Goal: Task Accomplishment & Management: Manage account settings

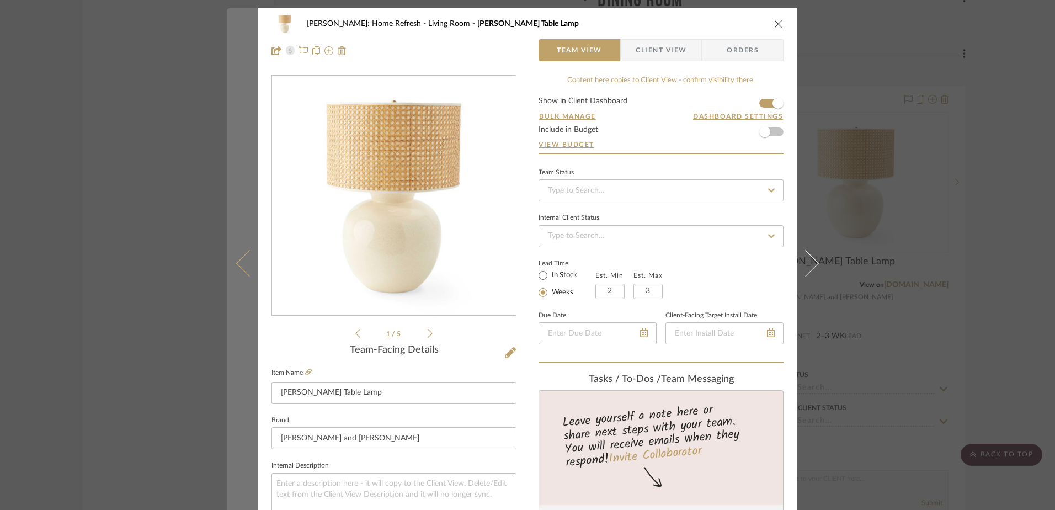
click at [227, 155] on button at bounding box center [242, 263] width 31 height 510
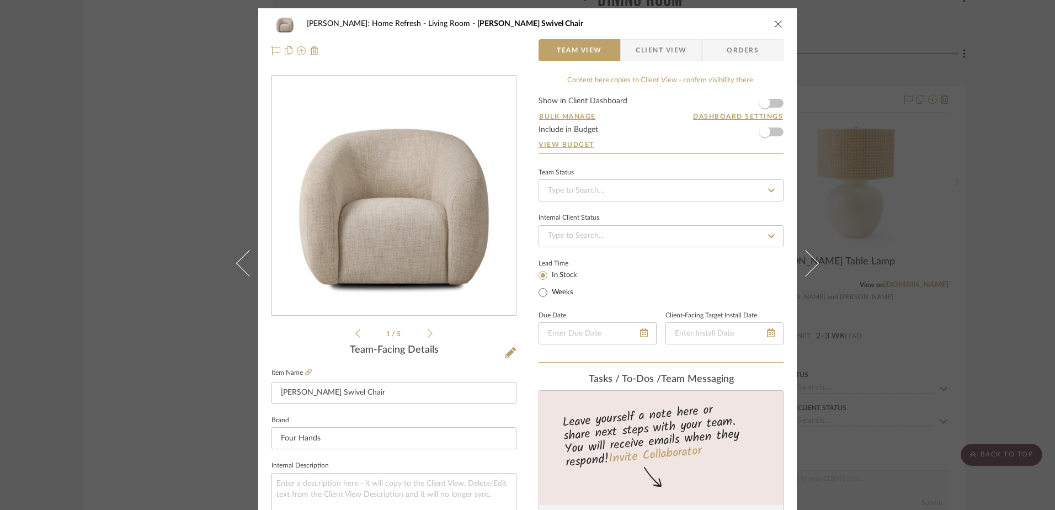
click at [850, 188] on div "Hines: Home Refresh Living Room Channing Swivel Chair Team View Client View Ord…" at bounding box center [527, 255] width 1055 height 510
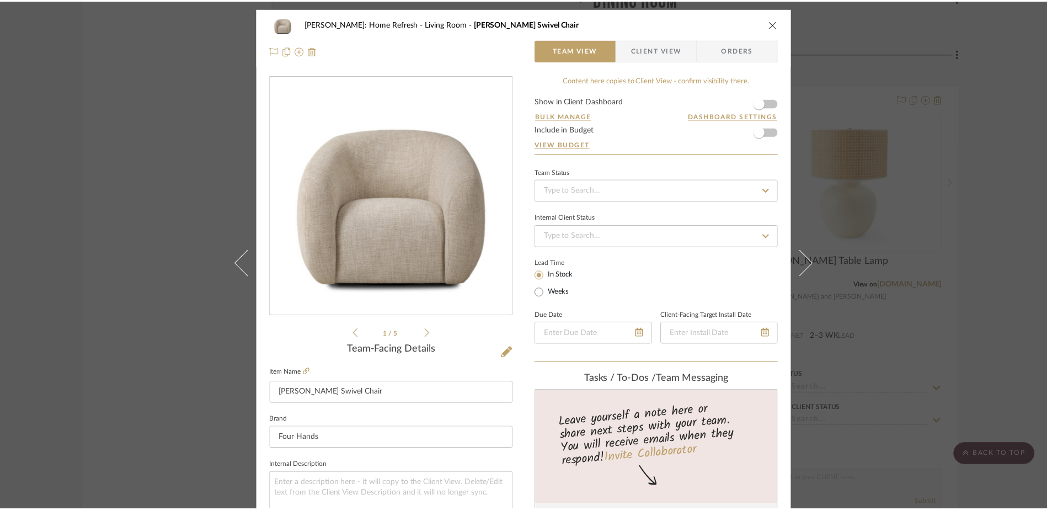
scroll to position [10630, 0]
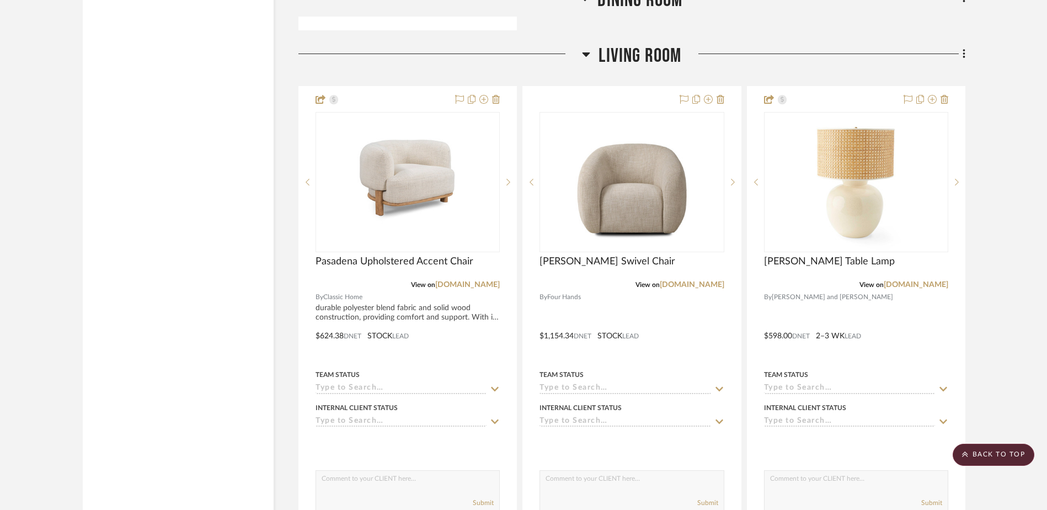
click at [850, 188] on img "0" at bounding box center [856, 182] width 110 height 138
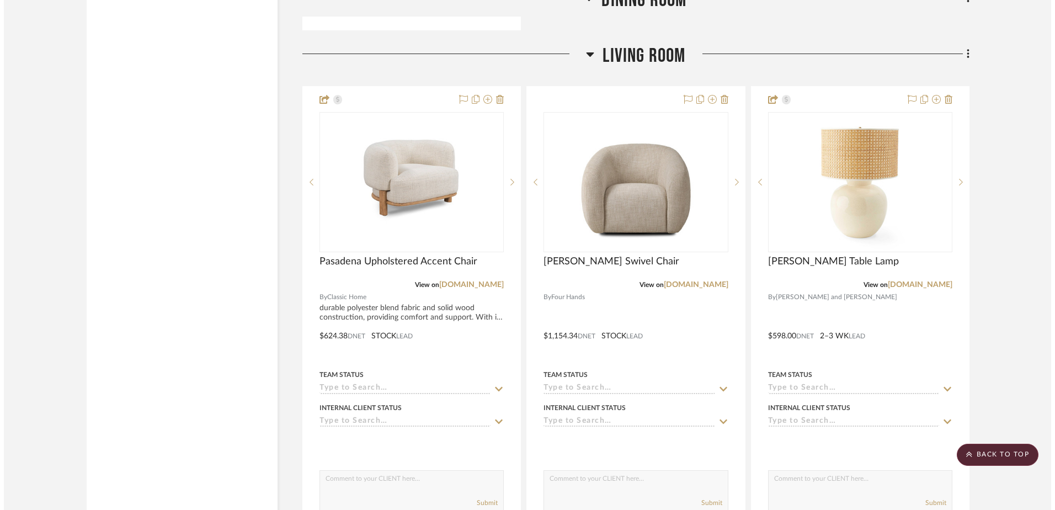
scroll to position [0, 0]
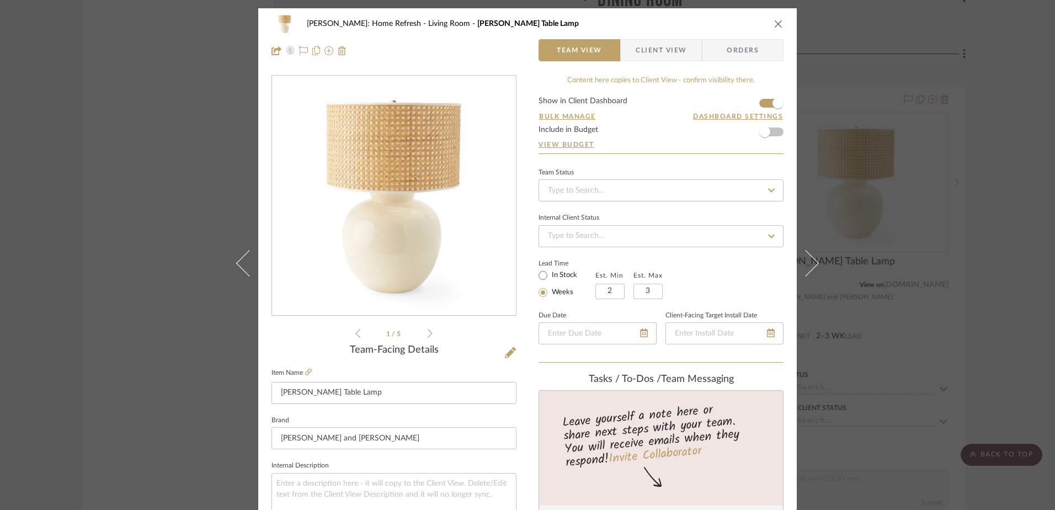
click at [774, 23] on icon "close" at bounding box center [778, 23] width 9 height 9
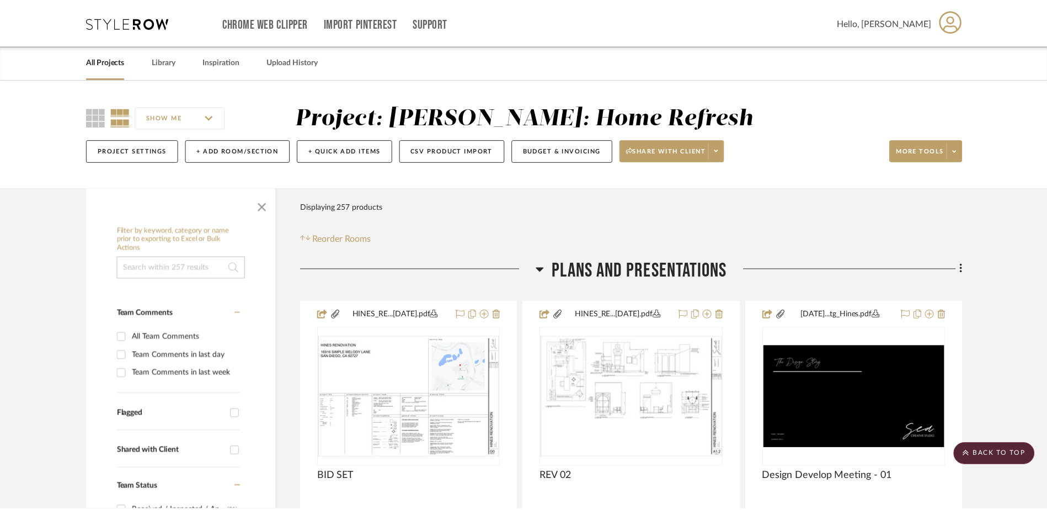
scroll to position [10630, 0]
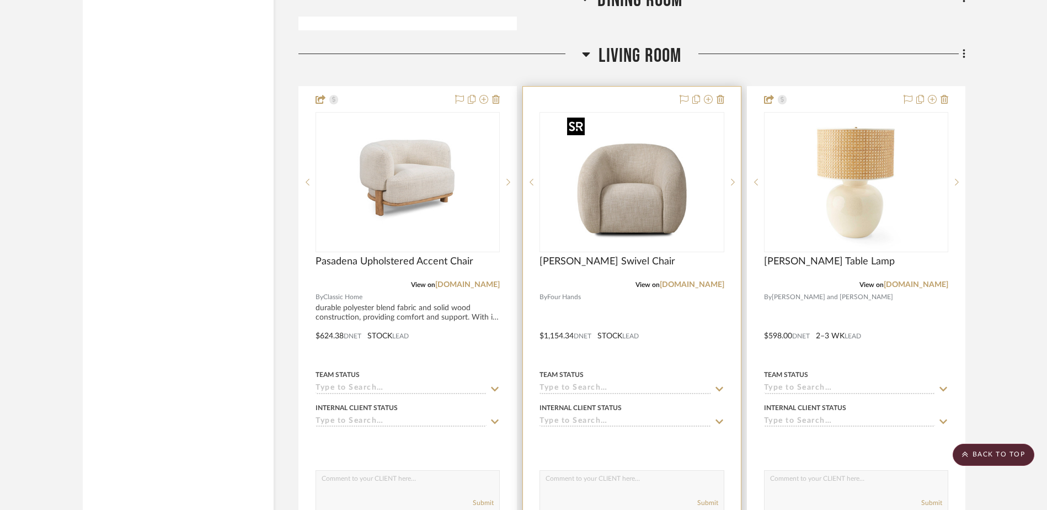
click at [666, 192] on img "0" at bounding box center [632, 182] width 138 height 138
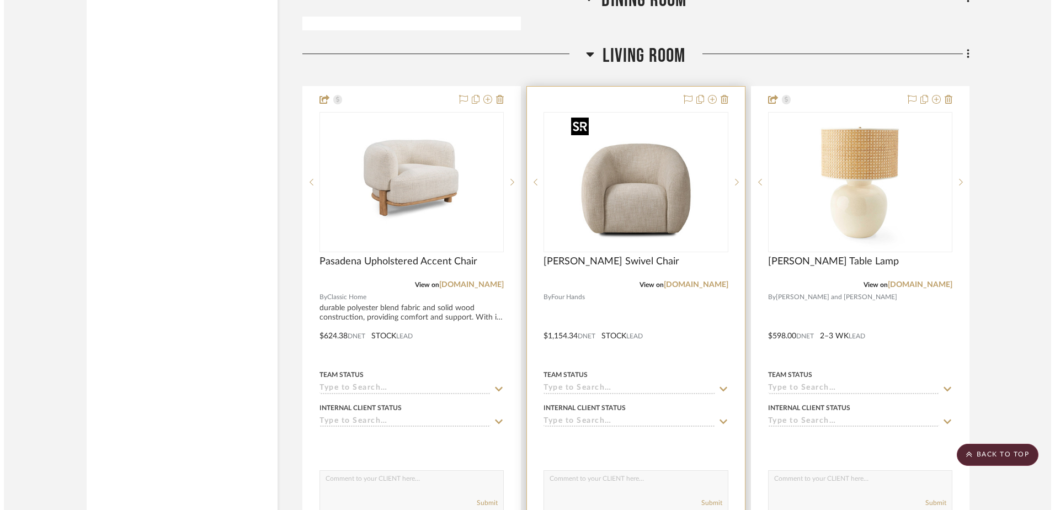
scroll to position [0, 0]
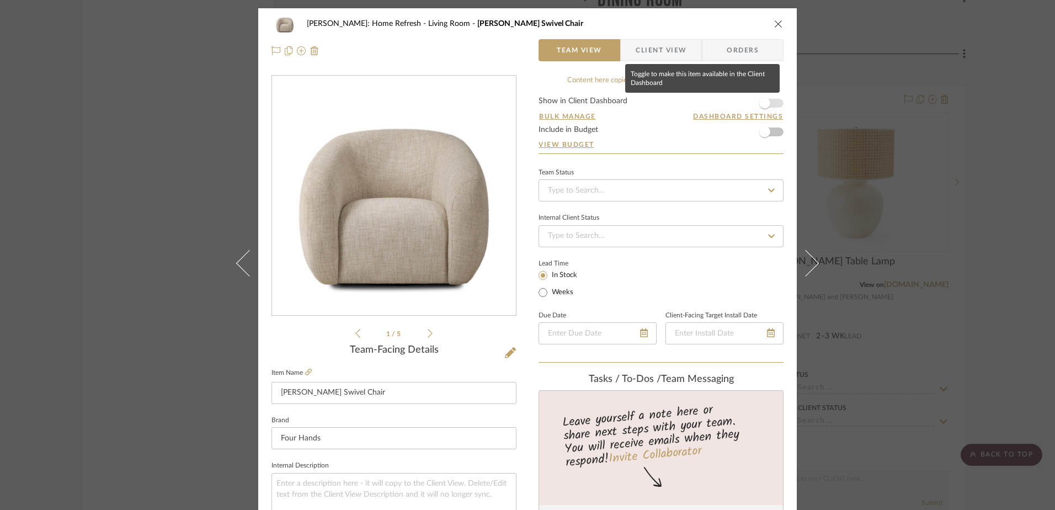
click at [772, 110] on span "button" at bounding box center [764, 103] width 24 height 24
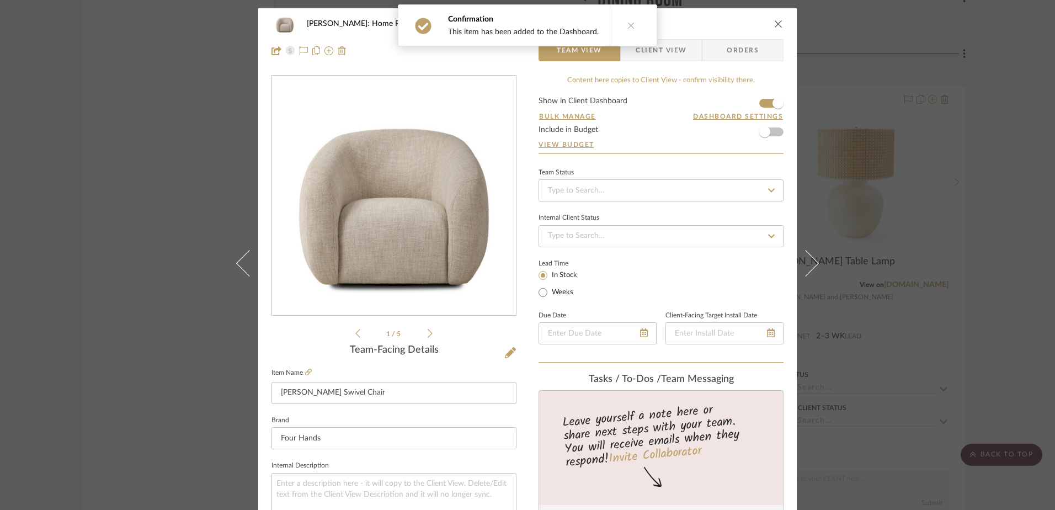
click at [774, 25] on icon "close" at bounding box center [778, 23] width 9 height 9
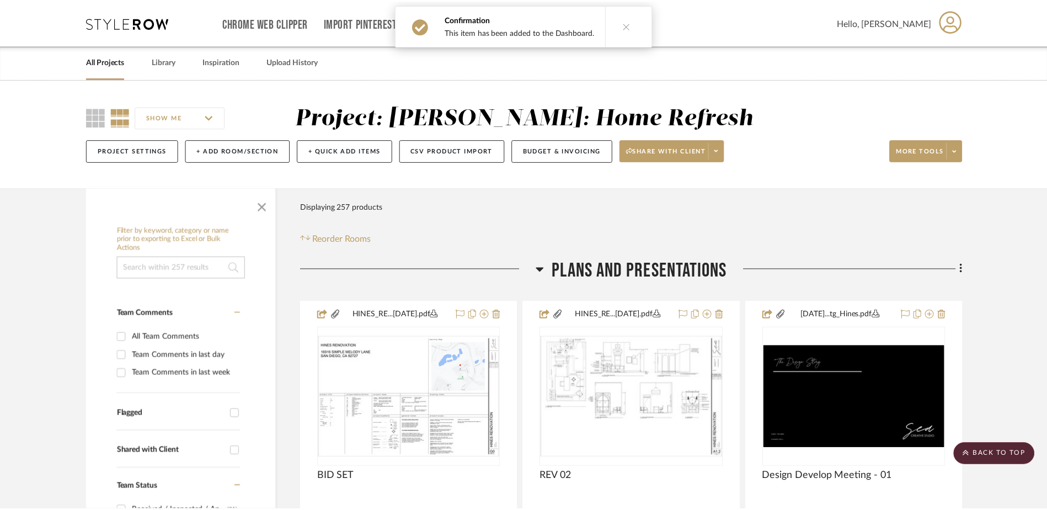
scroll to position [10630, 0]
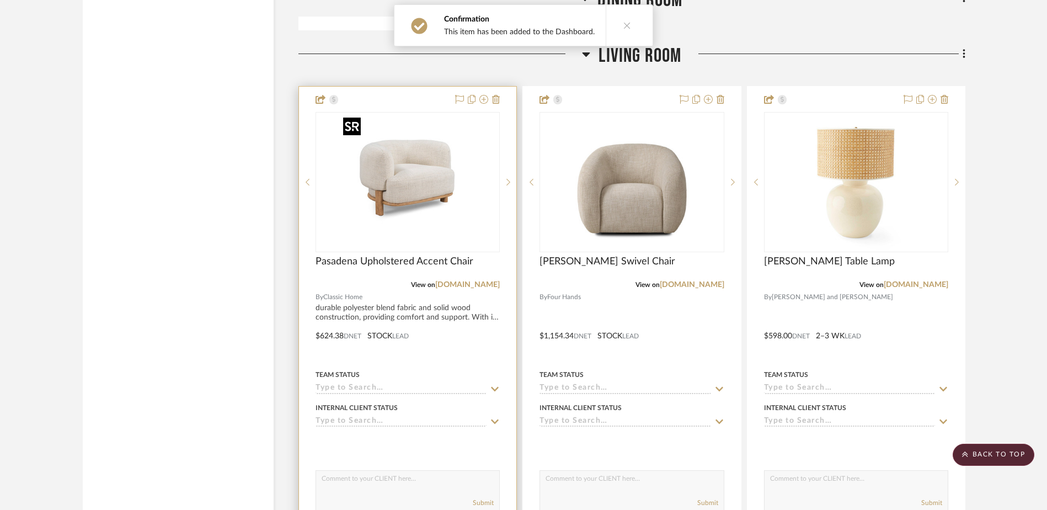
click at [409, 235] on img "0" at bounding box center [408, 182] width 138 height 138
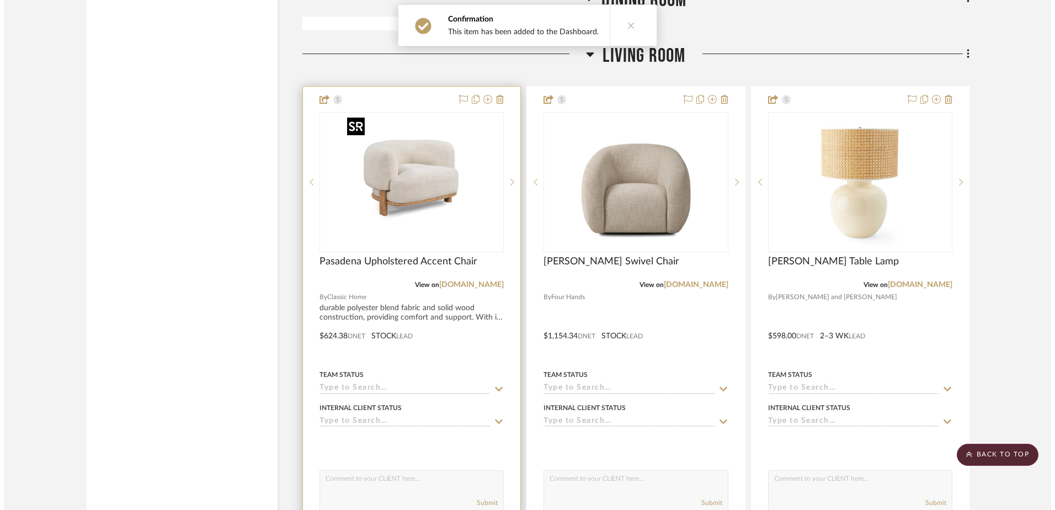
scroll to position [0, 0]
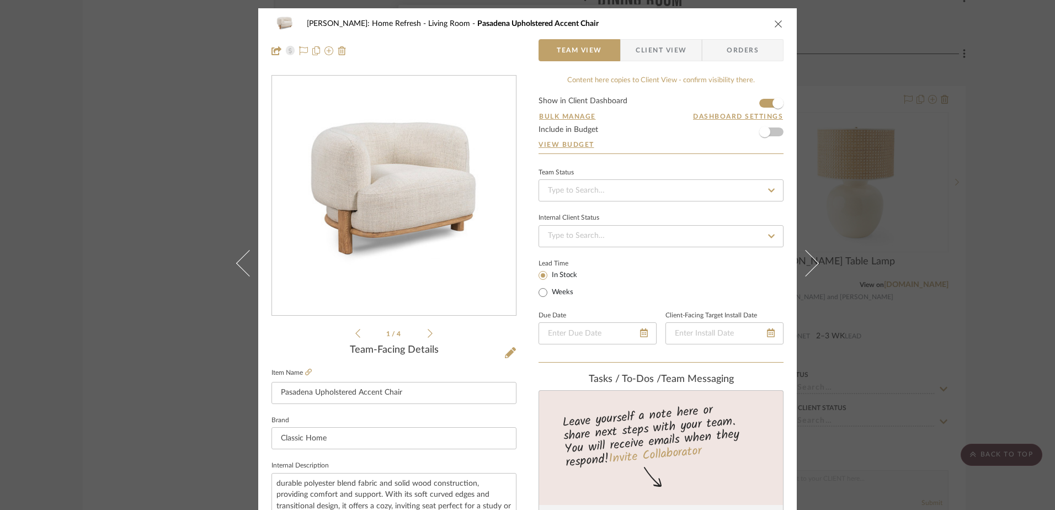
click at [774, 22] on icon "close" at bounding box center [778, 23] width 9 height 9
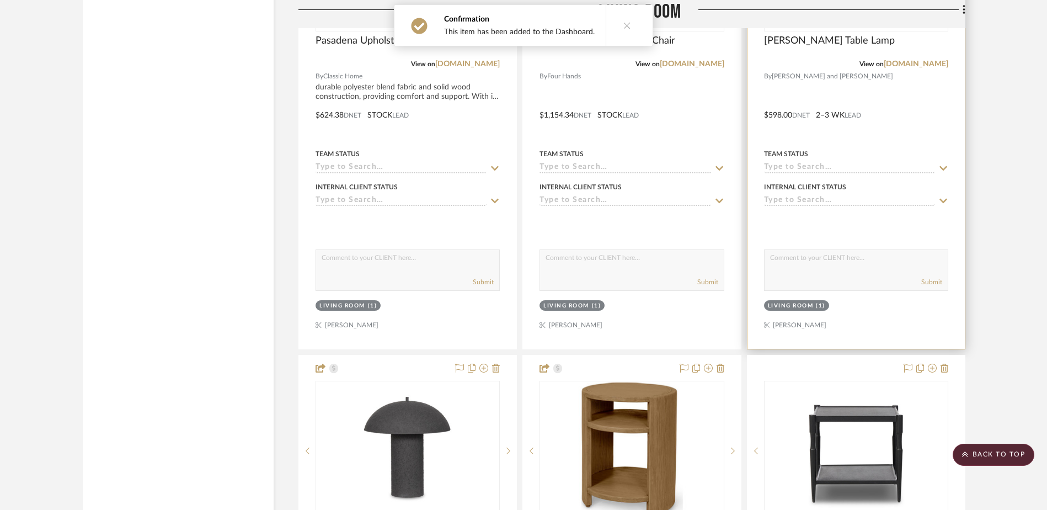
scroll to position [11016, 0]
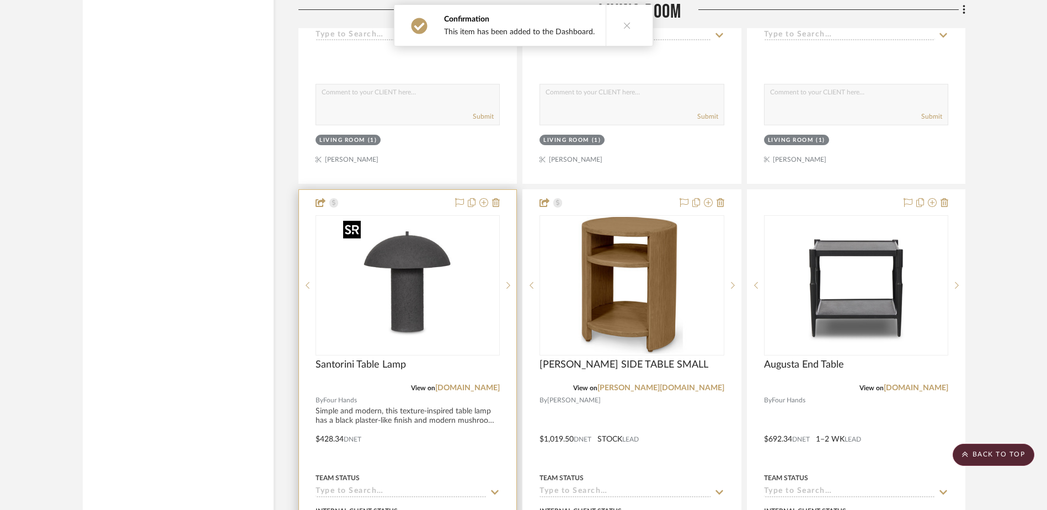
click at [434, 283] on img "0" at bounding box center [408, 285] width 138 height 138
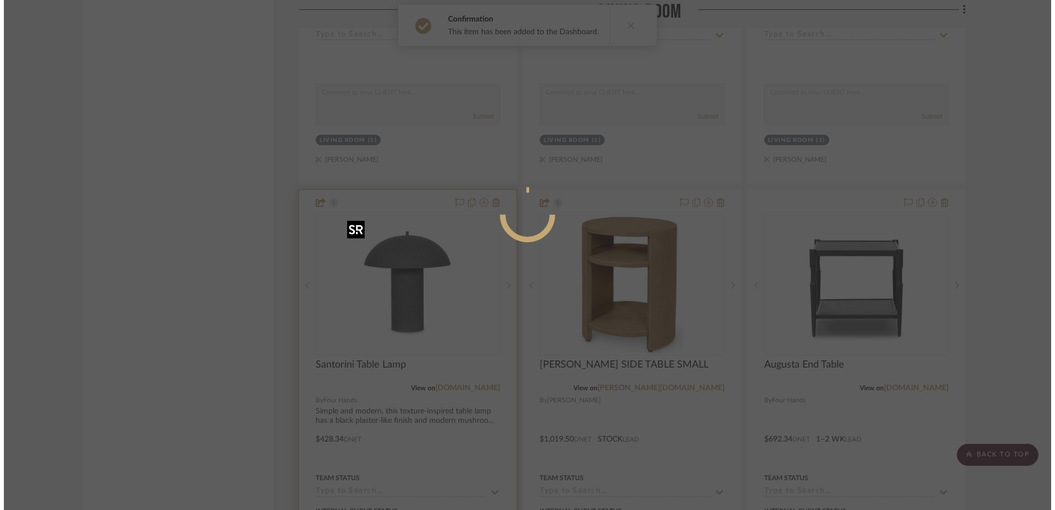
scroll to position [0, 0]
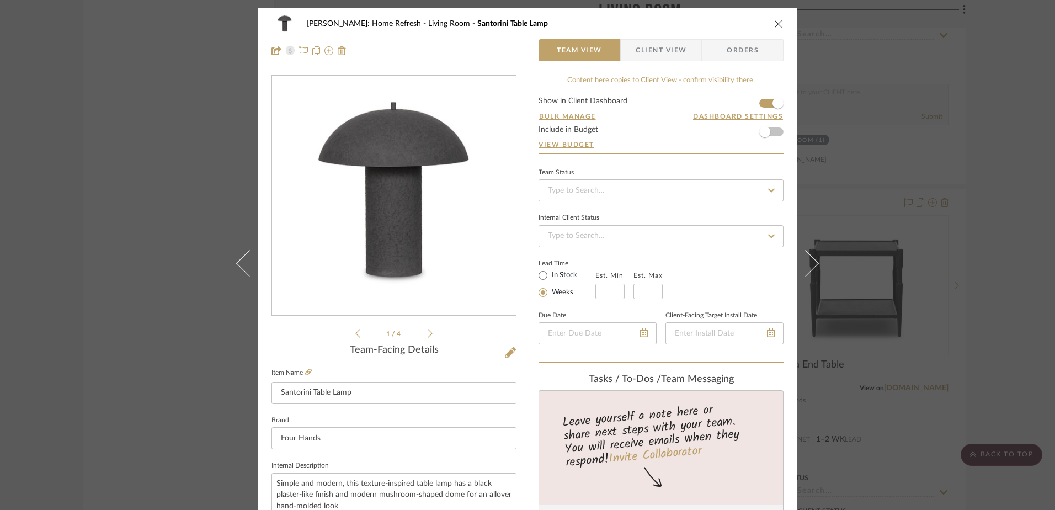
click at [775, 24] on icon "close" at bounding box center [778, 23] width 9 height 9
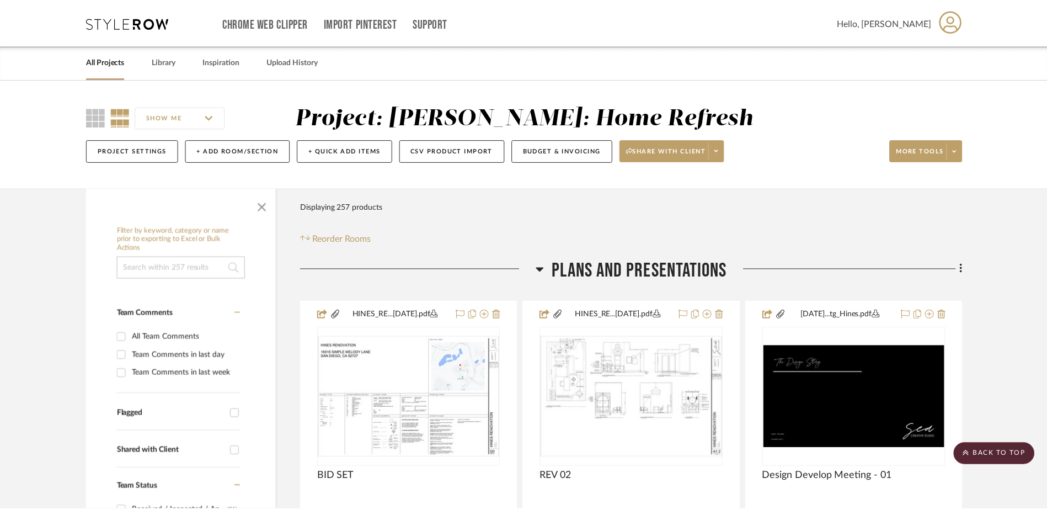
scroll to position [11016, 0]
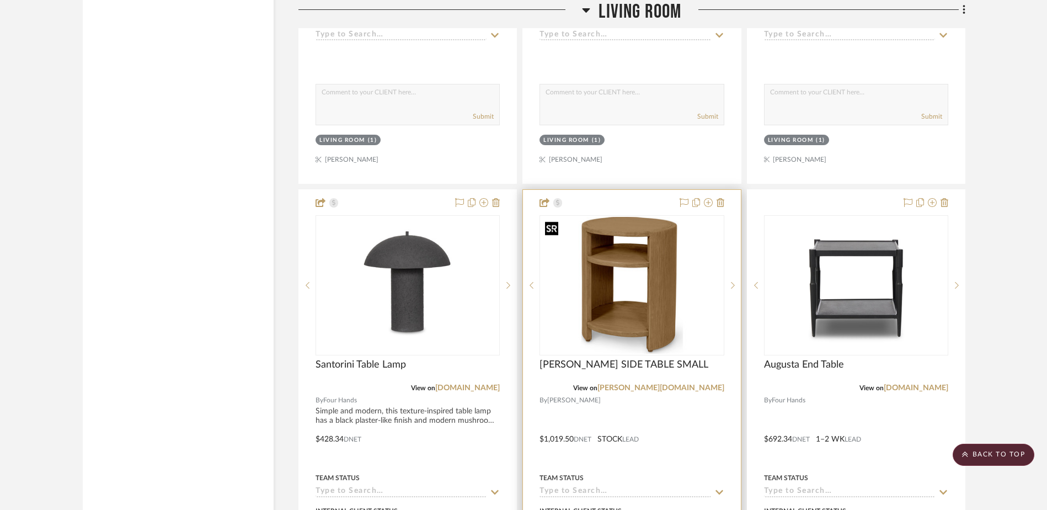
click at [610, 308] on img "0" at bounding box center [631, 285] width 182 height 137
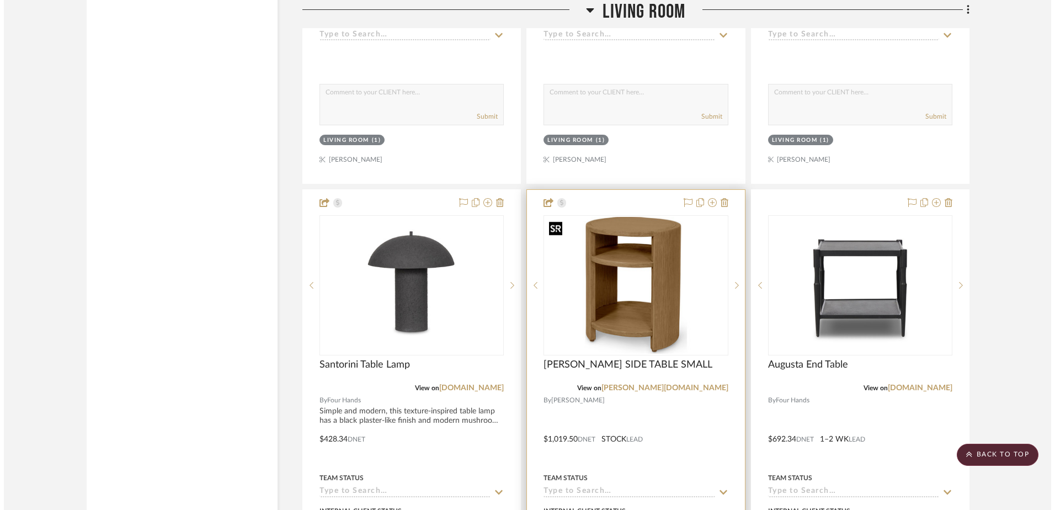
scroll to position [0, 0]
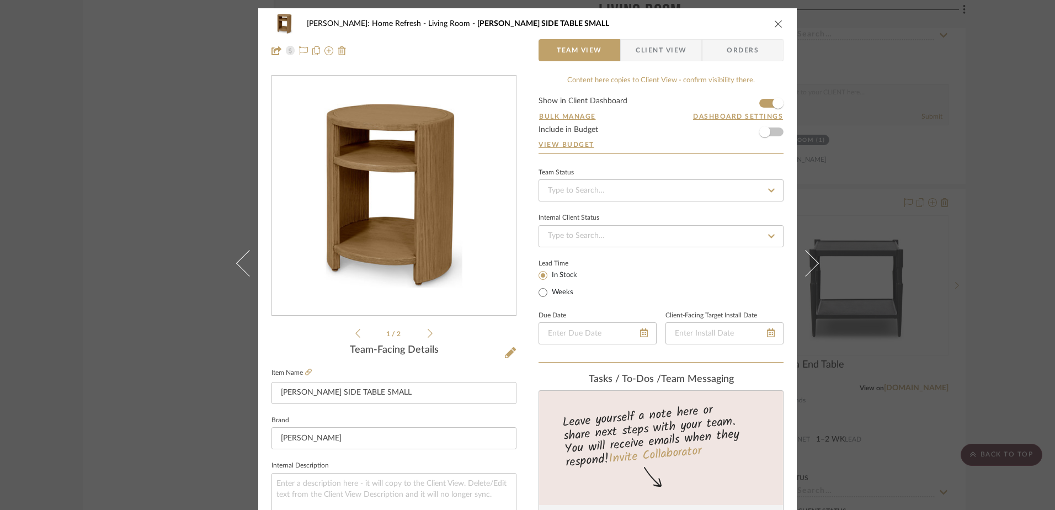
click at [774, 25] on icon "close" at bounding box center [778, 23] width 9 height 9
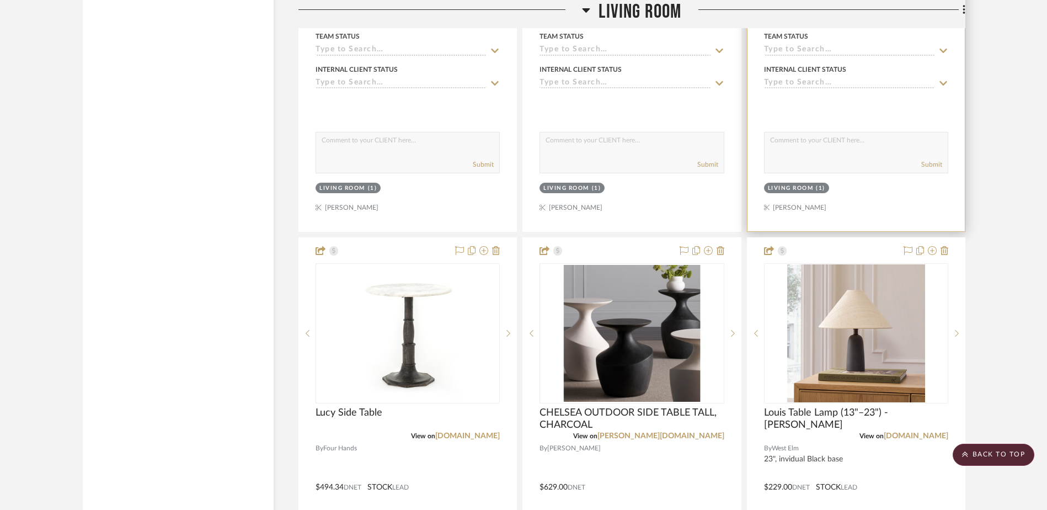
scroll to position [11568, 0]
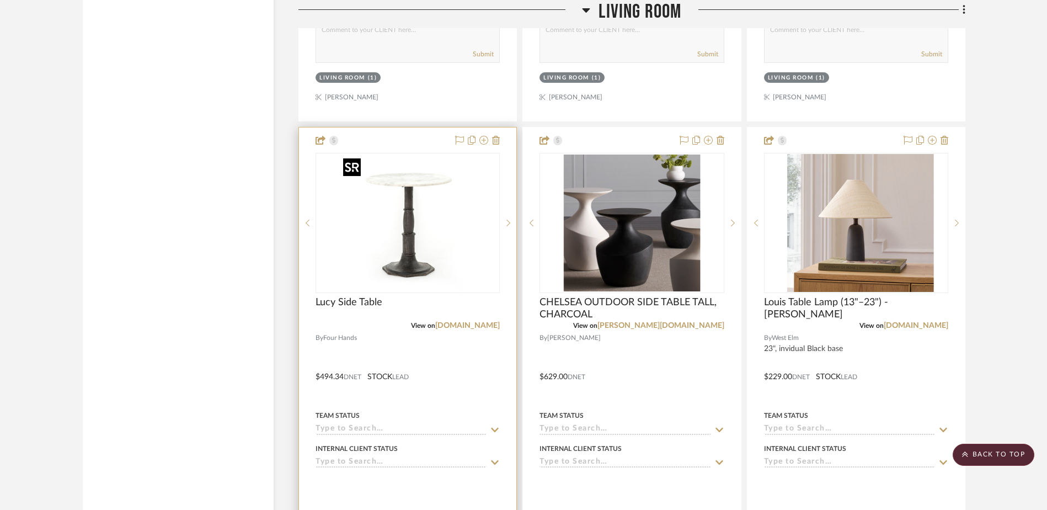
click at [403, 210] on img "0" at bounding box center [408, 223] width 138 height 138
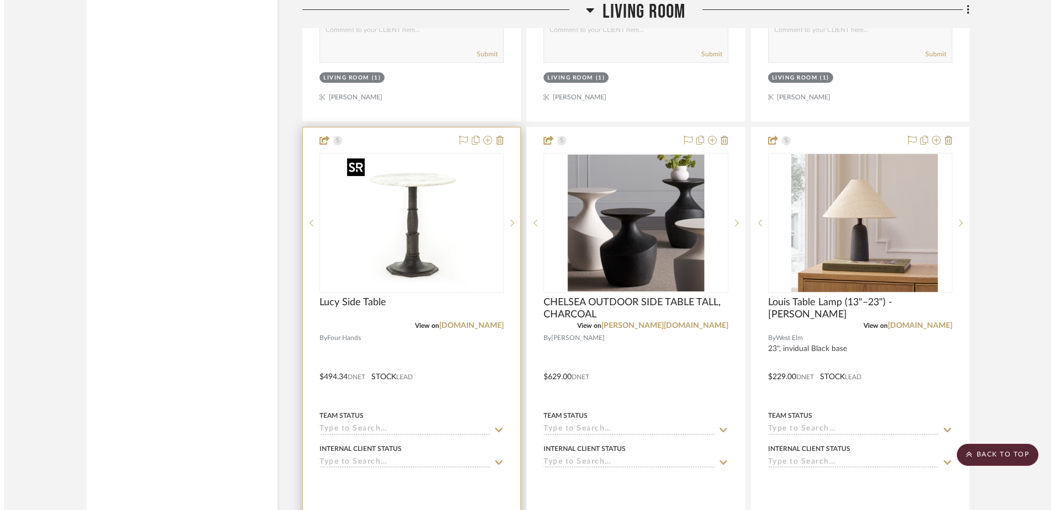
scroll to position [0, 0]
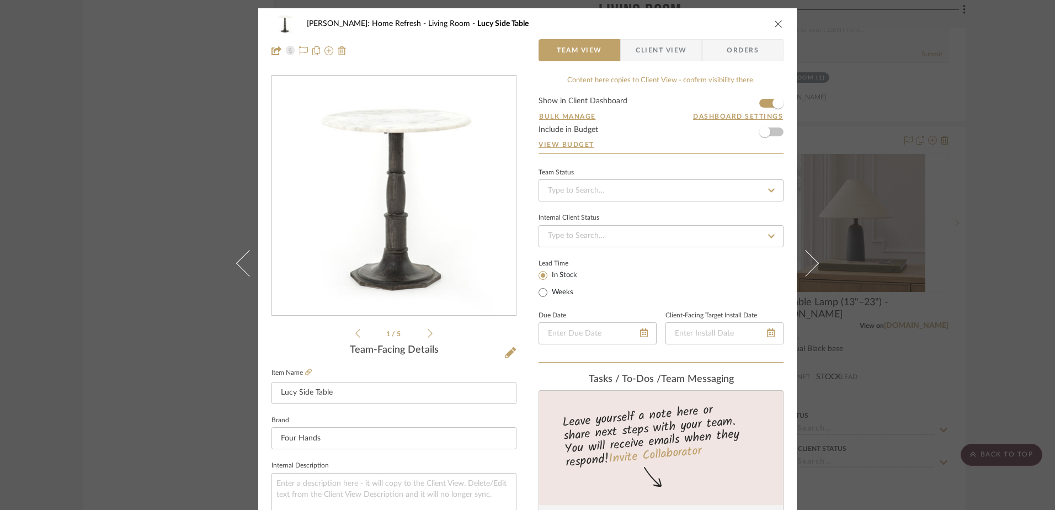
click at [774, 21] on icon "close" at bounding box center [778, 23] width 9 height 9
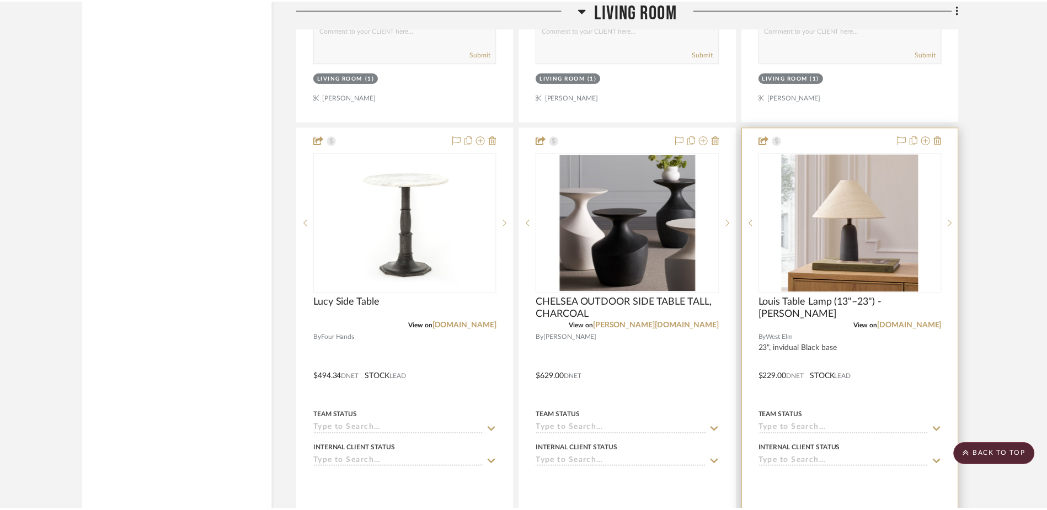
scroll to position [11568, 0]
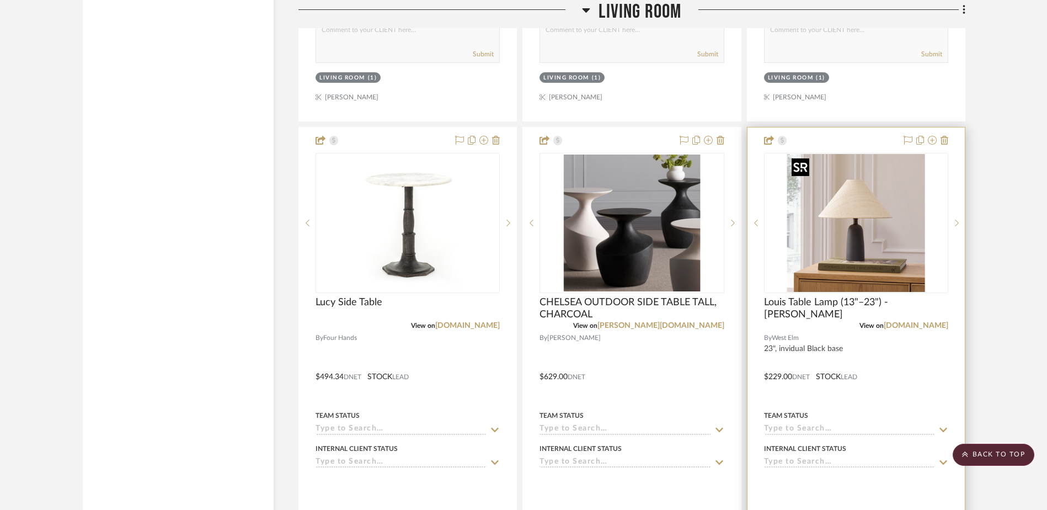
click at [829, 203] on img "0" at bounding box center [856, 223] width 138 height 138
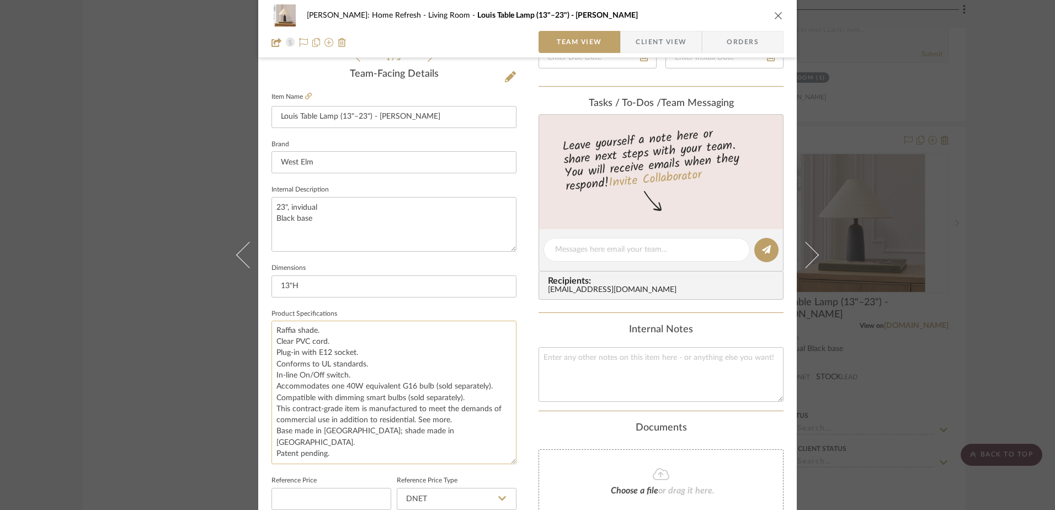
scroll to position [0, 0]
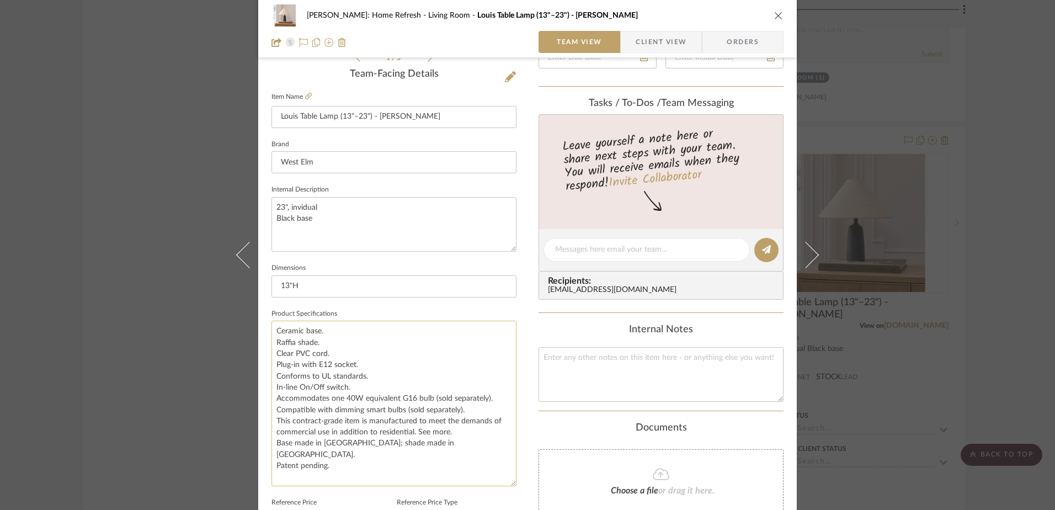
drag, startPoint x: 507, startPoint y: 374, endPoint x: 509, endPoint y: 485, distance: 110.9
click at [509, 485] on textarea "Ceramic base. Raffia shade. Clear PVC cord. Plug-in with E12 socket. Conforms t…" at bounding box center [393, 402] width 245 height 165
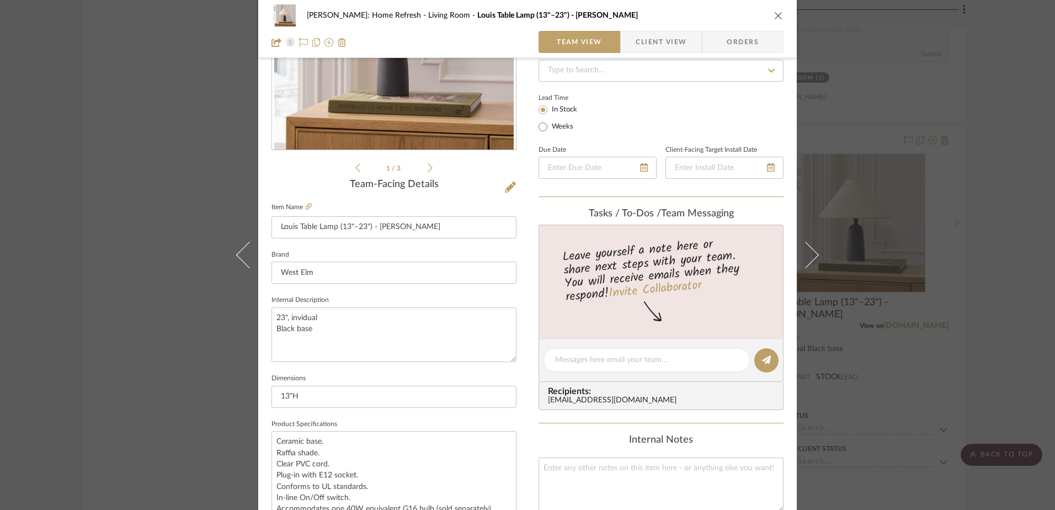
click at [990, 213] on div "Hines: Home Refresh Living Room Louis Table Lamp (13"–23") - Raffia Team View C…" at bounding box center [527, 255] width 1055 height 510
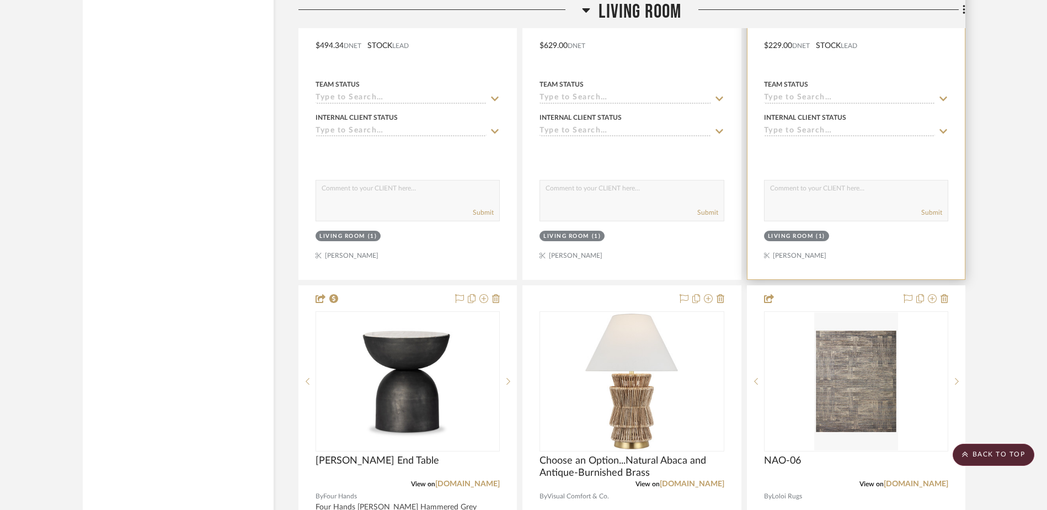
scroll to position [12009, 0]
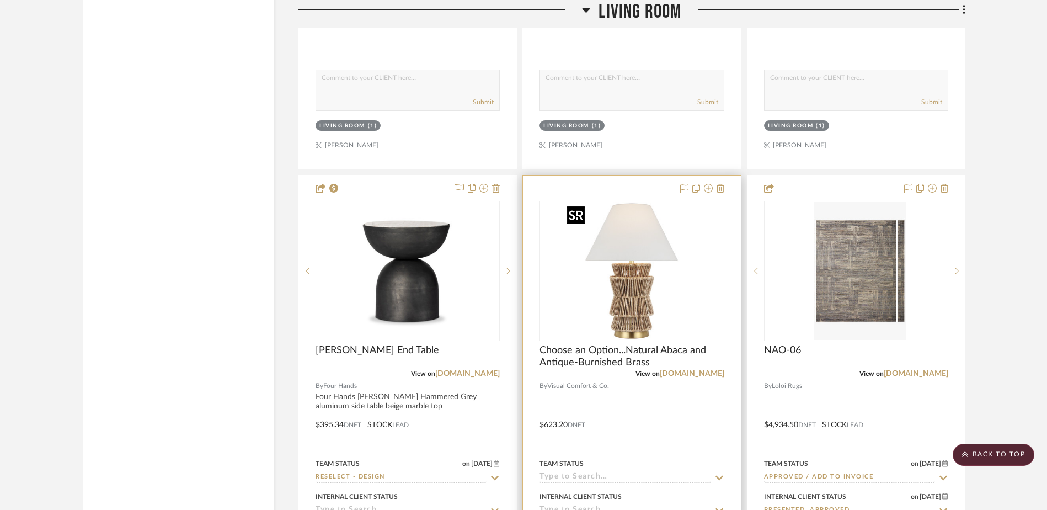
click at [0, 0] on img at bounding box center [0, 0] width 0 height 0
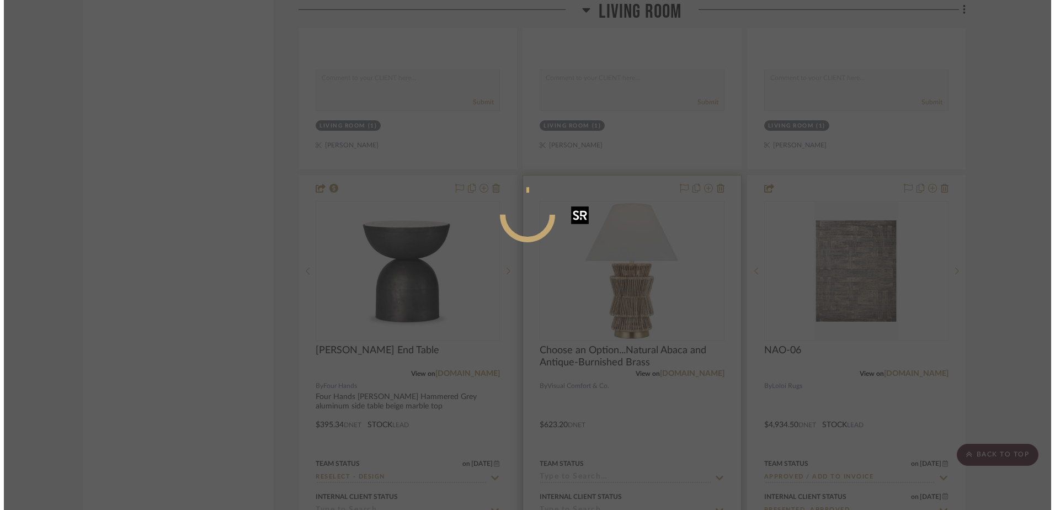
scroll to position [0, 0]
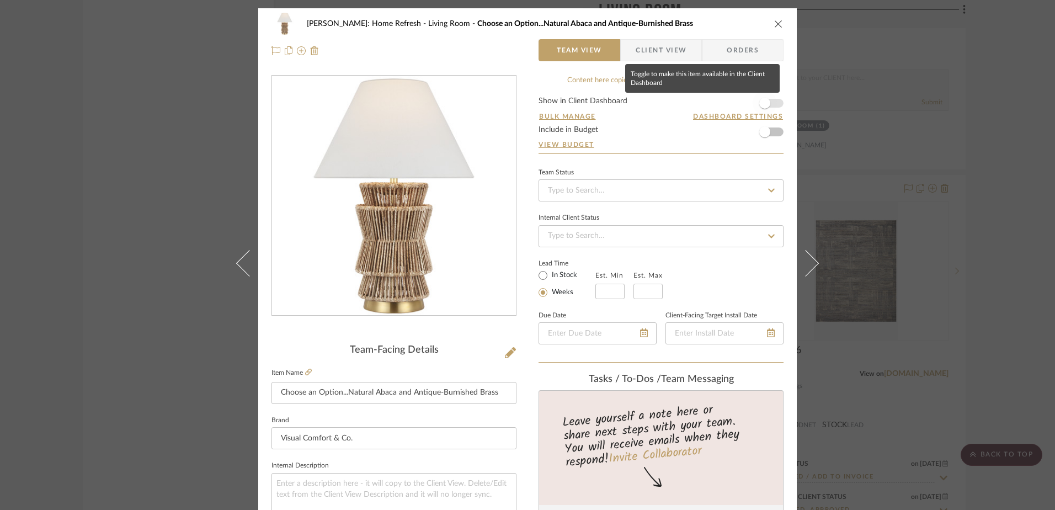
click at [759, 99] on span "button" at bounding box center [764, 103] width 11 height 11
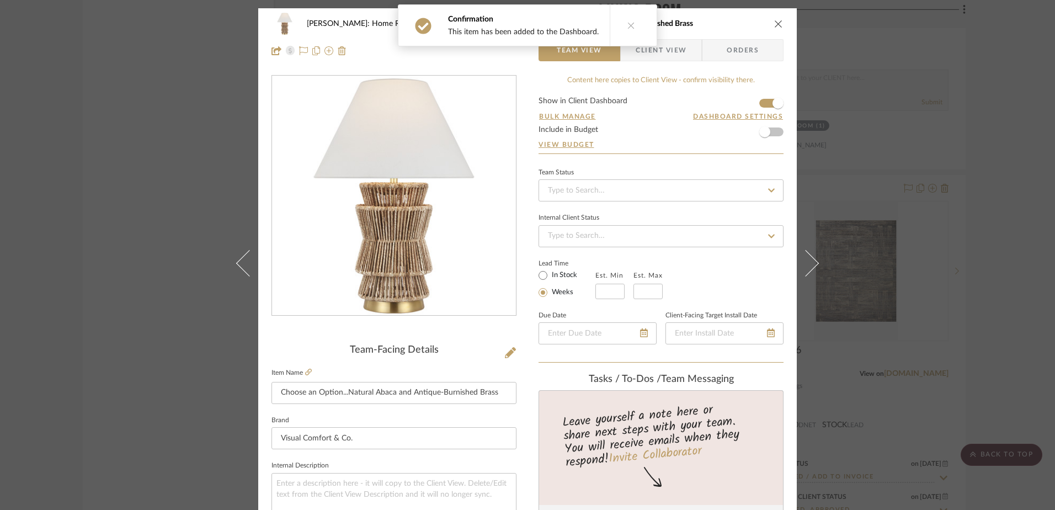
click at [774, 22] on icon "close" at bounding box center [778, 23] width 9 height 9
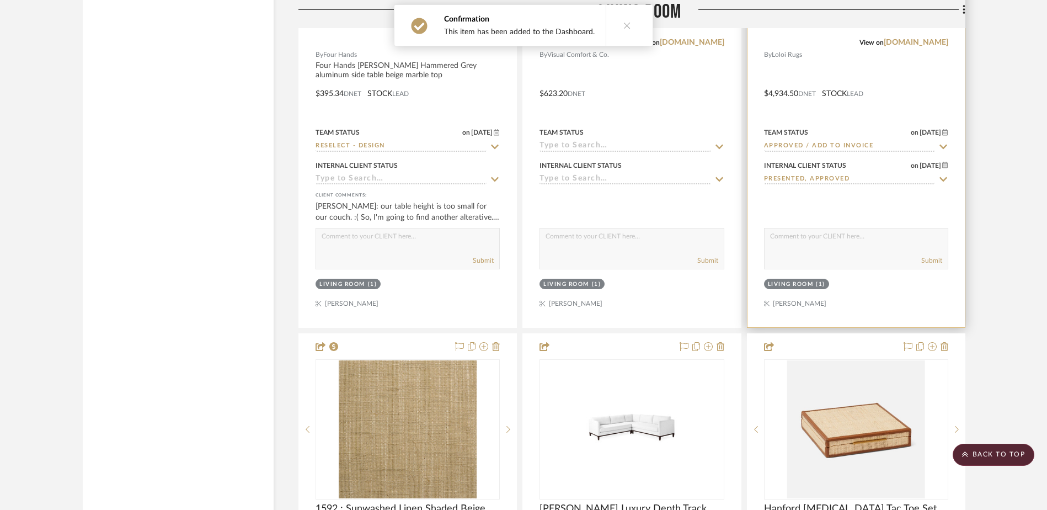
scroll to position [12174, 0]
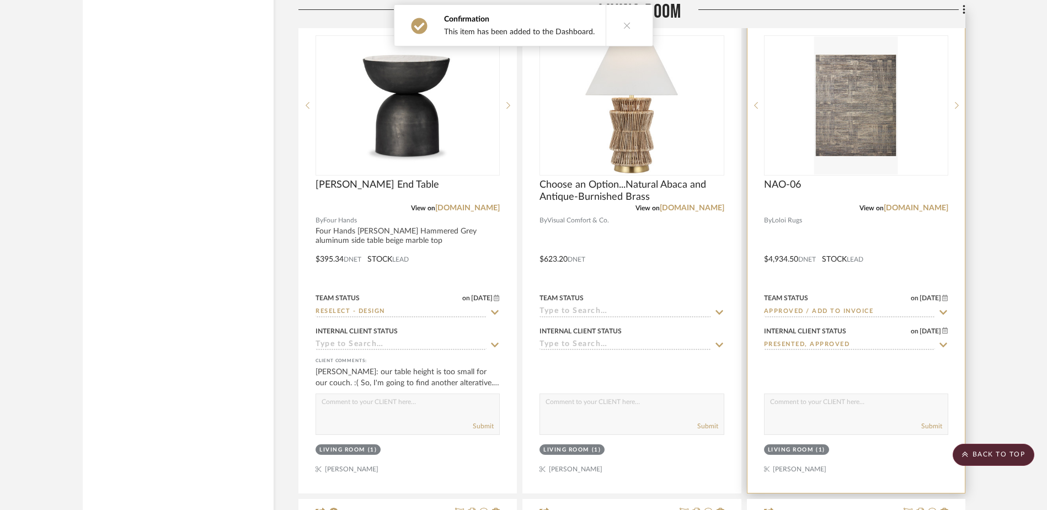
click at [860, 130] on img "0" at bounding box center [855, 105] width 83 height 138
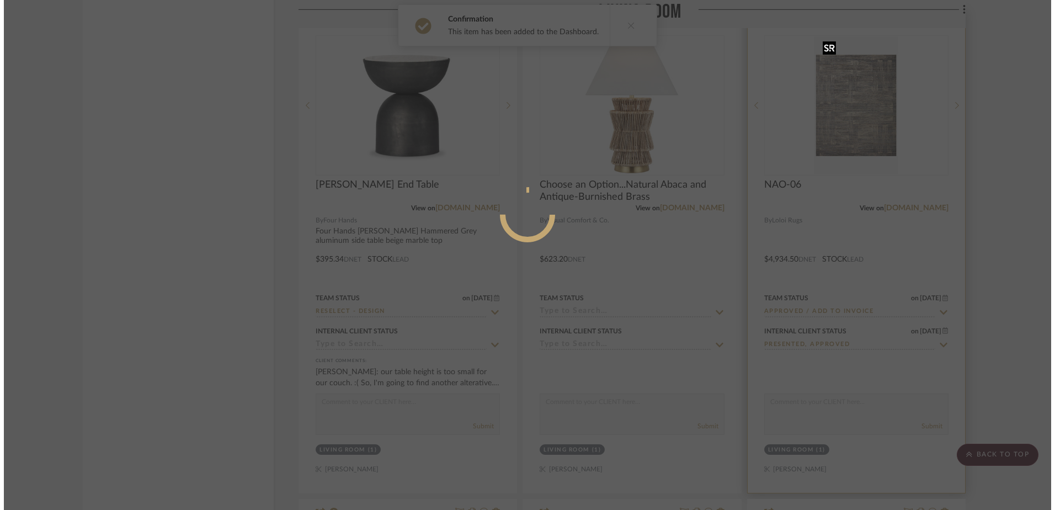
scroll to position [0, 0]
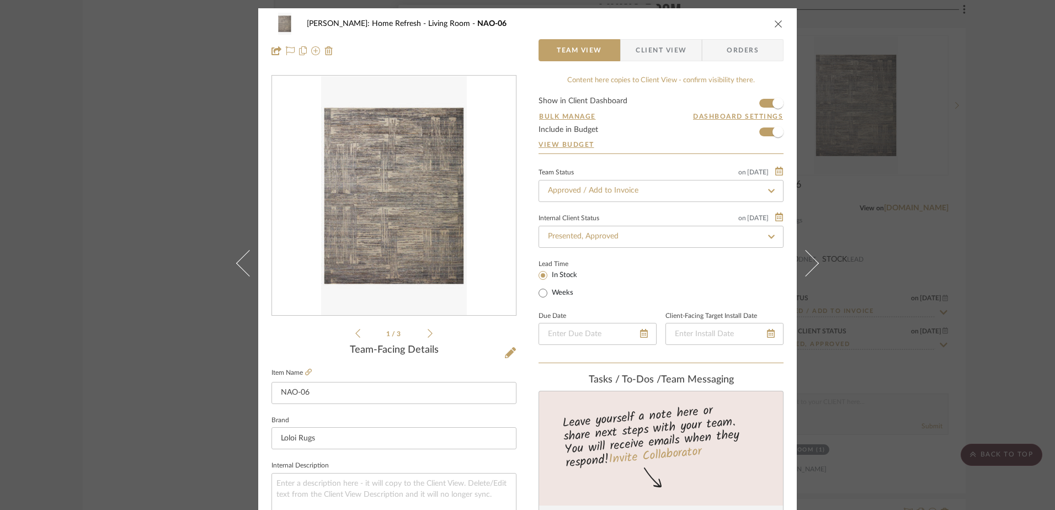
click at [774, 24] on icon "close" at bounding box center [778, 23] width 9 height 9
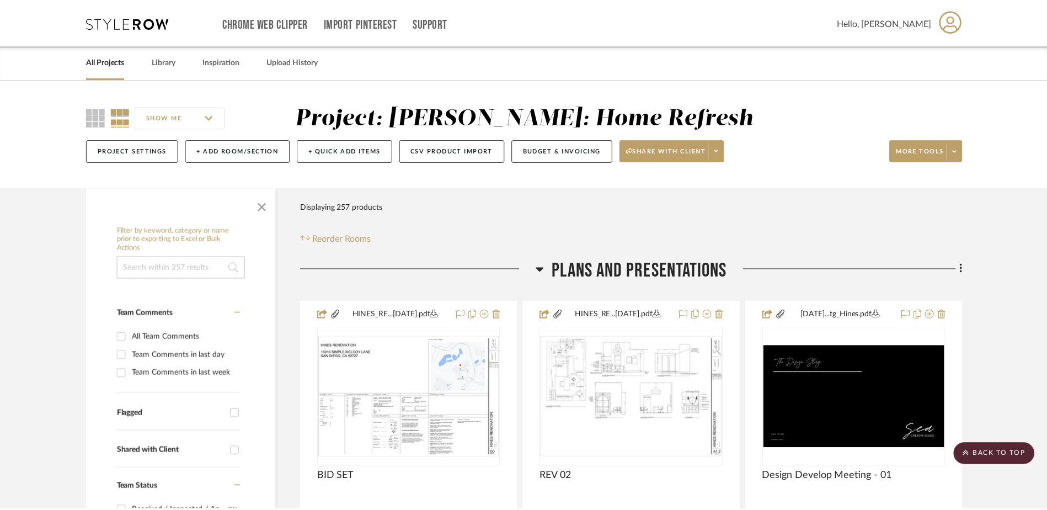
scroll to position [12174, 0]
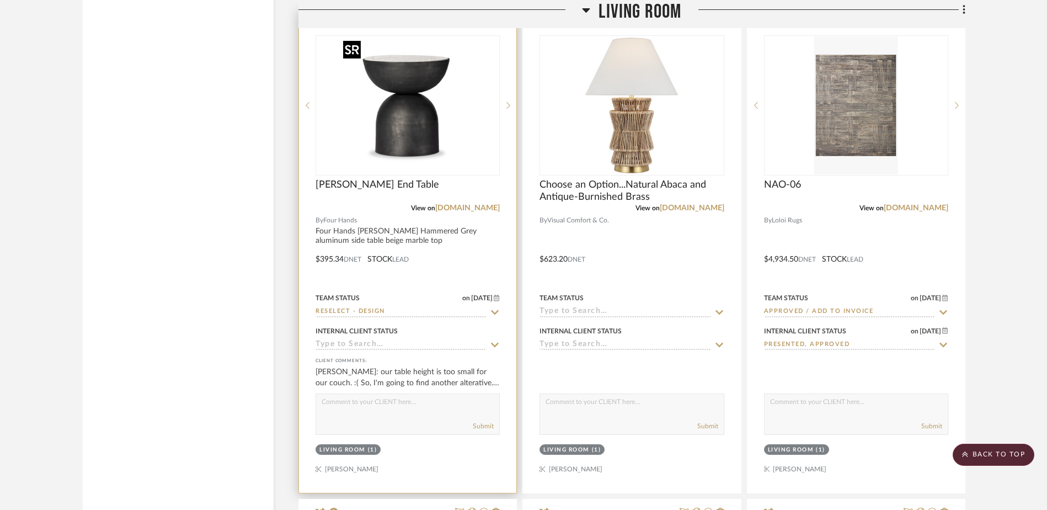
click at [421, 130] on img "0" at bounding box center [408, 105] width 138 height 138
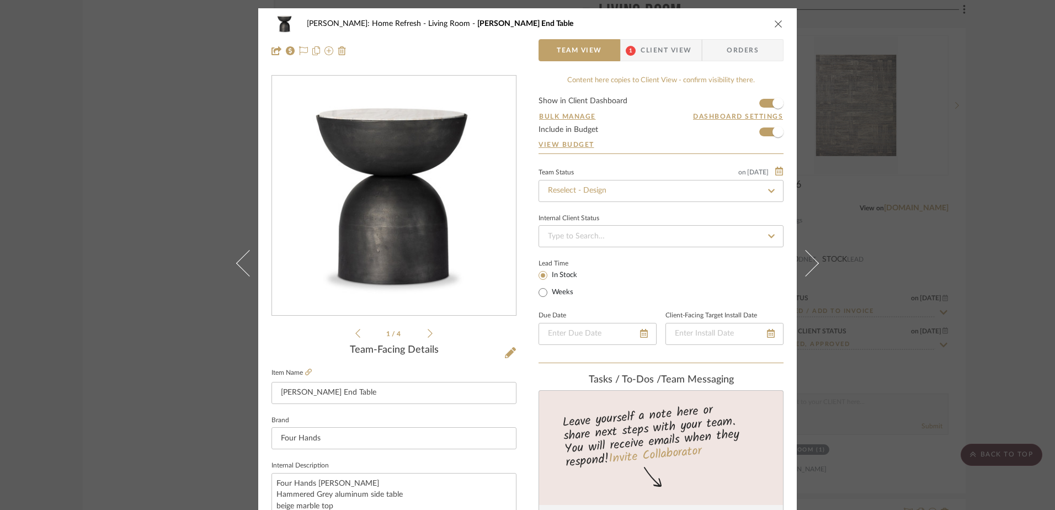
scroll to position [0, 0]
click at [773, 127] on span "button" at bounding box center [777, 131] width 11 height 11
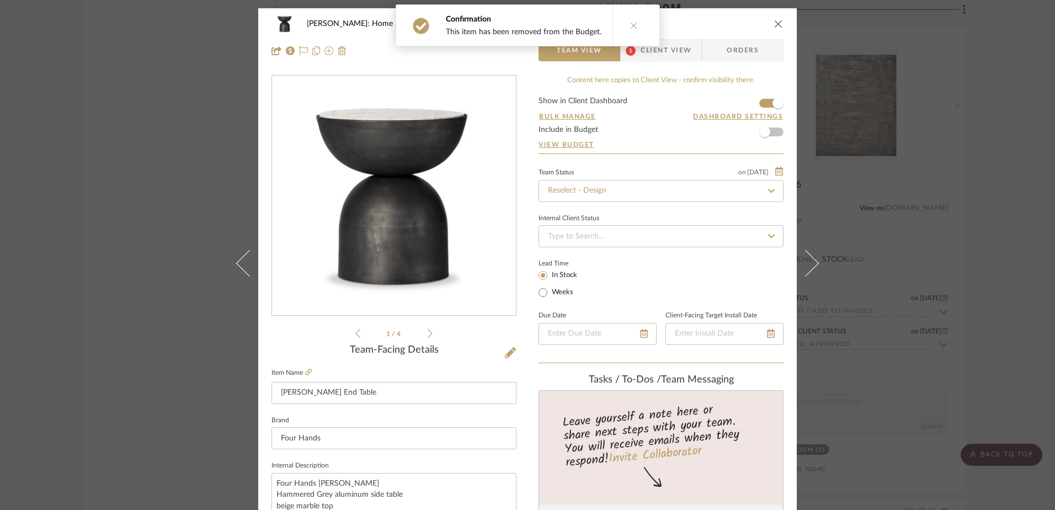
click at [777, 25] on icon "close" at bounding box center [778, 23] width 9 height 9
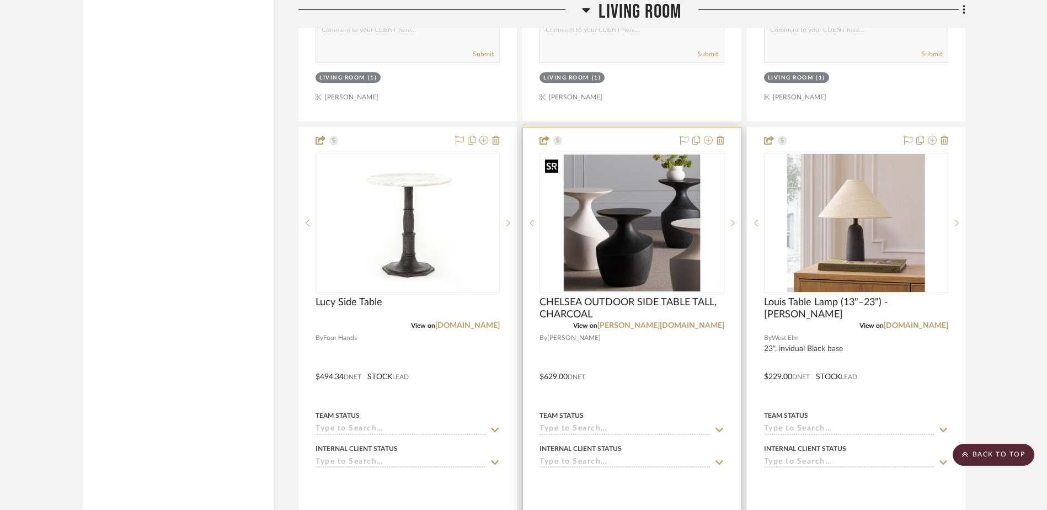
click at [687, 261] on img "0" at bounding box center [631, 222] width 182 height 137
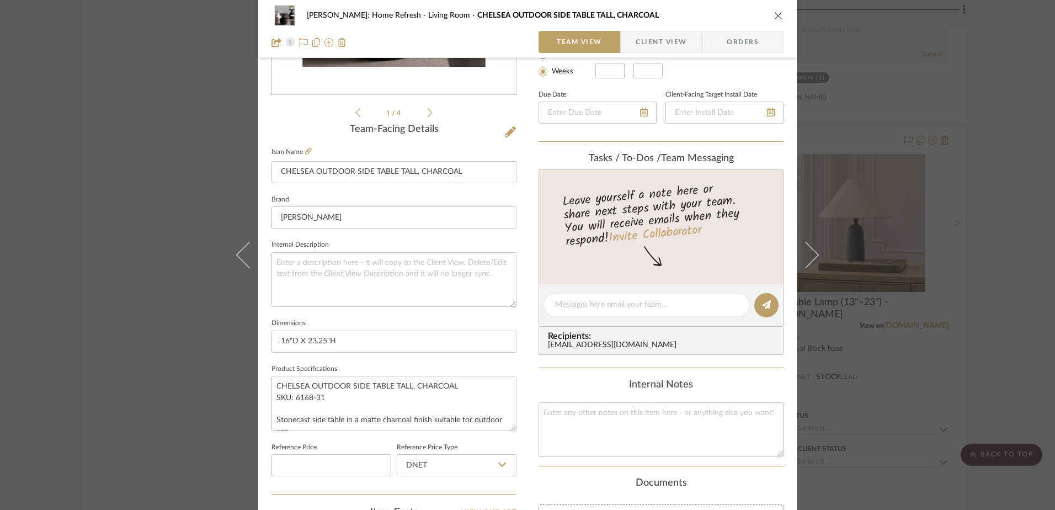
scroll to position [55, 0]
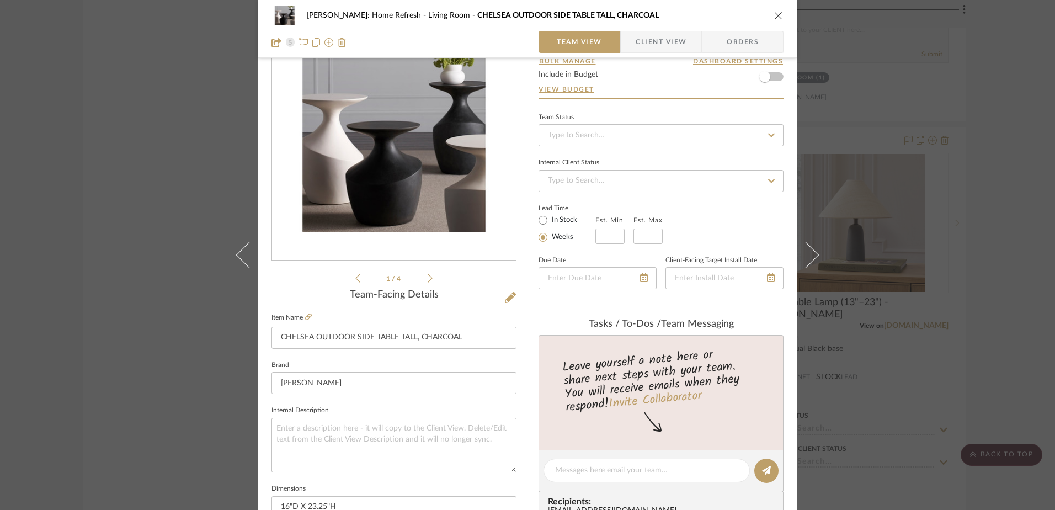
click at [774, 12] on icon "close" at bounding box center [778, 15] width 9 height 9
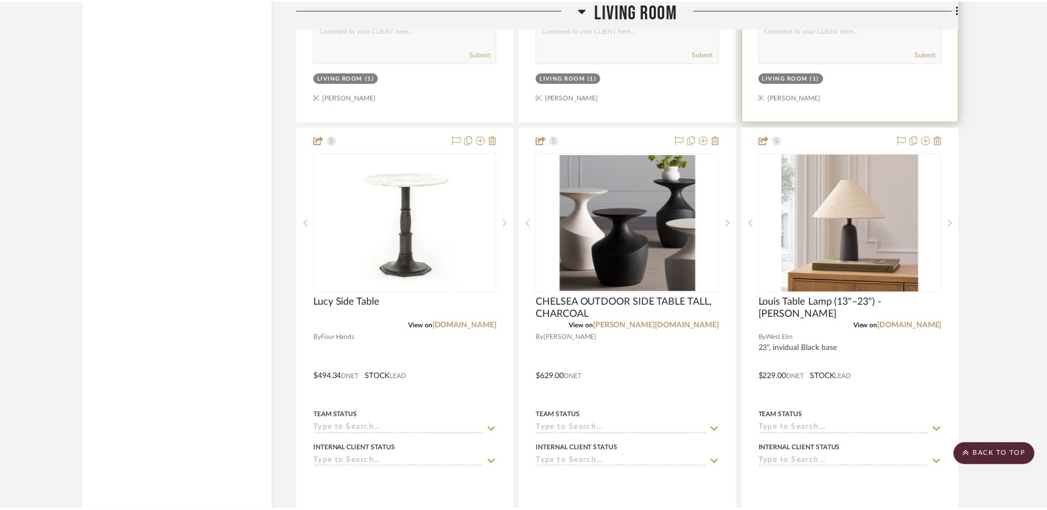
scroll to position [11568, 0]
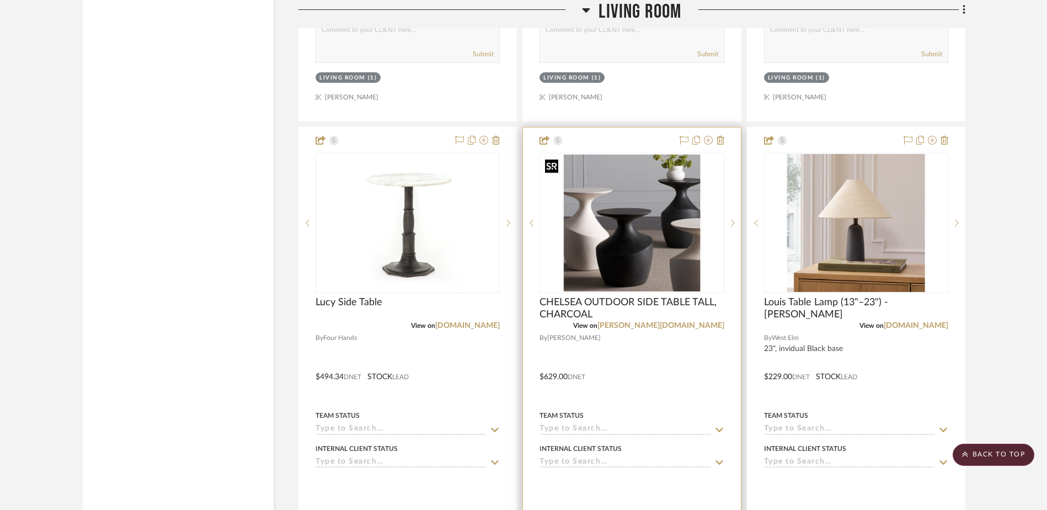
click at [652, 202] on img "0" at bounding box center [631, 222] width 182 height 137
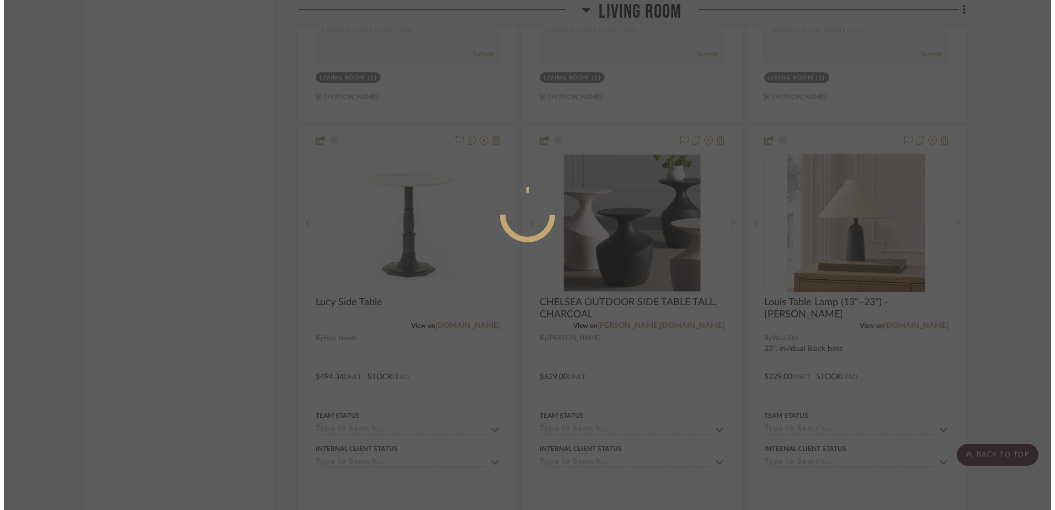
scroll to position [0, 0]
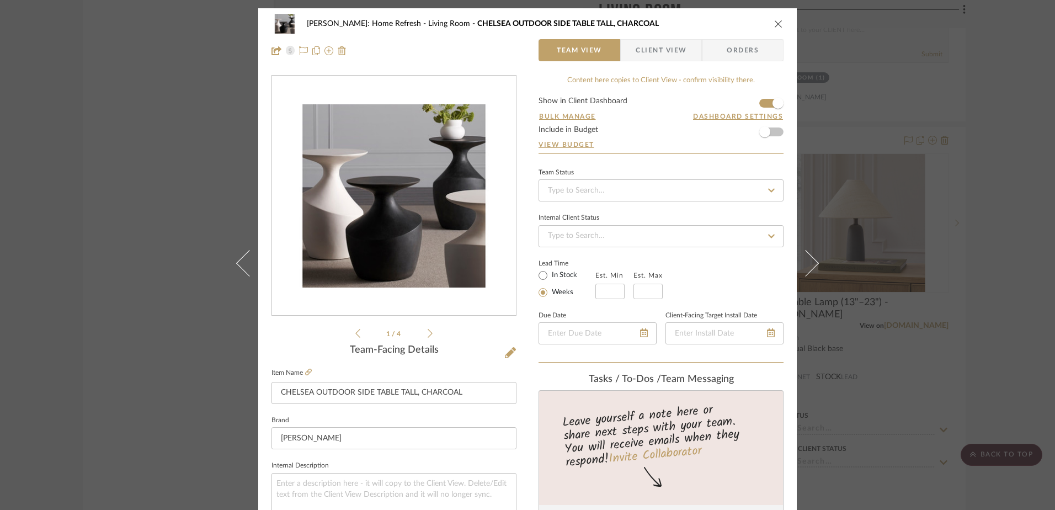
click at [774, 25] on icon "close" at bounding box center [778, 23] width 9 height 9
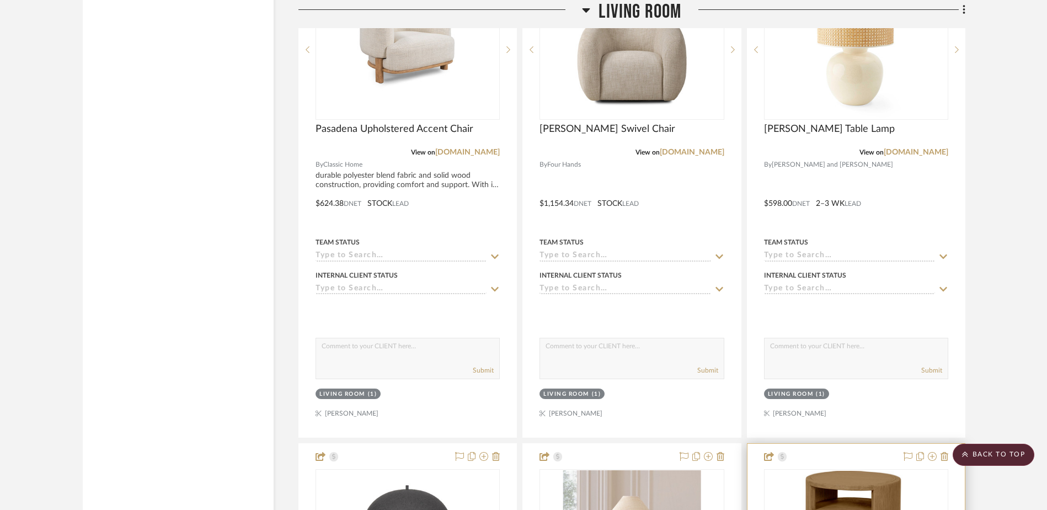
scroll to position [10652, 0]
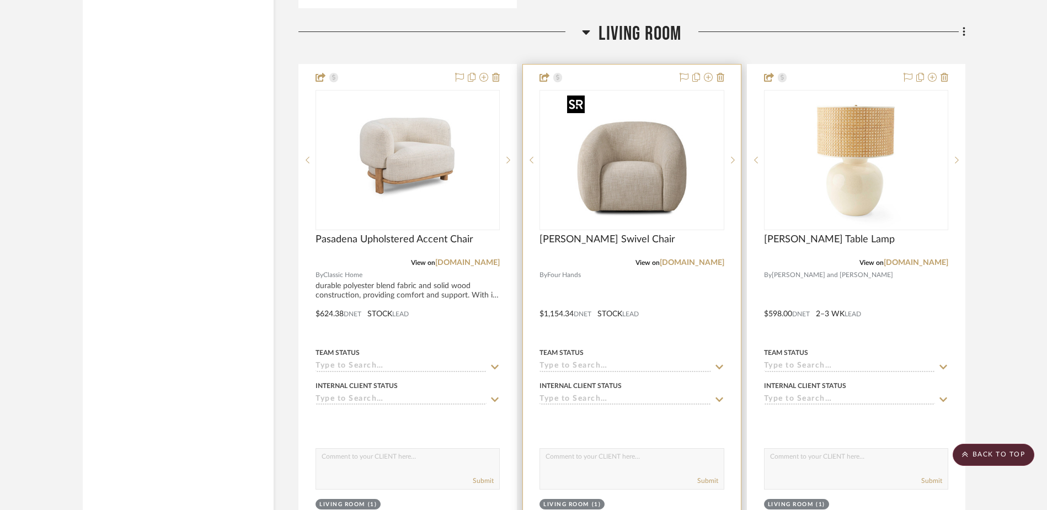
click at [659, 171] on img "0" at bounding box center [632, 160] width 138 height 138
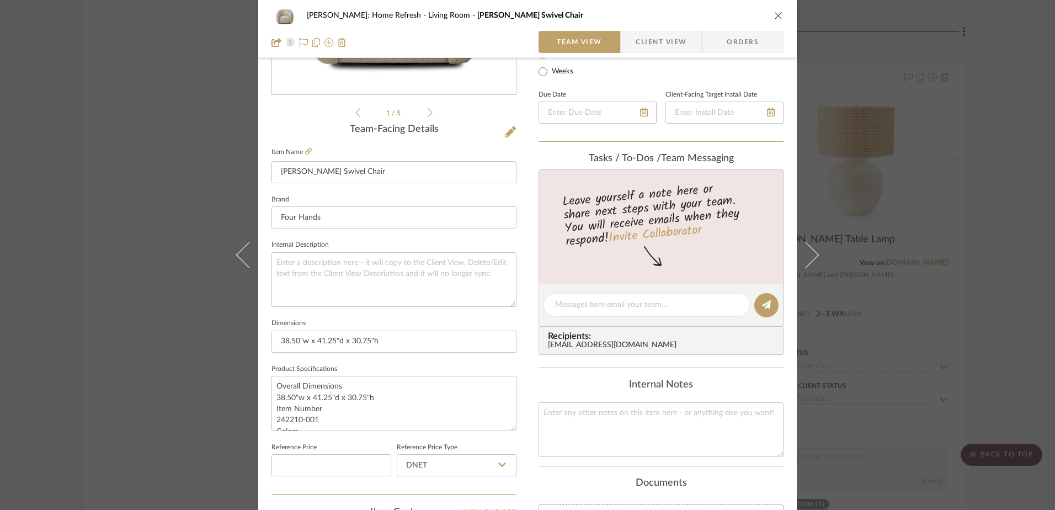
scroll to position [0, 0]
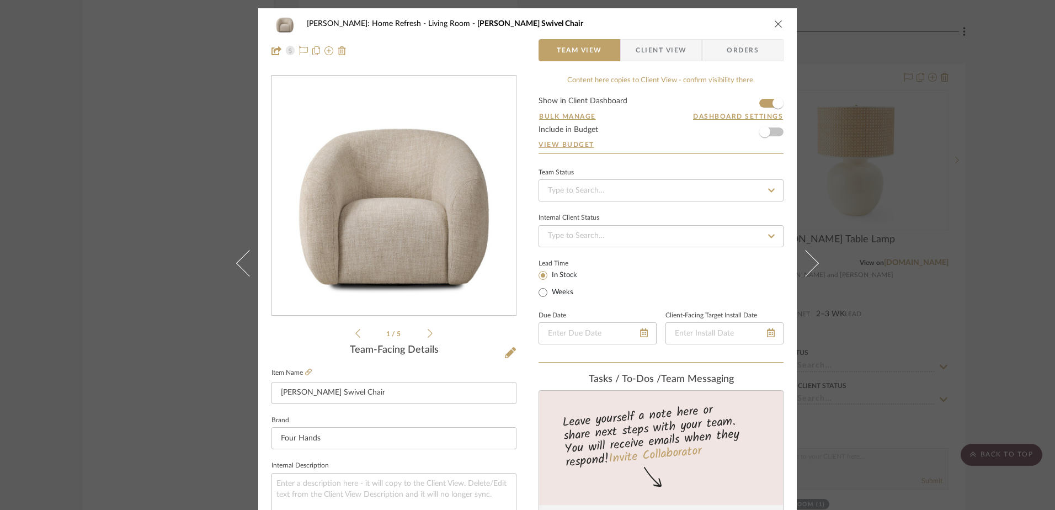
click at [429, 333] on div "1 / 5" at bounding box center [393, 207] width 245 height 265
click at [427, 335] on icon at bounding box center [429, 333] width 5 height 10
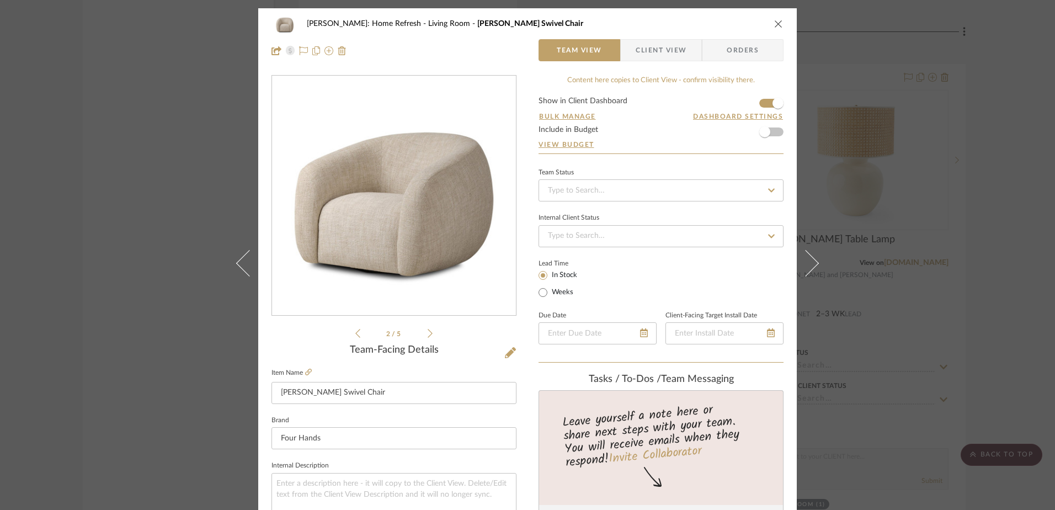
click at [427, 335] on icon at bounding box center [429, 333] width 5 height 10
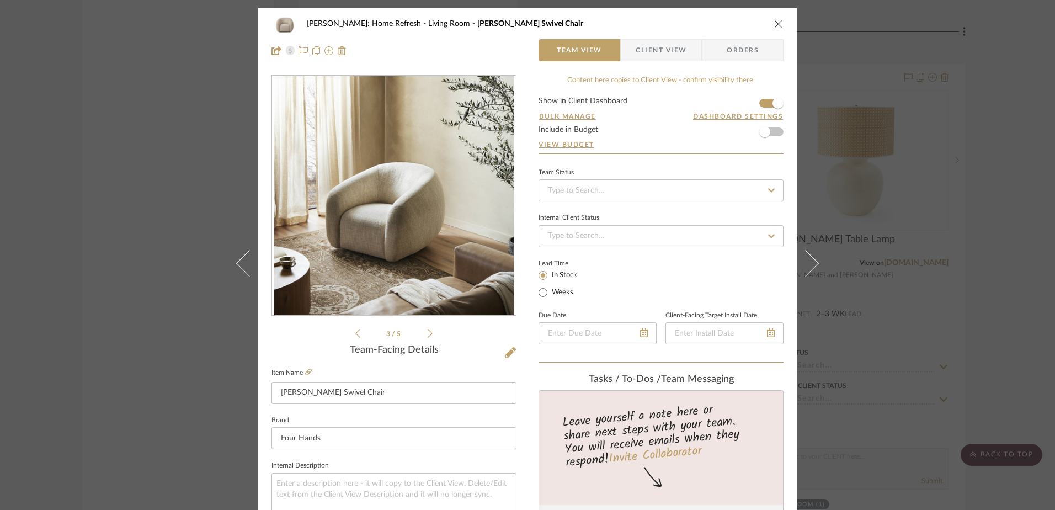
click at [427, 335] on icon at bounding box center [429, 333] width 5 height 10
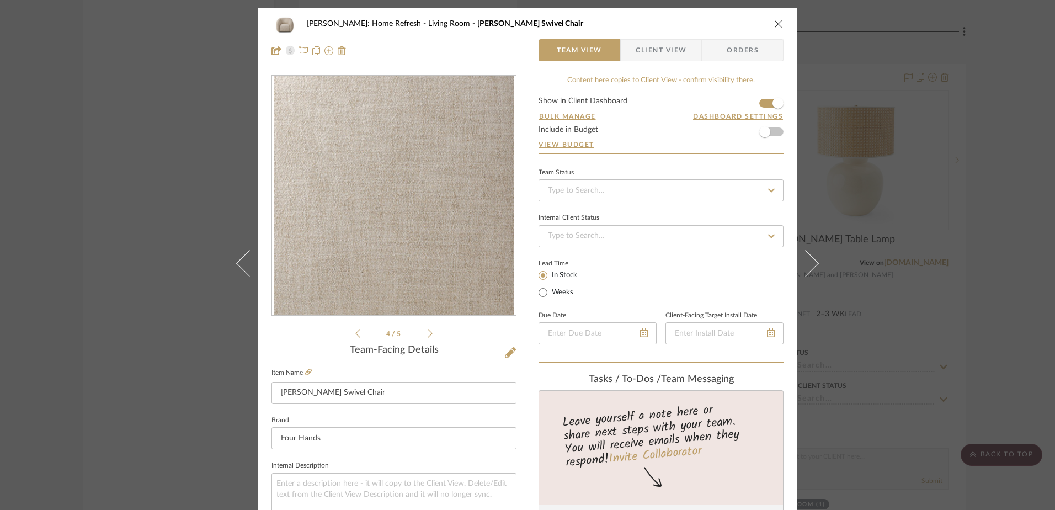
click at [427, 335] on icon at bounding box center [429, 333] width 5 height 10
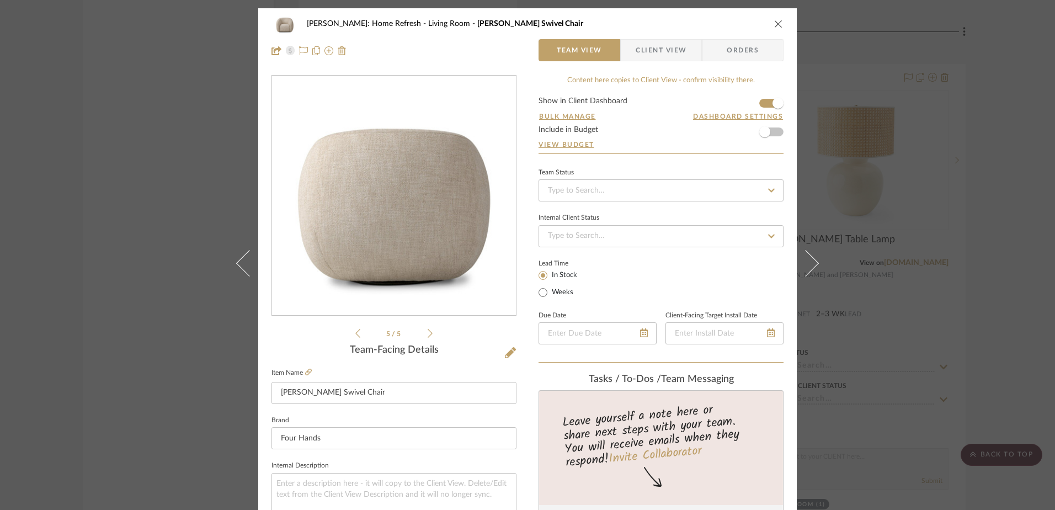
click at [427, 335] on icon at bounding box center [429, 333] width 5 height 10
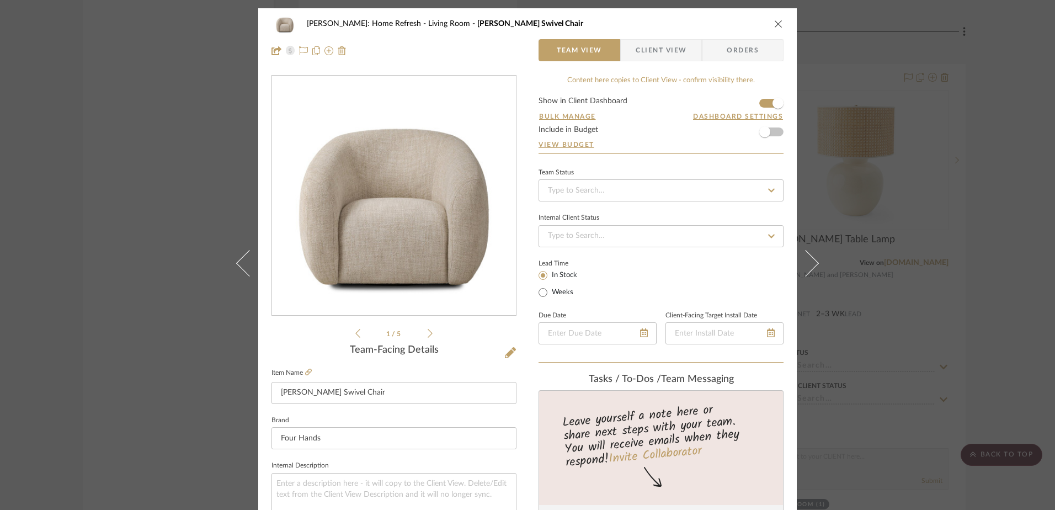
click at [427, 335] on icon at bounding box center [429, 333] width 5 height 10
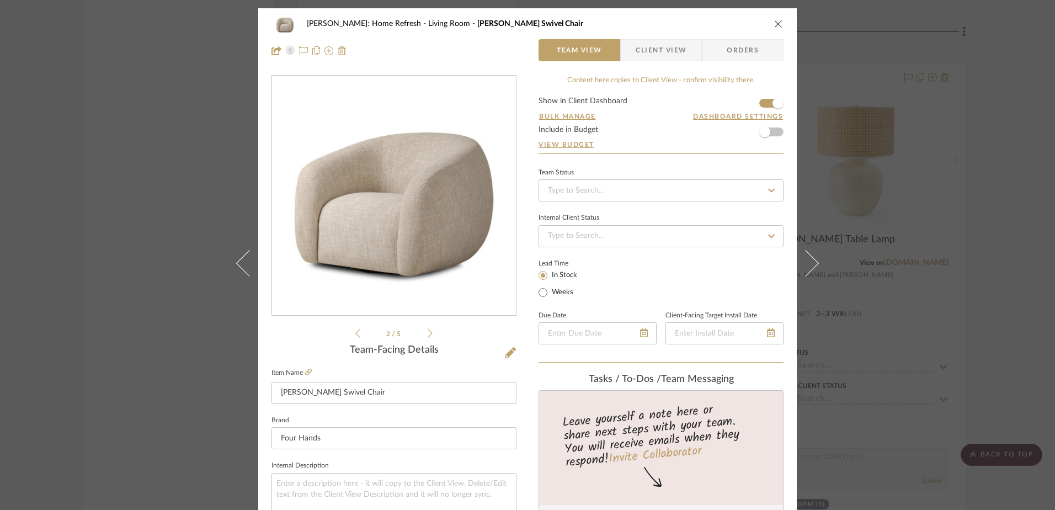
click at [427, 335] on icon at bounding box center [429, 333] width 5 height 10
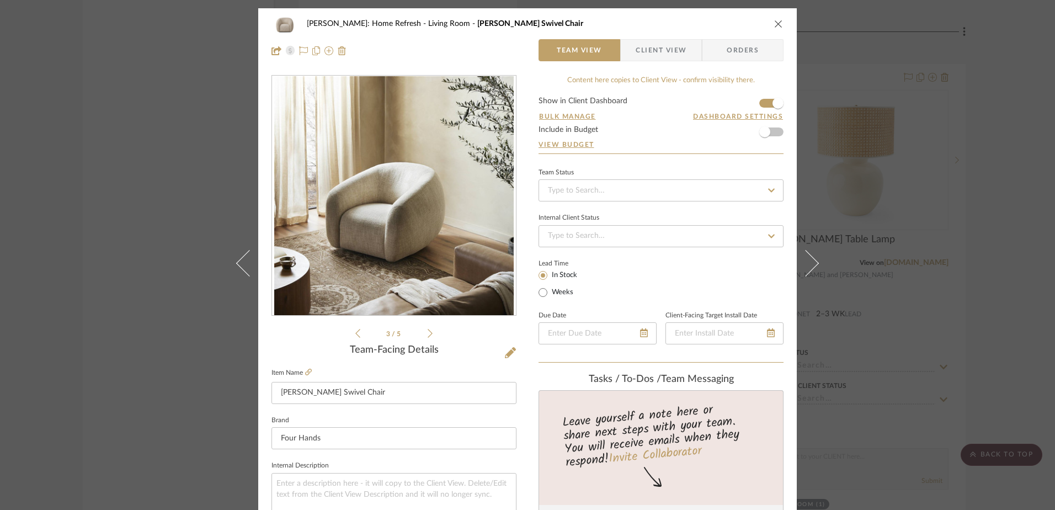
click at [1005, 107] on div "Hines: Home Refresh Living Room Channing Swivel Chair Team View Client View Ord…" at bounding box center [527, 255] width 1055 height 510
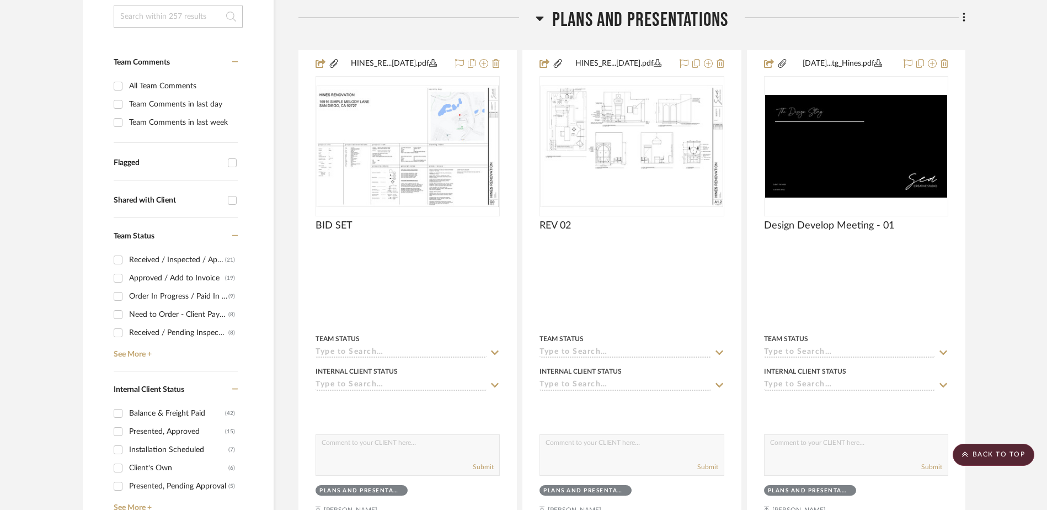
scroll to position [272, 0]
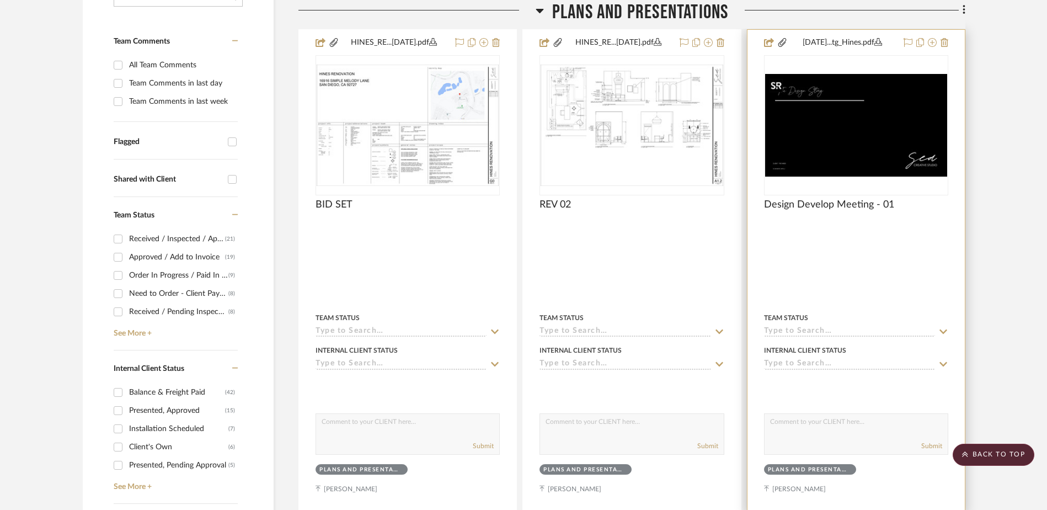
click at [849, 114] on img "0" at bounding box center [856, 125] width 182 height 103
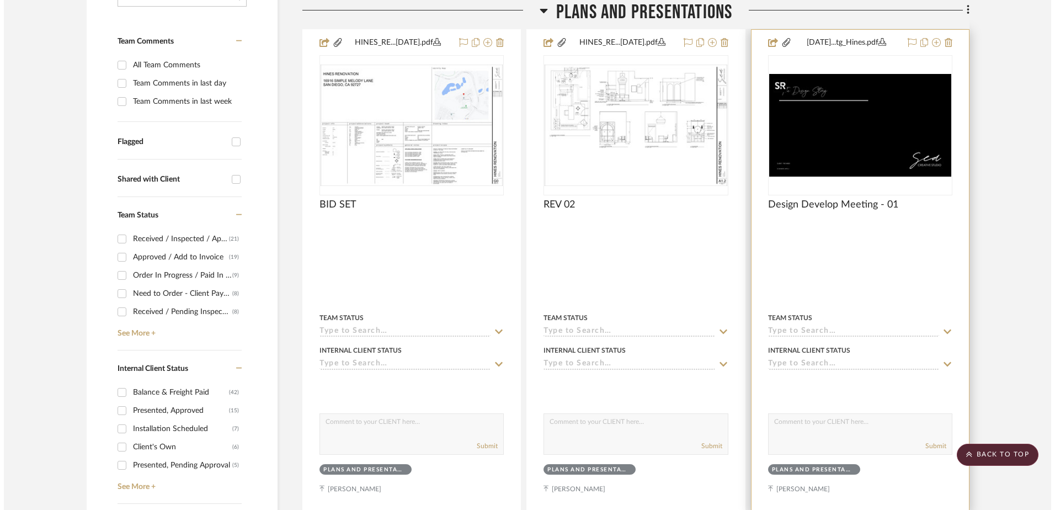
scroll to position [0, 0]
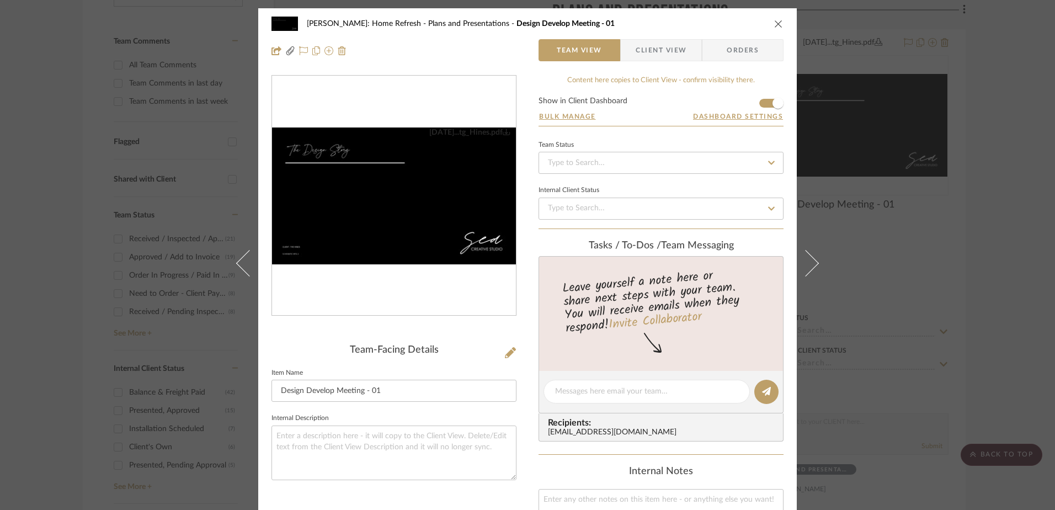
click at [774, 21] on icon "close" at bounding box center [778, 23] width 9 height 9
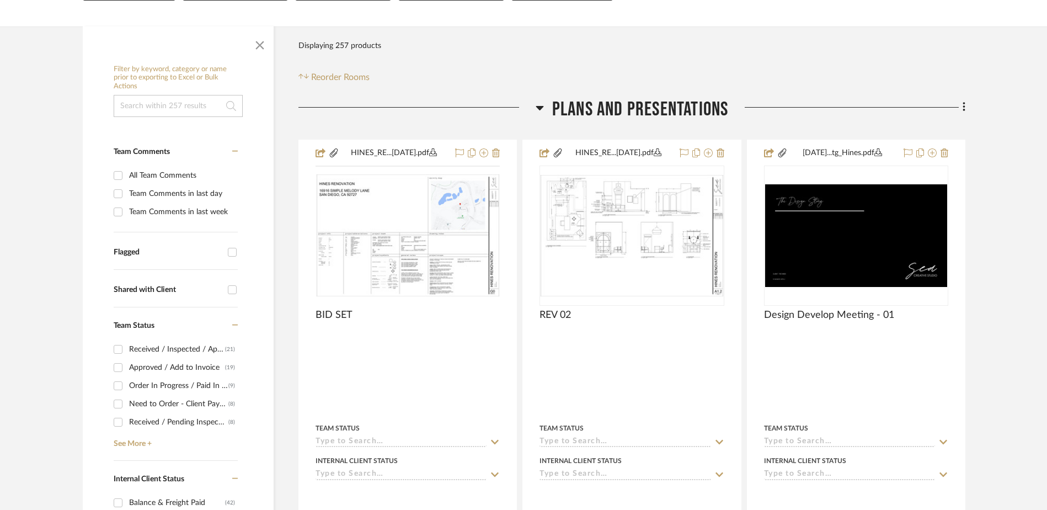
scroll to position [51, 0]
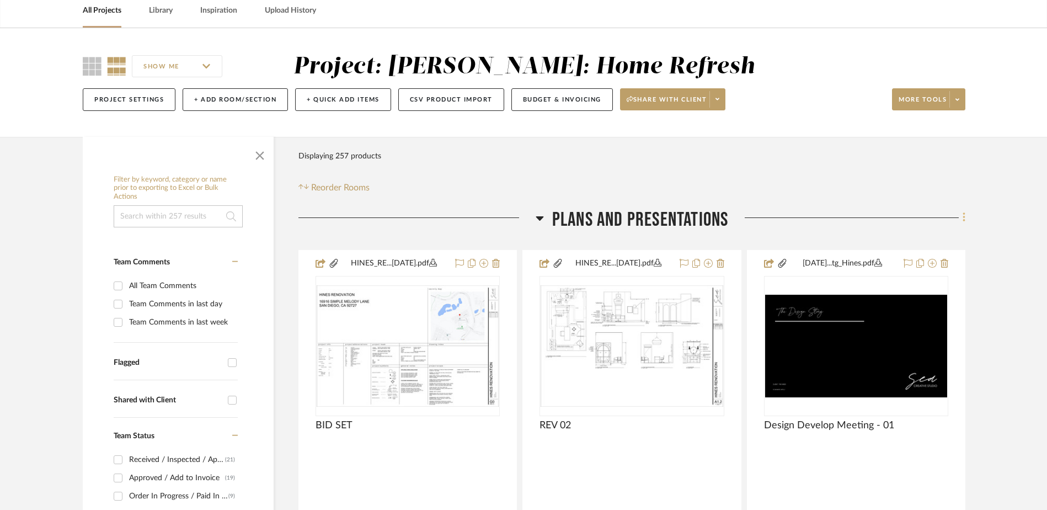
click at [960, 216] on fa-icon at bounding box center [962, 219] width 7 height 18
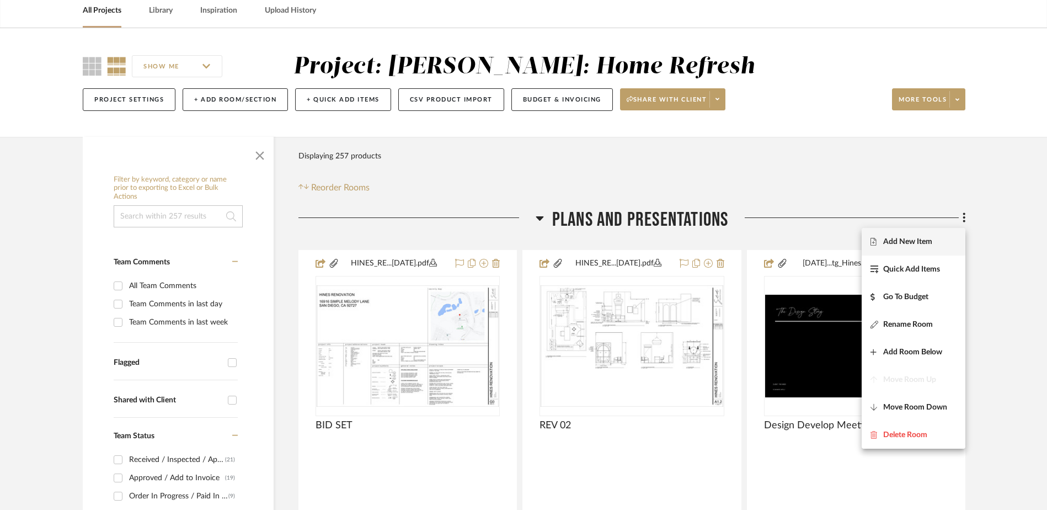
click at [903, 241] on span "Add New Item" at bounding box center [907, 241] width 49 height 9
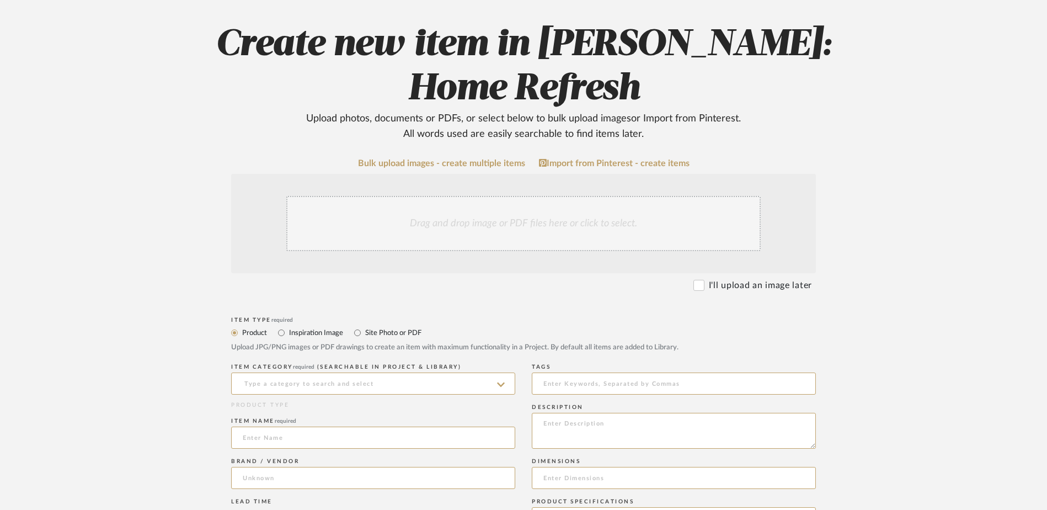
scroll to position [165, 0]
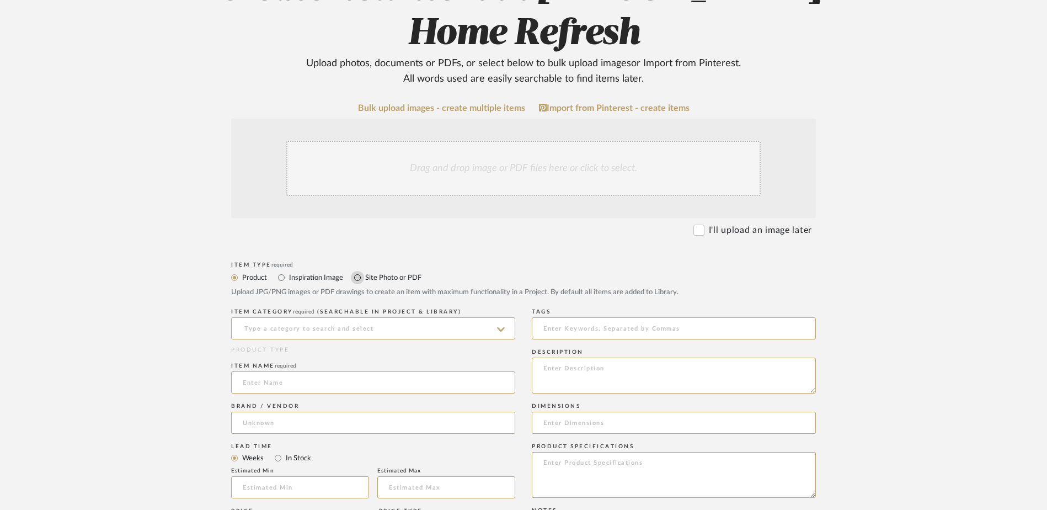
click at [360, 271] on input "Site Photo or PDF" at bounding box center [357, 277] width 13 height 13
radio input "true"
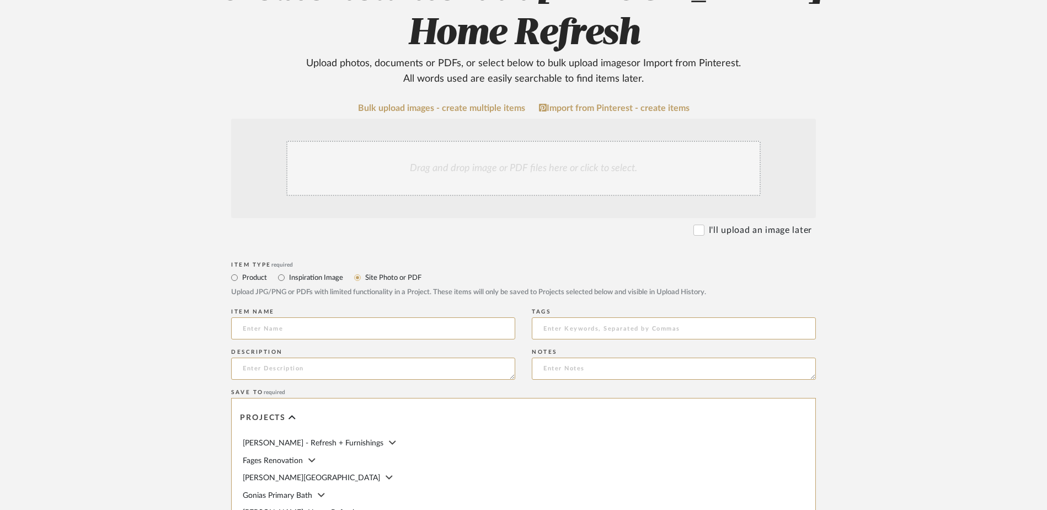
scroll to position [276, 0]
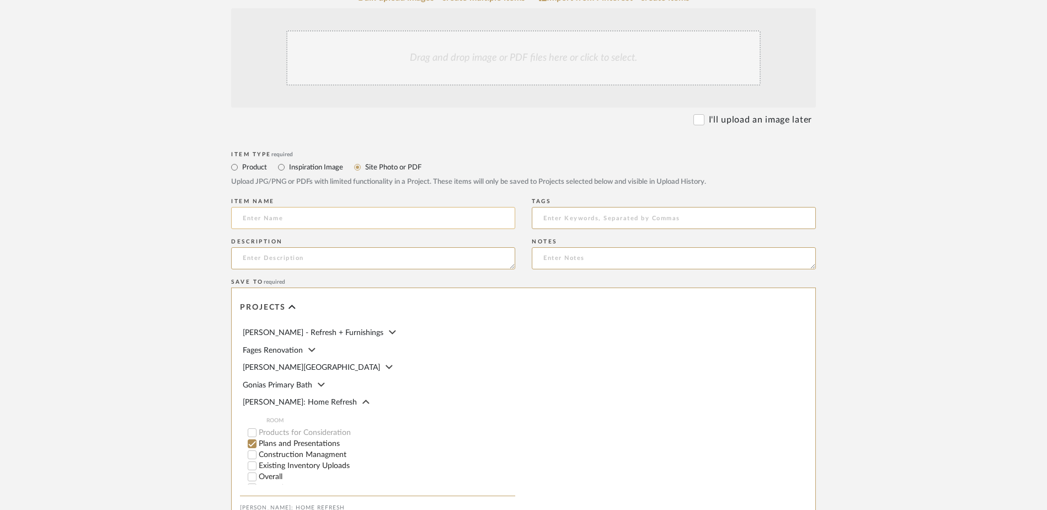
click at [337, 207] on input at bounding box center [373, 218] width 284 height 22
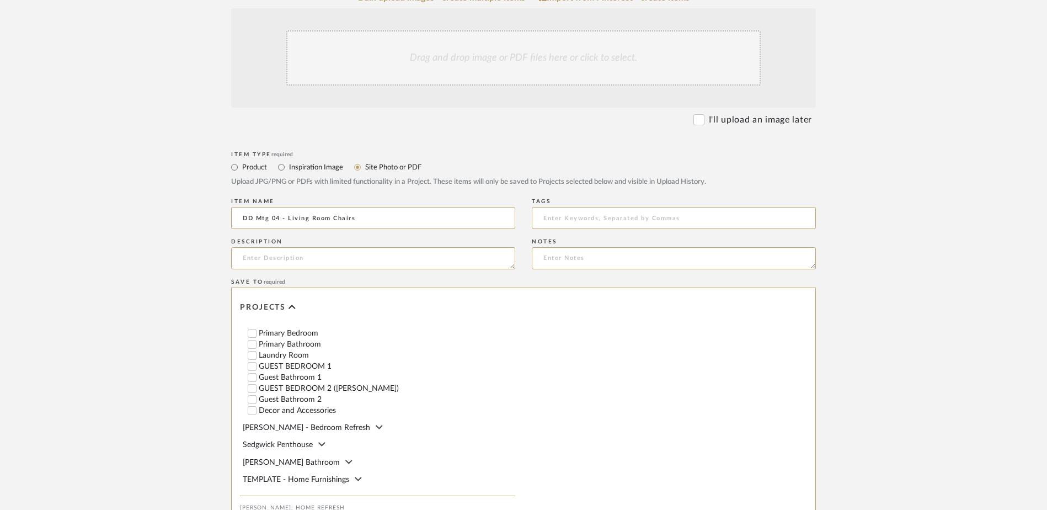
scroll to position [394, 0]
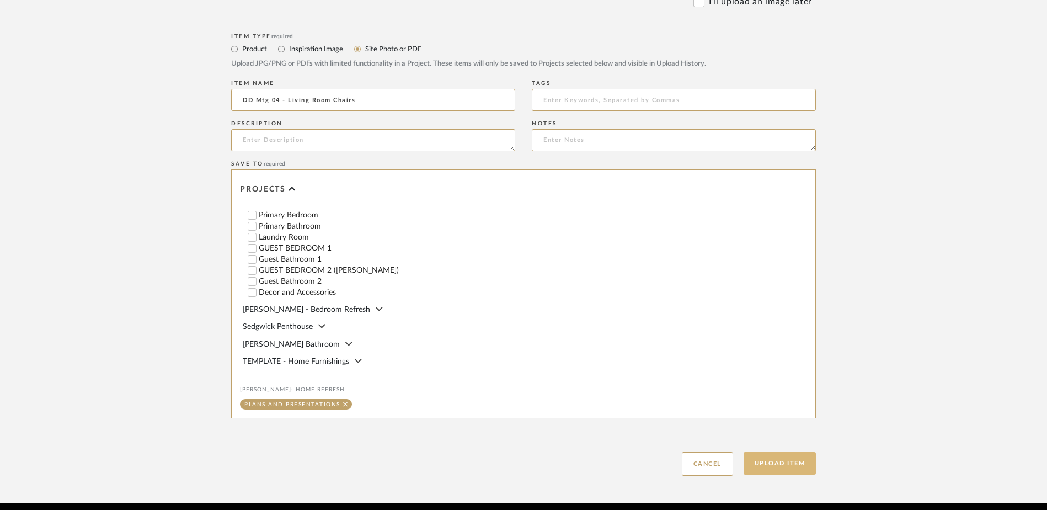
type input "DD Mtg 04 - Living Room Chairs"
click at [784, 452] on button "Upload Item" at bounding box center [779, 463] width 73 height 23
click at [634, 26] on button at bounding box center [625, 25] width 42 height 41
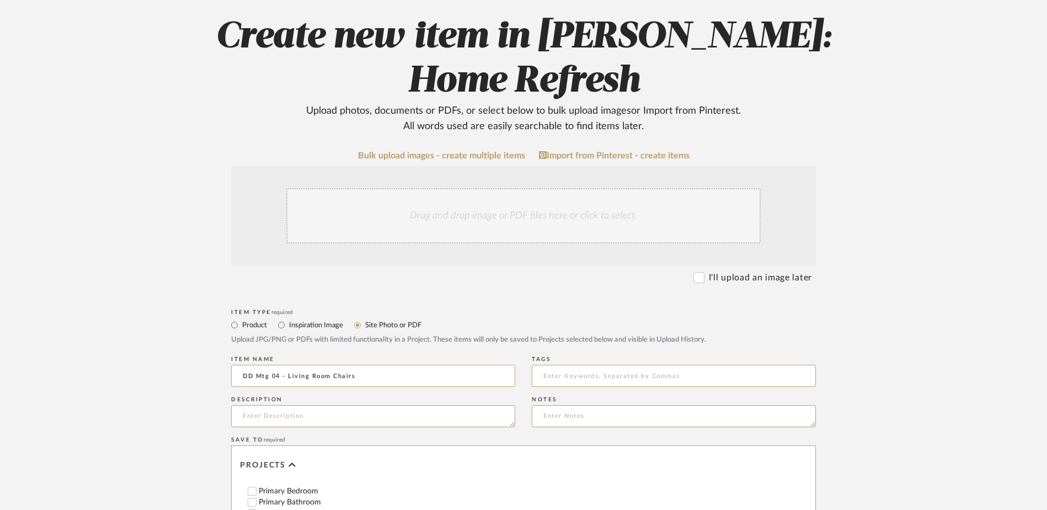
scroll to position [0, 0]
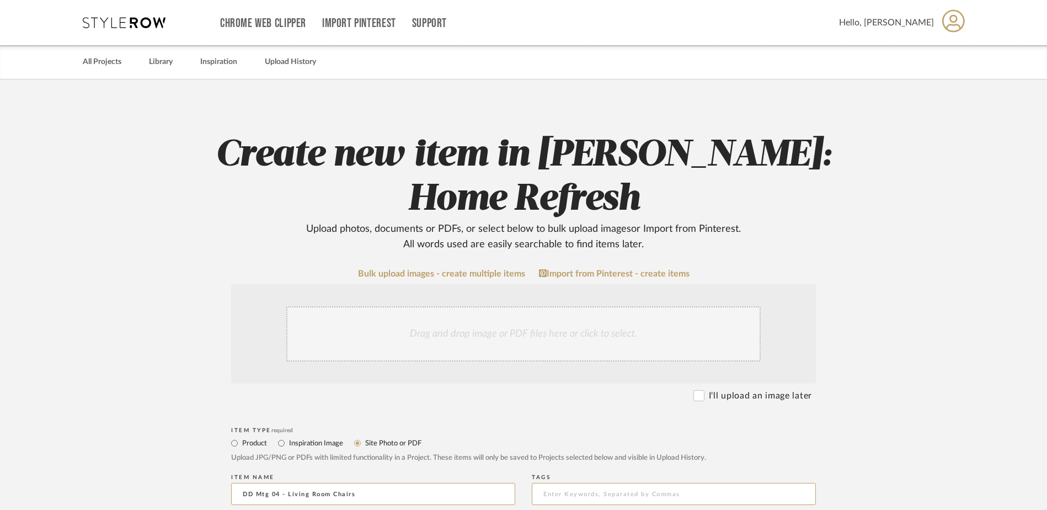
click at [516, 306] on div "Drag and drop image or PDF files here or click to select." at bounding box center [523, 333] width 474 height 55
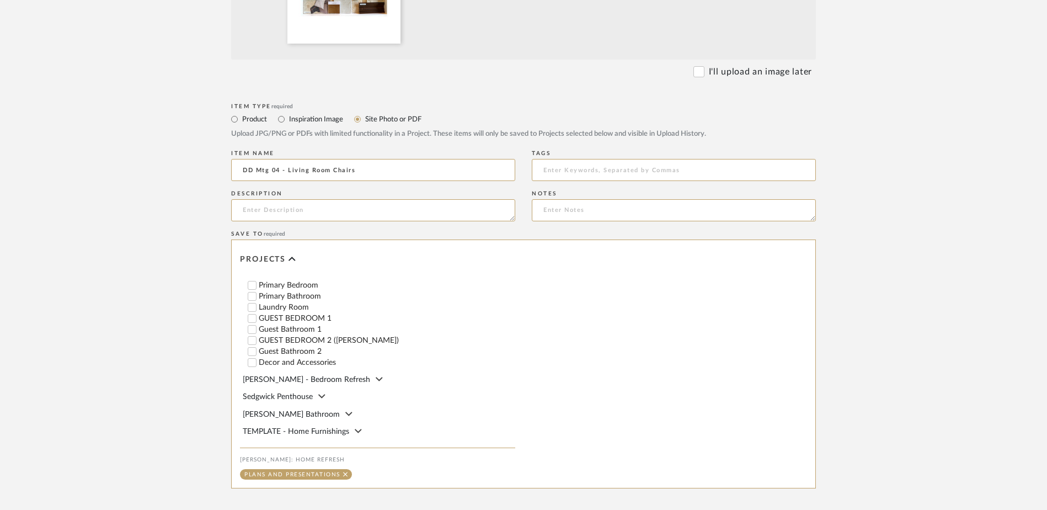
scroll to position [511, 0]
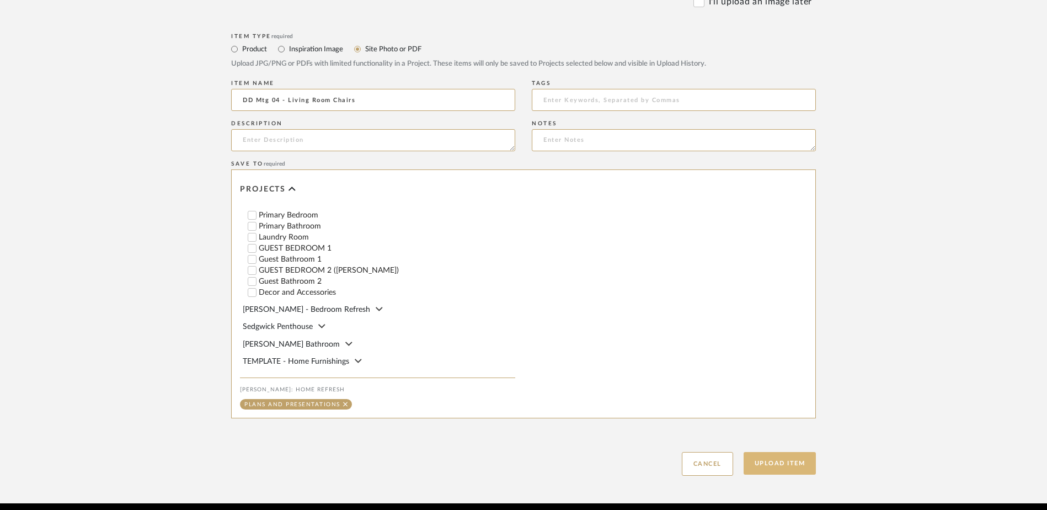
click at [777, 452] on button "Upload Item" at bounding box center [779, 463] width 73 height 23
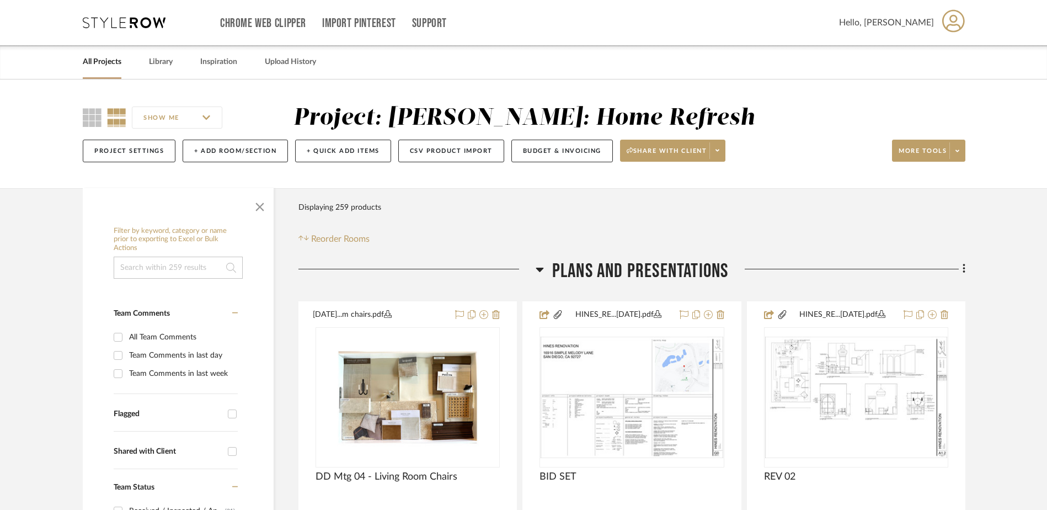
scroll to position [259, 0]
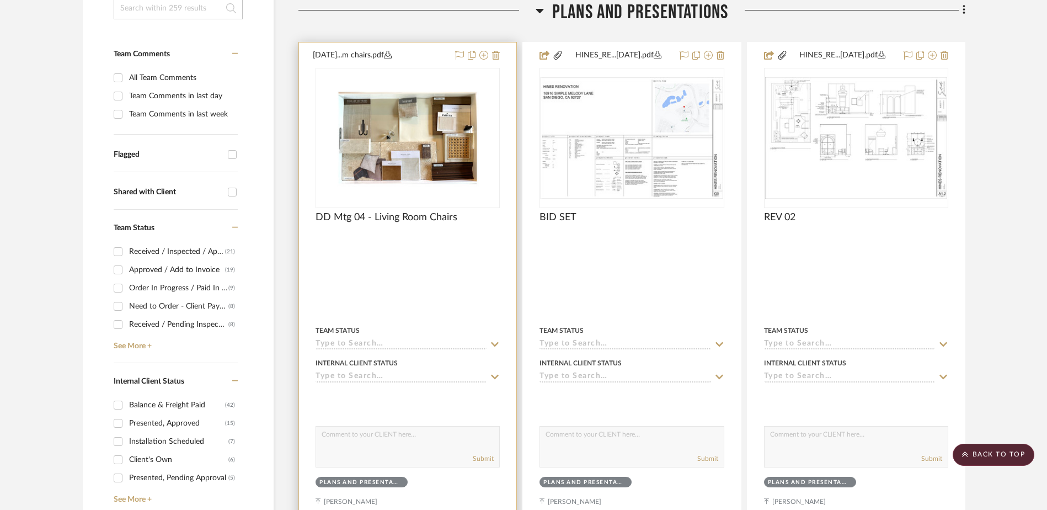
click at [382, 169] on img "0" at bounding box center [408, 138] width 182 height 103
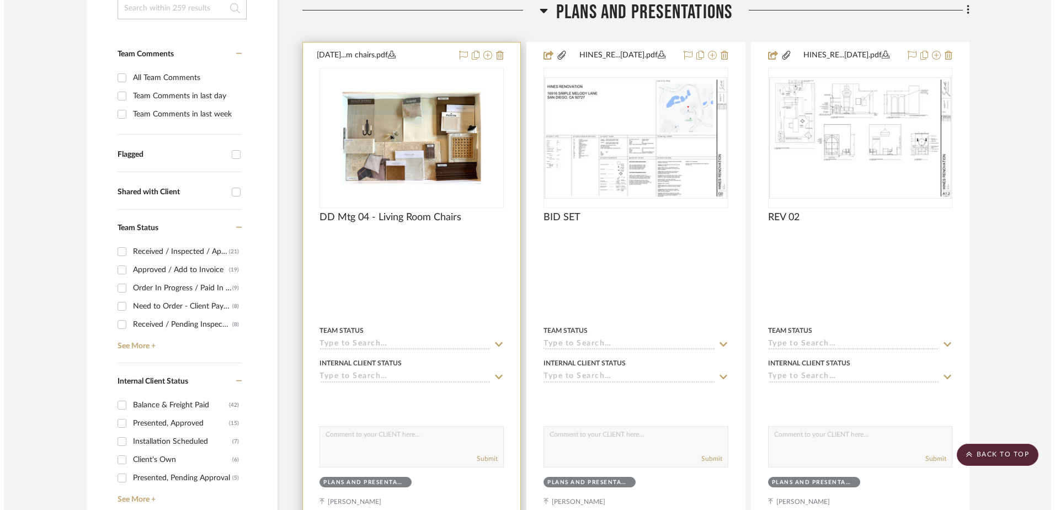
scroll to position [0, 0]
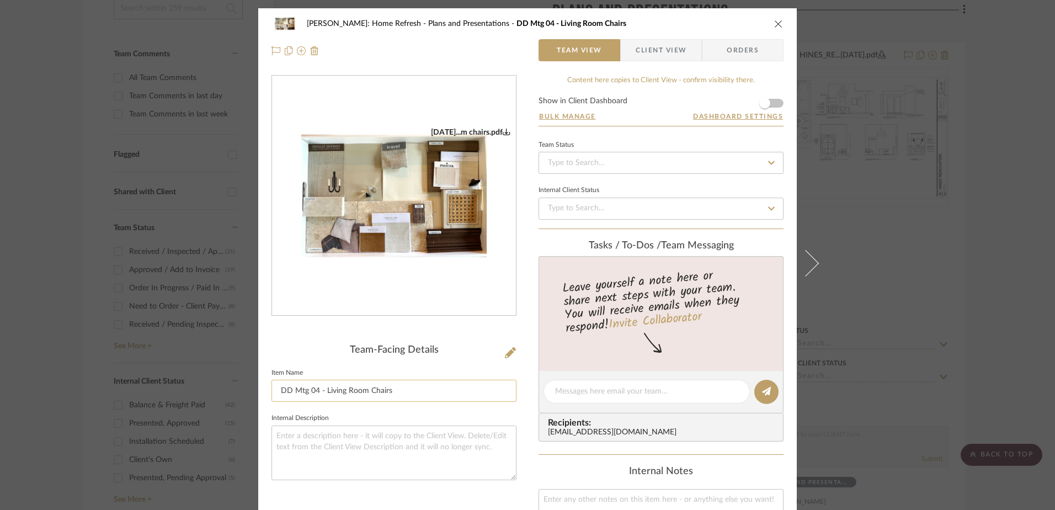
click at [316, 387] on input "DD Mtg 04 - Living Room Chairs" at bounding box center [393, 390] width 245 height 22
type input "DD Mtg 05 - Living Room Chairs"
drag, startPoint x: 763, startPoint y: 103, endPoint x: 806, endPoint y: 172, distance: 81.7
click at [763, 103] on span "button" at bounding box center [764, 103] width 11 height 11
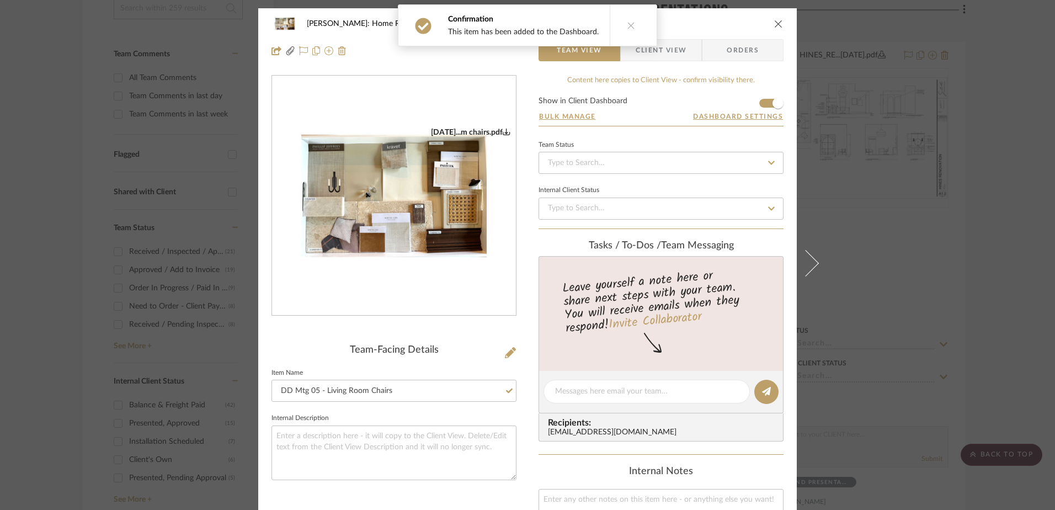
click at [629, 25] on icon at bounding box center [631, 26] width 8 height 8
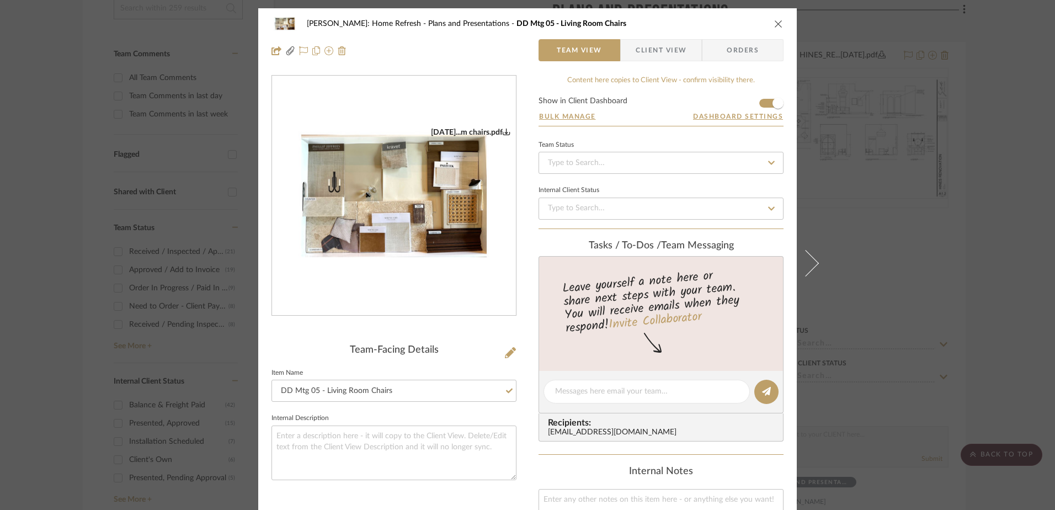
click at [777, 24] on icon "close" at bounding box center [778, 23] width 9 height 9
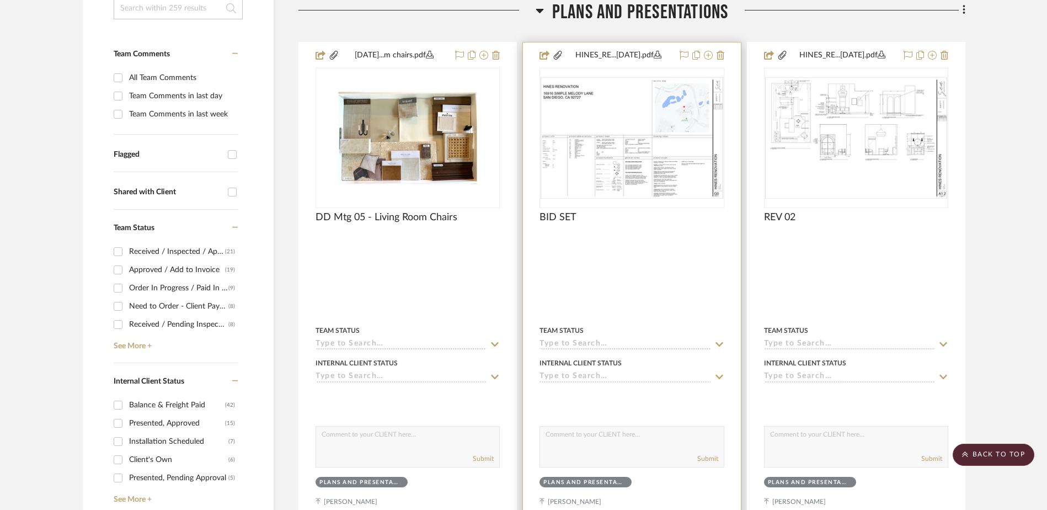
scroll to position [149, 0]
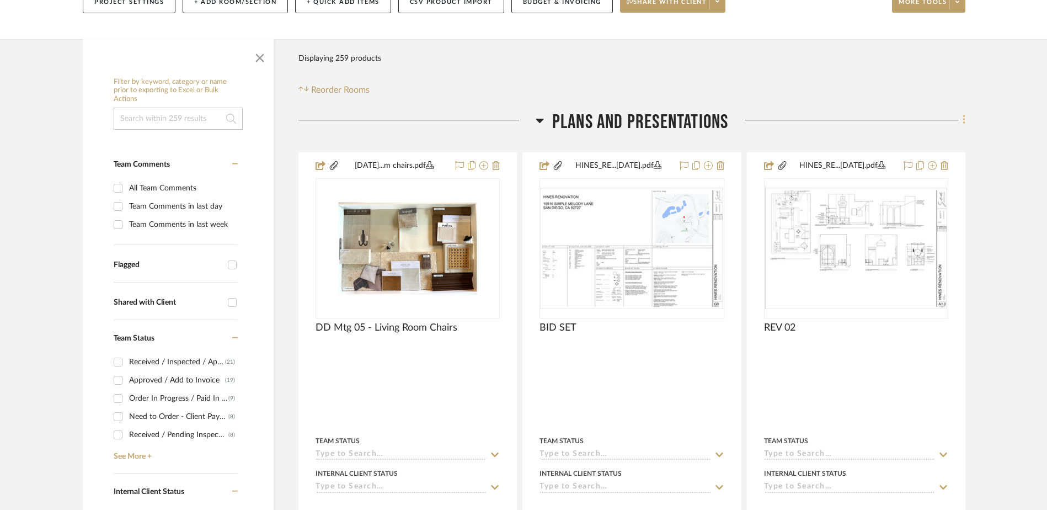
click at [960, 117] on fa-icon at bounding box center [962, 121] width 7 height 18
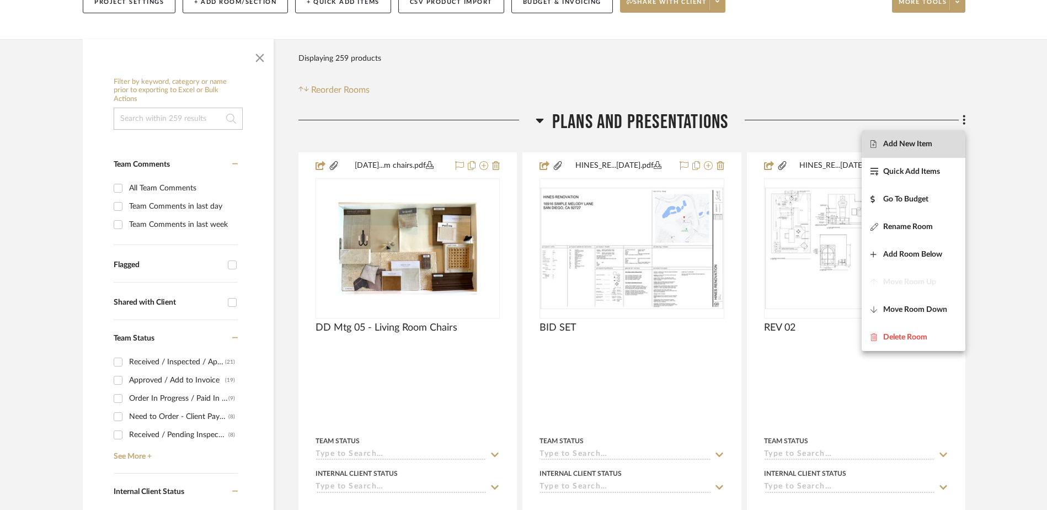
click at [906, 146] on span "Add New Item" at bounding box center [907, 143] width 49 height 9
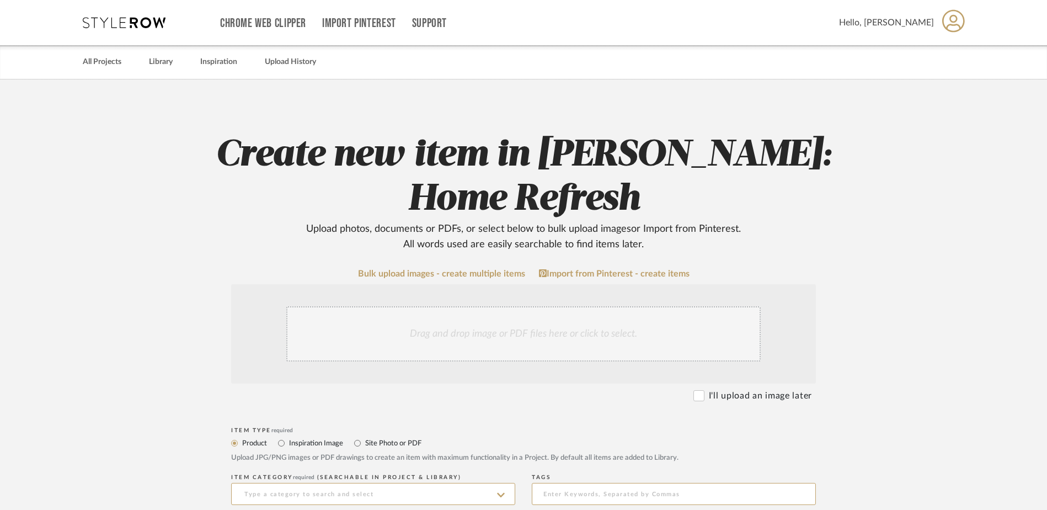
click at [549, 306] on div "Drag and drop image or PDF files here or click to select." at bounding box center [523, 333] width 474 height 55
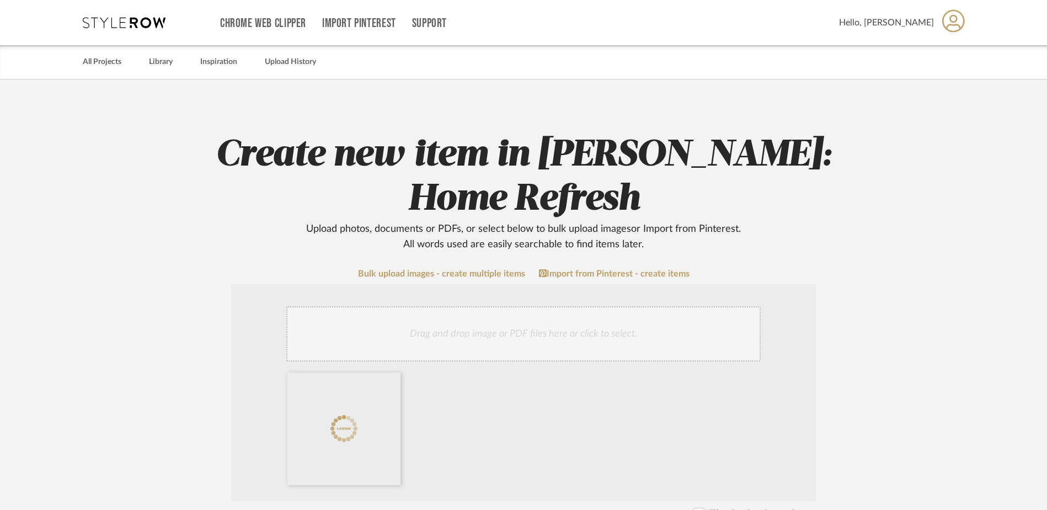
scroll to position [221, 0]
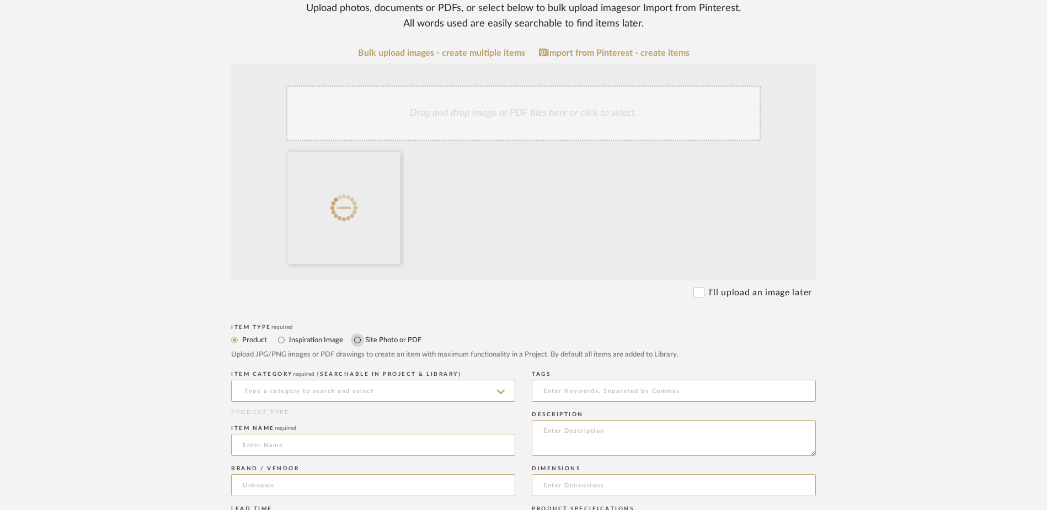
click at [357, 333] on input "Site Photo or PDF" at bounding box center [357, 339] width 13 height 13
radio input "true"
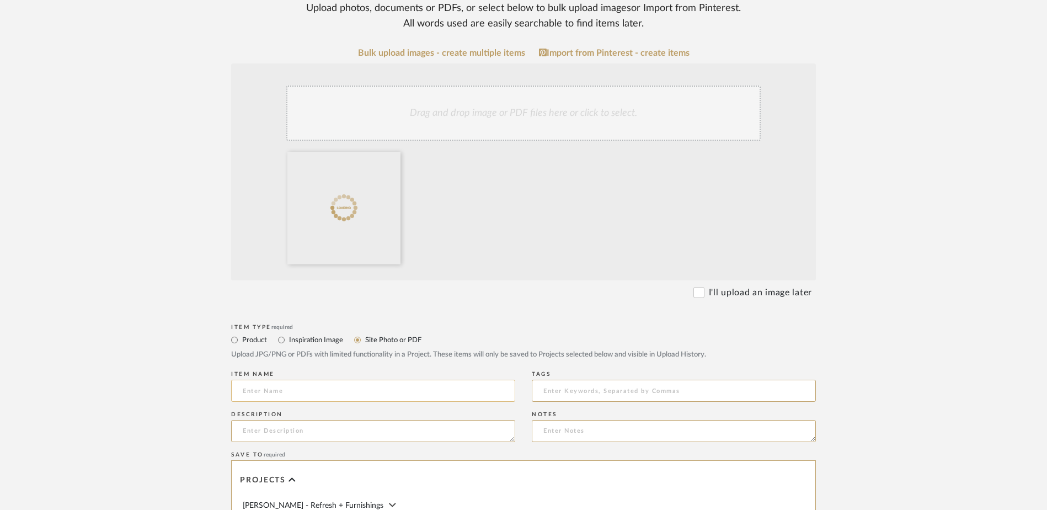
click at [316, 379] on input at bounding box center [373, 390] width 284 height 22
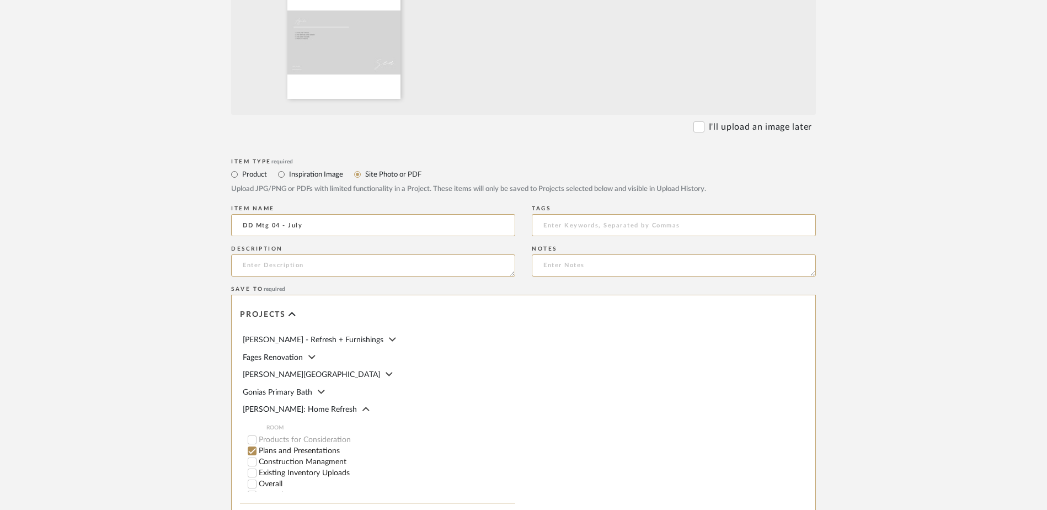
scroll to position [511, 0]
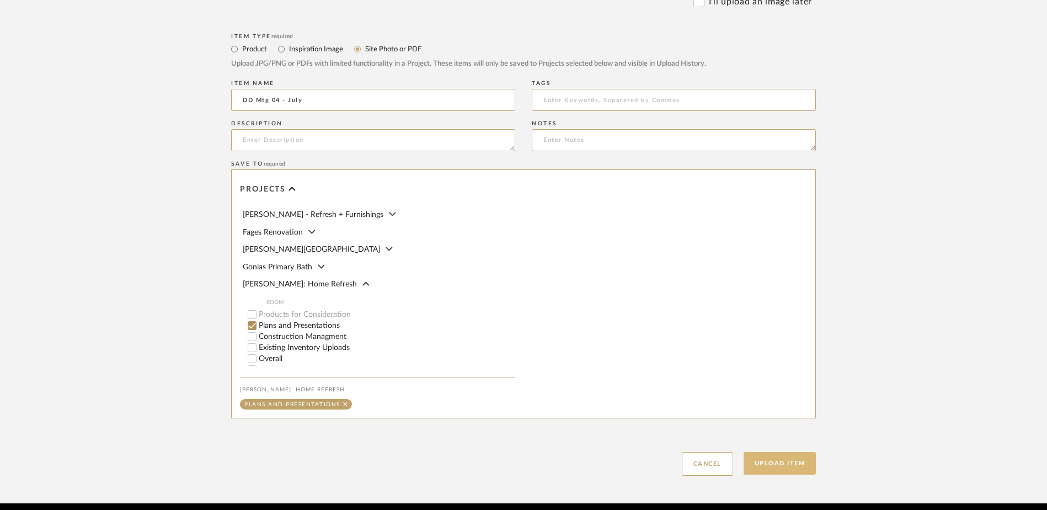
type input "DD Mtg 04 - July"
click at [807, 452] on button "Upload Item" at bounding box center [779, 463] width 73 height 23
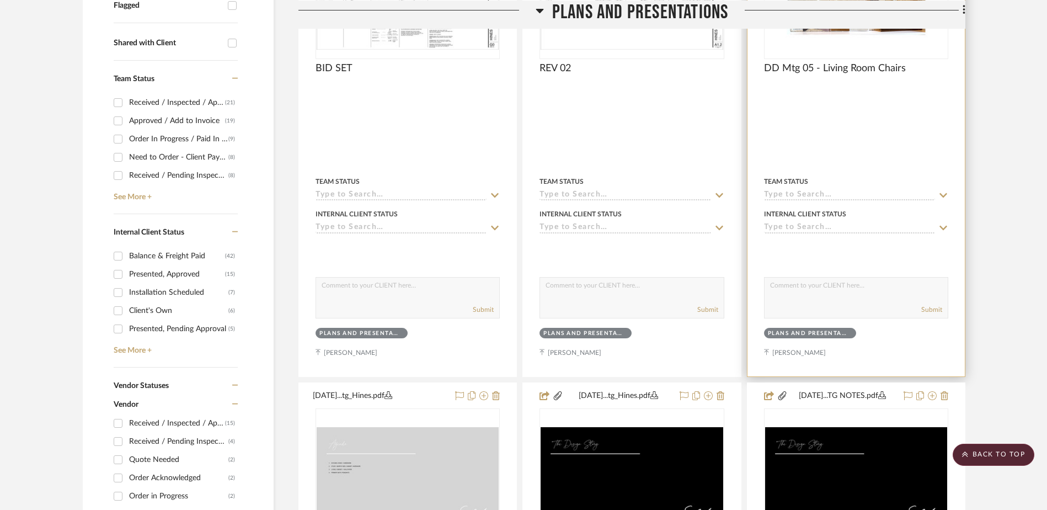
scroll to position [243, 0]
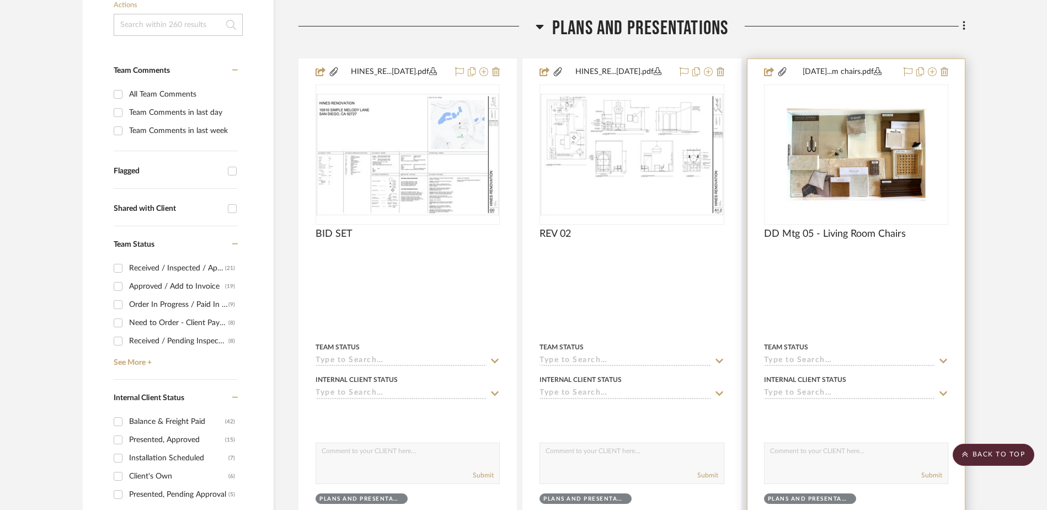
click at [873, 148] on img "0" at bounding box center [856, 154] width 182 height 103
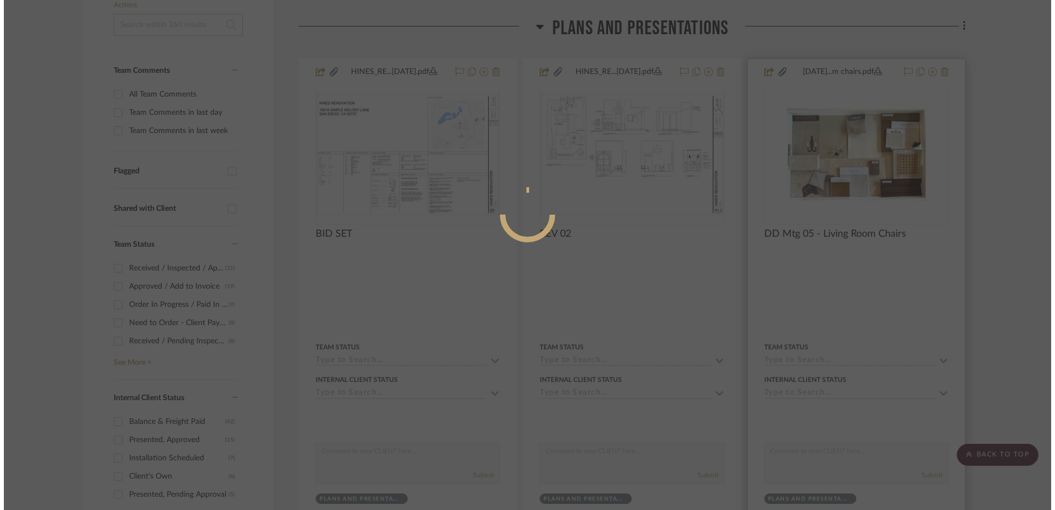
scroll to position [0, 0]
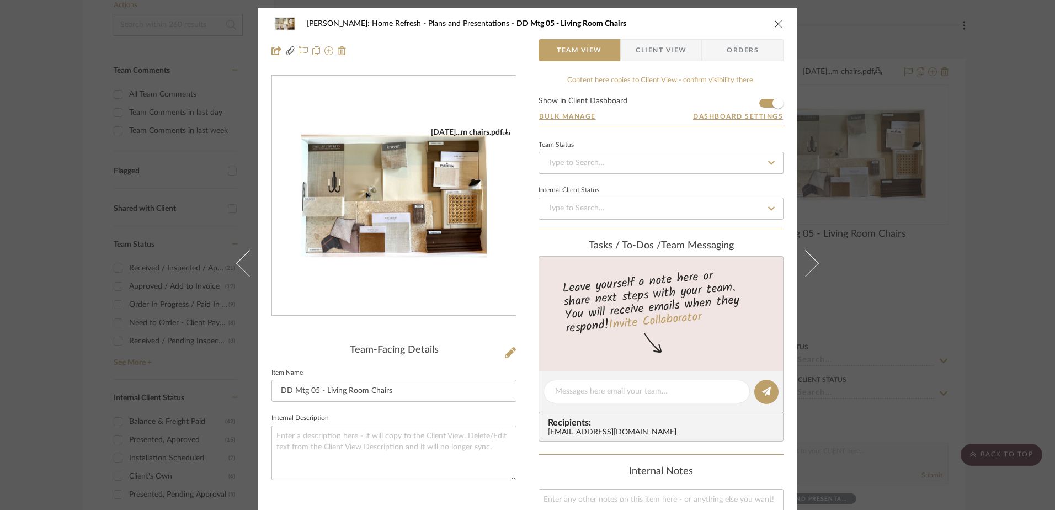
click at [1003, 165] on div "Hines: Home Refresh Plans and Presentations DD Mtg 05 - Living Room Chairs Team…" at bounding box center [527, 255] width 1055 height 510
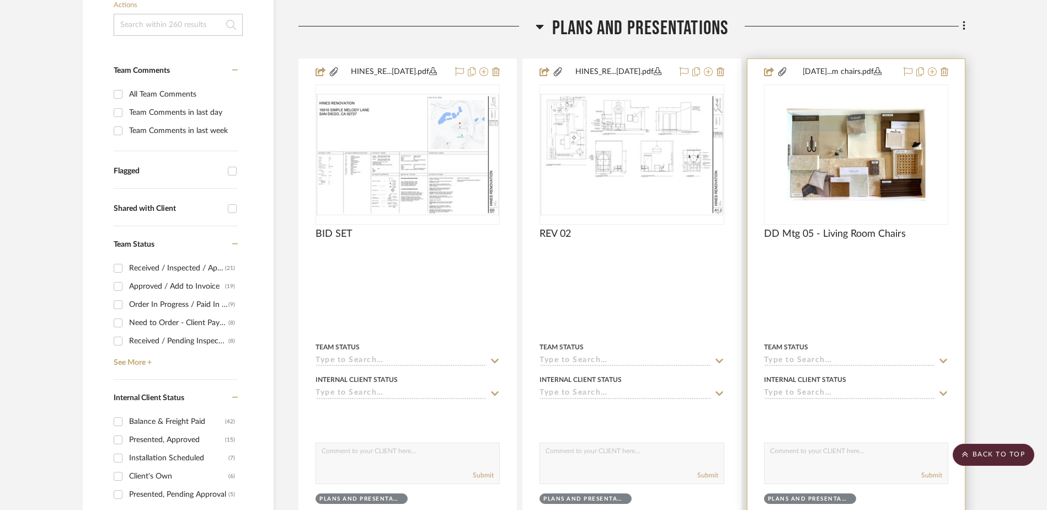
scroll to position [463, 0]
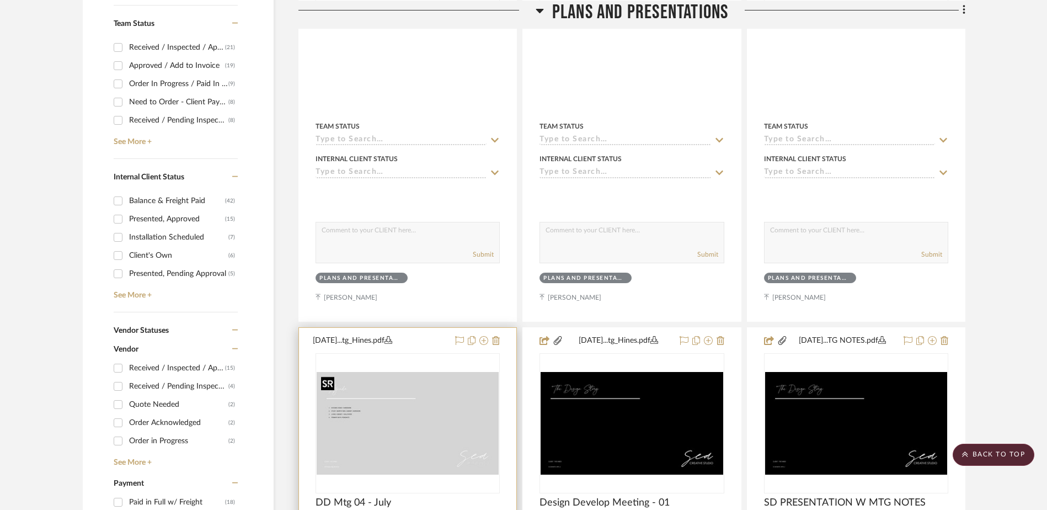
click at [410, 399] on img "0" at bounding box center [408, 423] width 182 height 103
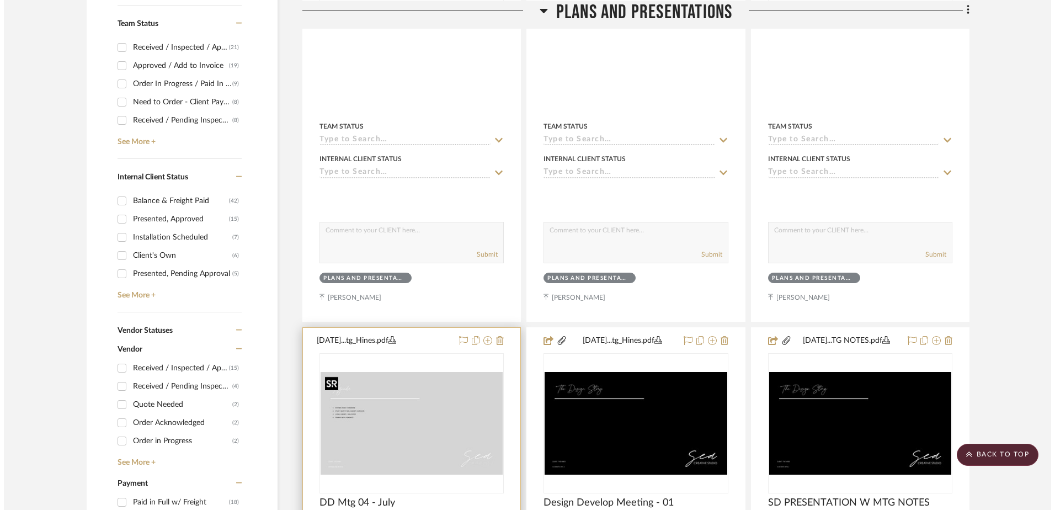
scroll to position [0, 0]
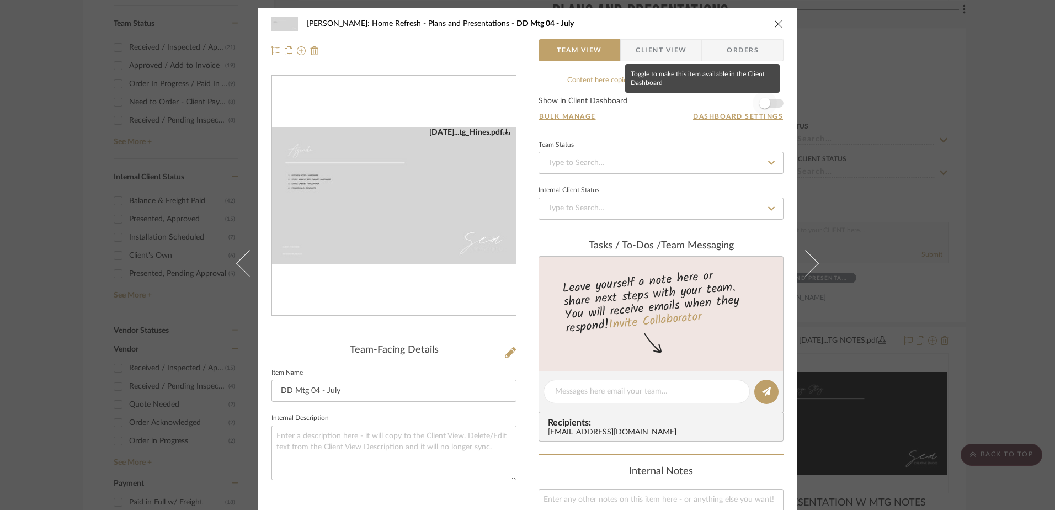
click at [762, 107] on span "button" at bounding box center [764, 103] width 11 height 11
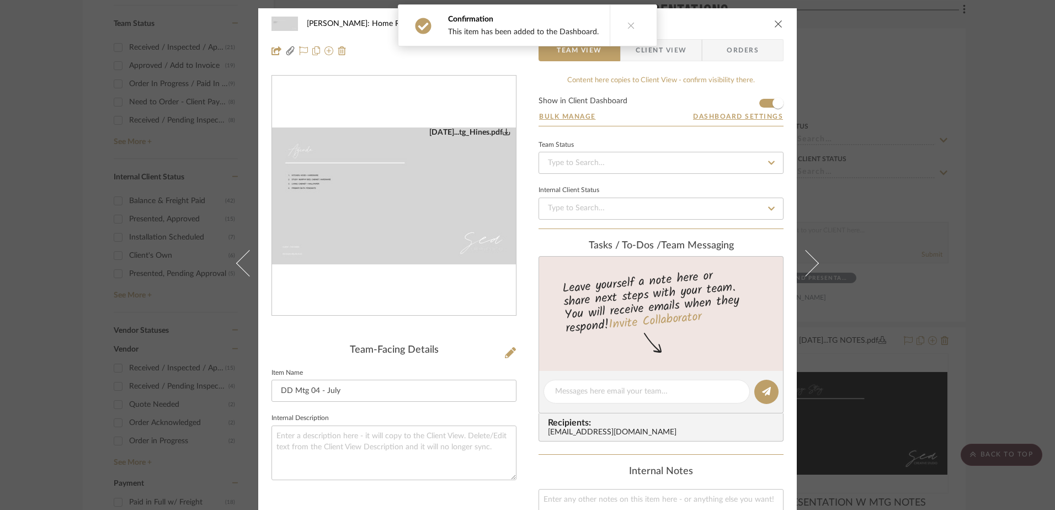
click at [774, 20] on button "close" at bounding box center [778, 24] width 10 height 10
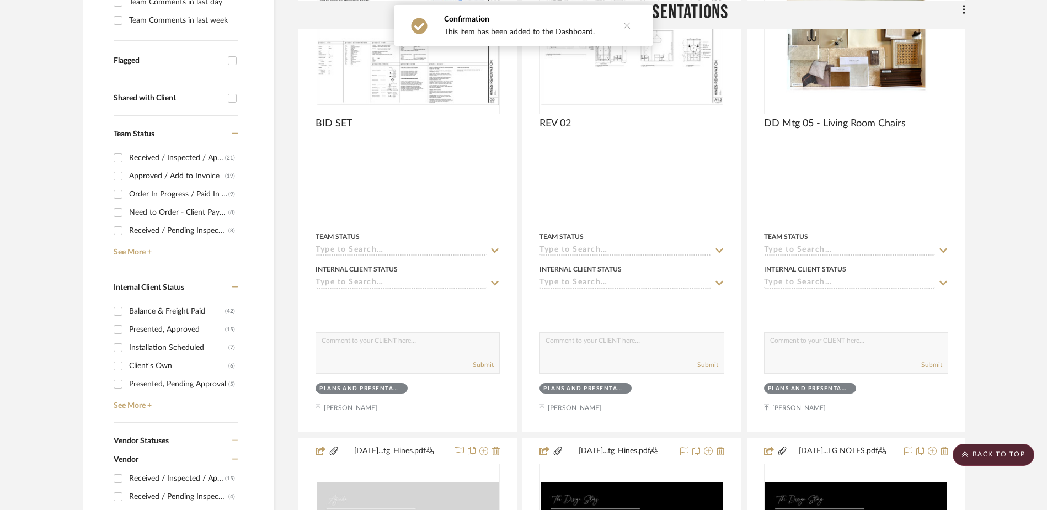
scroll to position [243, 0]
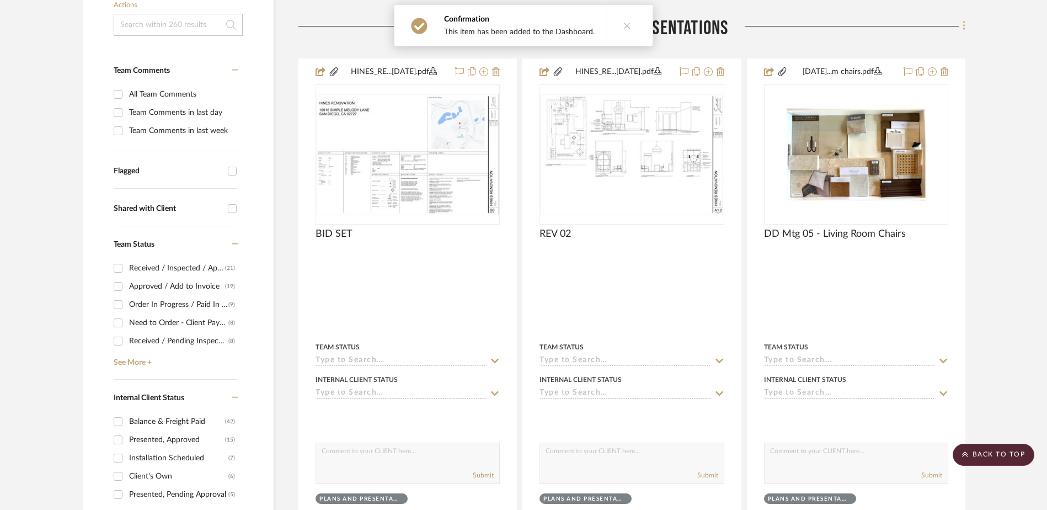
click at [964, 30] on icon at bounding box center [963, 26] width 2 height 9
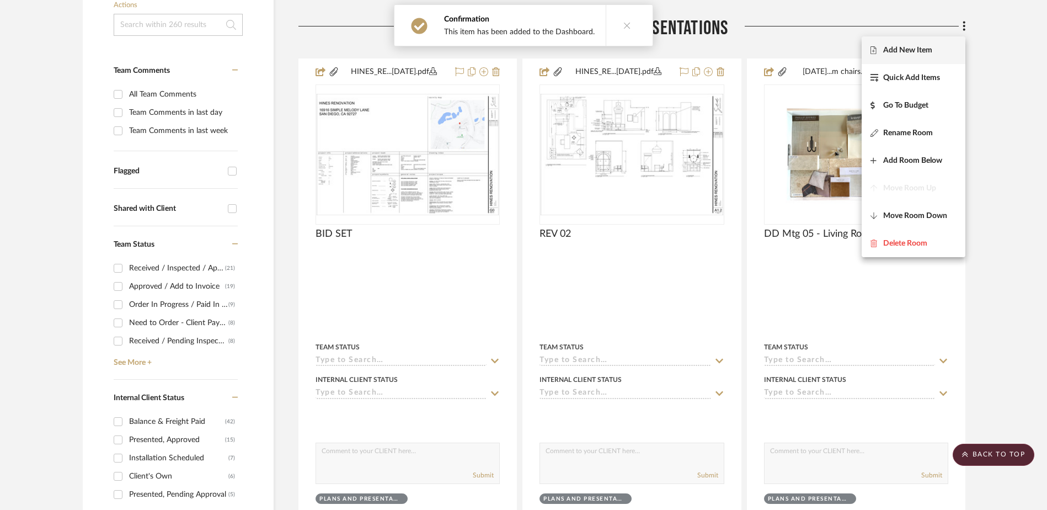
click at [903, 51] on span "Add New Item" at bounding box center [907, 49] width 49 height 9
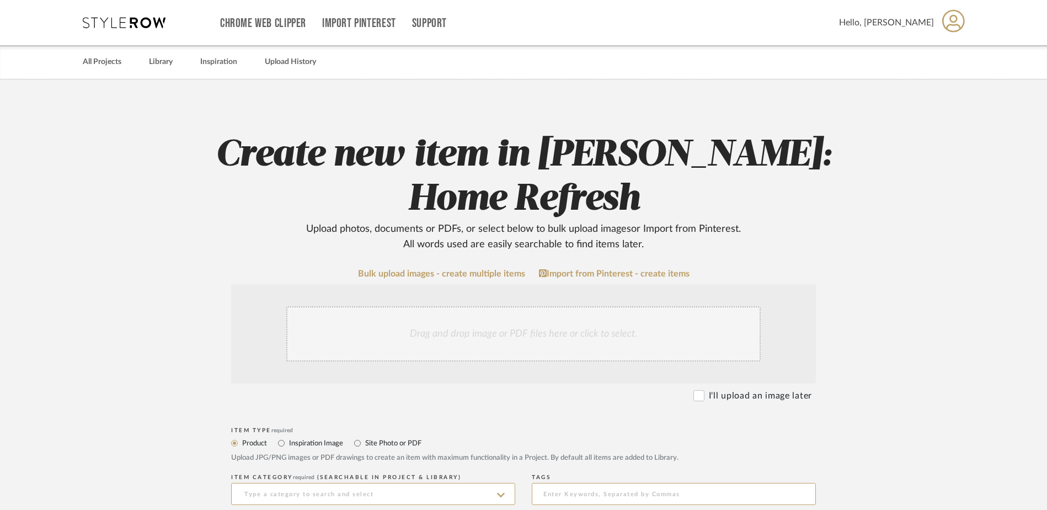
click at [479, 306] on div "Drag and drop image or PDF files here or click to select." at bounding box center [523, 333] width 474 height 55
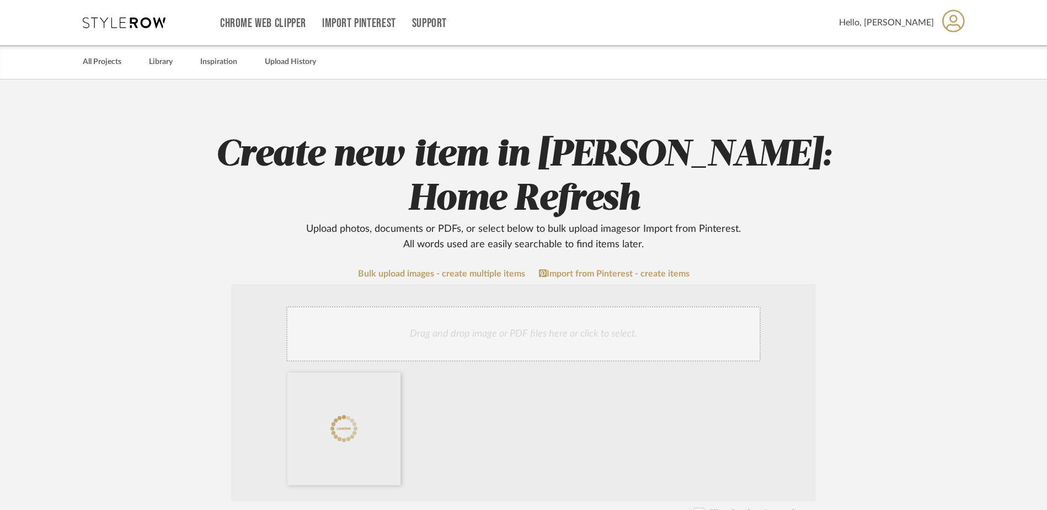
scroll to position [221, 0]
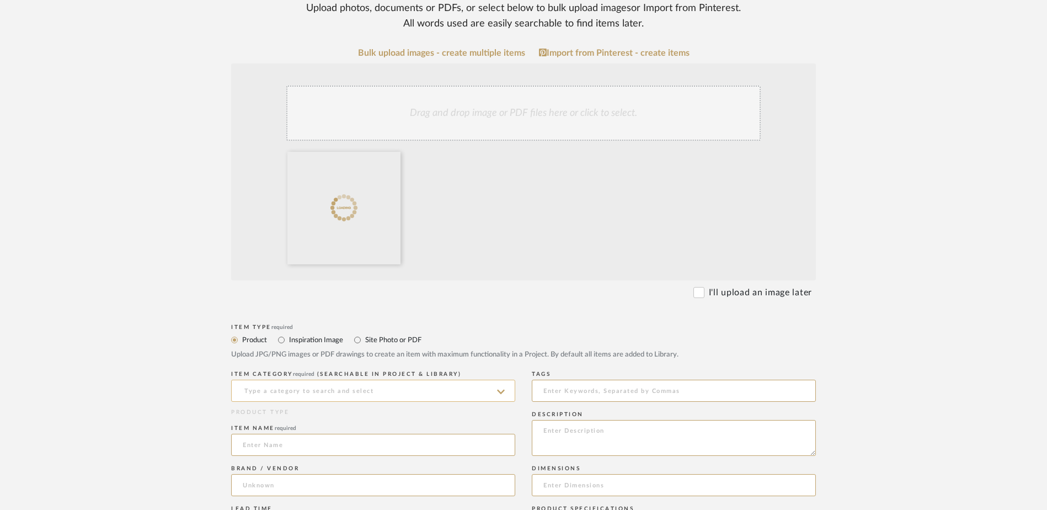
click at [365, 379] on input at bounding box center [373, 390] width 284 height 22
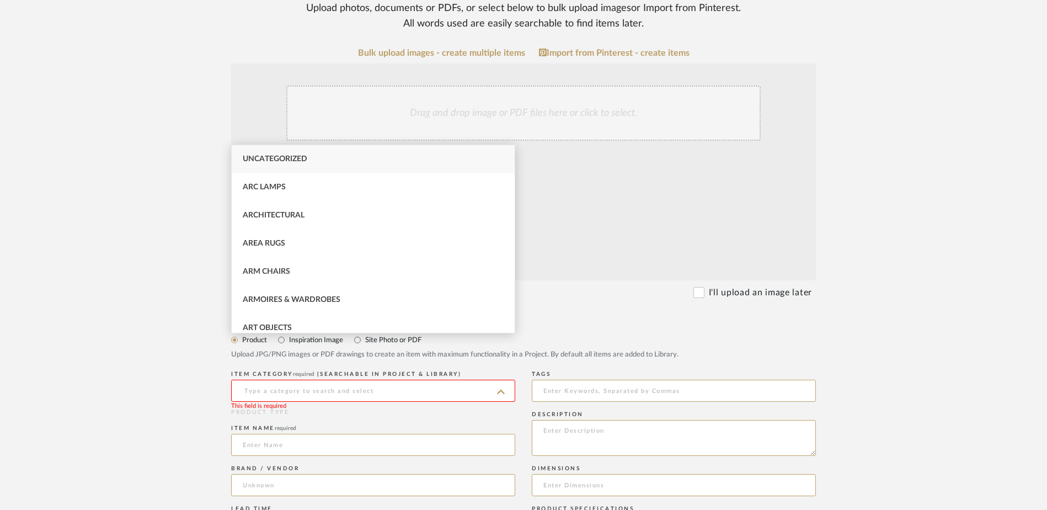
click at [629, 324] on div "Item Type required" at bounding box center [523, 327] width 585 height 7
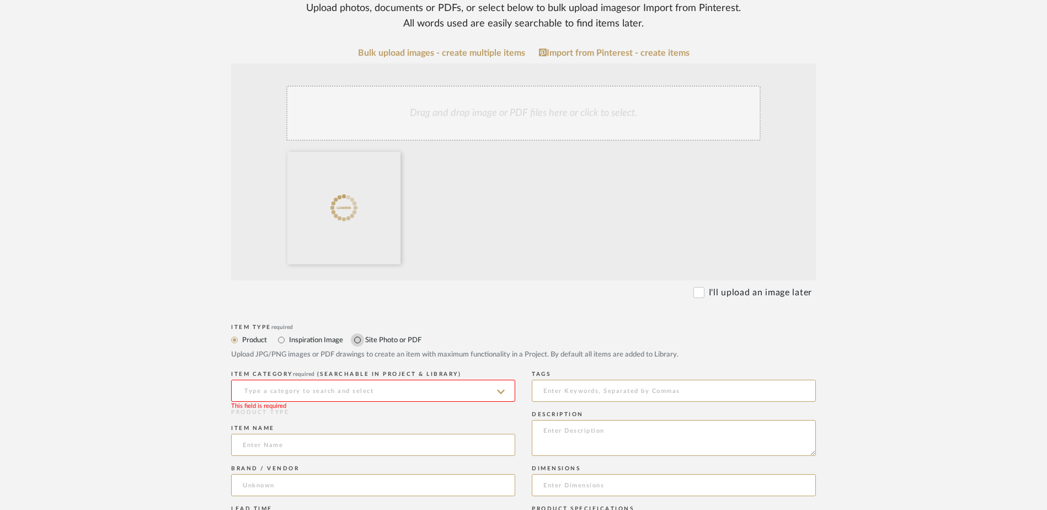
click at [358, 333] on input "Site Photo or PDF" at bounding box center [357, 339] width 13 height 13
radio input "true"
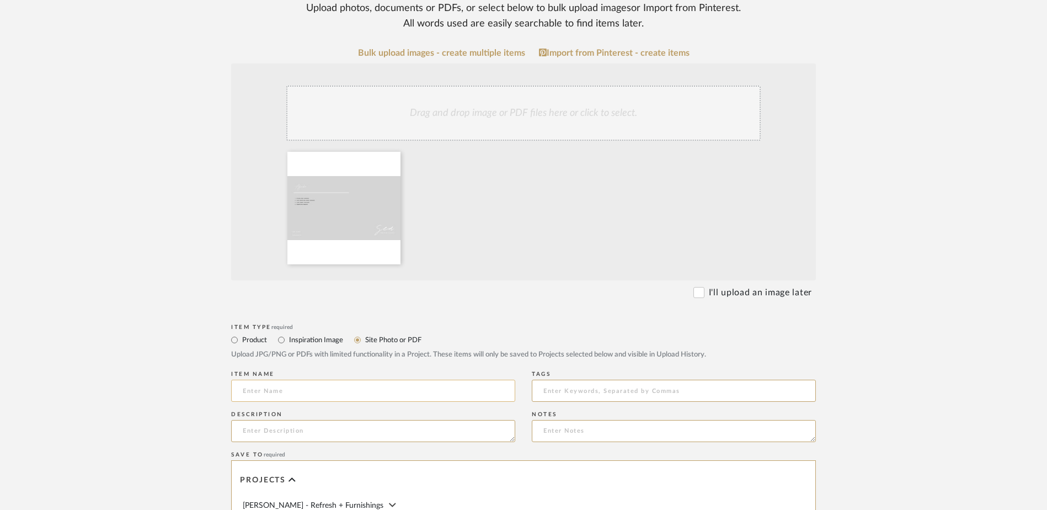
click at [357, 379] on input at bounding box center [373, 390] width 284 height 22
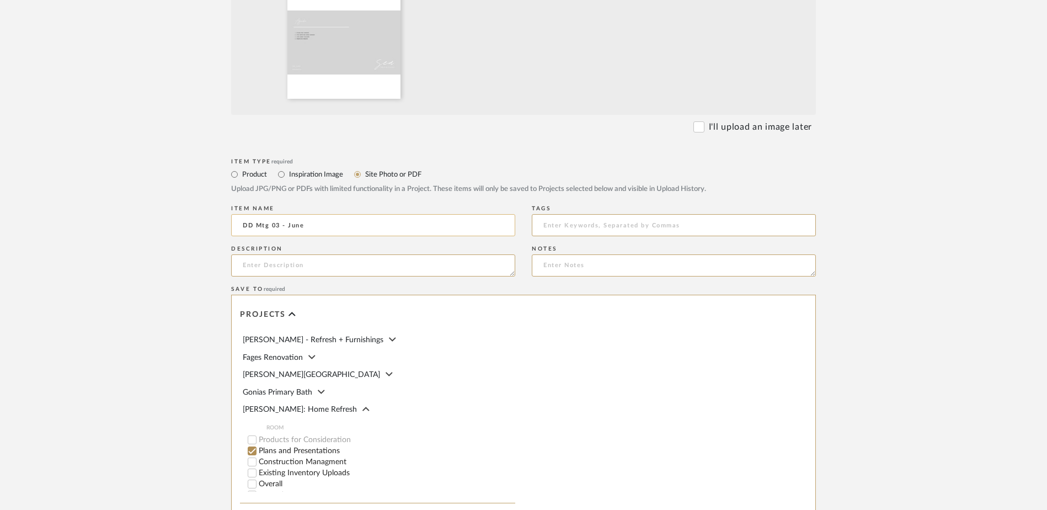
scroll to position [511, 0]
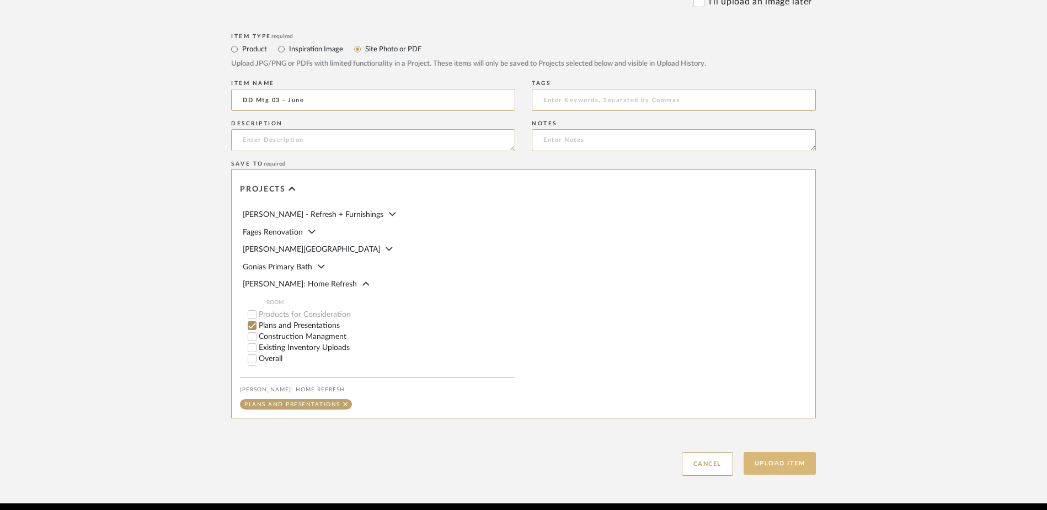
type input "DD Mtg 03 - June"
click at [781, 452] on button "Upload Item" at bounding box center [779, 463] width 73 height 23
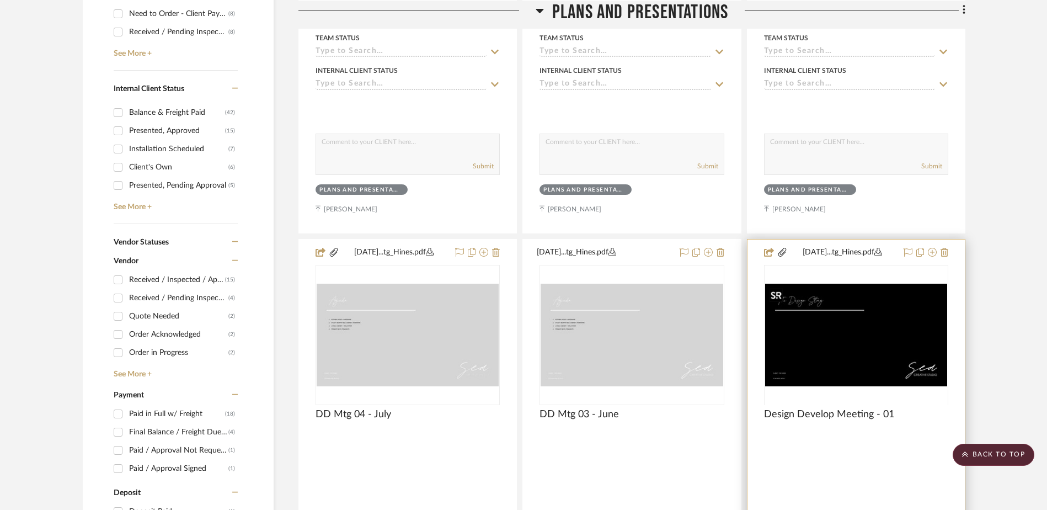
scroll to position [717, 0]
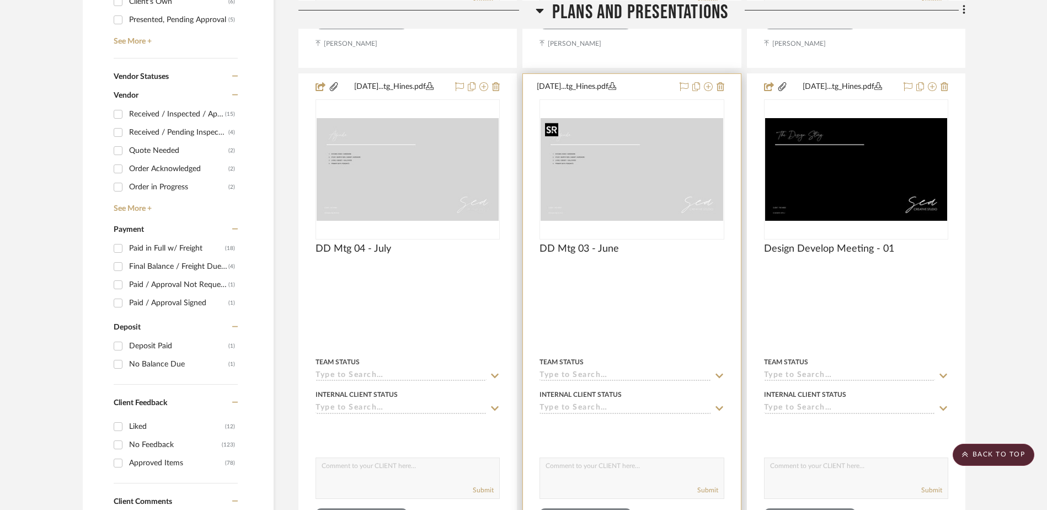
click at [623, 189] on img "0" at bounding box center [631, 169] width 182 height 103
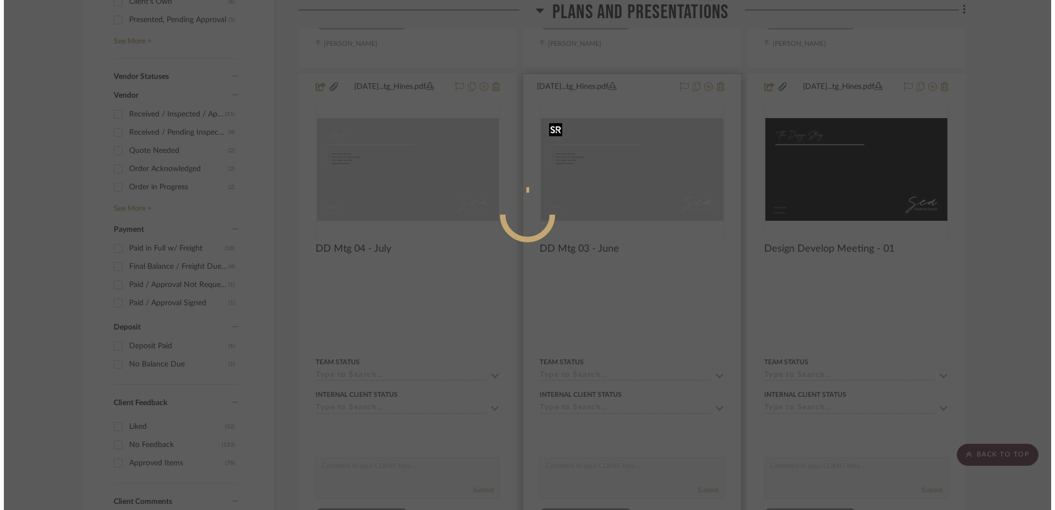
scroll to position [0, 0]
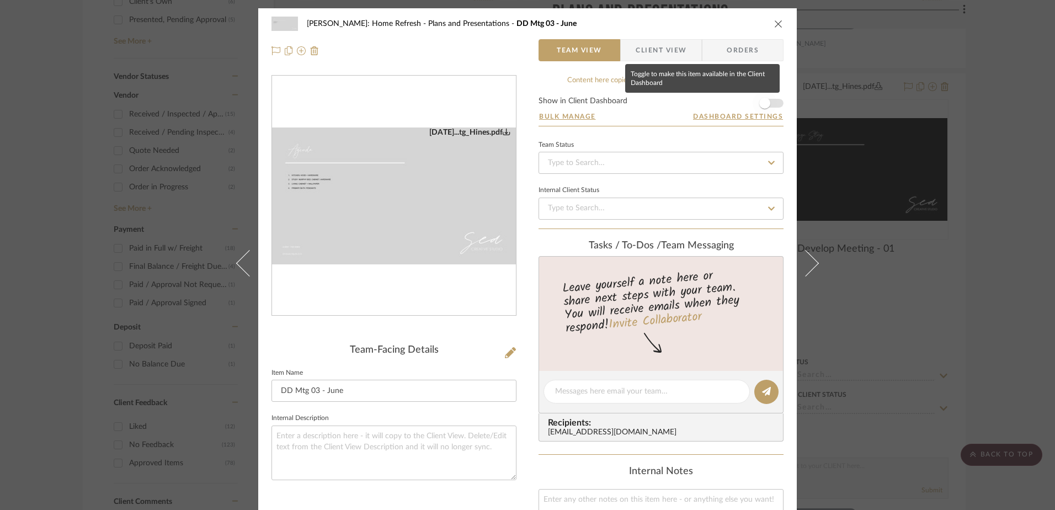
click at [765, 106] on span "button" at bounding box center [764, 103] width 11 height 11
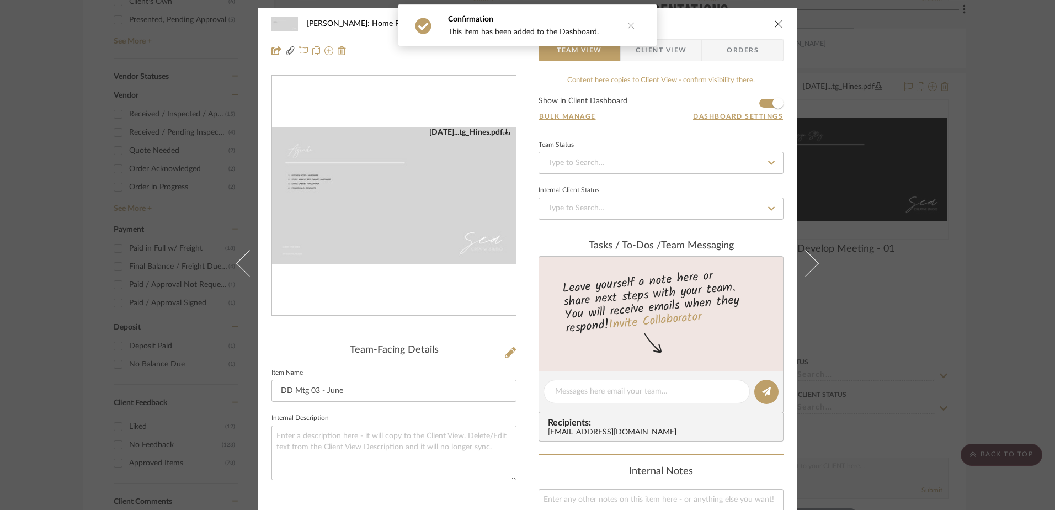
drag, startPoint x: 470, startPoint y: 217, endPoint x: 481, endPoint y: 220, distance: 11.4
click at [470, 217] on img "0" at bounding box center [394, 195] width 244 height 137
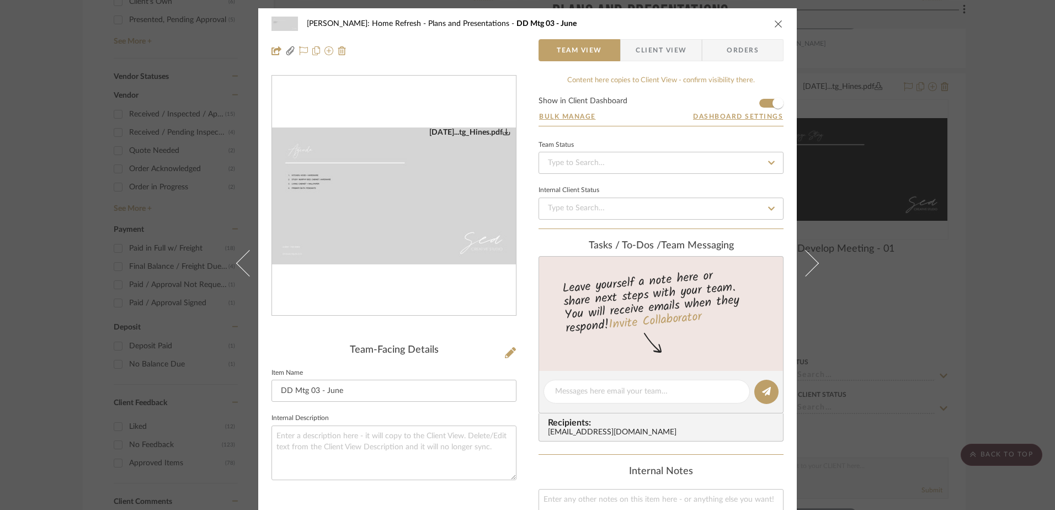
click at [768, 22] on div "Hines: Home Refresh Plans and Presentations DD Mtg 03 - June" at bounding box center [527, 24] width 512 height 22
click at [774, 22] on icon "close" at bounding box center [778, 23] width 9 height 9
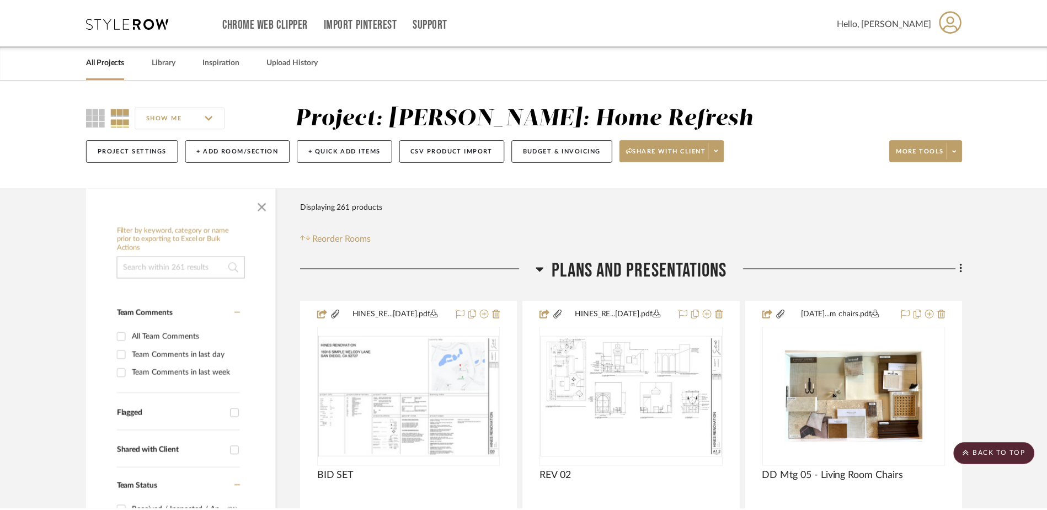
scroll to position [717, 0]
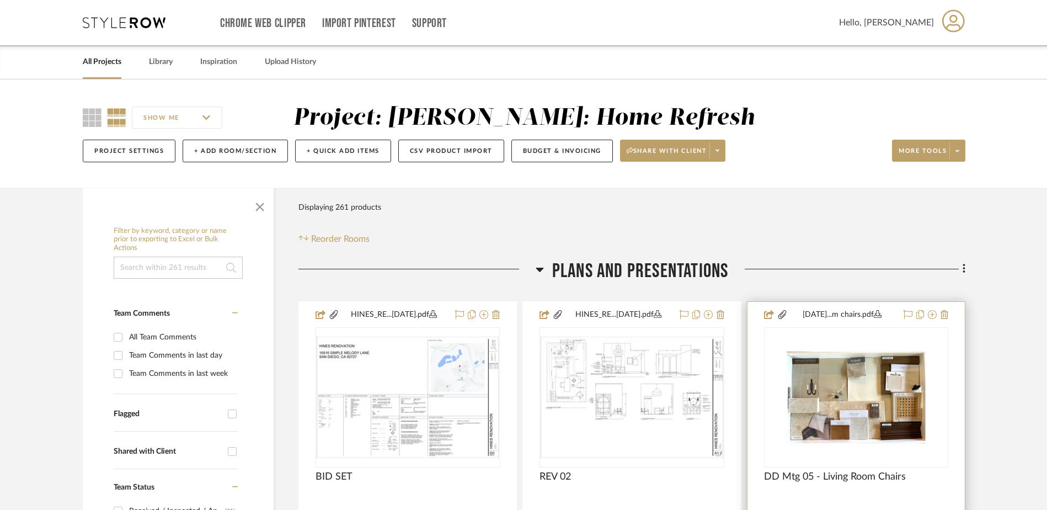
scroll to position [55, 0]
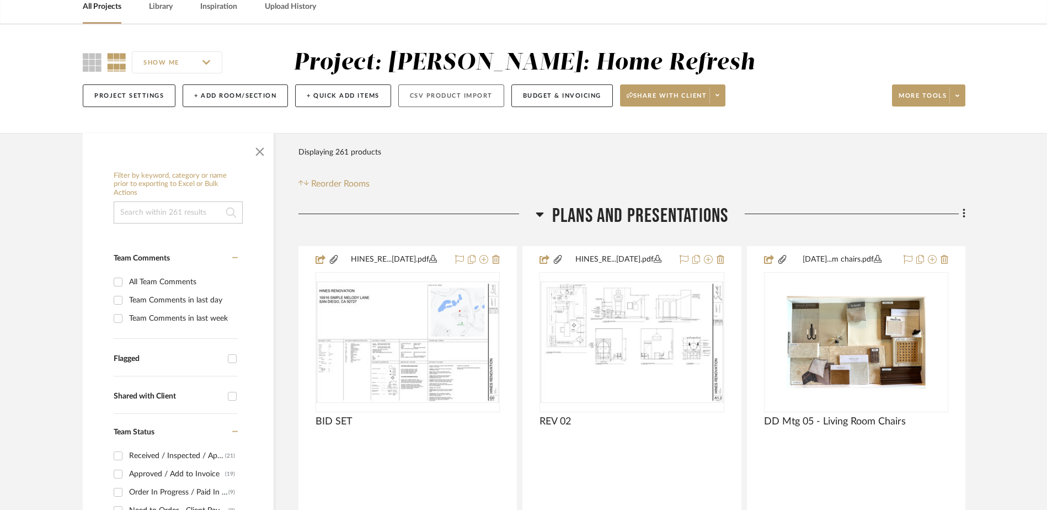
click at [468, 93] on button "CSV Product Import" at bounding box center [451, 95] width 106 height 23
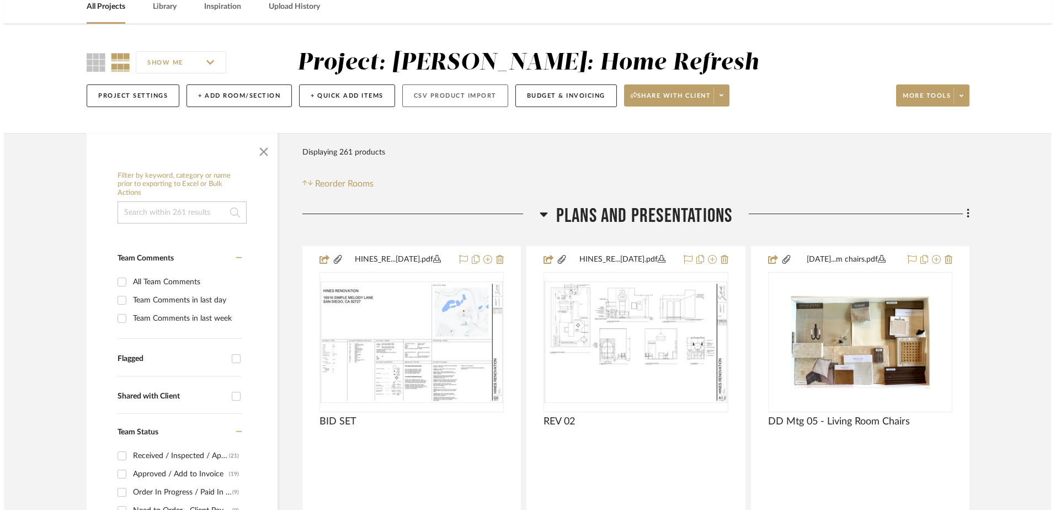
scroll to position [0, 0]
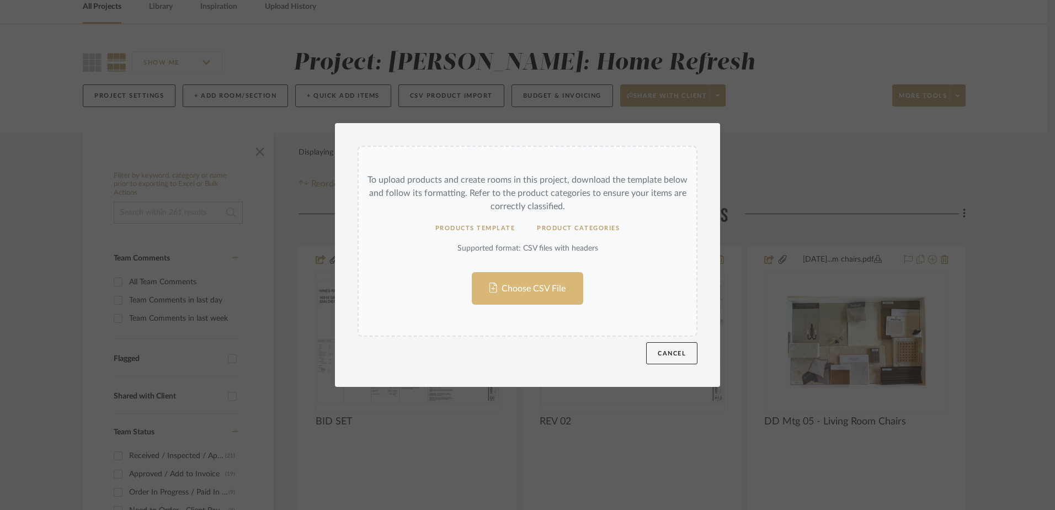
click at [543, 292] on input "Choose CSV File" at bounding box center [527, 241] width 338 height 189
drag, startPoint x: 678, startPoint y: 351, endPoint x: 861, endPoint y: 93, distance: 316.5
click at [678, 350] on button "Cancel" at bounding box center [671, 353] width 51 height 22
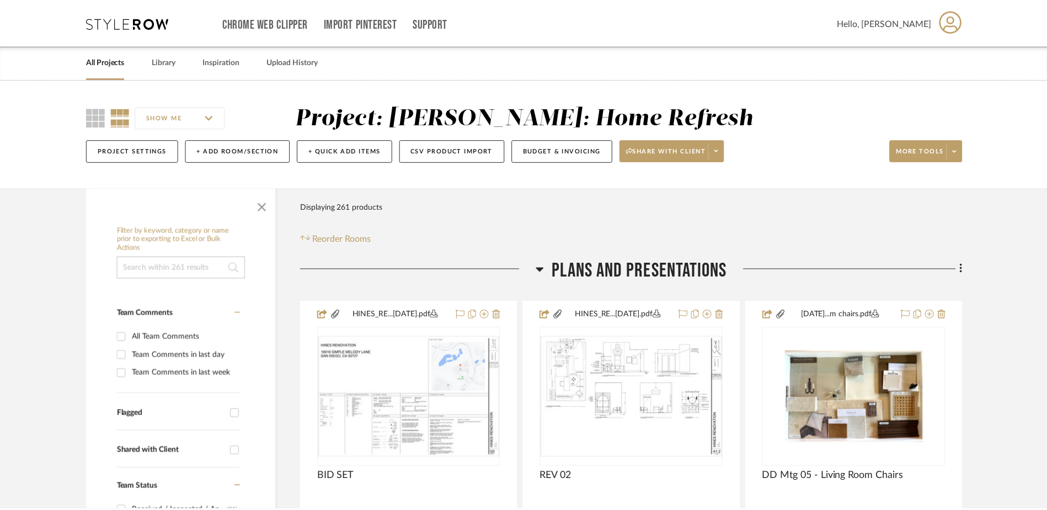
scroll to position [55, 0]
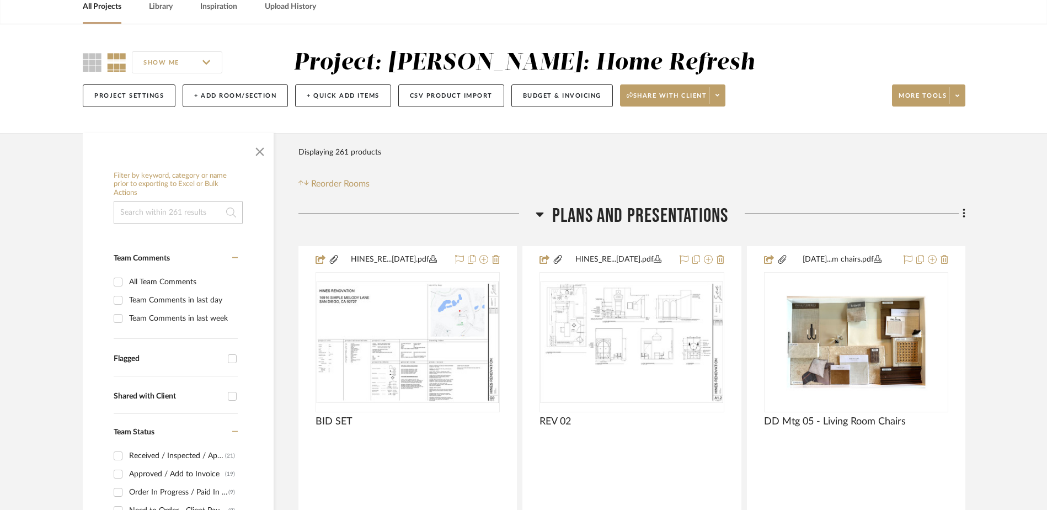
drag, startPoint x: 847, startPoint y: 114, endPoint x: 839, endPoint y: 117, distance: 8.4
click at [847, 115] on div "SHOW ME Project: Hines: Home Refresh Project Settings + Add Room/Section + Quic…" at bounding box center [523, 78] width 1047 height 109
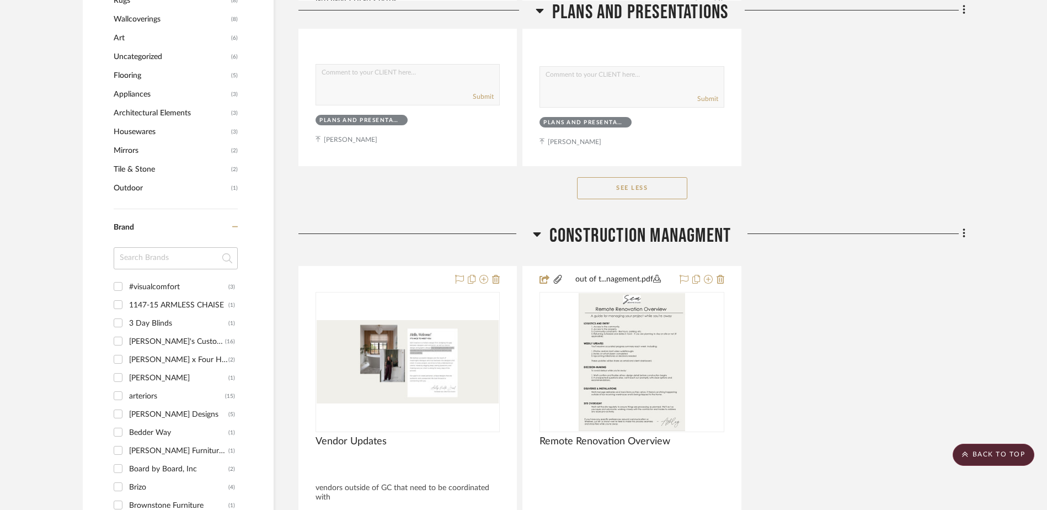
scroll to position [1820, 0]
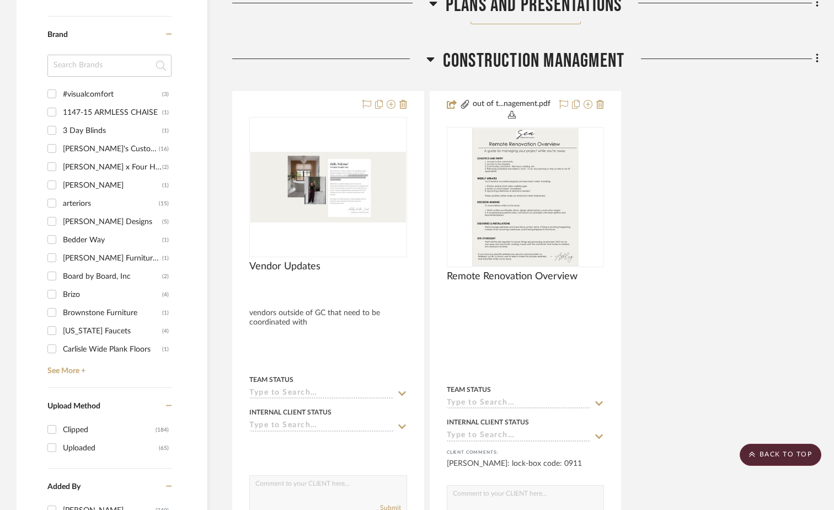
click at [698, 244] on div "Vendor Updates By Unknown vendors outside of GC that need to be coordinated wit…" at bounding box center [525, 338] width 586 height 494
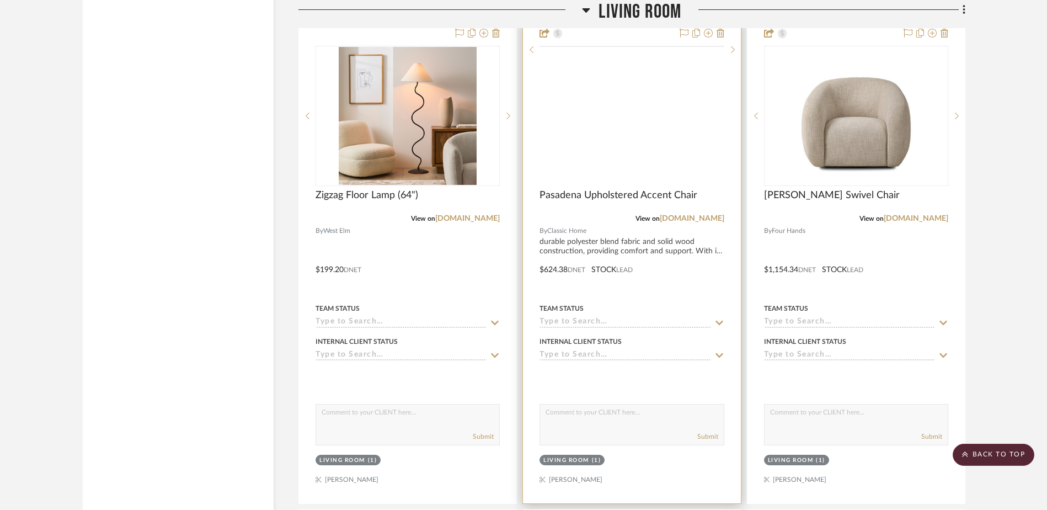
scroll to position [11018, 0]
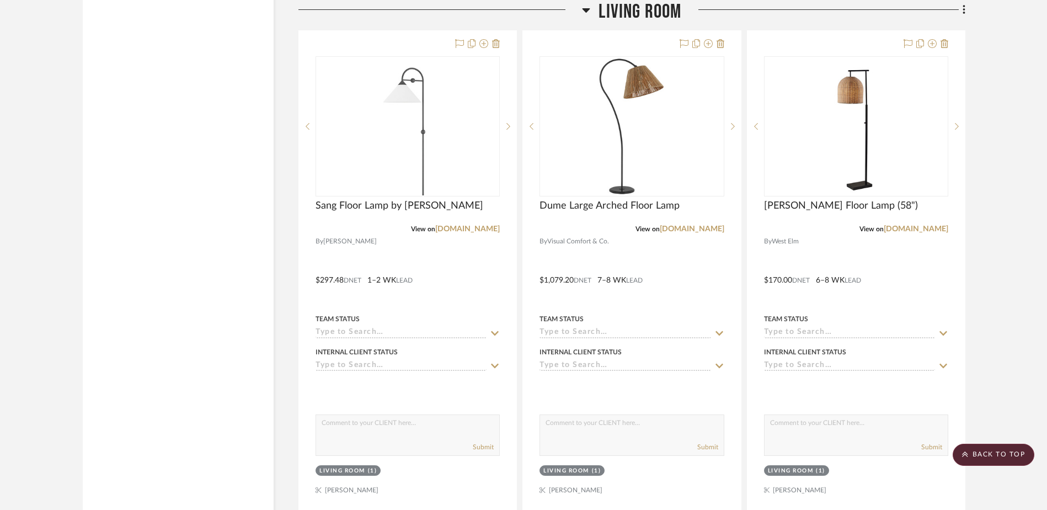
scroll to position [11220, 0]
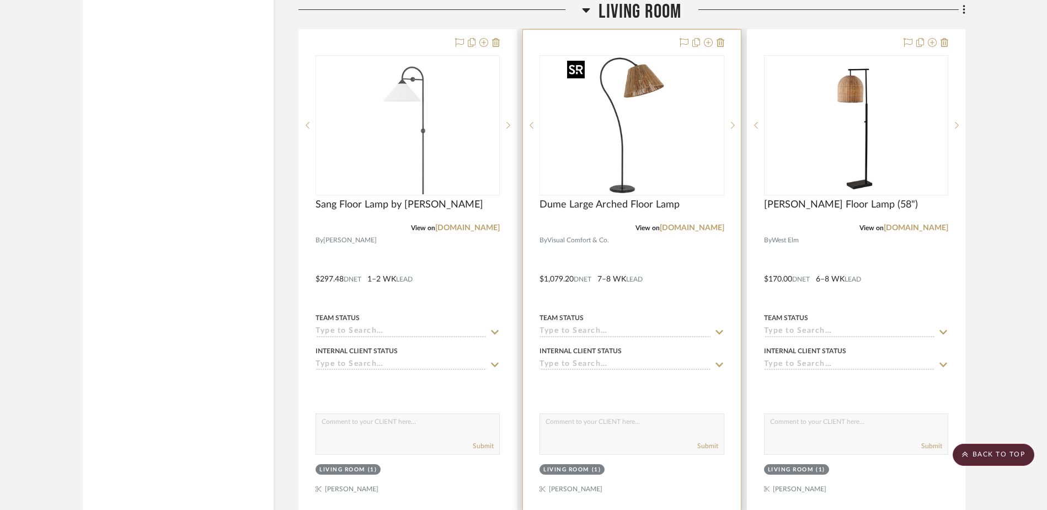
click at [659, 141] on img "0" at bounding box center [632, 125] width 138 height 138
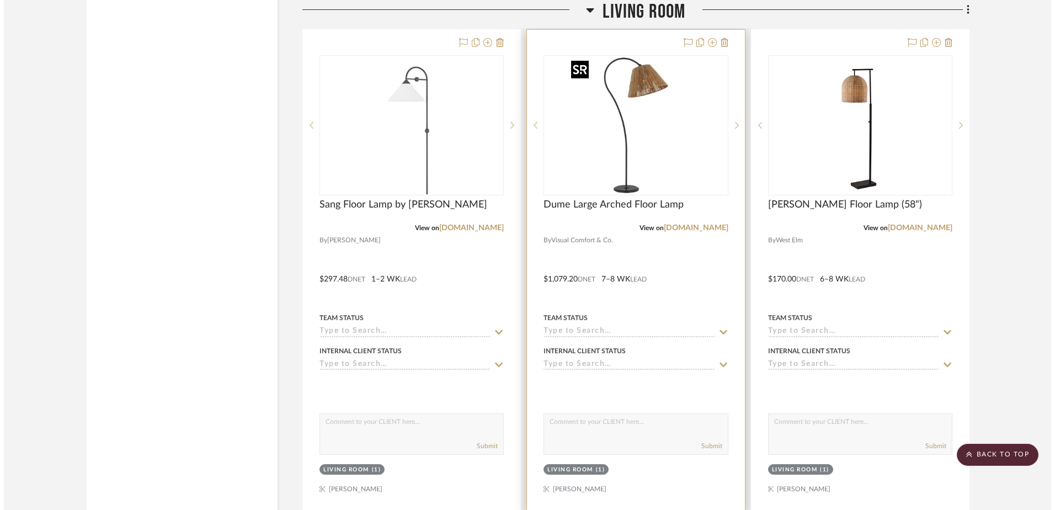
scroll to position [0, 0]
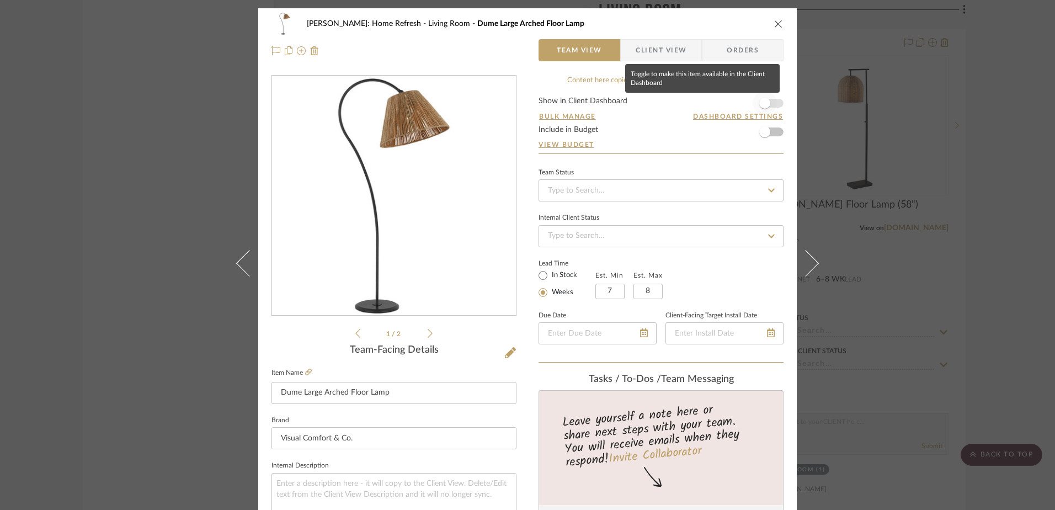
click at [770, 103] on span "button" at bounding box center [764, 103] width 24 height 24
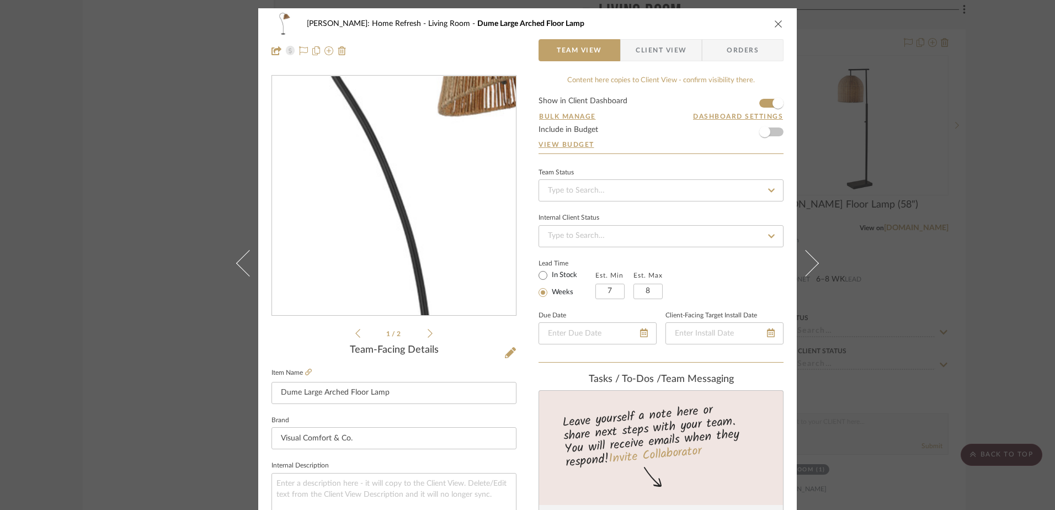
click at [361, 174] on img "0" at bounding box center [393, 195] width 239 height 239
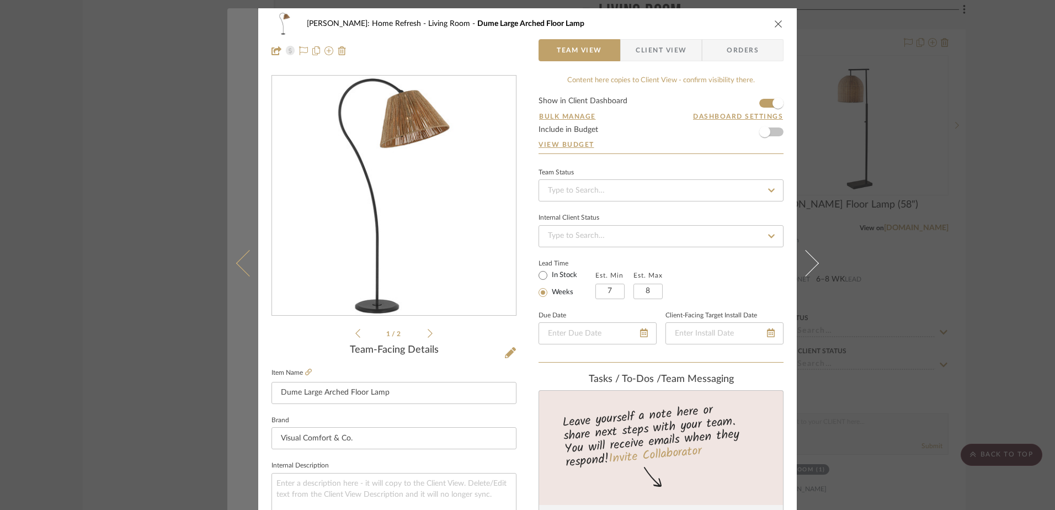
click at [231, 130] on button at bounding box center [242, 263] width 31 height 510
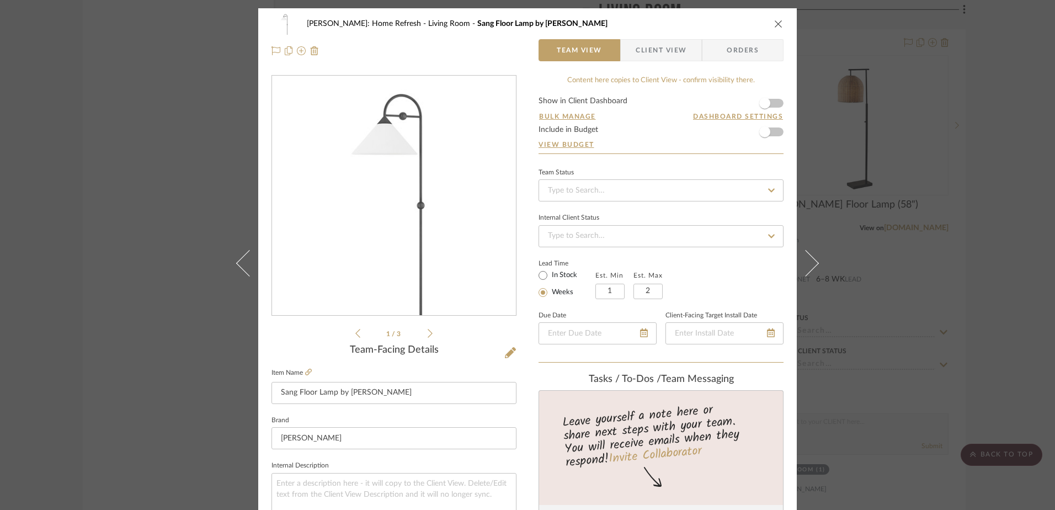
click at [848, 124] on div "Hines: Home Refresh Living Room Sang Floor Lamp by Mitzi Team View Client View …" at bounding box center [527, 255] width 1055 height 510
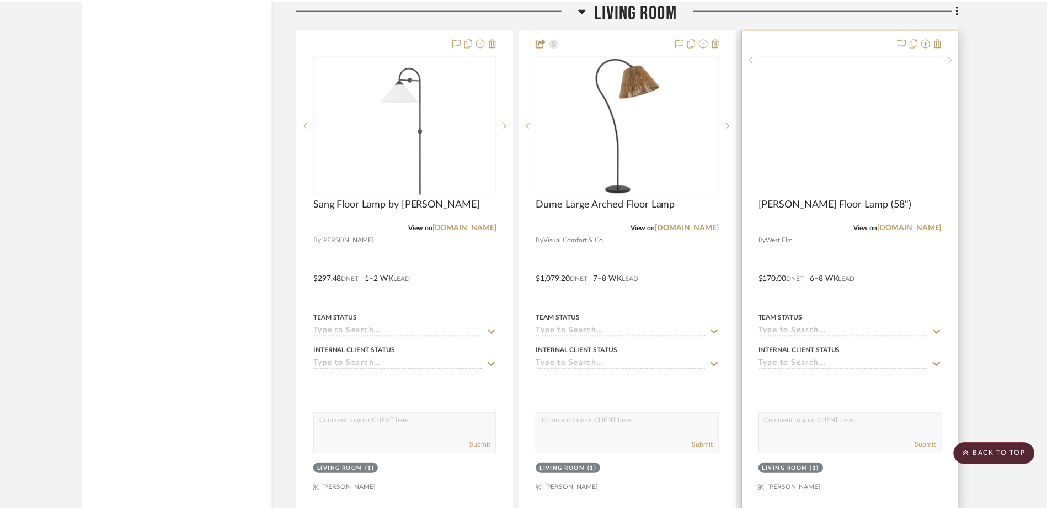
scroll to position [11220, 0]
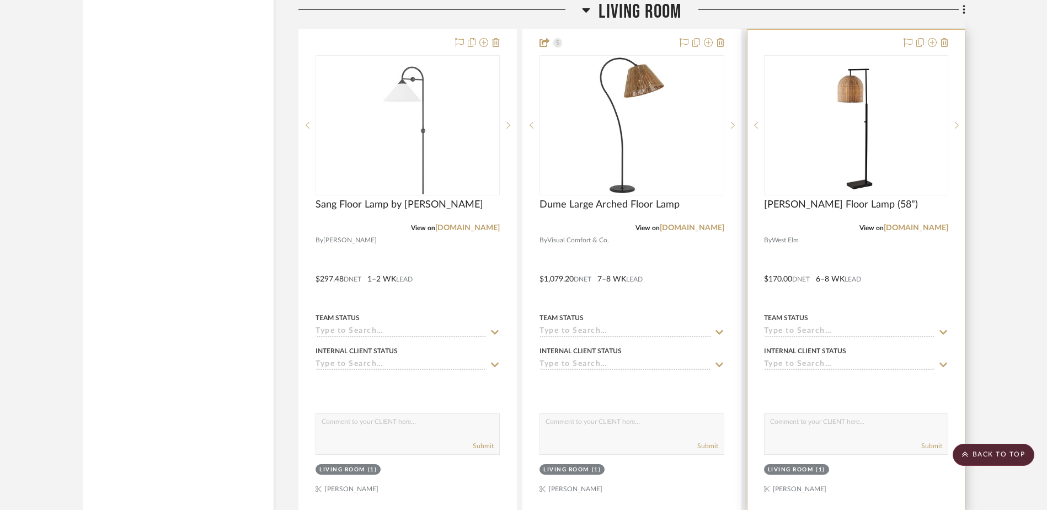
click at [849, 124] on div at bounding box center [856, 125] width 184 height 140
click at [836, 111] on img "0" at bounding box center [856, 125] width 138 height 138
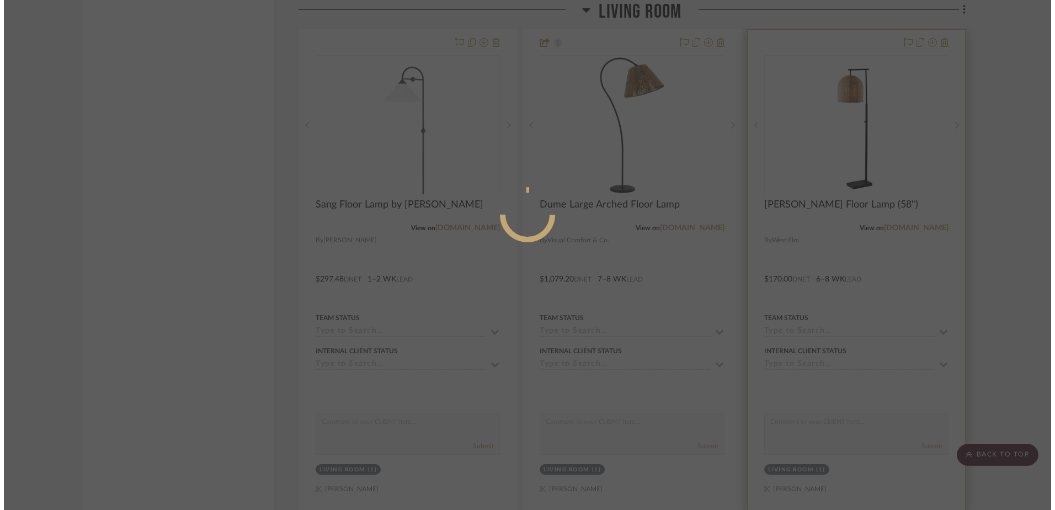
scroll to position [0, 0]
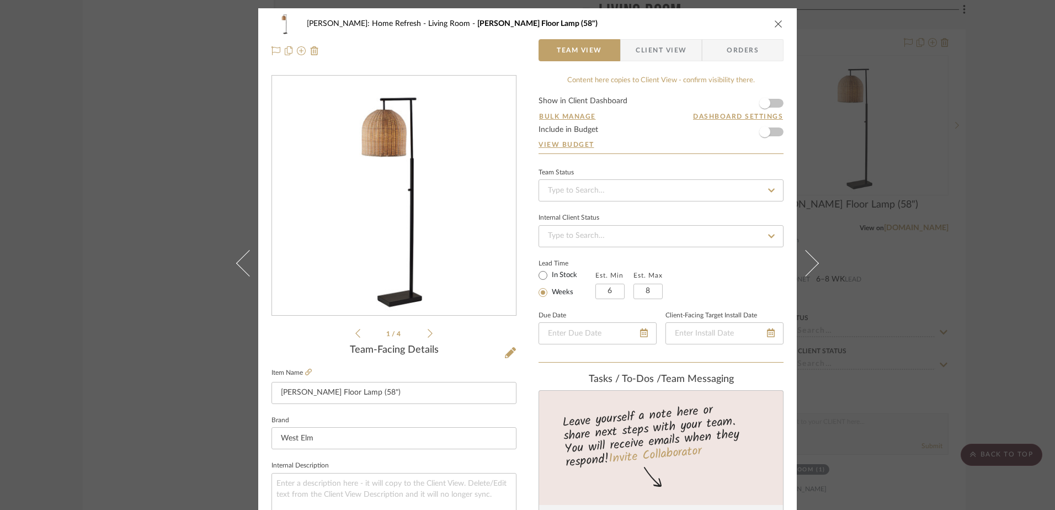
click at [773, 103] on form "Show in Client Dashboard Bulk Manage Dashboard Settings Include in Budget View …" at bounding box center [660, 125] width 245 height 56
click at [763, 101] on span "button" at bounding box center [764, 103] width 11 height 11
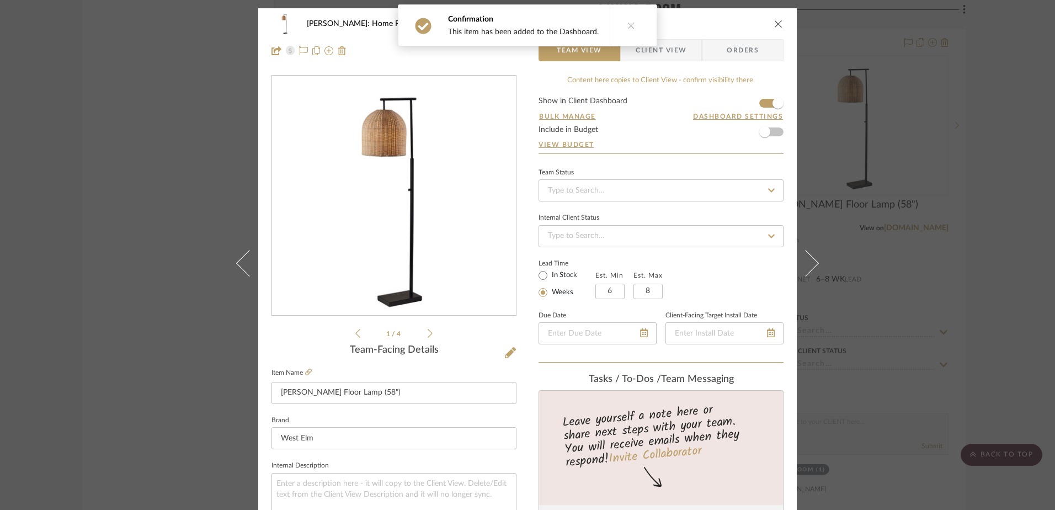
click at [774, 23] on icon "close" at bounding box center [778, 23] width 9 height 9
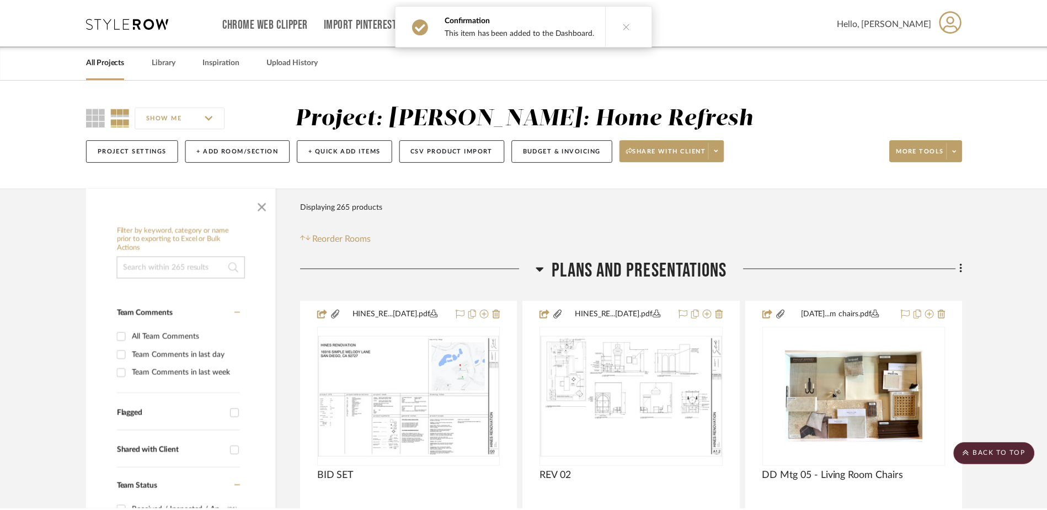
scroll to position [11220, 0]
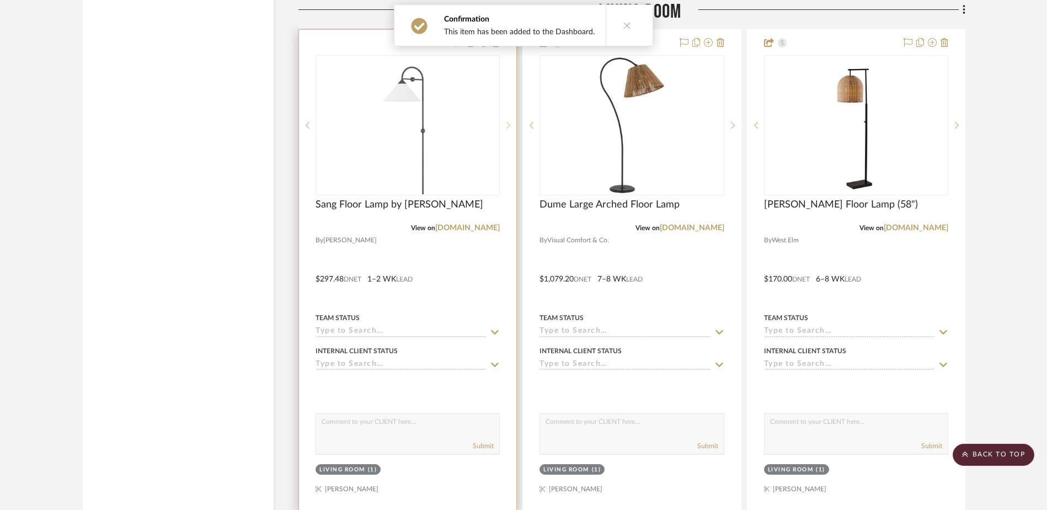
click at [500, 143] on div at bounding box center [508, 125] width 17 height 140
click at [478, 145] on div "1" at bounding box center [407, 125] width 183 height 139
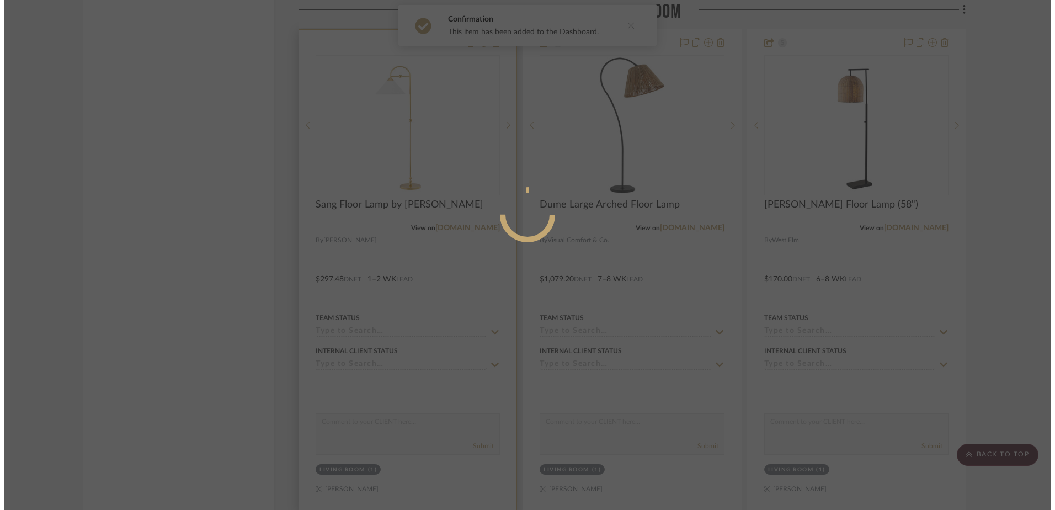
scroll to position [0, 0]
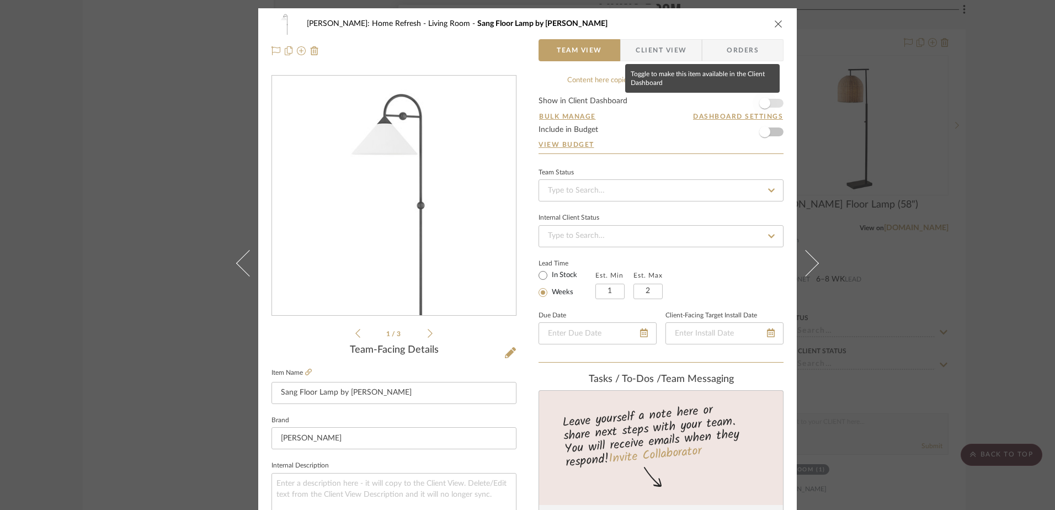
click at [770, 104] on span "button" at bounding box center [764, 103] width 24 height 24
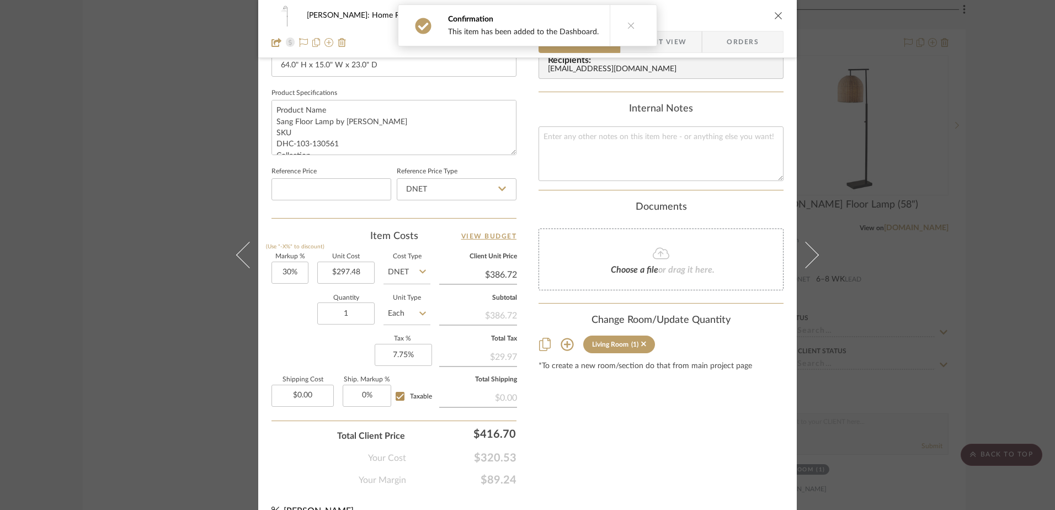
scroll to position [276, 0]
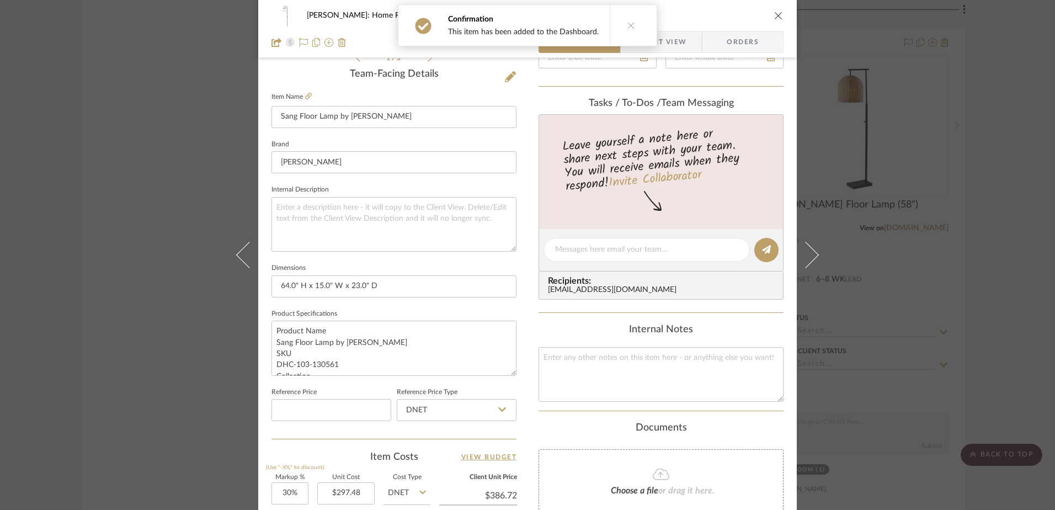
click at [774, 18] on icon "close" at bounding box center [778, 15] width 9 height 9
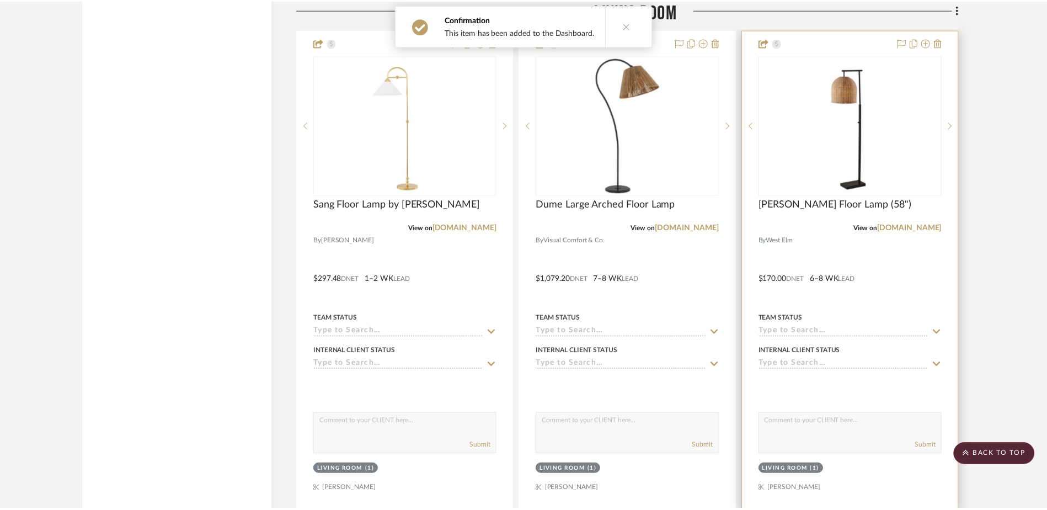
scroll to position [11220, 0]
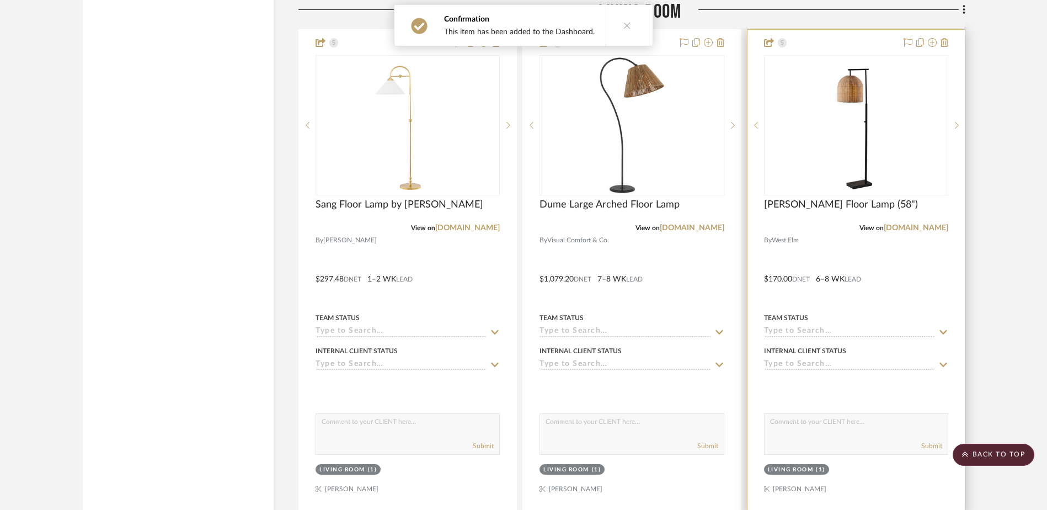
click at [860, 134] on img "0" at bounding box center [856, 125] width 138 height 138
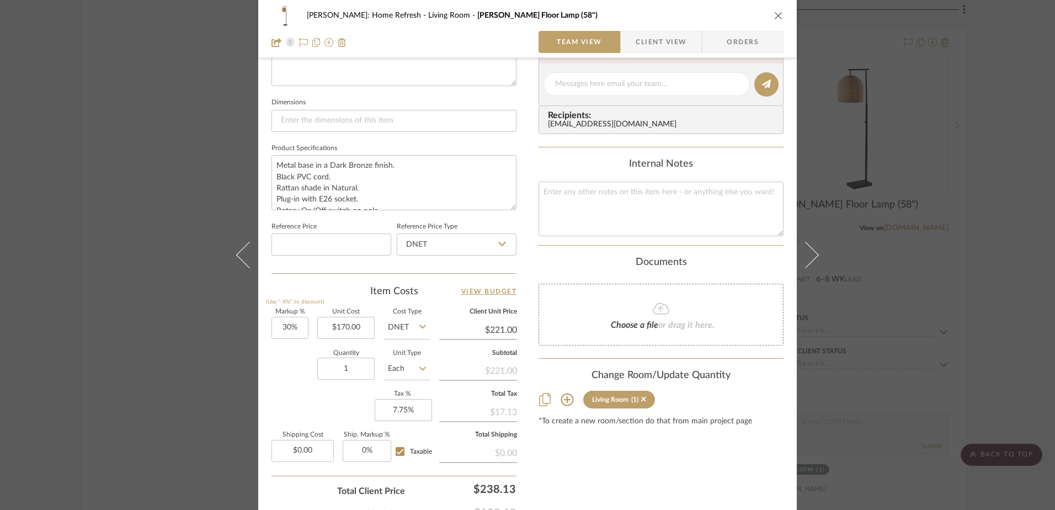
scroll to position [221, 0]
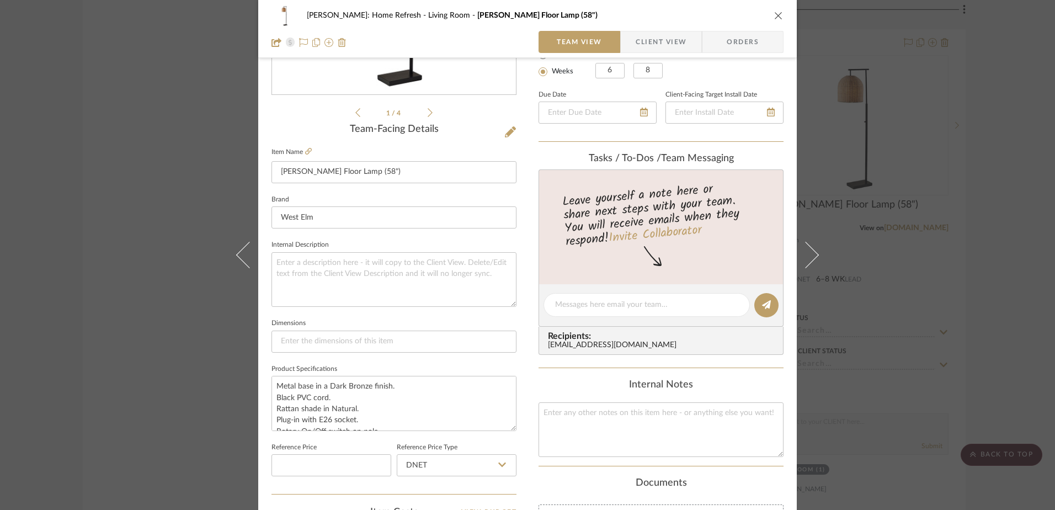
click at [645, 39] on span "Client View" at bounding box center [660, 42] width 51 height 22
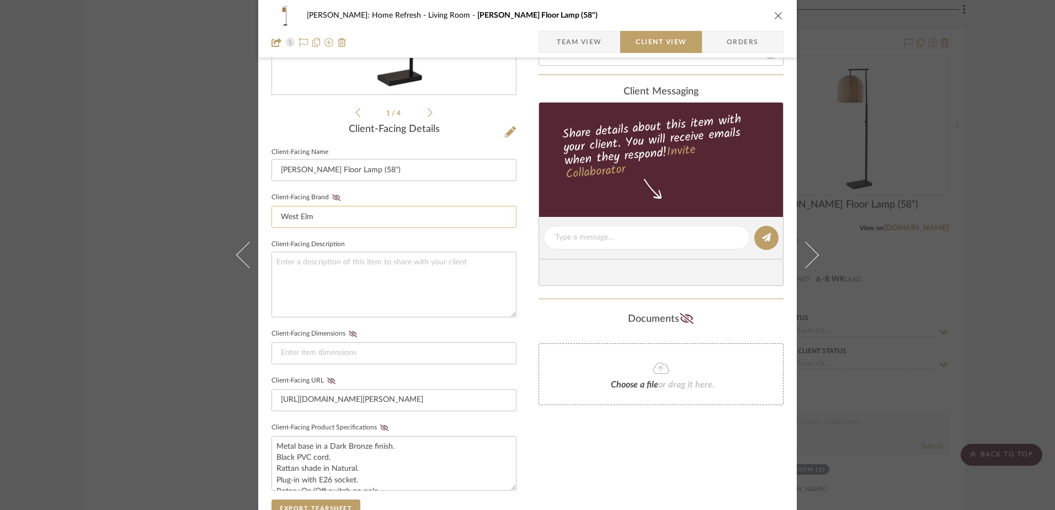
scroll to position [386, 0]
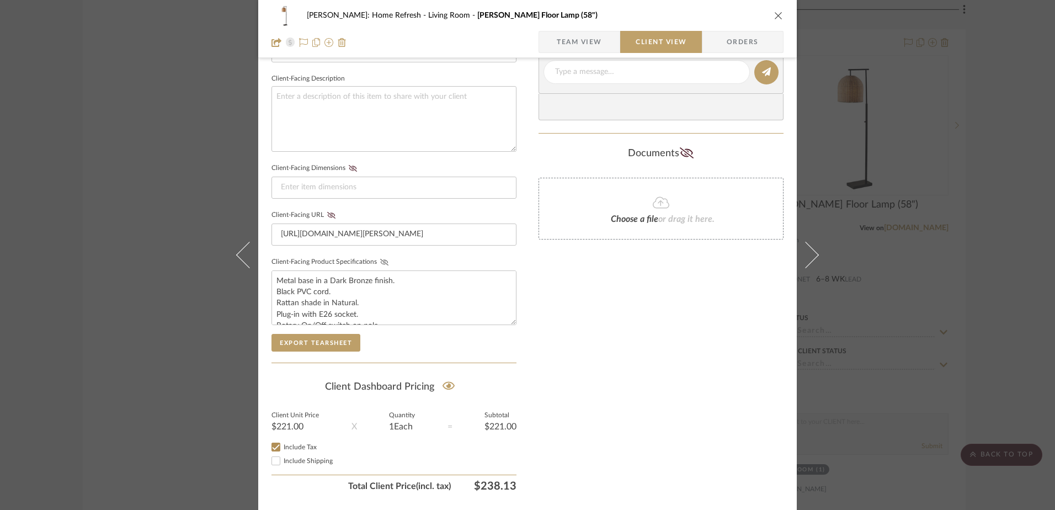
click at [380, 261] on icon at bounding box center [384, 262] width 8 height 7
click at [327, 216] on icon at bounding box center [331, 215] width 8 height 7
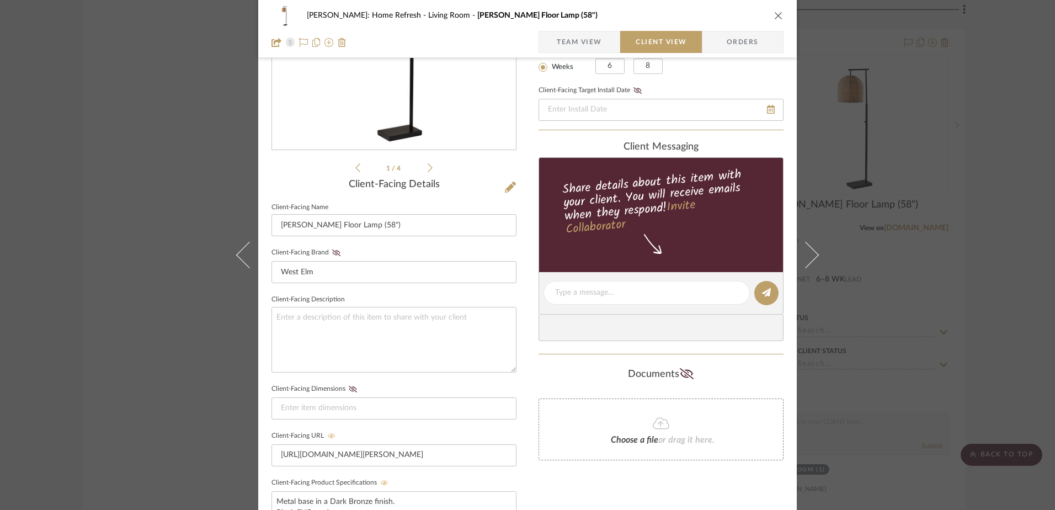
scroll to position [0, 0]
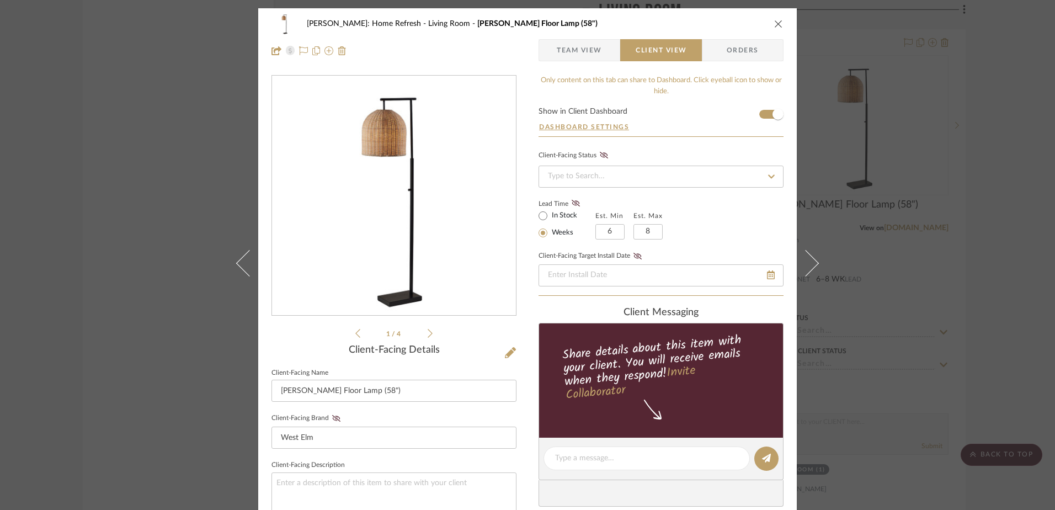
click at [777, 22] on icon "close" at bounding box center [778, 23] width 9 height 9
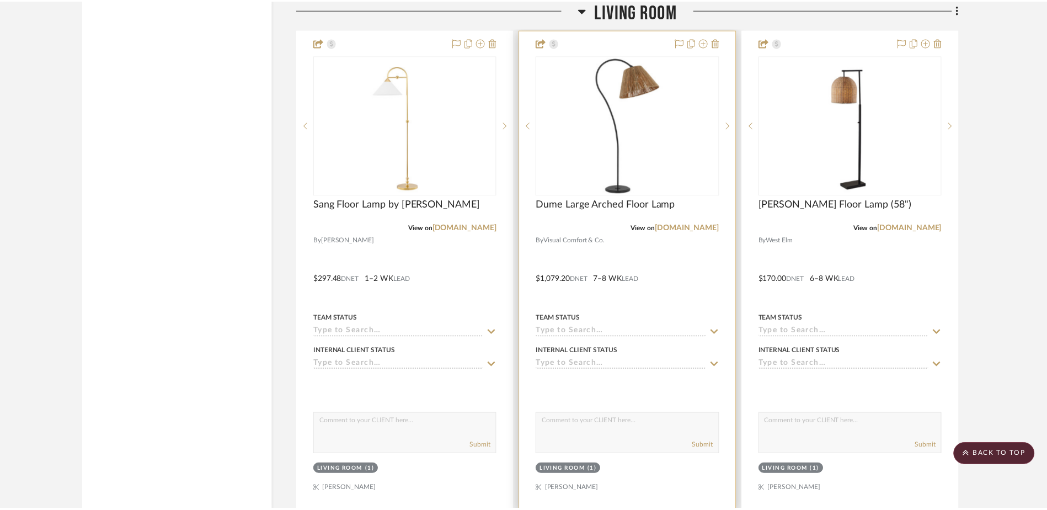
scroll to position [11220, 0]
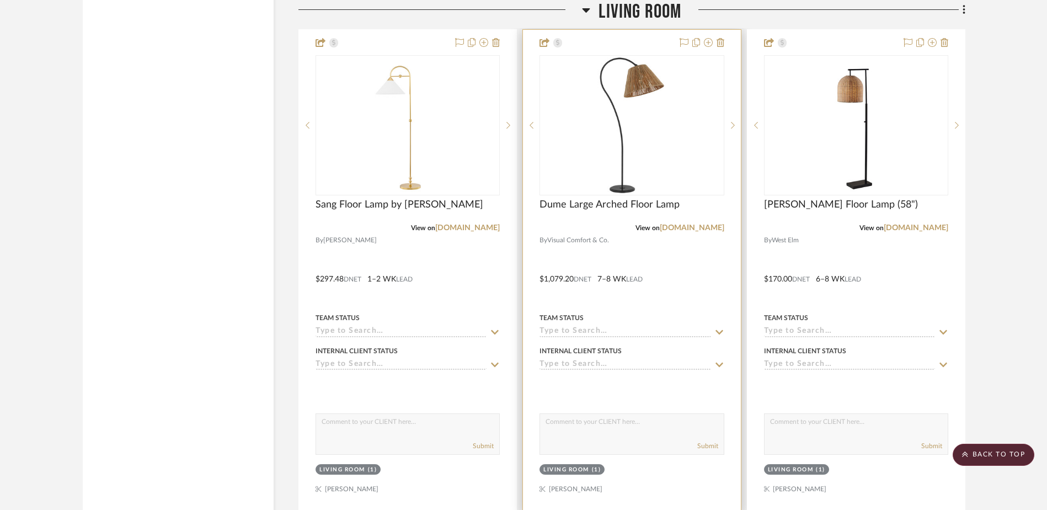
click at [648, 117] on img "0" at bounding box center [632, 125] width 138 height 138
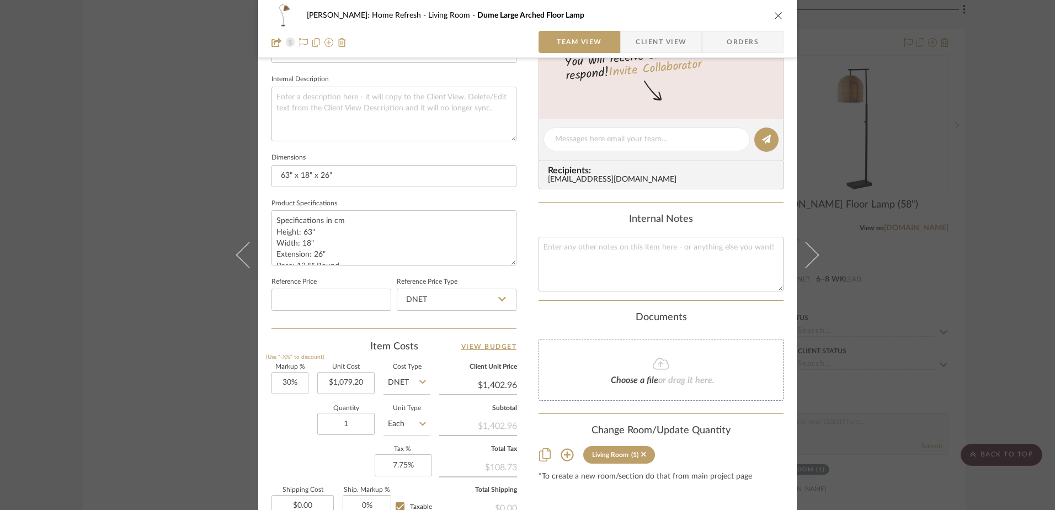
scroll to position [110, 0]
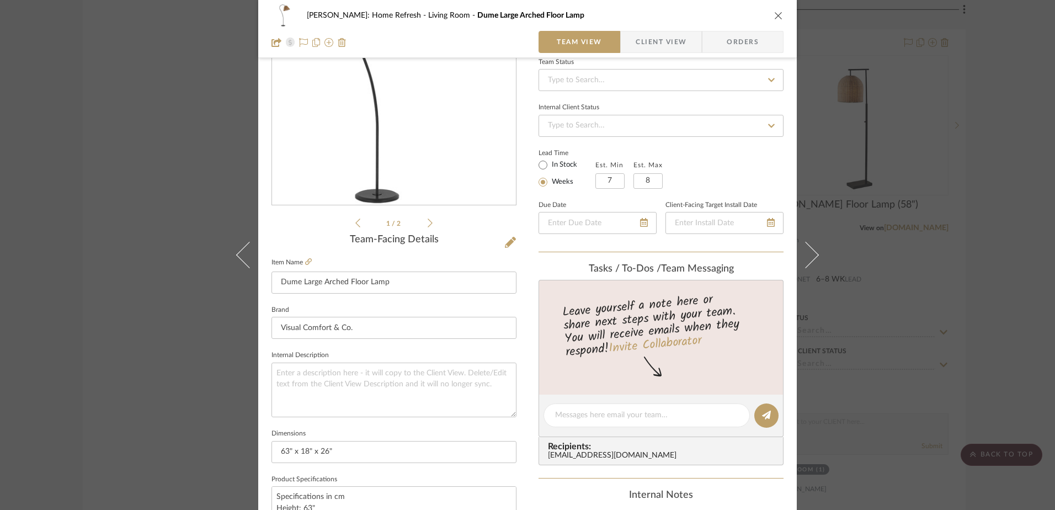
click at [646, 31] on div "Hines: Home Refresh Living Room Dume Large Arched Floor Lamp Team View Client V…" at bounding box center [527, 29] width 538 height 58
click at [647, 46] on span "Client View" at bounding box center [660, 42] width 51 height 22
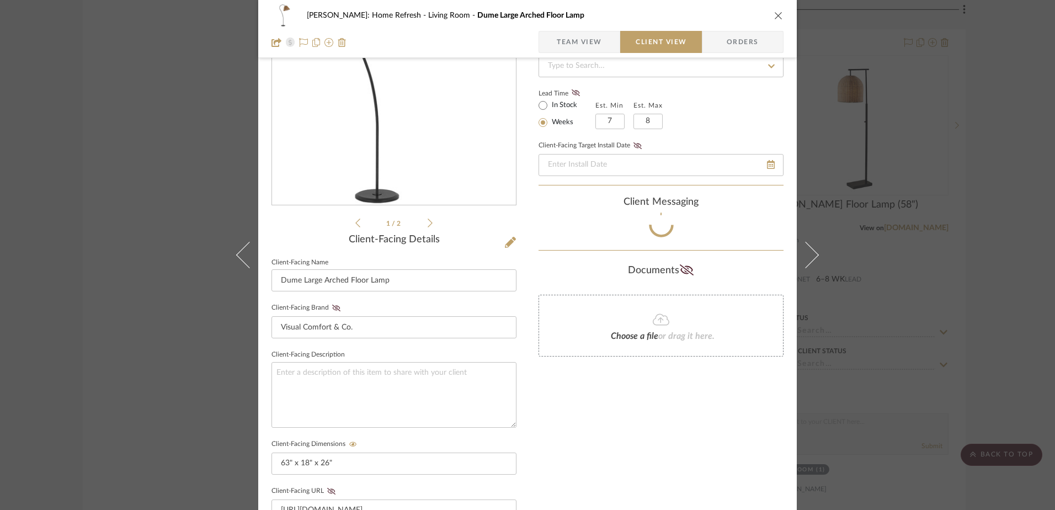
scroll to position [276, 0]
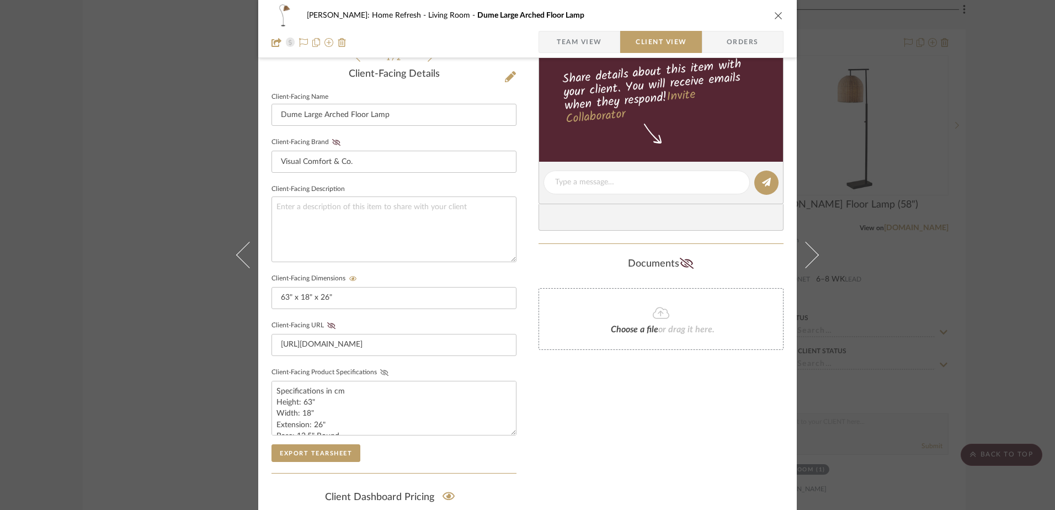
click at [380, 370] on icon at bounding box center [384, 372] width 8 height 7
click at [327, 328] on icon at bounding box center [331, 325] width 8 height 7
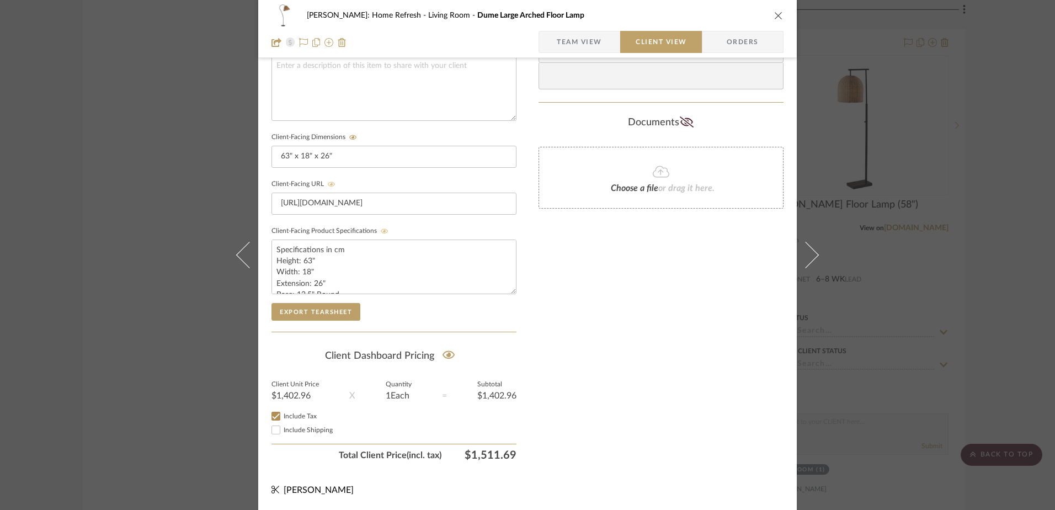
click at [997, 137] on div "[PERSON_NAME]: Home Refresh Living Room Dume Large Arched Floor Lamp Team View …" at bounding box center [527, 255] width 1055 height 510
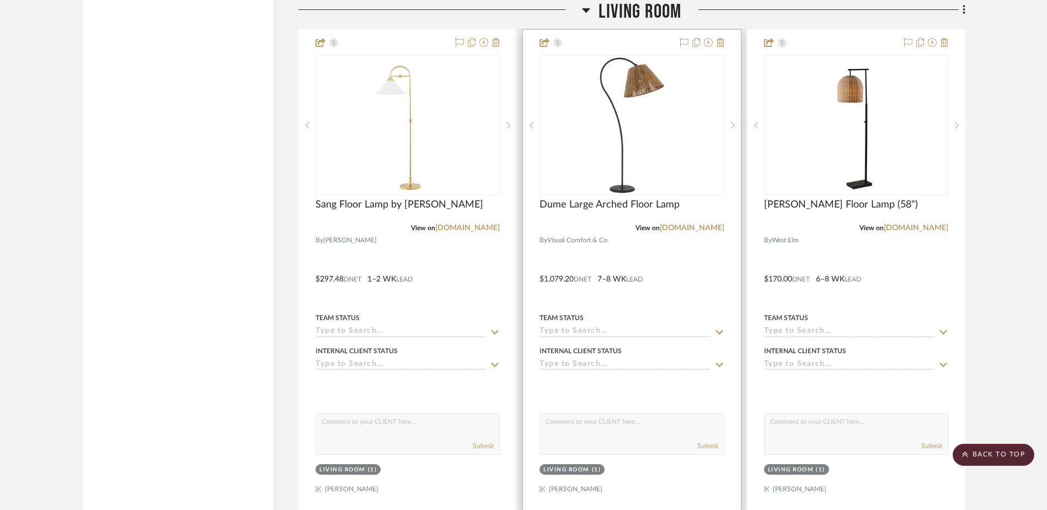
scroll to position [11055, 0]
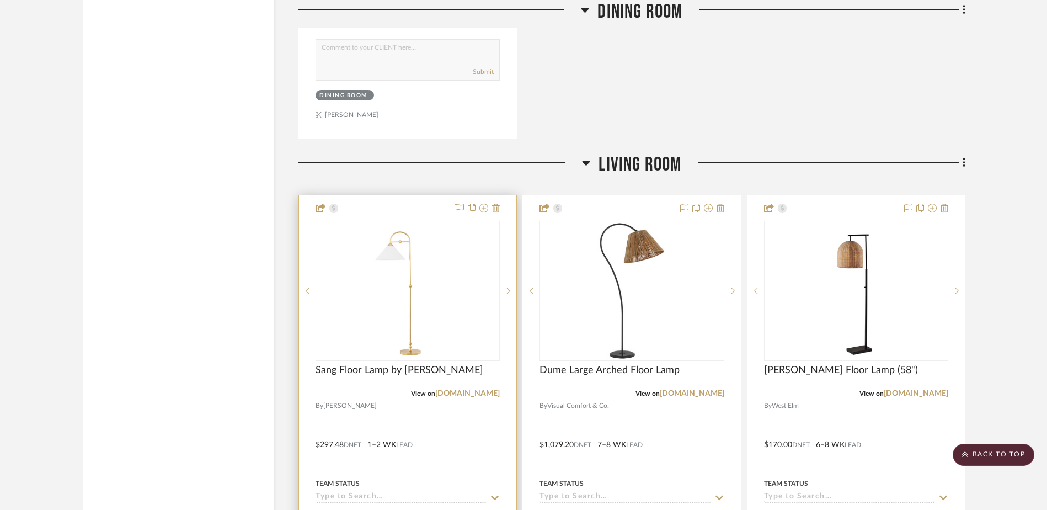
click at [416, 253] on img "1" at bounding box center [408, 291] width 138 height 138
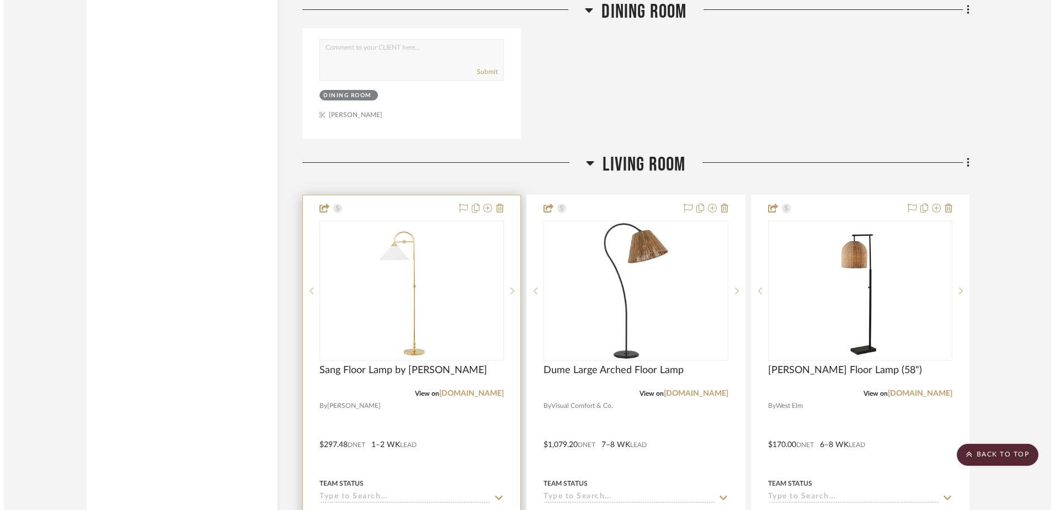
scroll to position [0, 0]
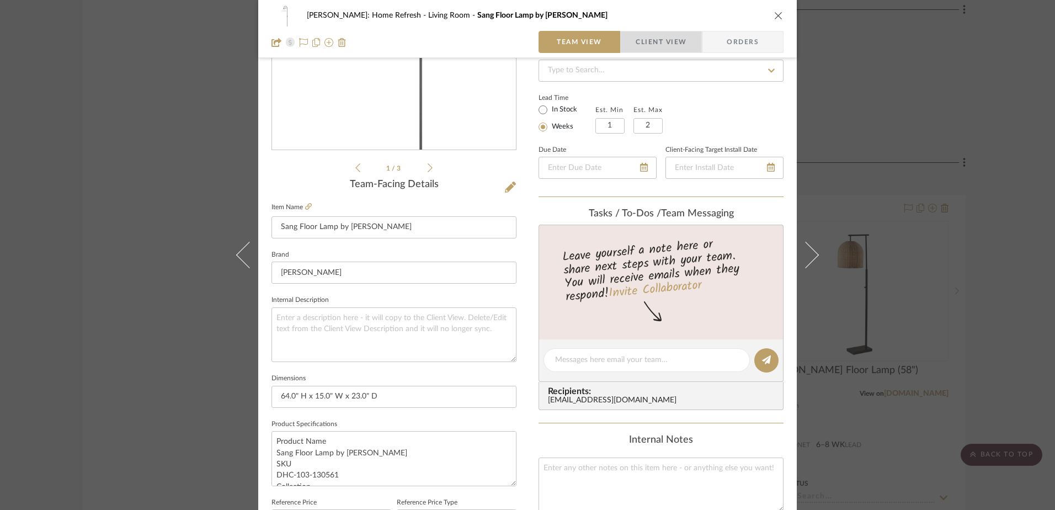
click at [657, 49] on span "Client View" at bounding box center [660, 42] width 51 height 22
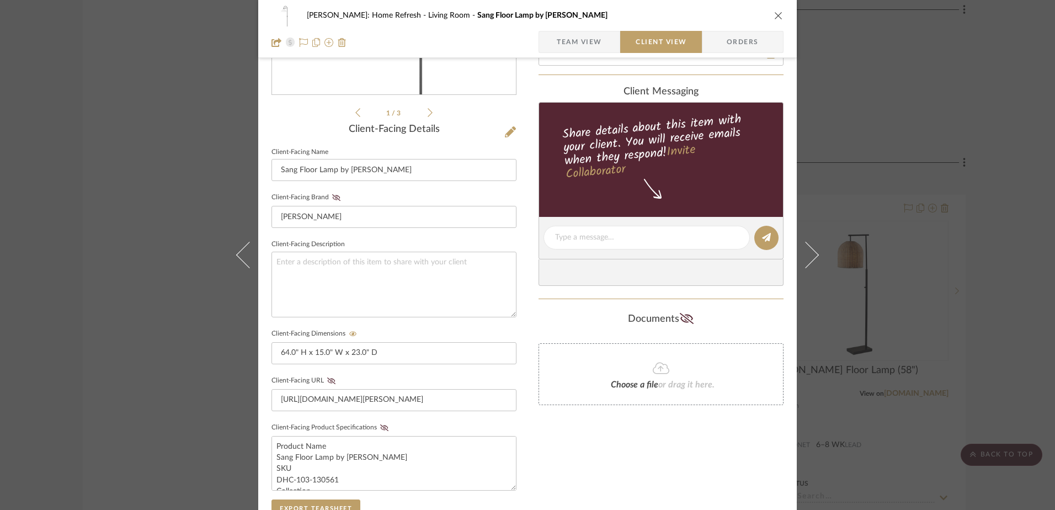
scroll to position [331, 0]
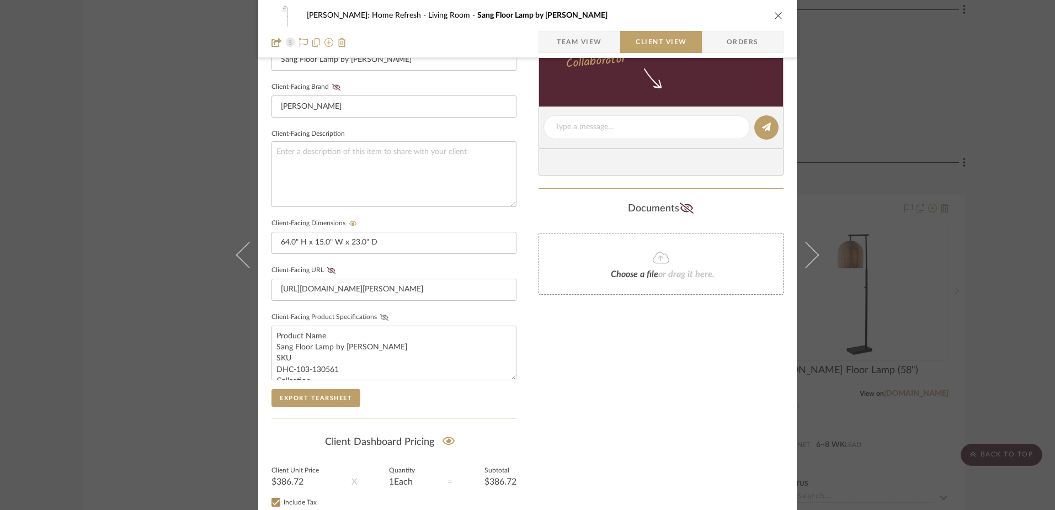
click at [380, 314] on icon at bounding box center [384, 317] width 8 height 7
click at [327, 273] on icon at bounding box center [331, 270] width 8 height 7
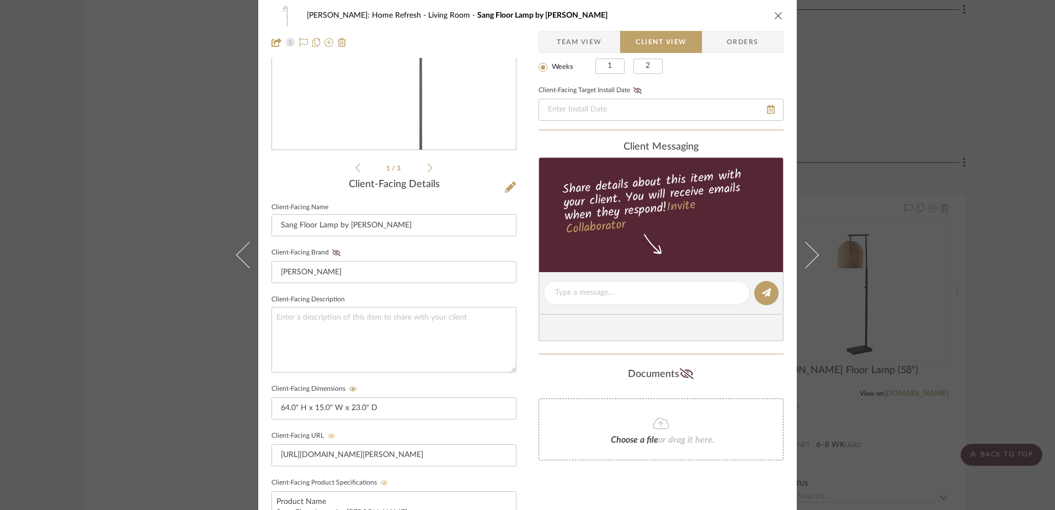
scroll to position [0, 0]
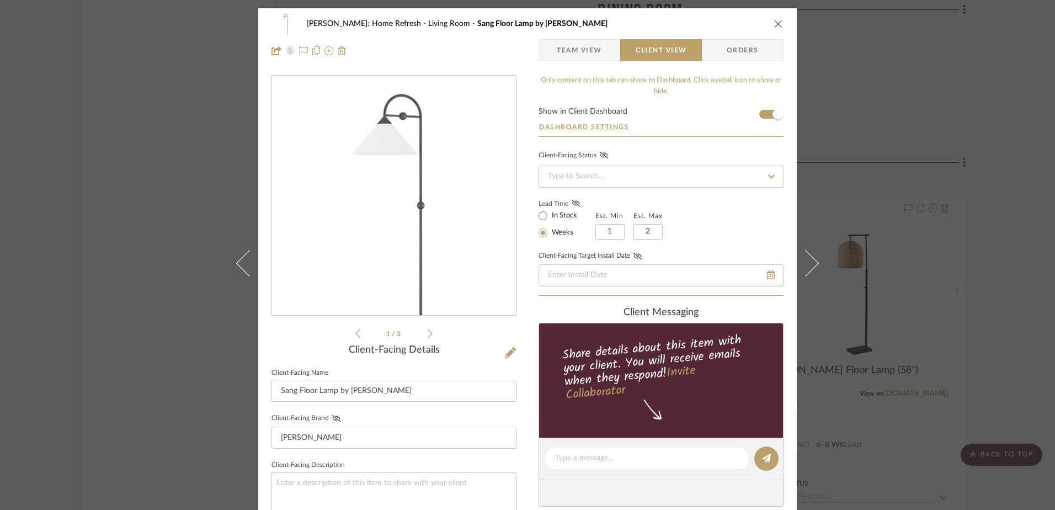
click at [768, 23] on div "Hines: Home Refresh Living Room Sang Floor Lamp by Mitzi" at bounding box center [527, 24] width 512 height 22
click at [774, 22] on icon "close" at bounding box center [778, 23] width 9 height 9
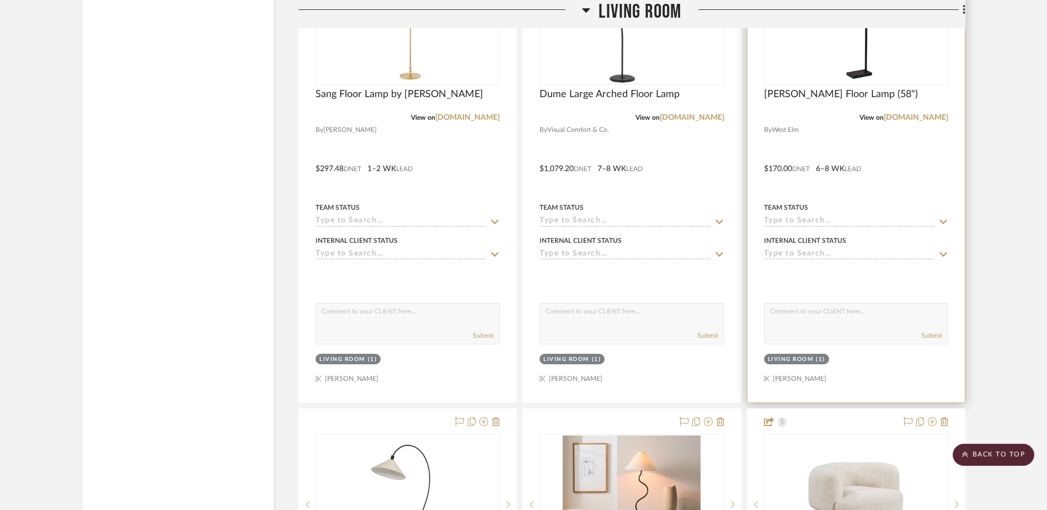
scroll to position [11441, 0]
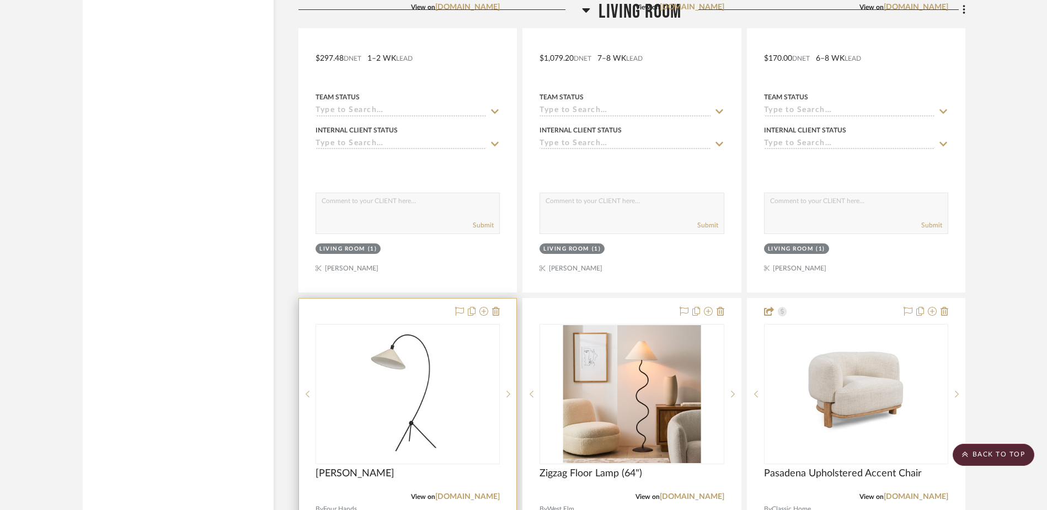
click at [0, 0] on img at bounding box center [0, 0] width 0 height 0
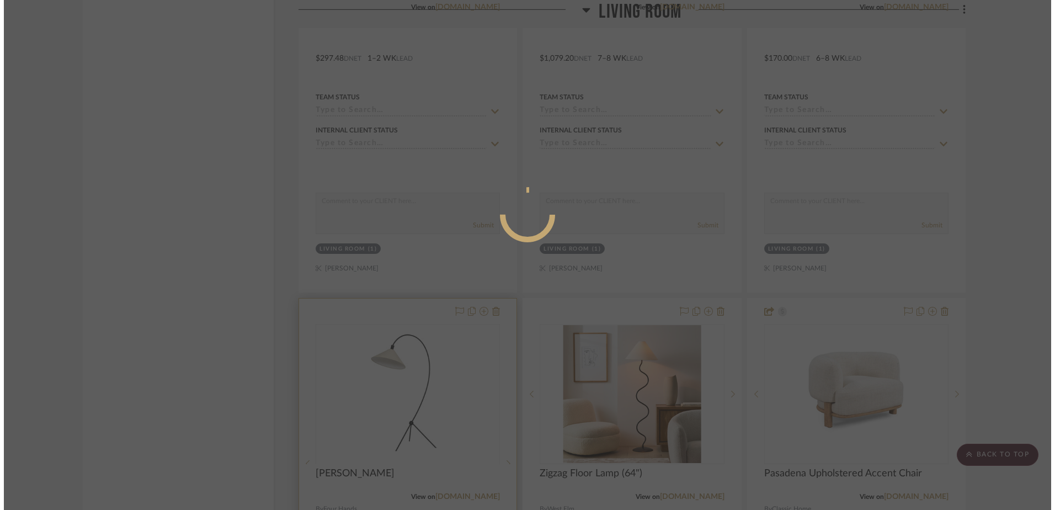
scroll to position [0, 0]
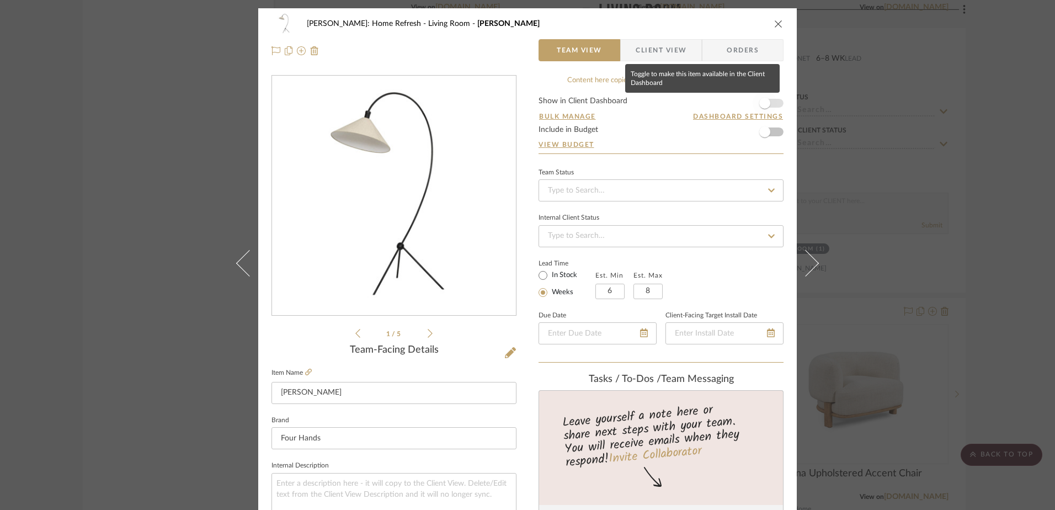
click at [769, 104] on span "button" at bounding box center [764, 103] width 24 height 24
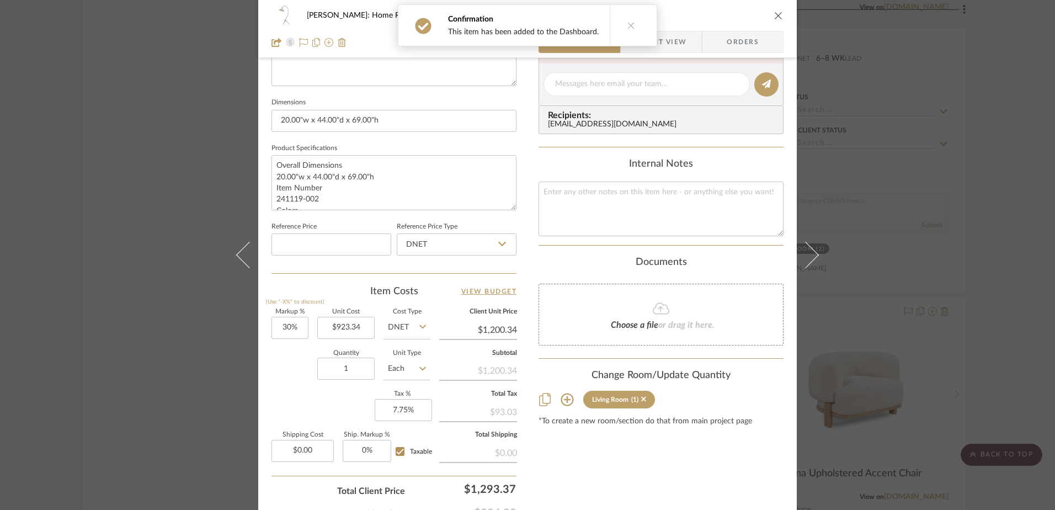
scroll to position [221, 0]
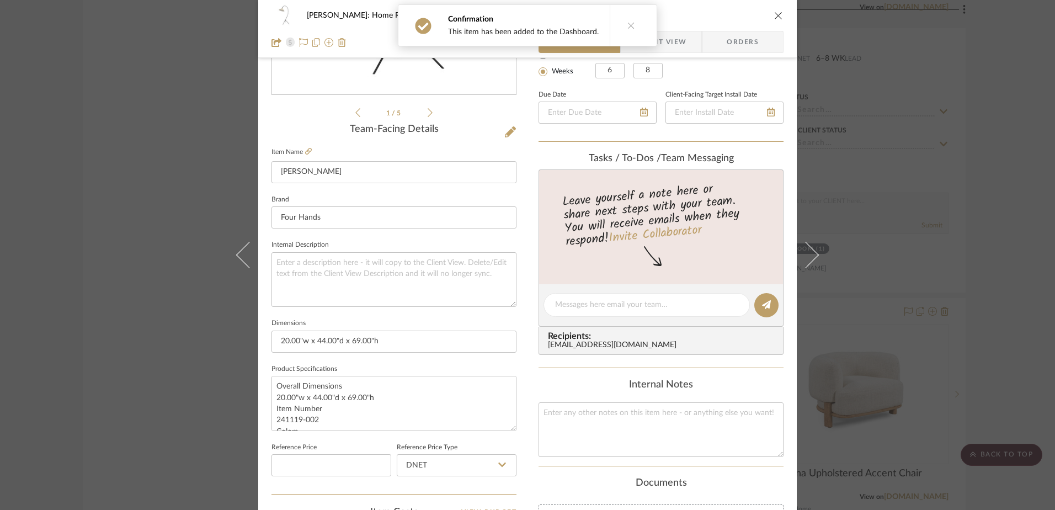
click at [670, 45] on span "Client View" at bounding box center [660, 42] width 51 height 22
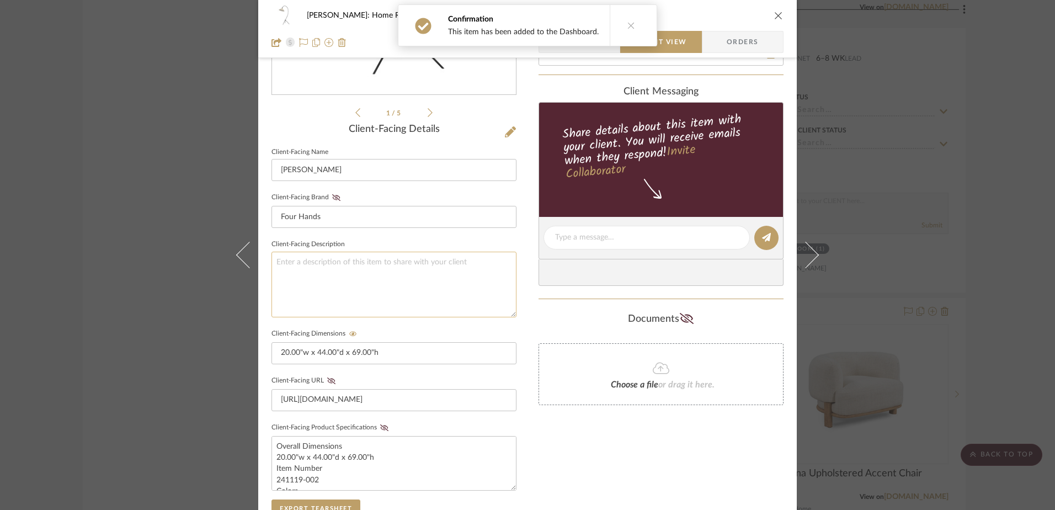
scroll to position [331, 0]
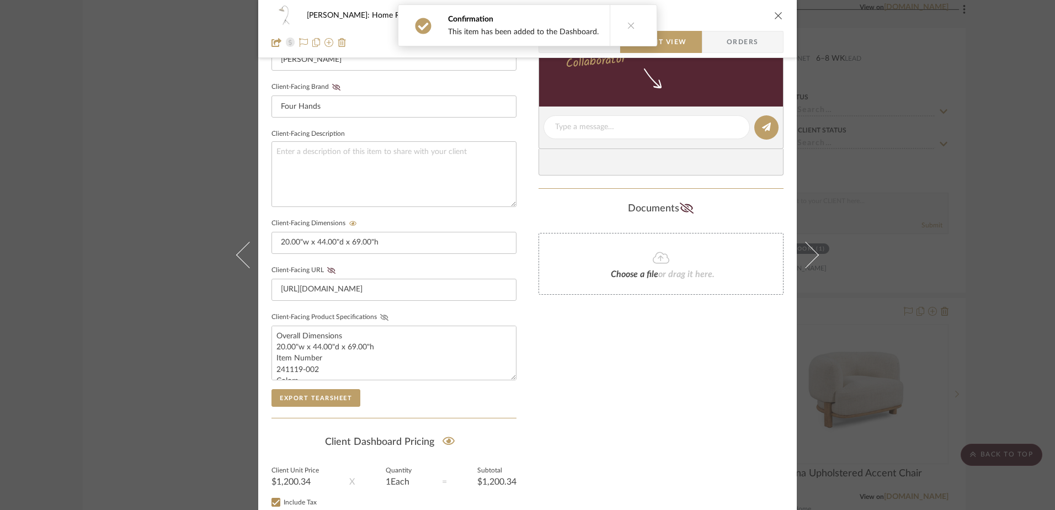
click at [382, 316] on icon at bounding box center [384, 317] width 8 height 7
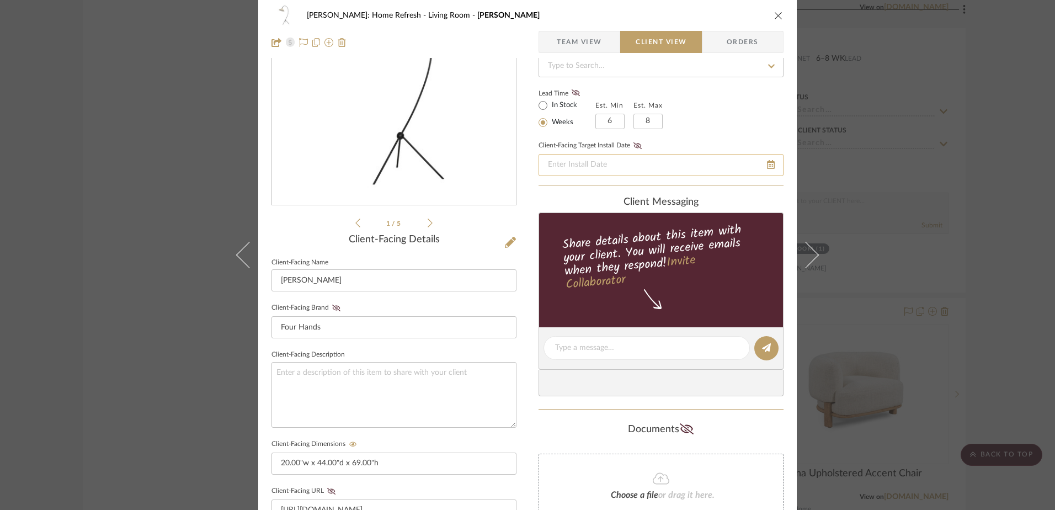
scroll to position [0, 0]
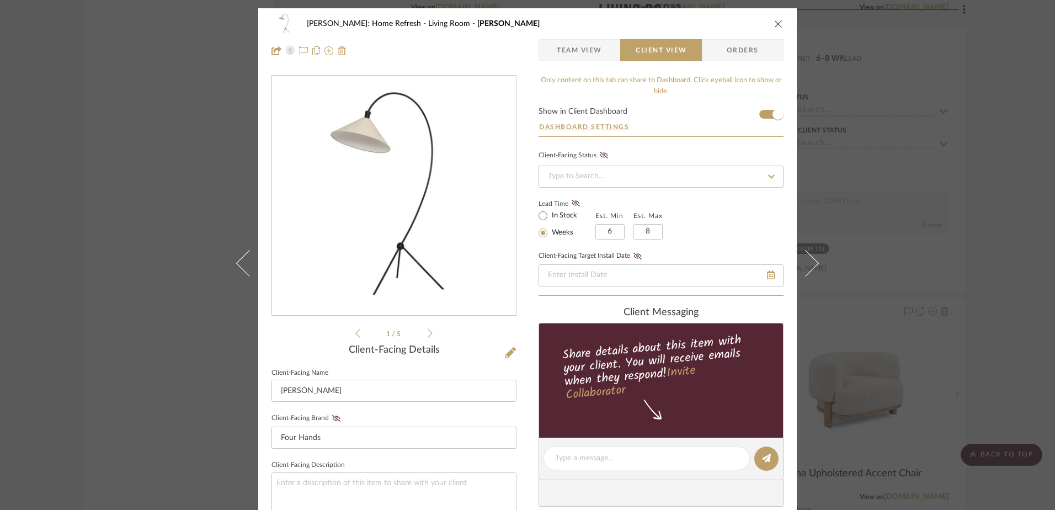
click at [774, 24] on icon "close" at bounding box center [778, 23] width 9 height 9
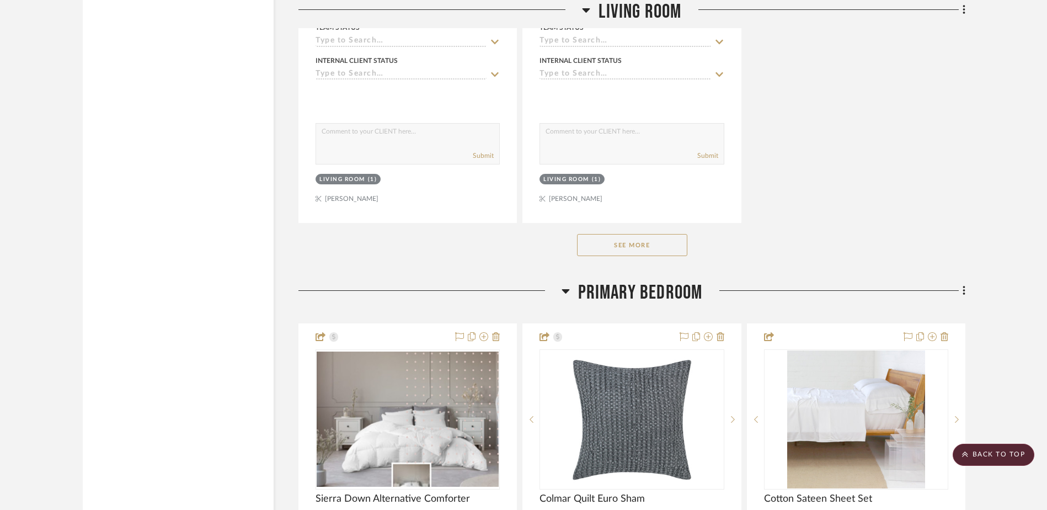
click at [646, 245] on button "See More" at bounding box center [632, 245] width 110 height 22
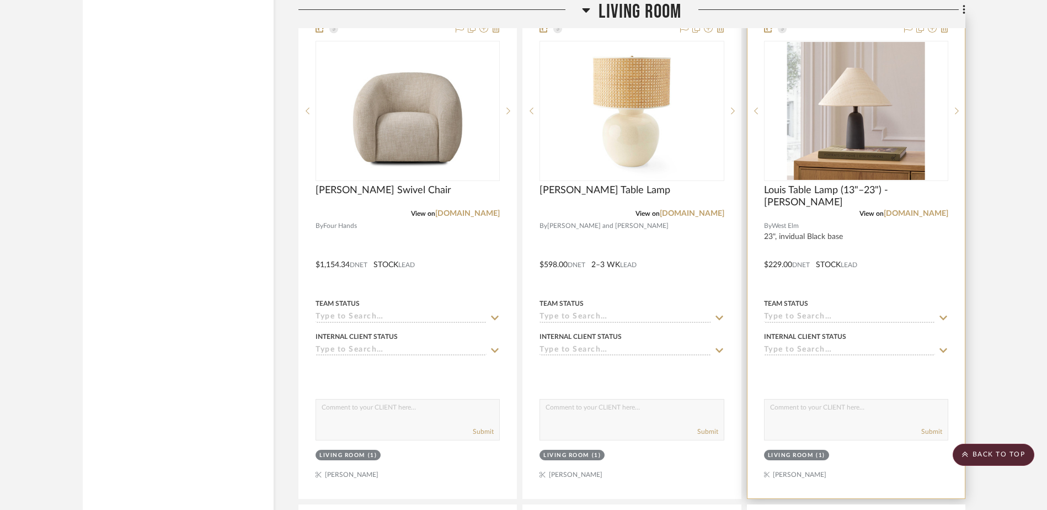
click at [0, 0] on img at bounding box center [0, 0] width 0 height 0
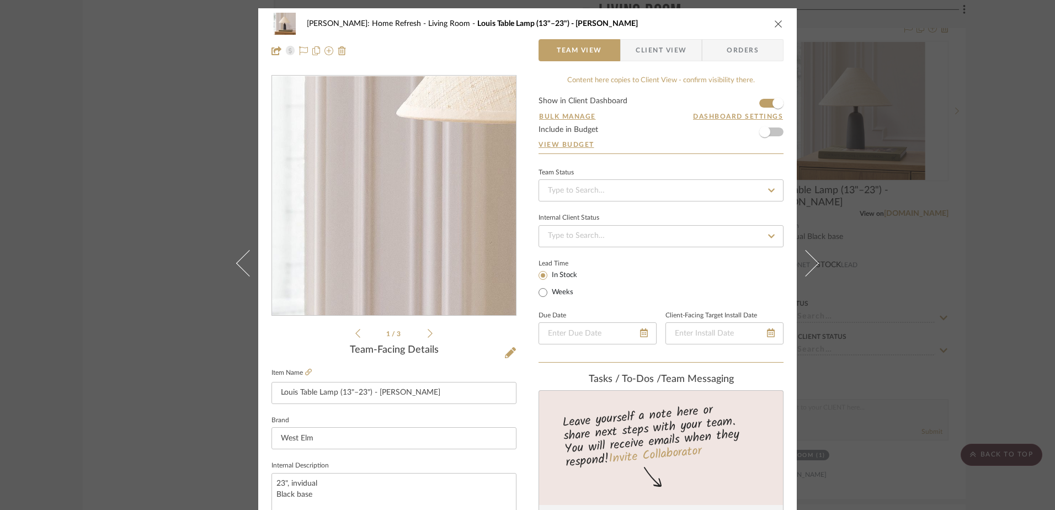
click at [324, 212] on img "0" at bounding box center [393, 195] width 239 height 239
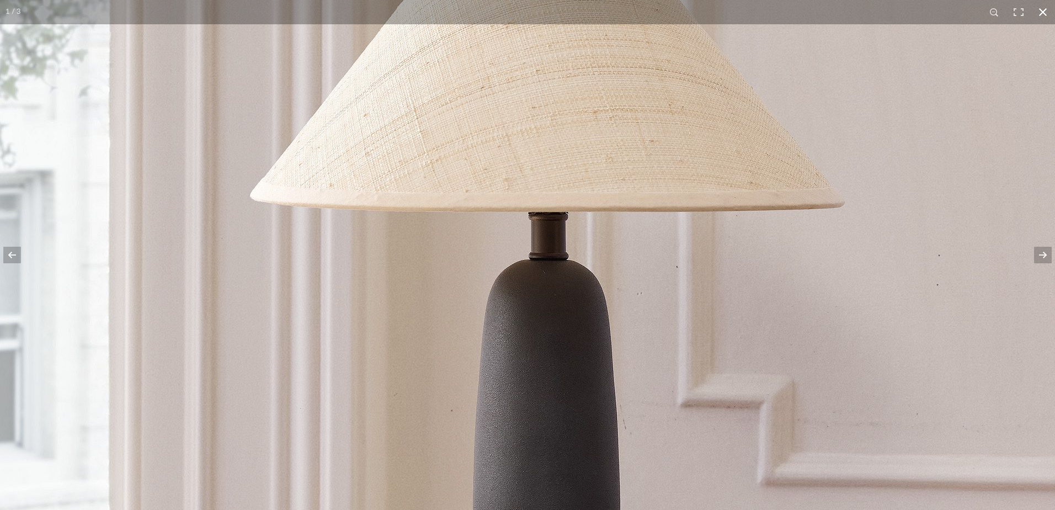
click at [1035, 11] on button at bounding box center [1042, 12] width 24 height 24
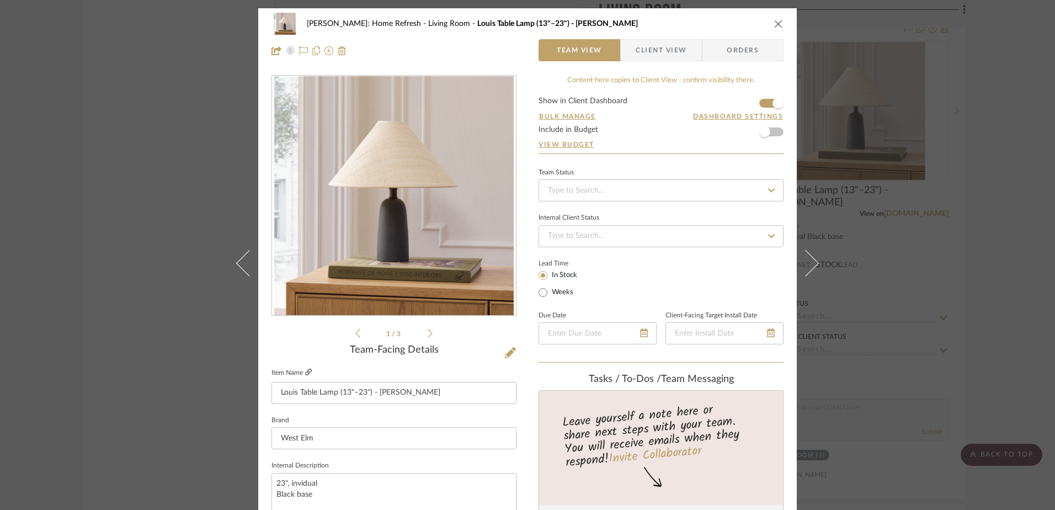
click at [305, 370] on icon at bounding box center [308, 371] width 7 height 7
click at [150, 192] on div "Hines: Home Refresh Living Room Louis Table Lamp (13"–23") - Raffia Team View C…" at bounding box center [527, 255] width 1055 height 510
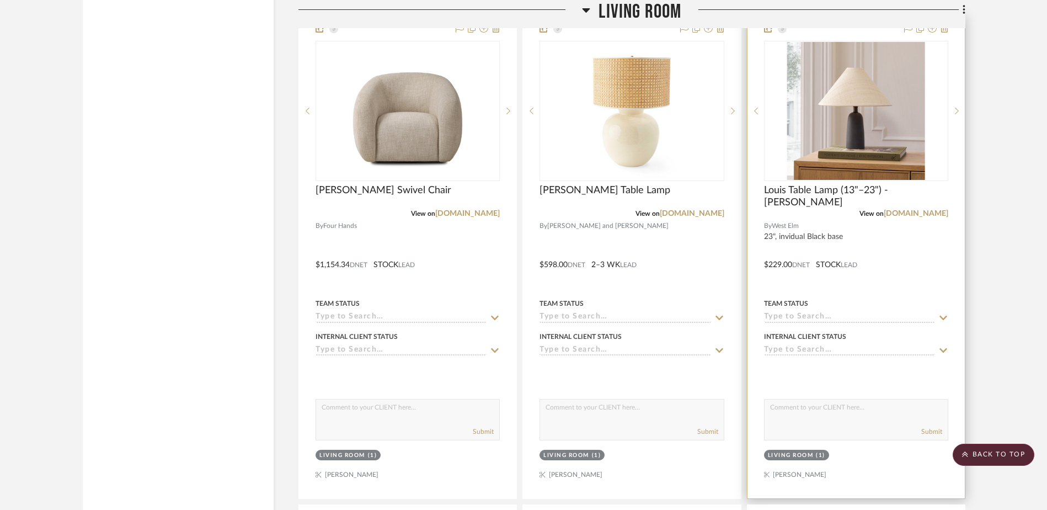
scroll to position [11992, 0]
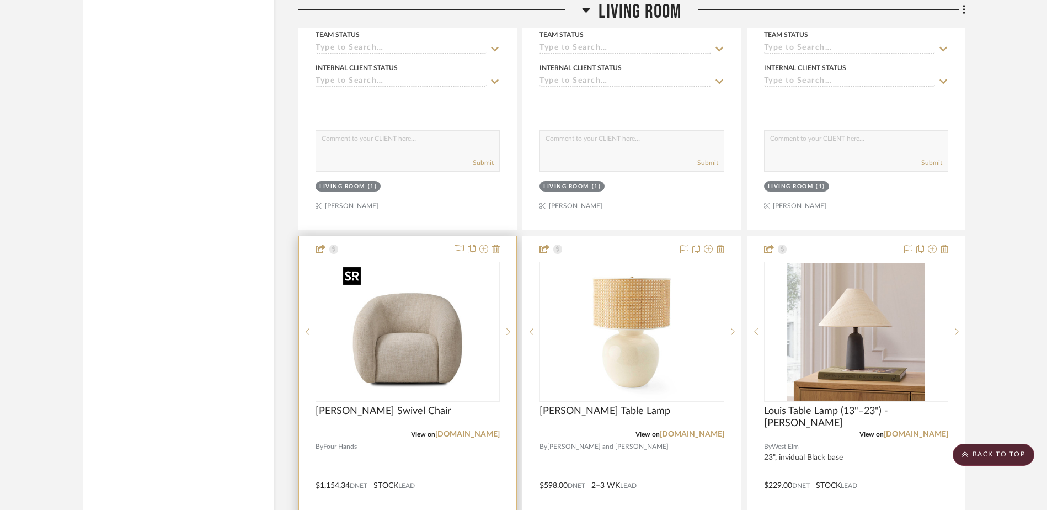
click at [414, 372] on img "0" at bounding box center [408, 332] width 138 height 138
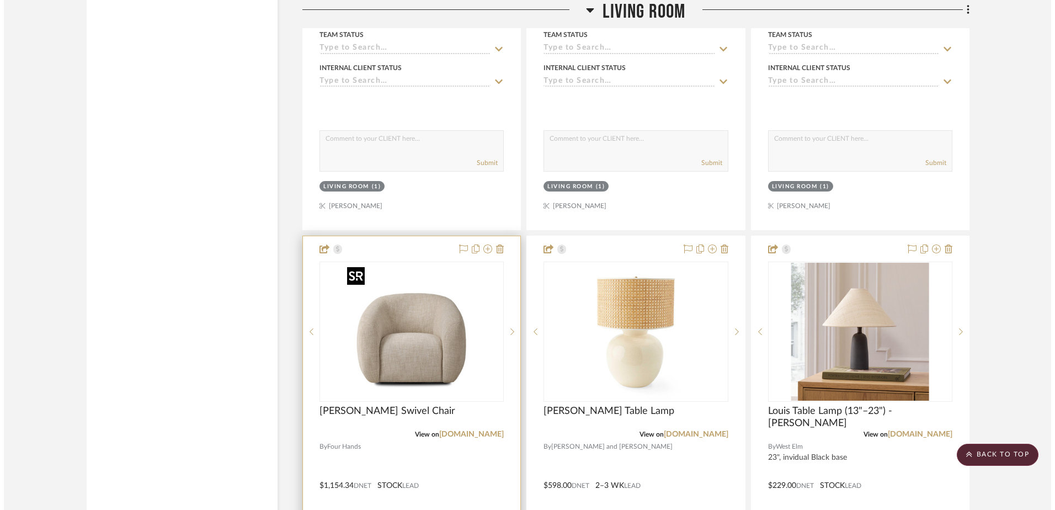
scroll to position [0, 0]
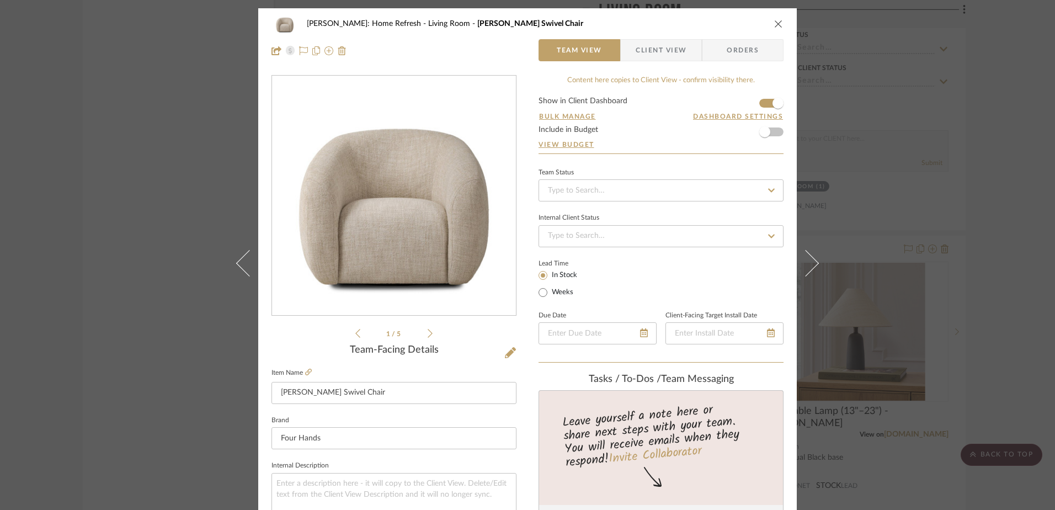
click at [653, 52] on span "Client View" at bounding box center [660, 50] width 51 height 22
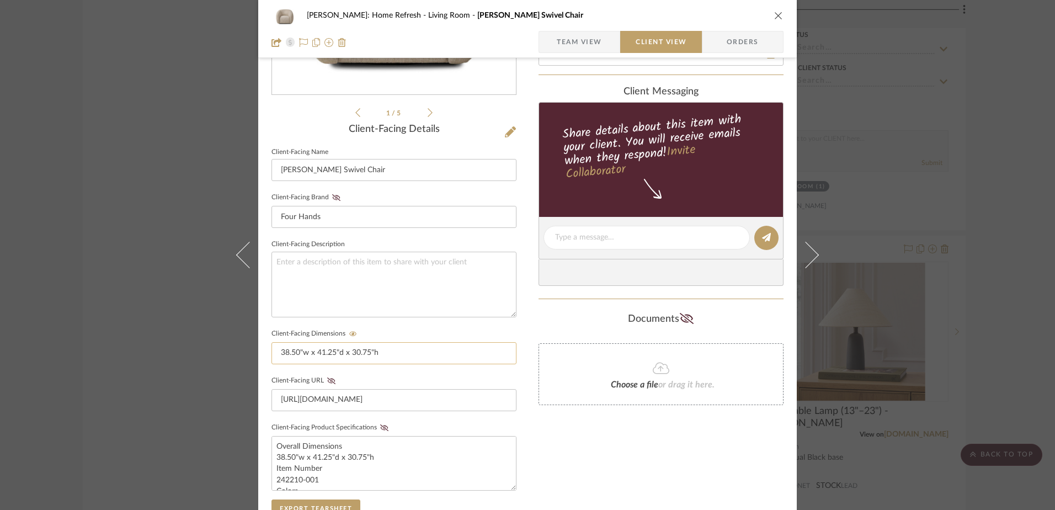
scroll to position [276, 0]
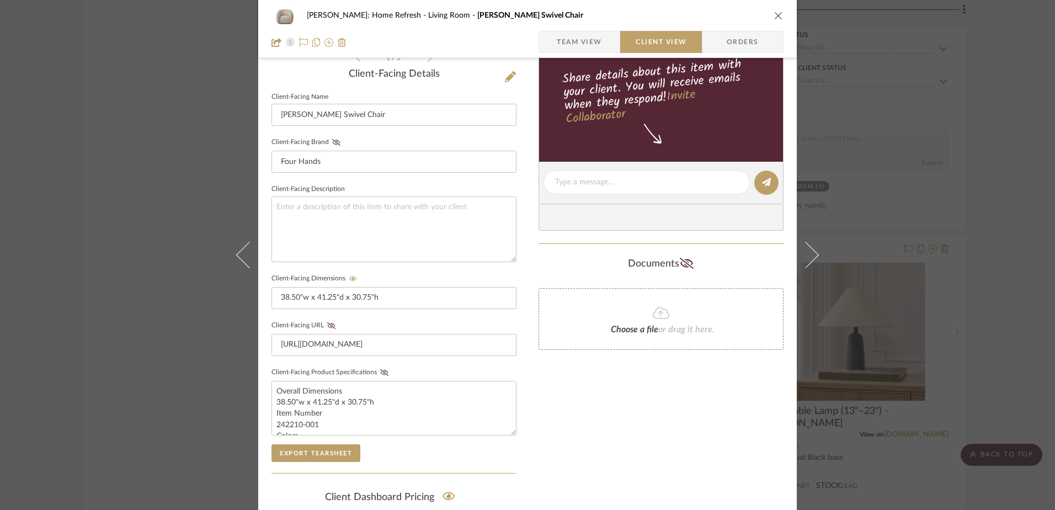
click at [379, 377] on fieldset "Client-Facing Product Specifications Overall Dimensions 38.50"w x 41.25"d x 30.…" at bounding box center [393, 400] width 245 height 71
click at [383, 371] on icon at bounding box center [384, 372] width 8 height 7
click at [325, 330] on fieldset "Client-Facing URL https://fourhands.com/product/242210-001" at bounding box center [393, 337] width 245 height 38
click at [327, 324] on icon at bounding box center [331, 325] width 8 height 7
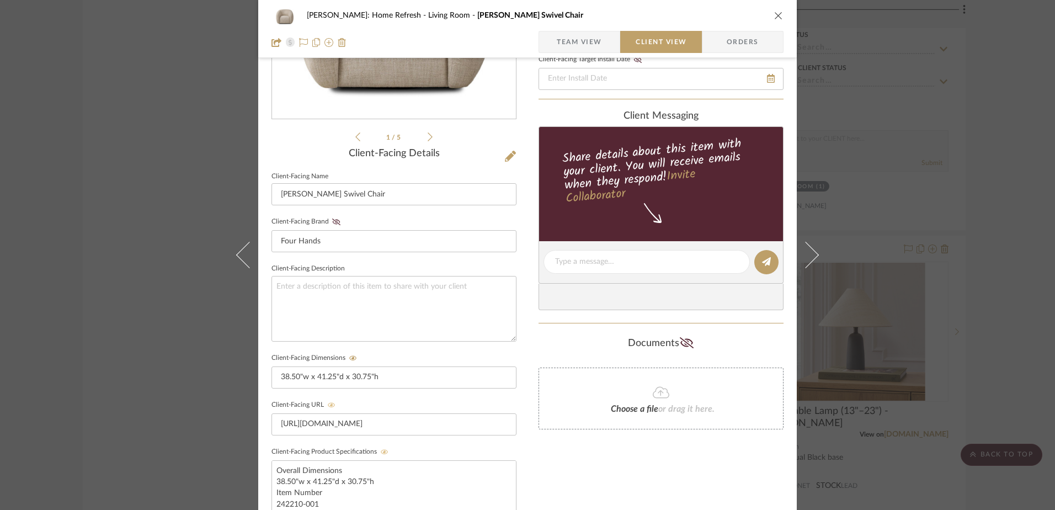
scroll to position [31, 0]
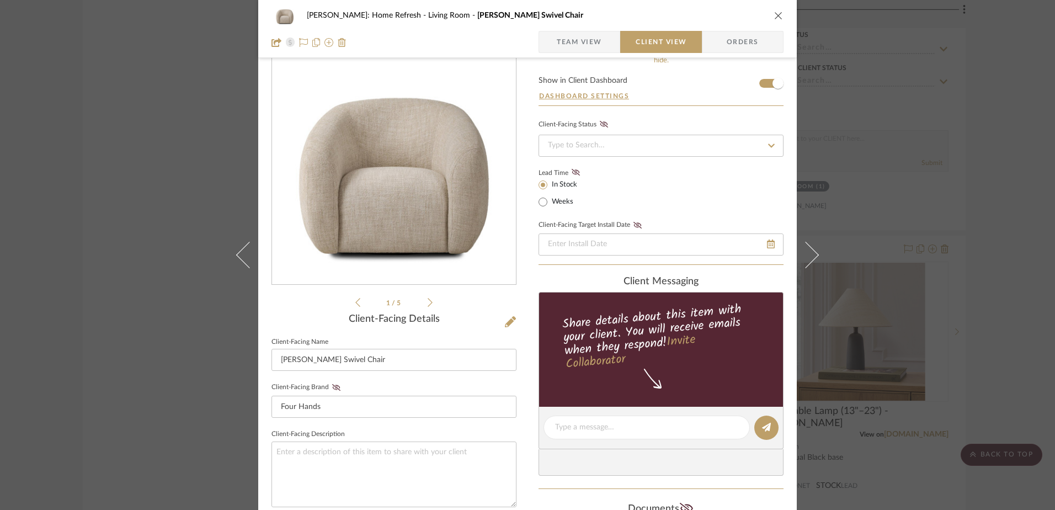
click at [592, 49] on span "Team View" at bounding box center [578, 42] width 45 height 22
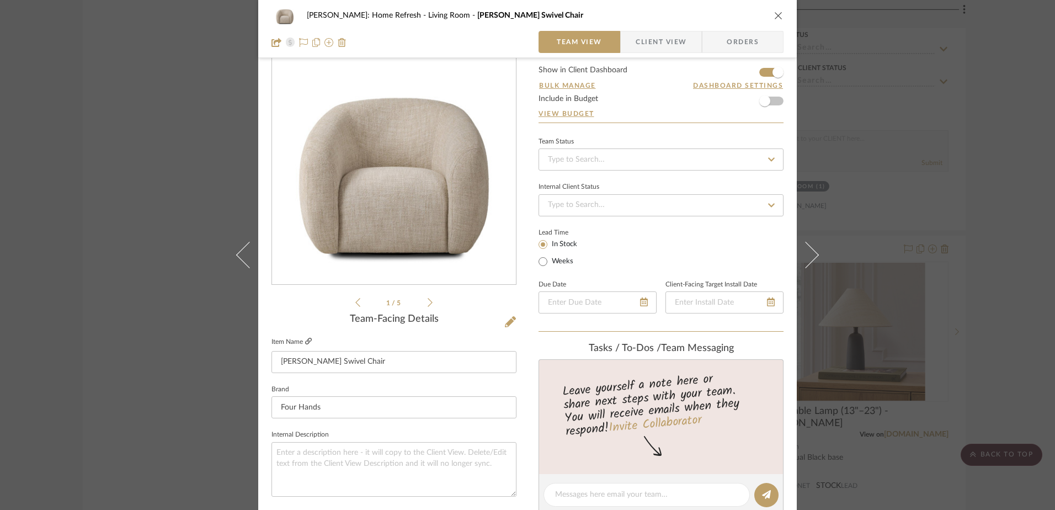
click at [305, 344] on icon at bounding box center [308, 341] width 7 height 7
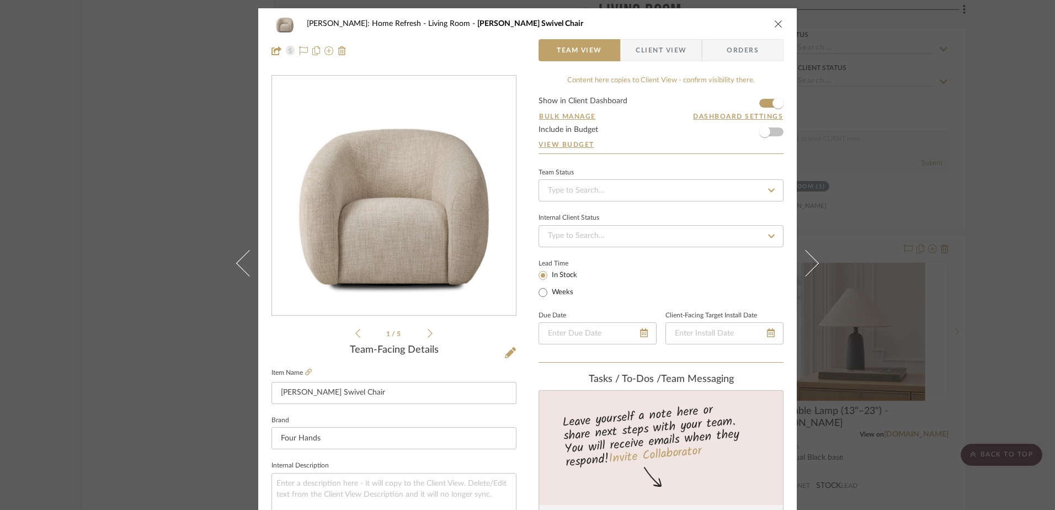
click at [200, 236] on div "Hines: Home Refresh Living Room Channing Swivel Chair Team View Client View Ord…" at bounding box center [527, 255] width 1055 height 510
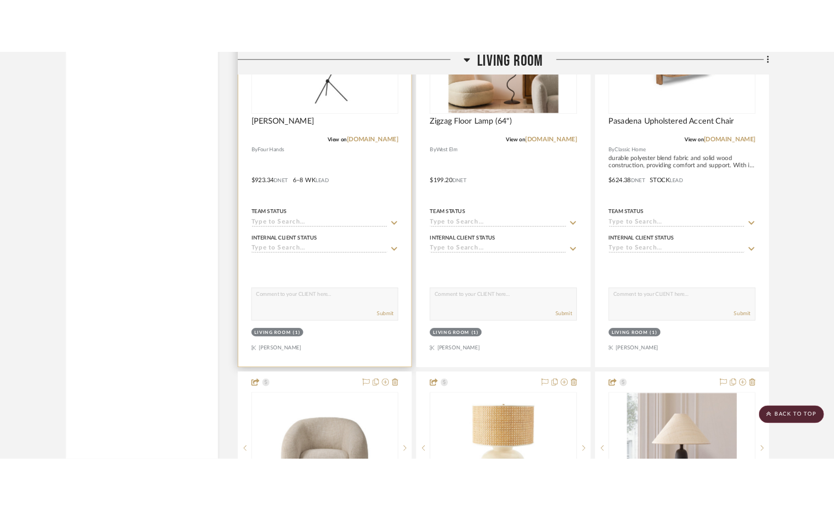
scroll to position [11937, 0]
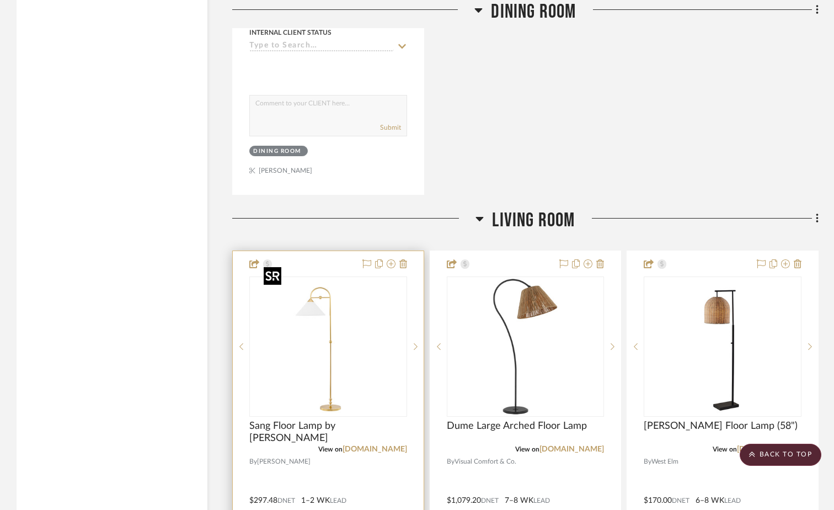
scroll to position [10834, 0]
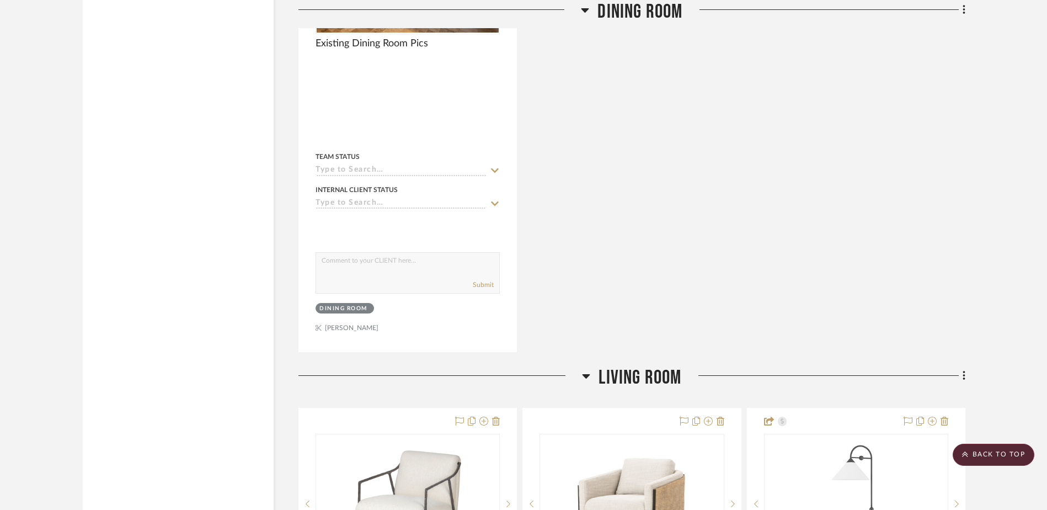
scroll to position [11062, 0]
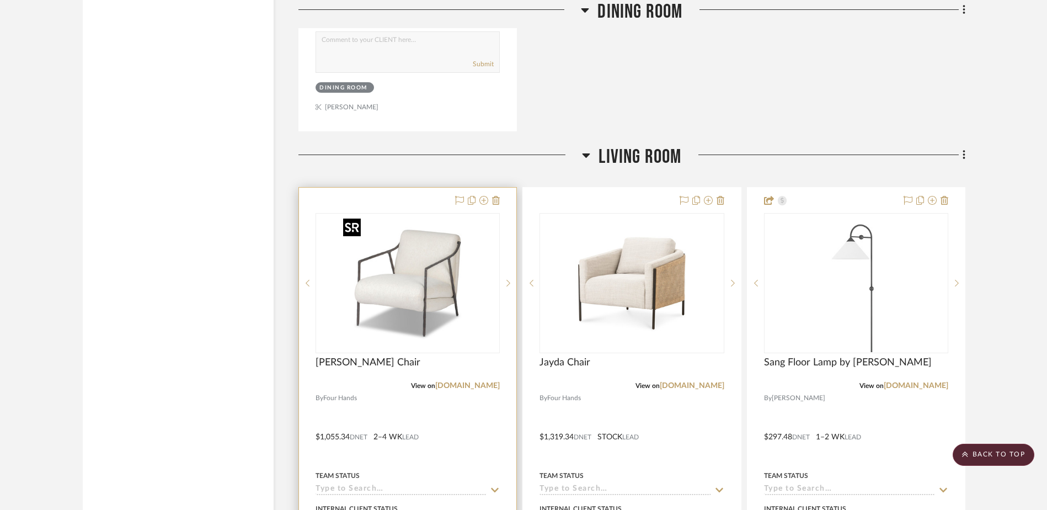
click at [445, 277] on img "0" at bounding box center [408, 283] width 138 height 138
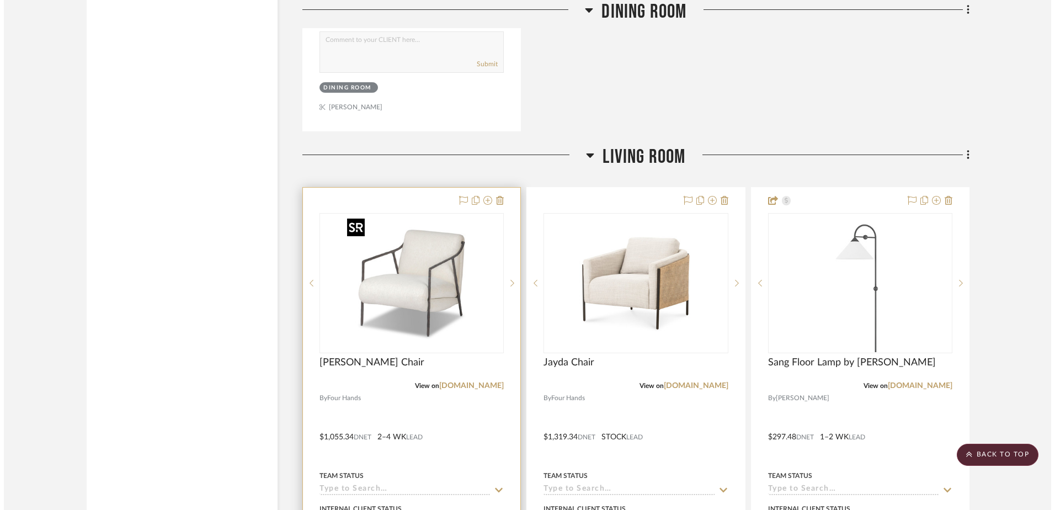
scroll to position [0, 0]
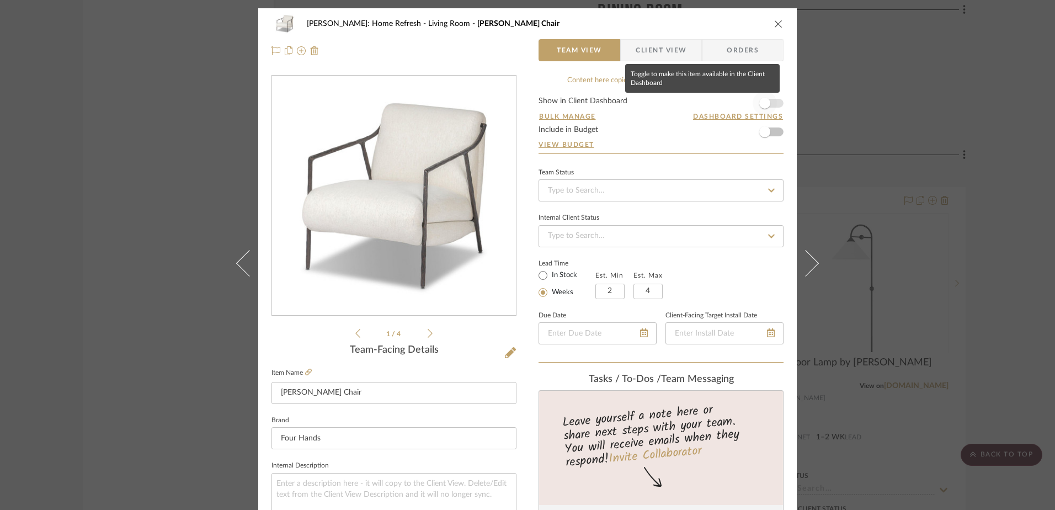
click at [765, 103] on span "button" at bounding box center [764, 103] width 11 height 11
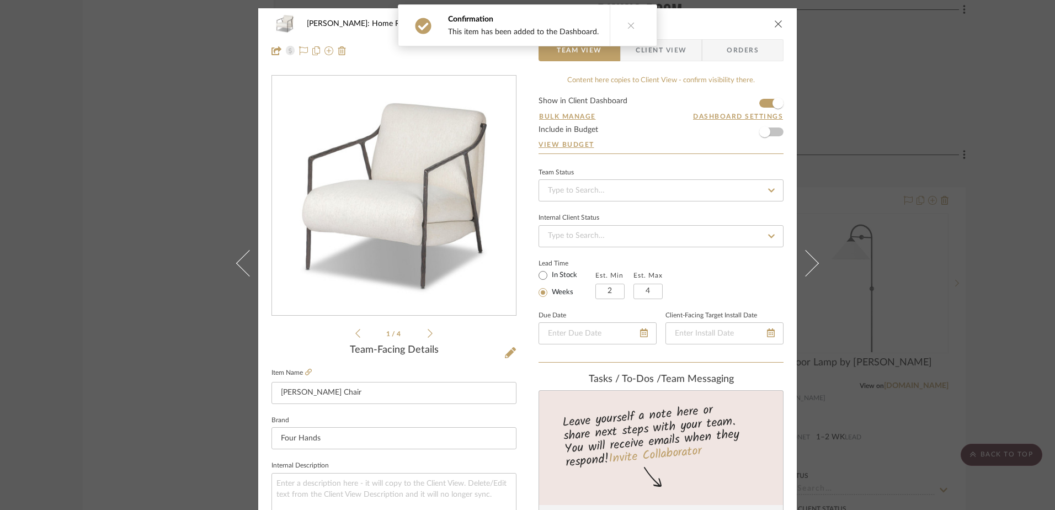
click at [774, 26] on icon "close" at bounding box center [778, 23] width 9 height 9
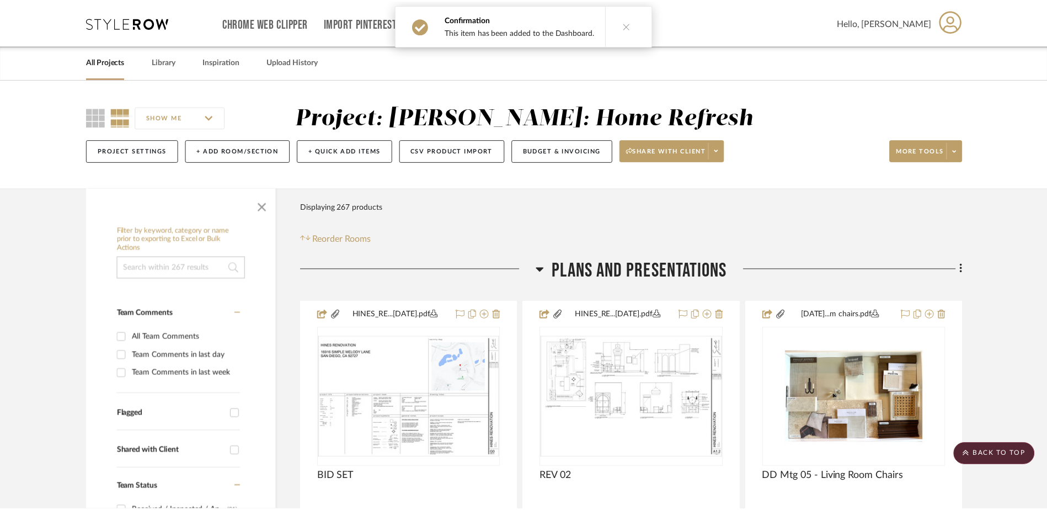
scroll to position [11062, 0]
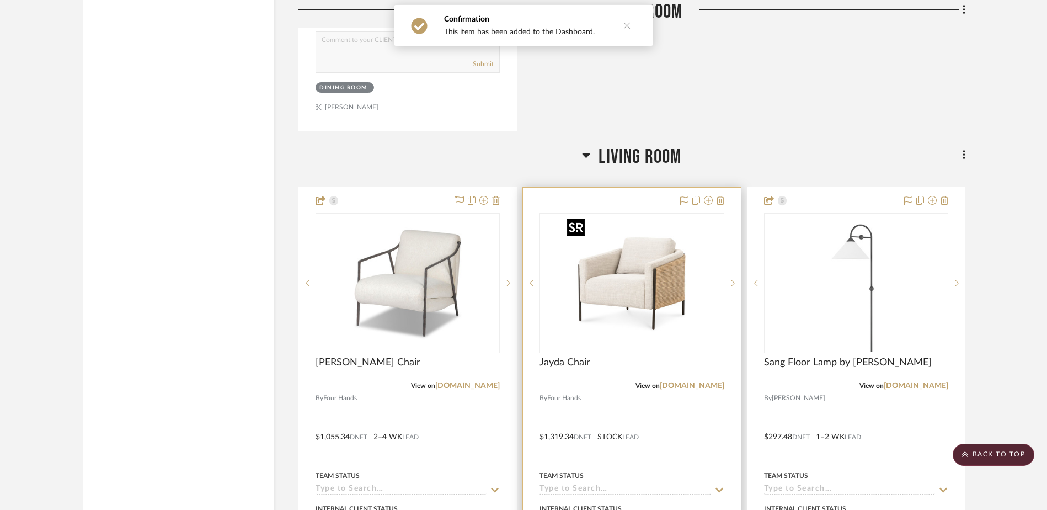
click at [674, 291] on img "0" at bounding box center [632, 283] width 138 height 138
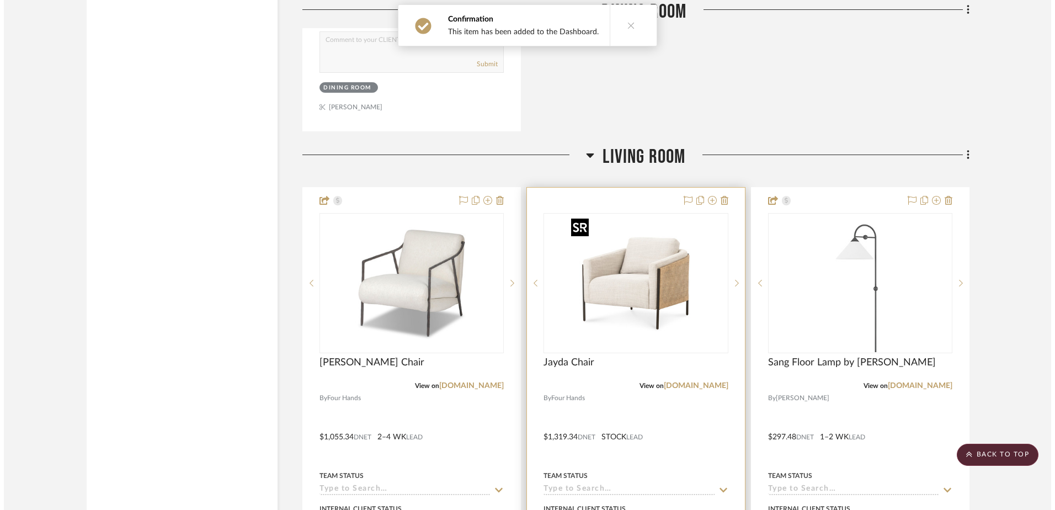
scroll to position [0, 0]
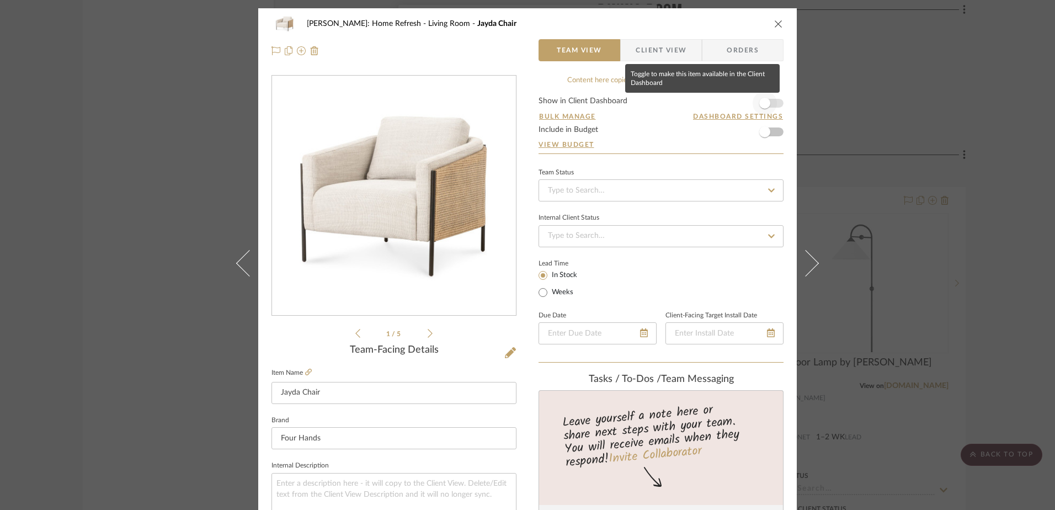
click at [772, 101] on form "Show in Client Dashboard Bulk Manage Dashboard Settings Include in Budget View …" at bounding box center [660, 125] width 245 height 56
click at [763, 102] on span "button" at bounding box center [764, 103] width 11 height 11
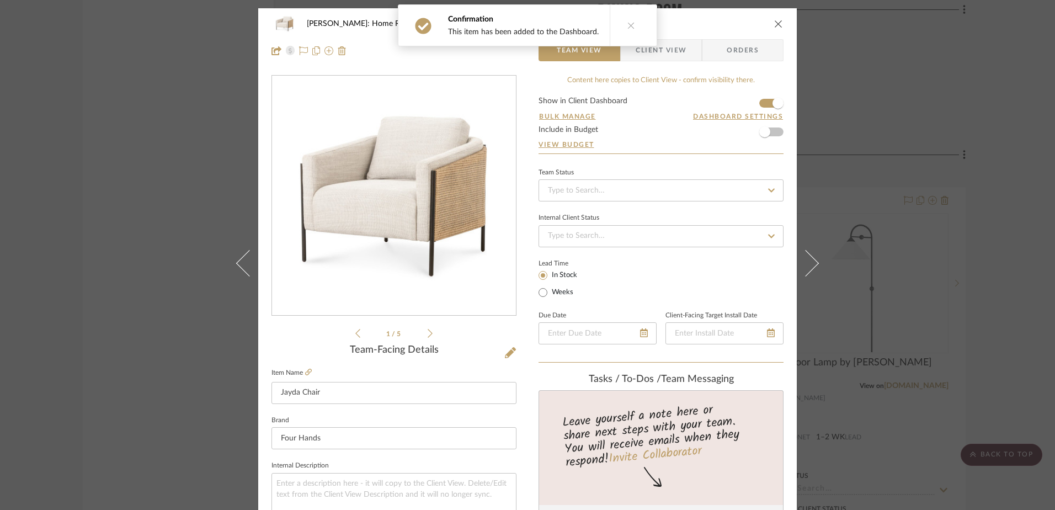
click at [767, 24] on div "[PERSON_NAME]: Home Refresh Living Room Jayda Chair" at bounding box center [527, 24] width 512 height 22
click at [774, 23] on icon "close" at bounding box center [778, 23] width 9 height 9
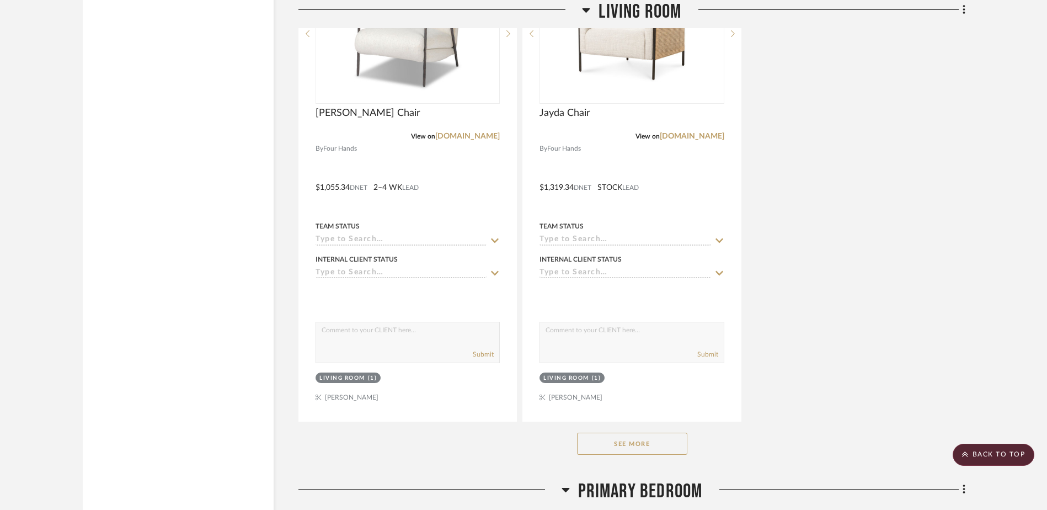
scroll to position [12511, 0]
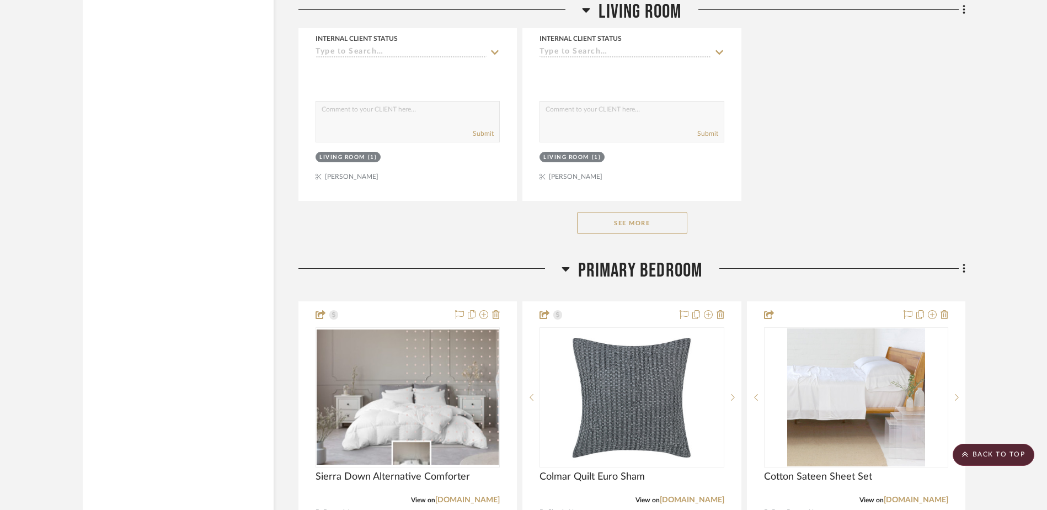
click at [620, 221] on button "See More" at bounding box center [632, 223] width 110 height 22
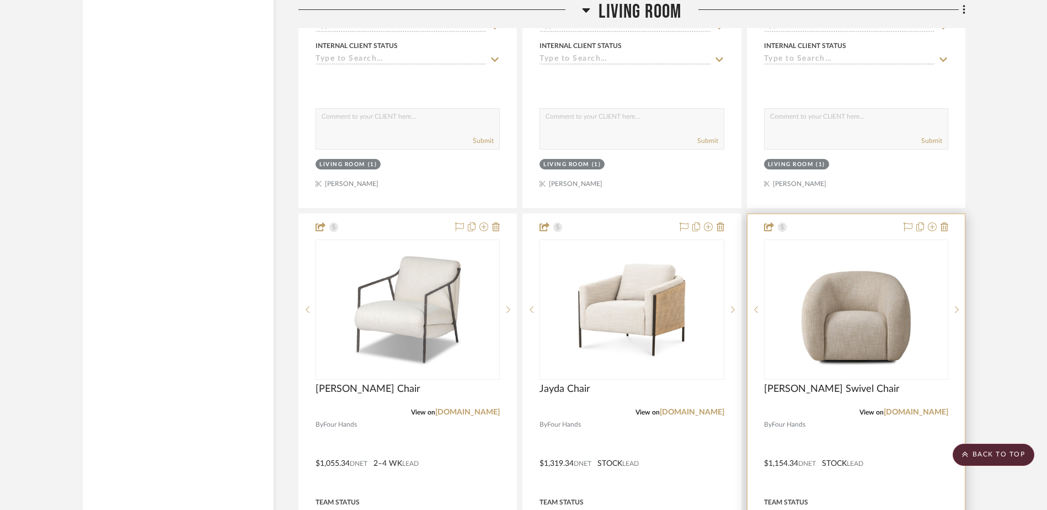
scroll to position [12070, 0]
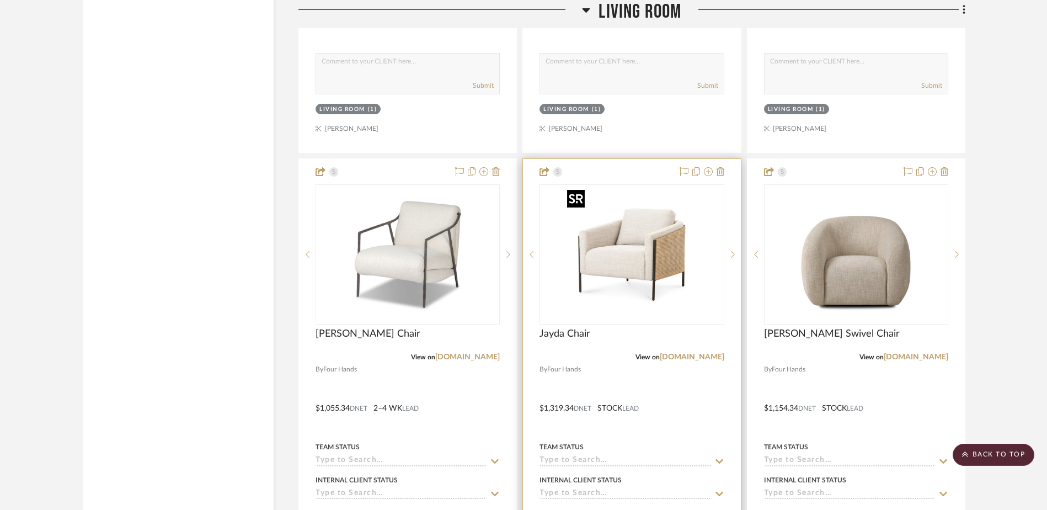
click at [636, 264] on img "0" at bounding box center [632, 254] width 138 height 138
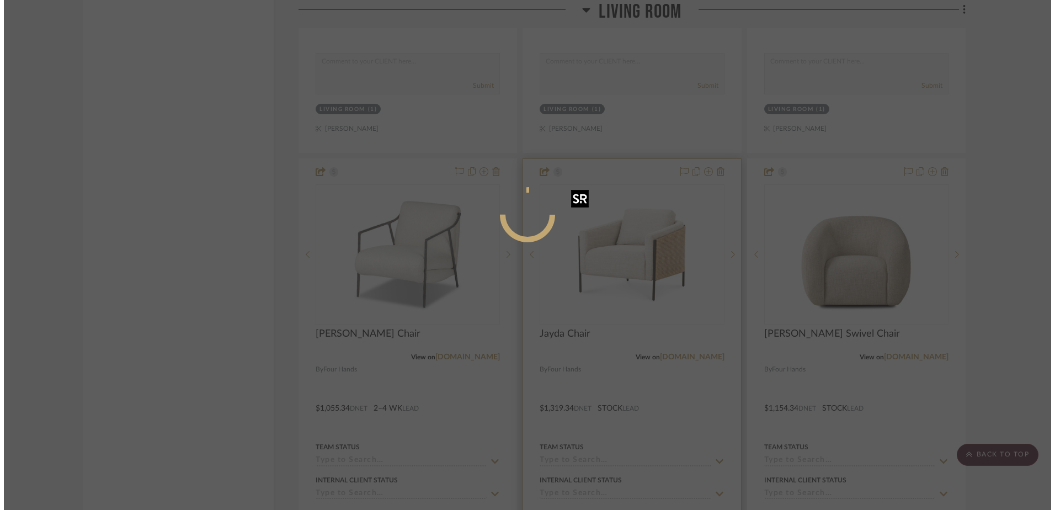
scroll to position [0, 0]
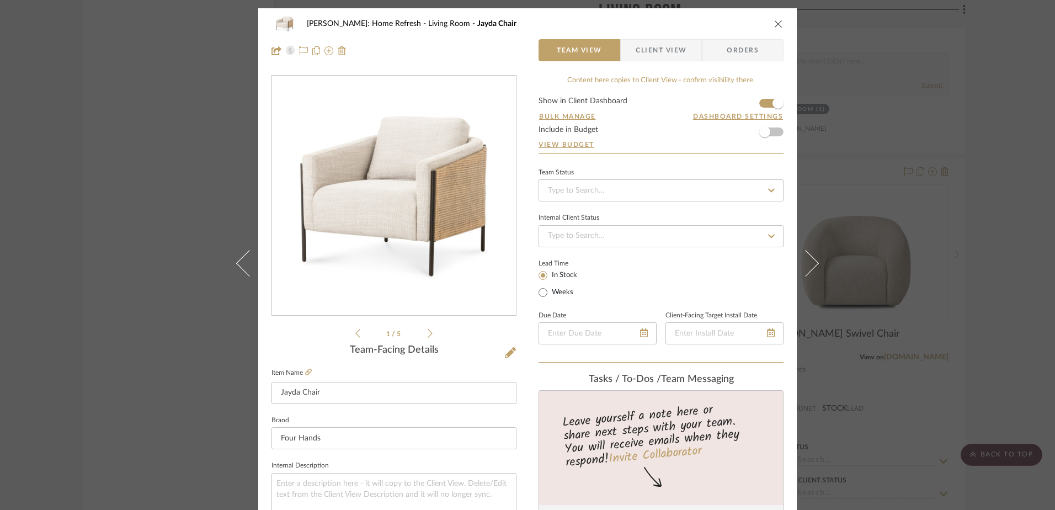
click at [646, 53] on span "Client View" at bounding box center [660, 50] width 51 height 22
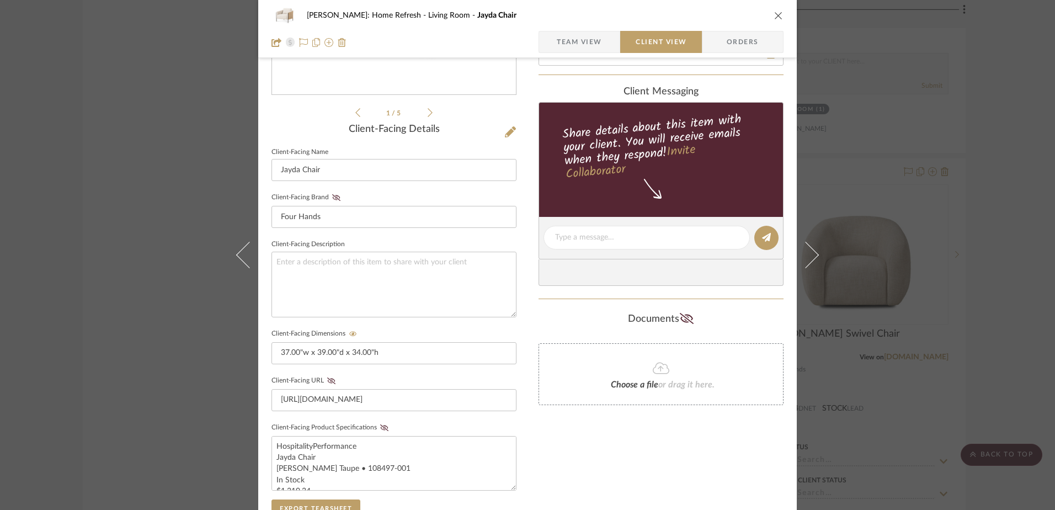
scroll to position [276, 0]
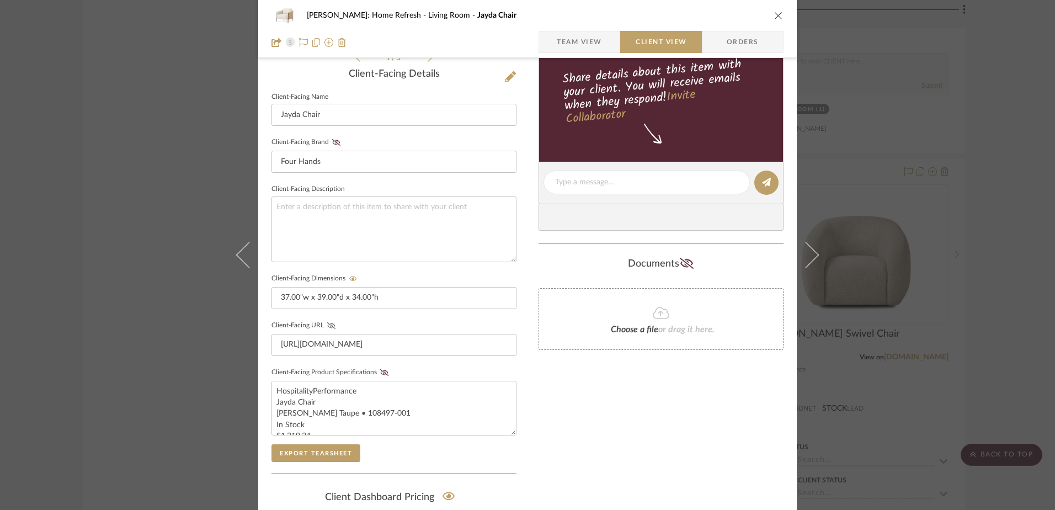
click at [327, 324] on icon at bounding box center [331, 325] width 8 height 7
click at [380, 371] on icon at bounding box center [384, 372] width 8 height 7
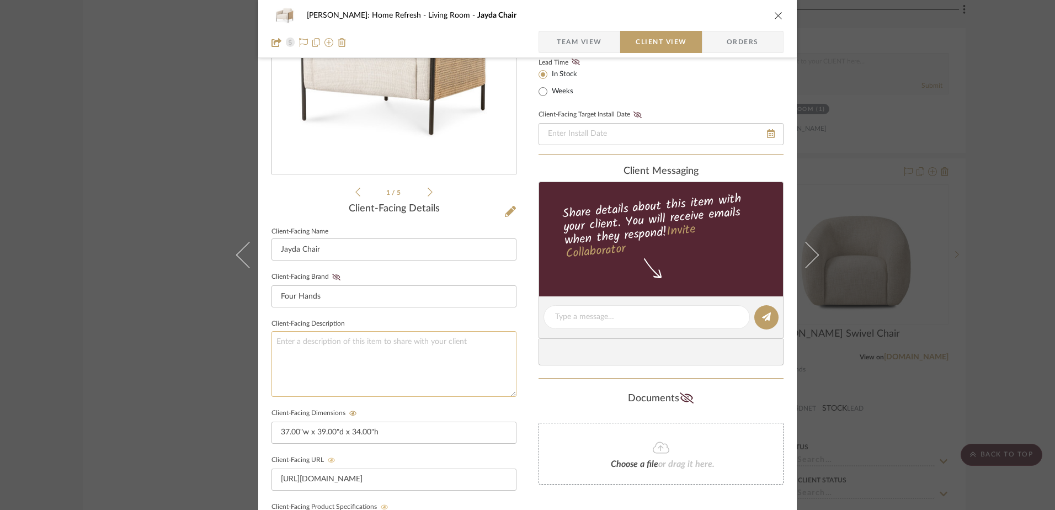
scroll to position [0, 0]
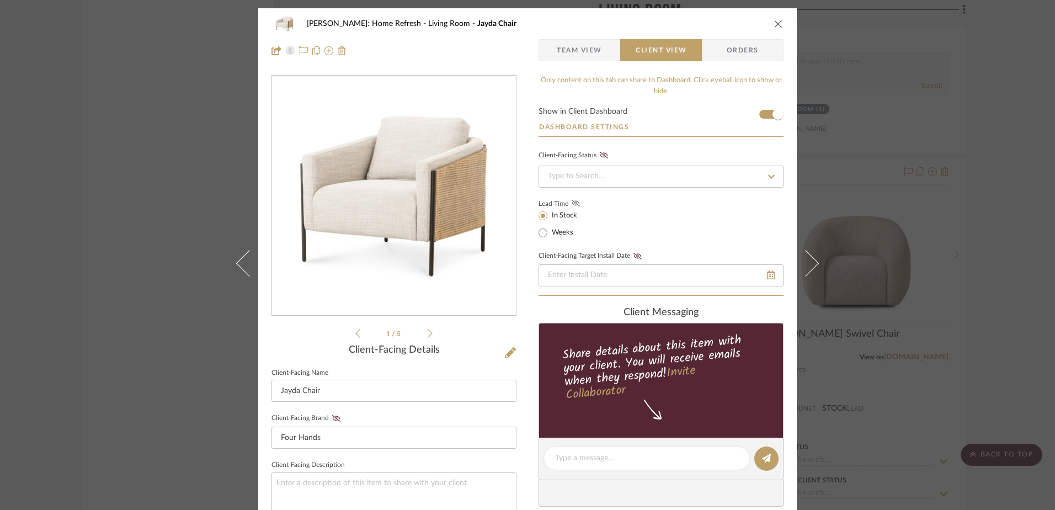
click at [571, 205] on icon at bounding box center [575, 203] width 8 height 7
click at [774, 28] on icon "close" at bounding box center [778, 23] width 9 height 9
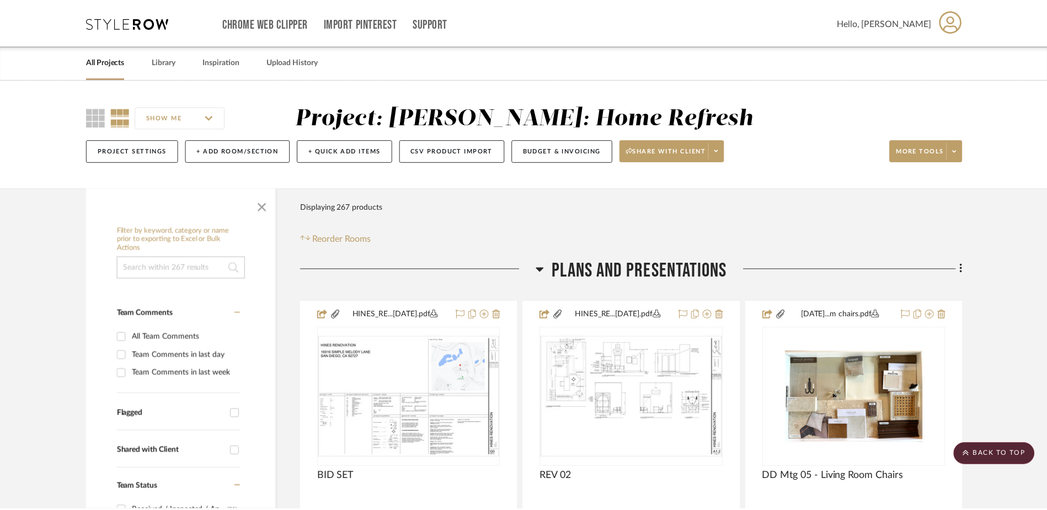
scroll to position [12070, 0]
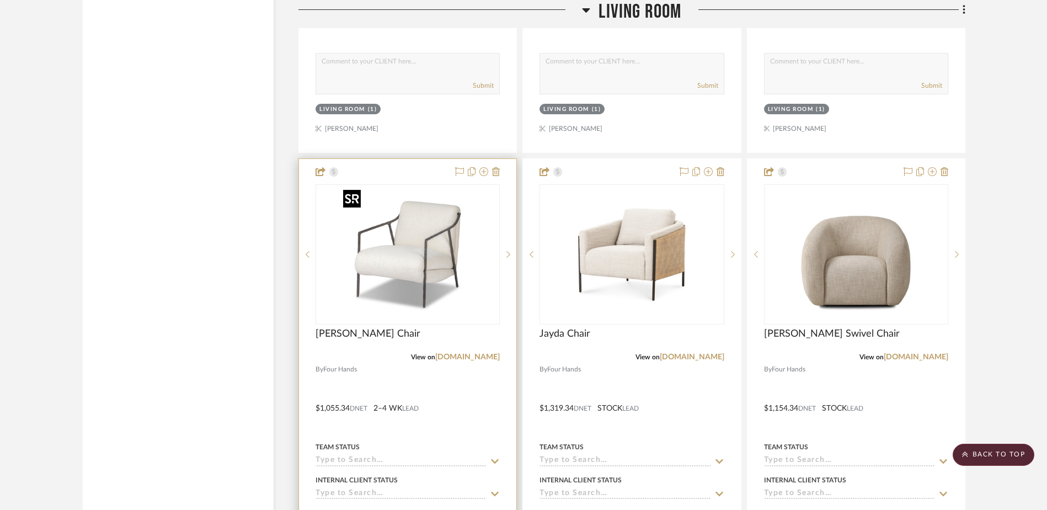
click at [447, 268] on img "0" at bounding box center [408, 254] width 138 height 138
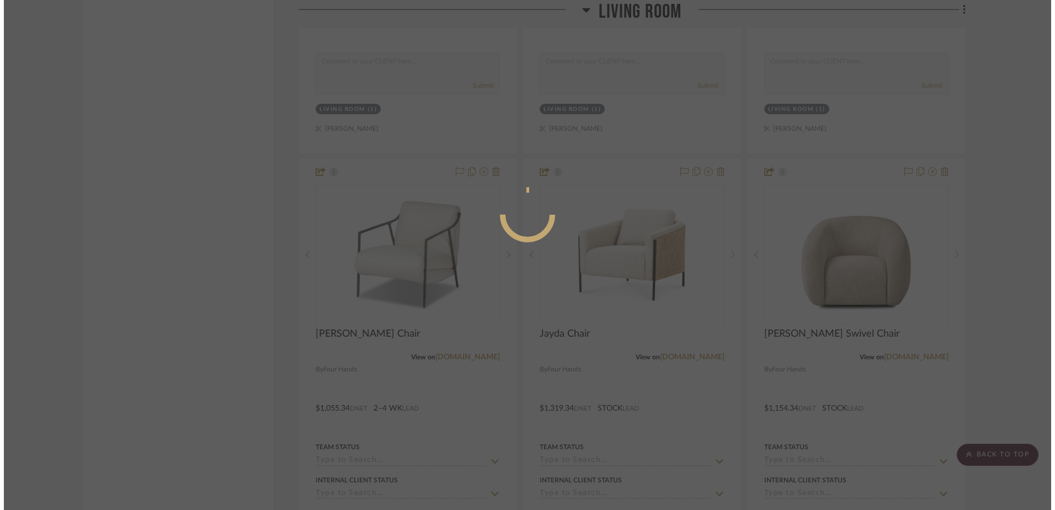
scroll to position [0, 0]
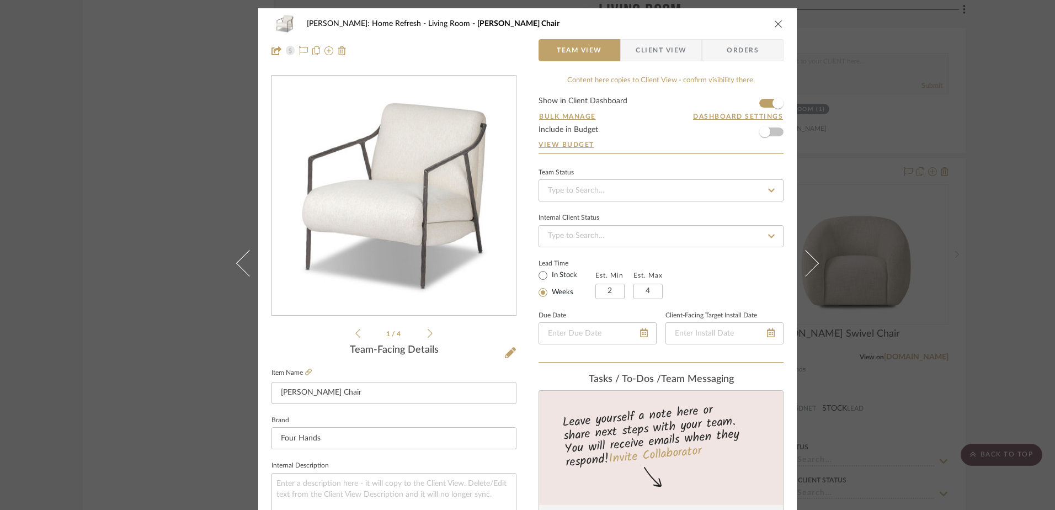
click at [676, 60] on span "Client View" at bounding box center [660, 50] width 51 height 22
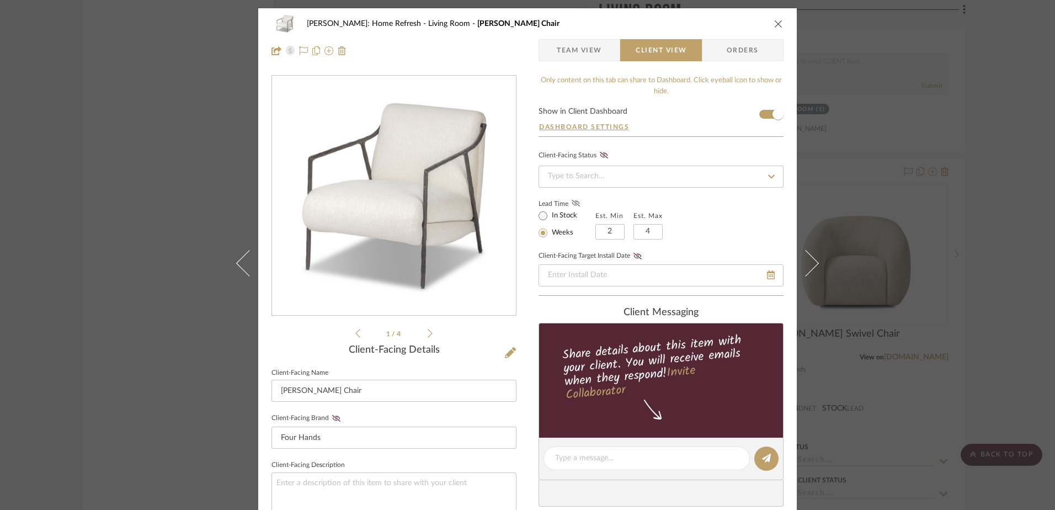
click at [572, 200] on fa-icon at bounding box center [576, 204] width 14 height 10
click at [774, 26] on icon "close" at bounding box center [778, 23] width 9 height 9
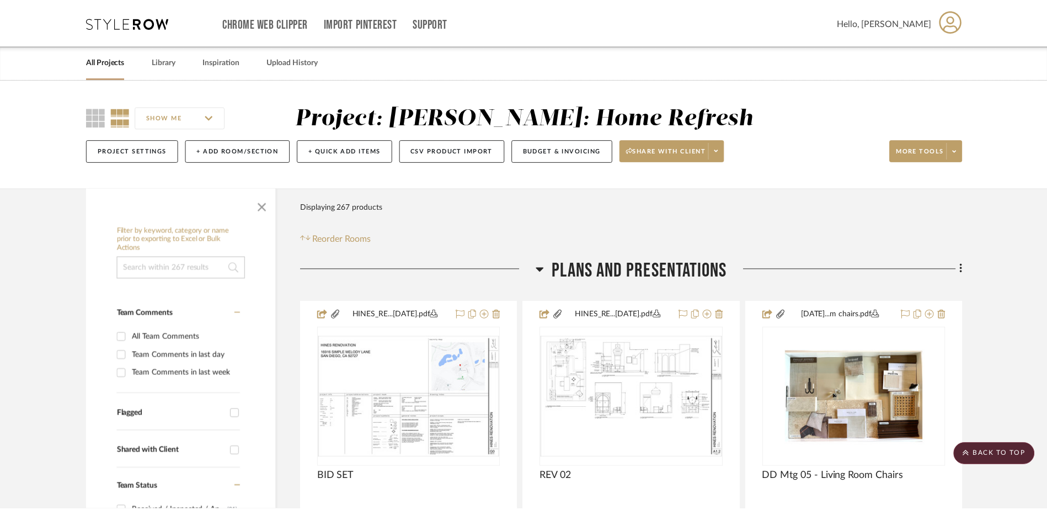
scroll to position [12070, 0]
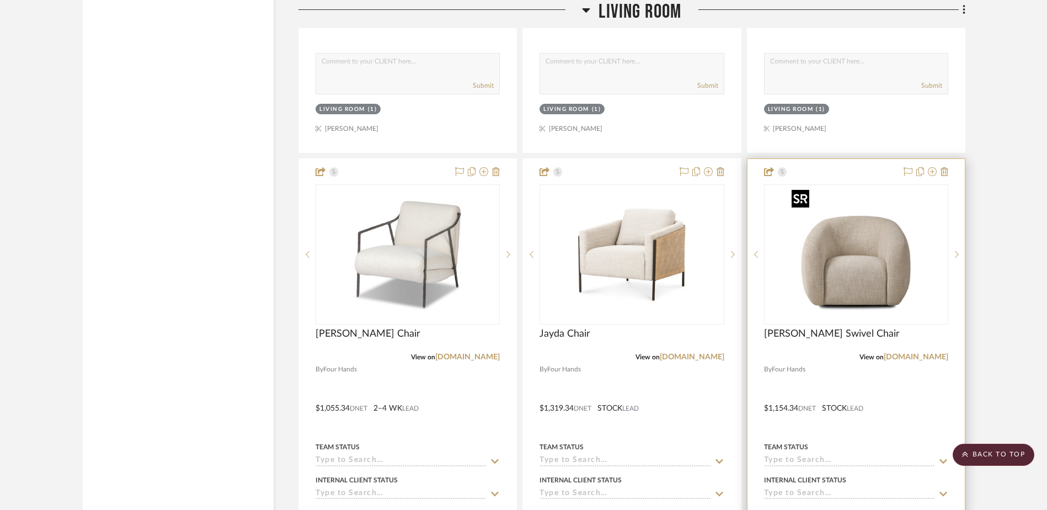
click at [836, 263] on img "0" at bounding box center [856, 254] width 138 height 138
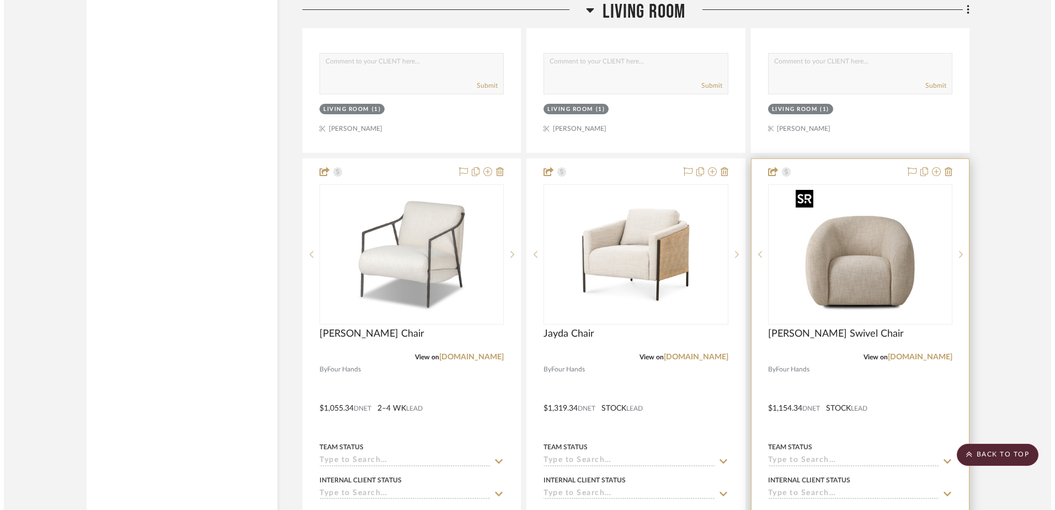
scroll to position [0, 0]
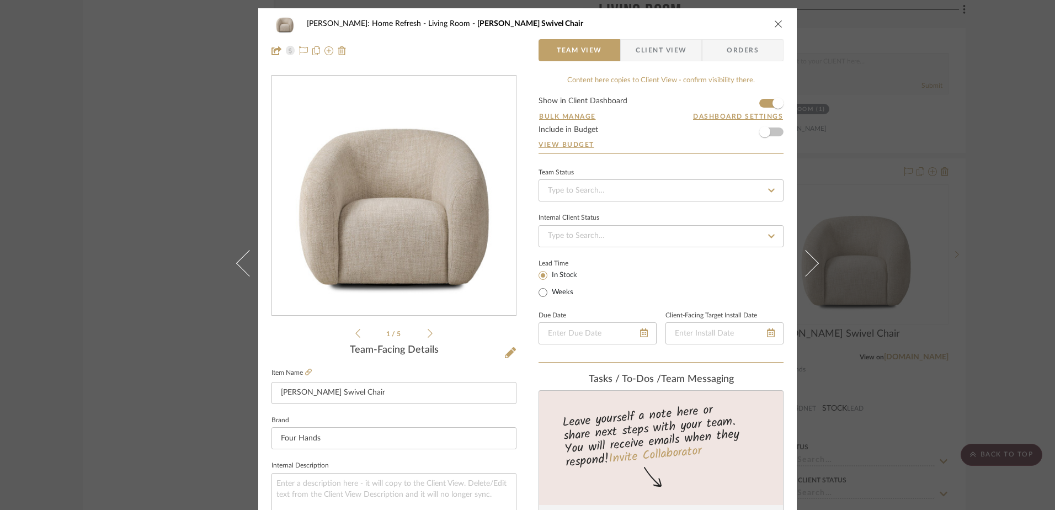
click at [654, 55] on span "Client View" at bounding box center [660, 50] width 51 height 22
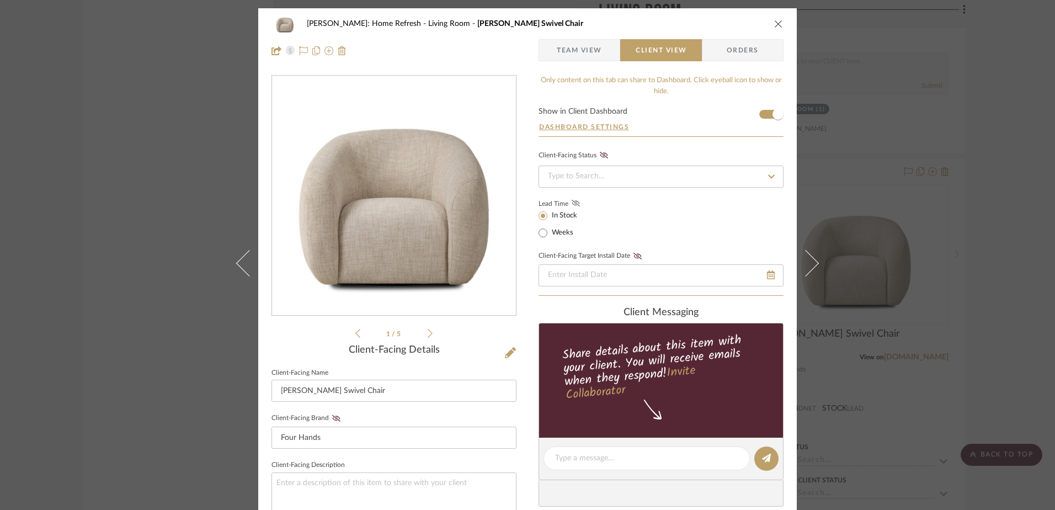
click at [570, 199] on fa-icon at bounding box center [576, 204] width 14 height 10
click at [774, 24] on icon "close" at bounding box center [778, 23] width 9 height 9
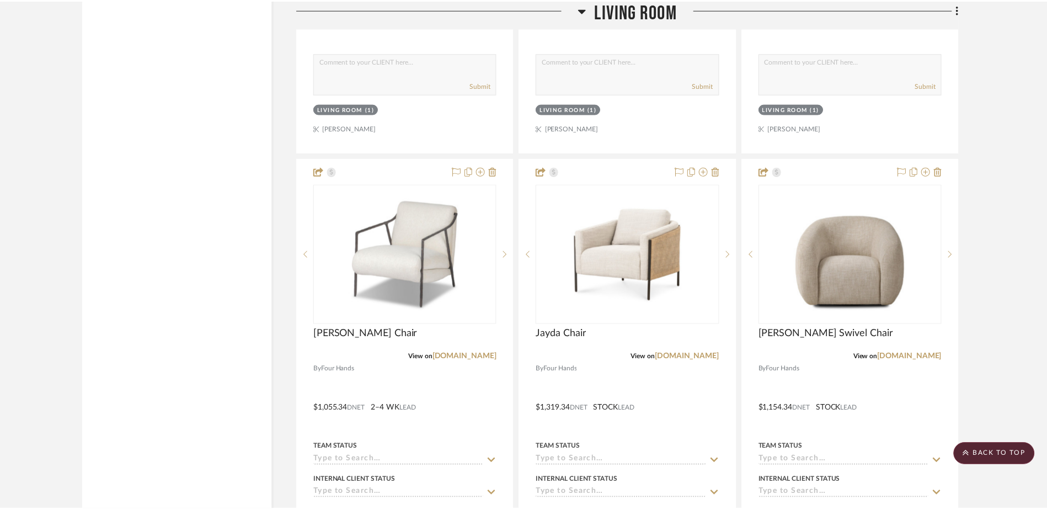
scroll to position [12070, 0]
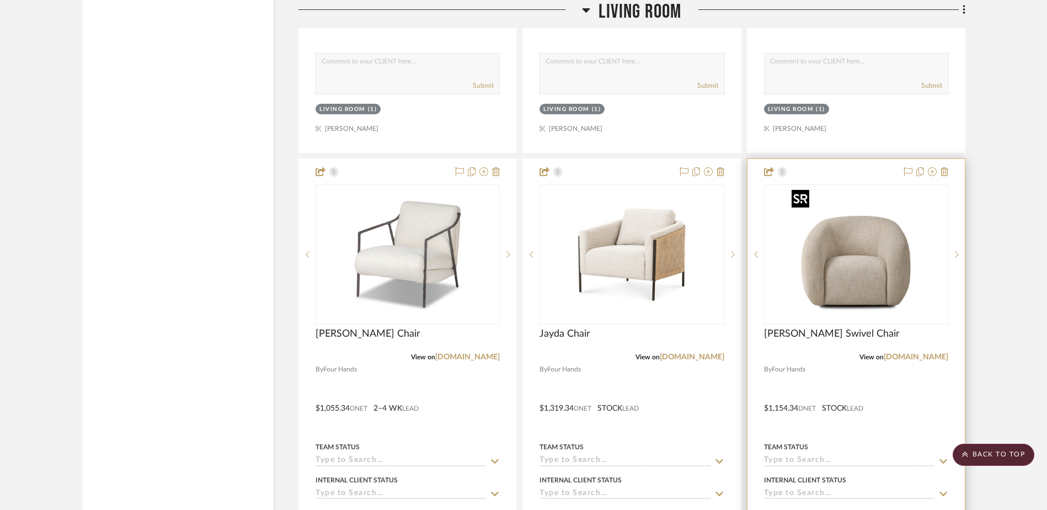
click at [841, 256] on img "0" at bounding box center [856, 254] width 138 height 138
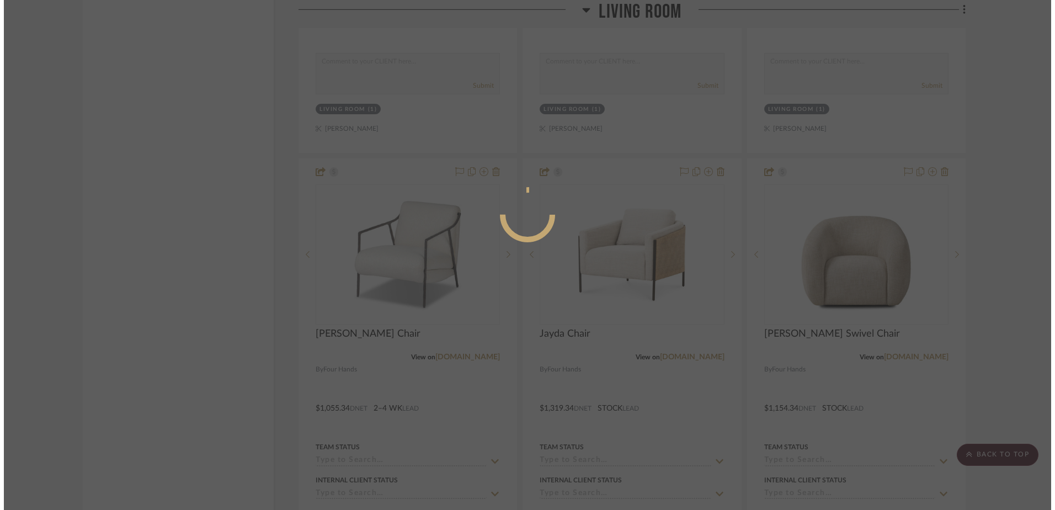
scroll to position [0, 0]
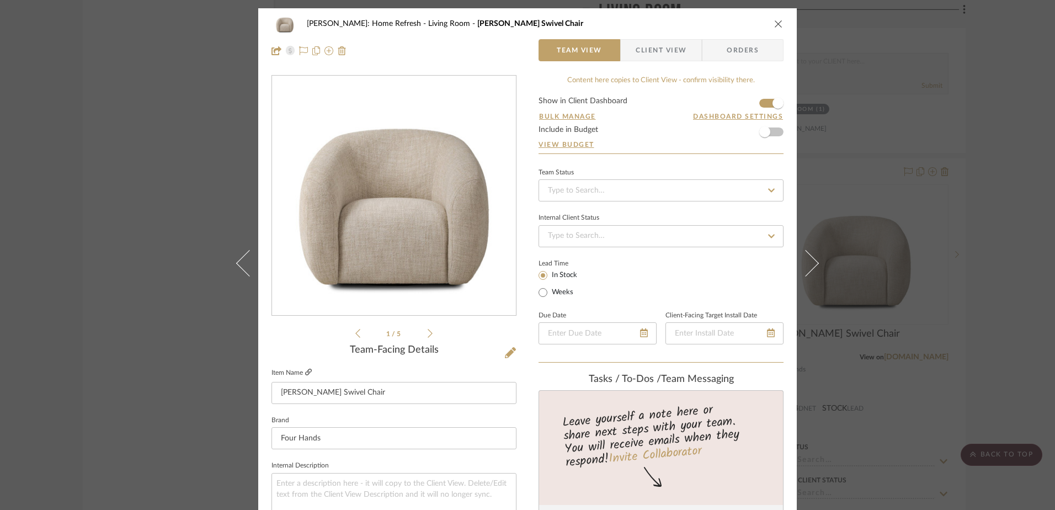
click at [307, 373] on icon at bounding box center [308, 371] width 7 height 7
click at [775, 22] on icon "close" at bounding box center [778, 23] width 9 height 9
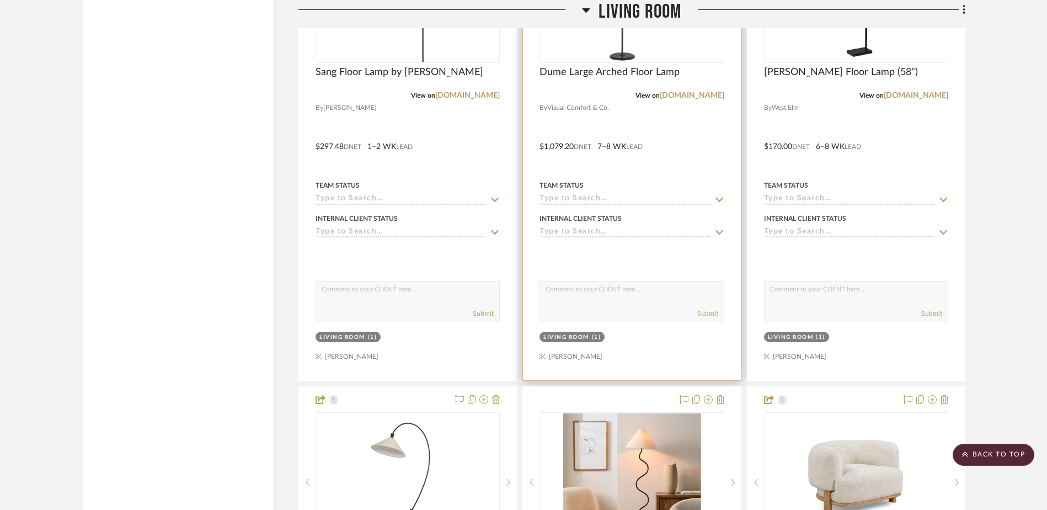
scroll to position [11132, 0]
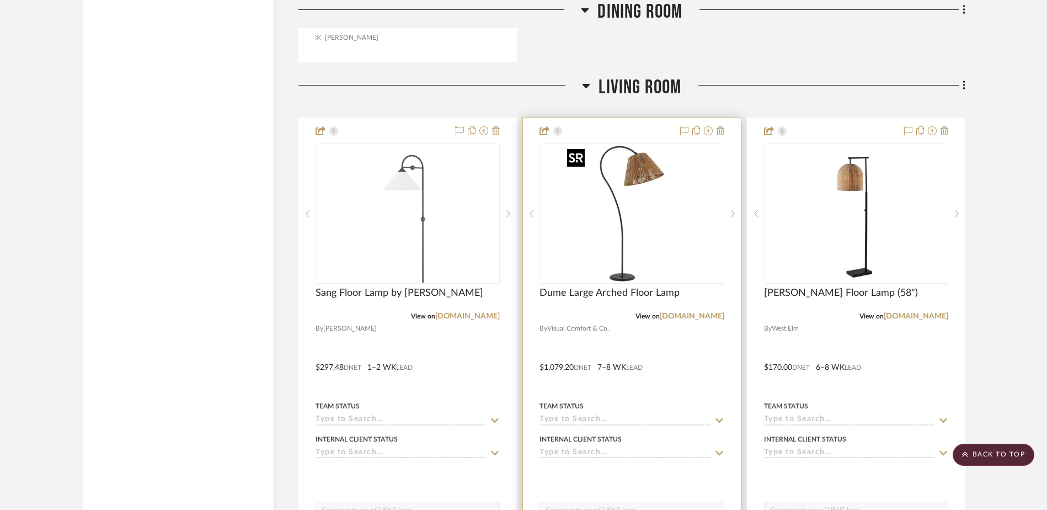
click at [696, 222] on img "0" at bounding box center [632, 213] width 138 height 138
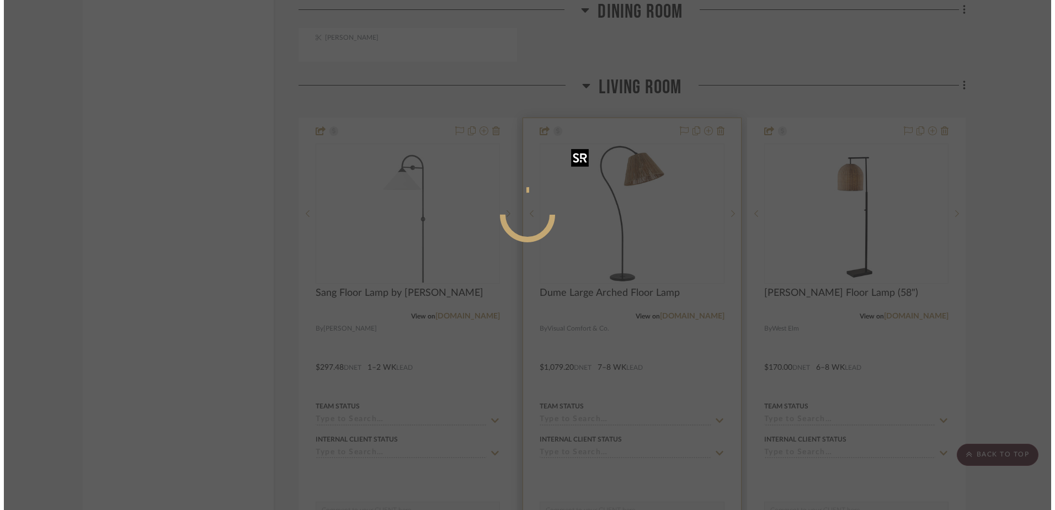
scroll to position [0, 0]
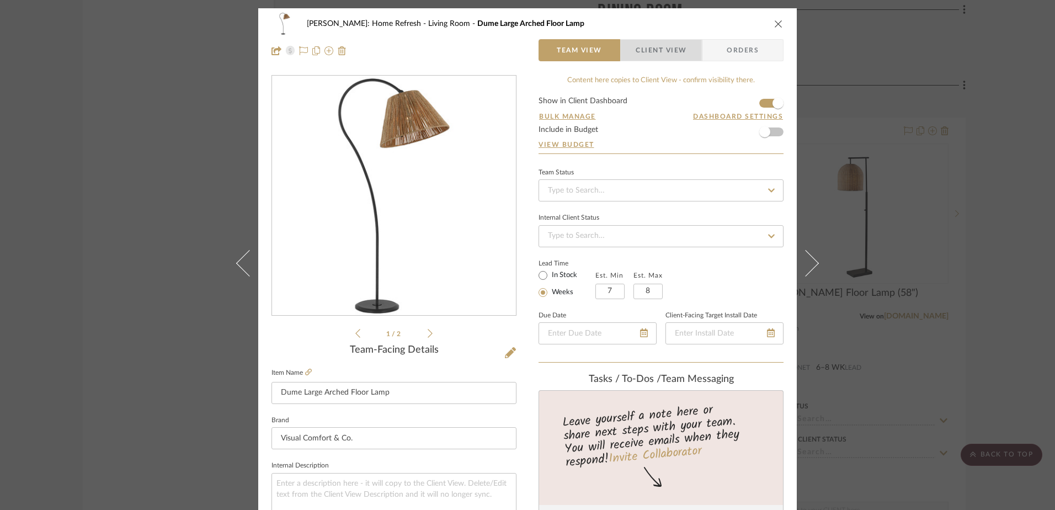
click at [647, 45] on span "Client View" at bounding box center [660, 50] width 51 height 22
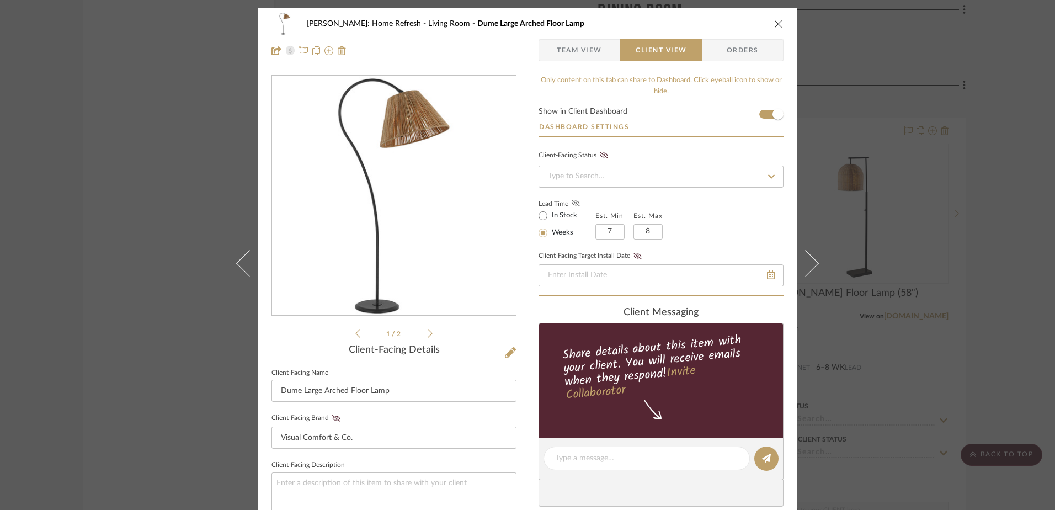
click at [573, 203] on icon at bounding box center [575, 203] width 8 height 7
click at [772, 17] on div "[PERSON_NAME]: Home Refresh Living Room Dume Large Arched Floor Lamp" at bounding box center [527, 24] width 512 height 22
click at [774, 23] on icon "close" at bounding box center [778, 23] width 9 height 9
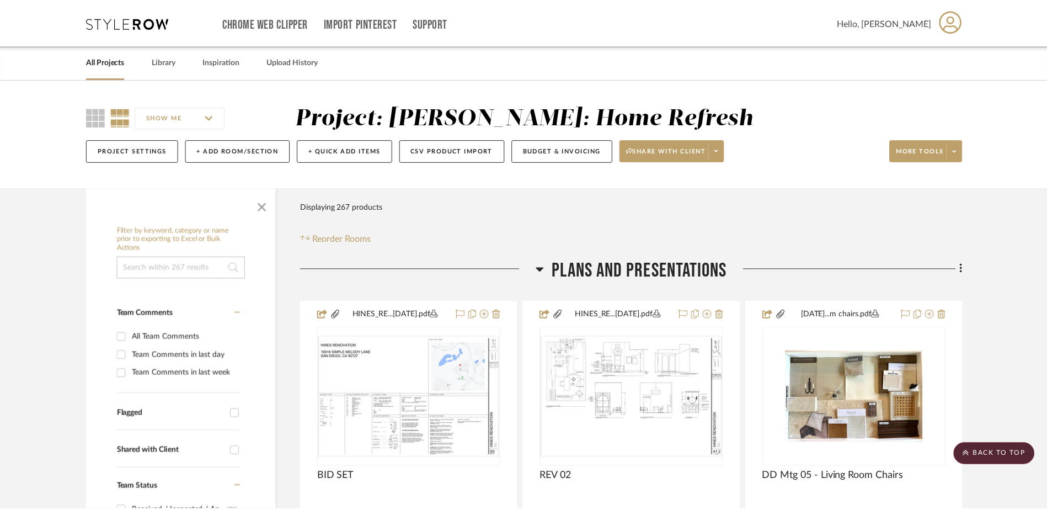
scroll to position [11132, 0]
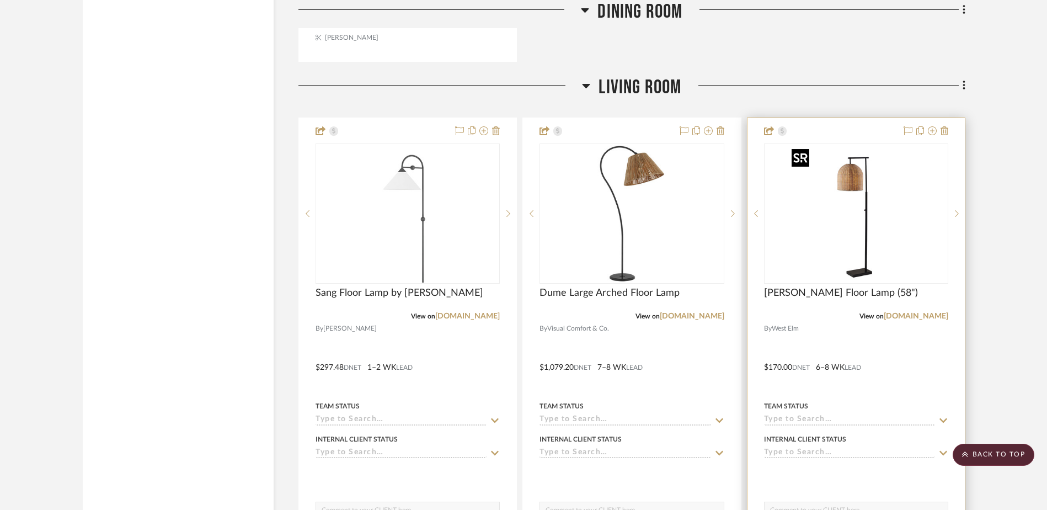
click at [841, 224] on img "0" at bounding box center [856, 213] width 138 height 138
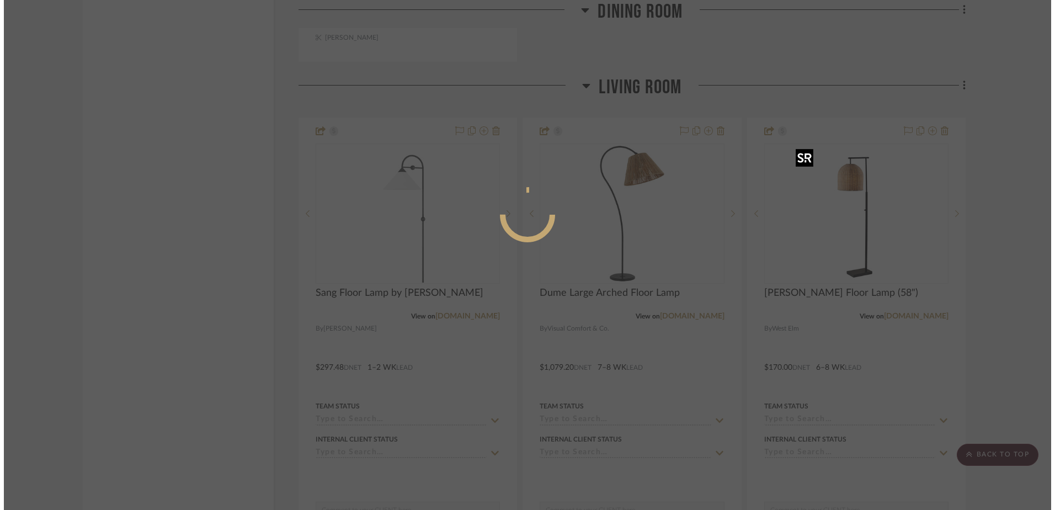
scroll to position [0, 0]
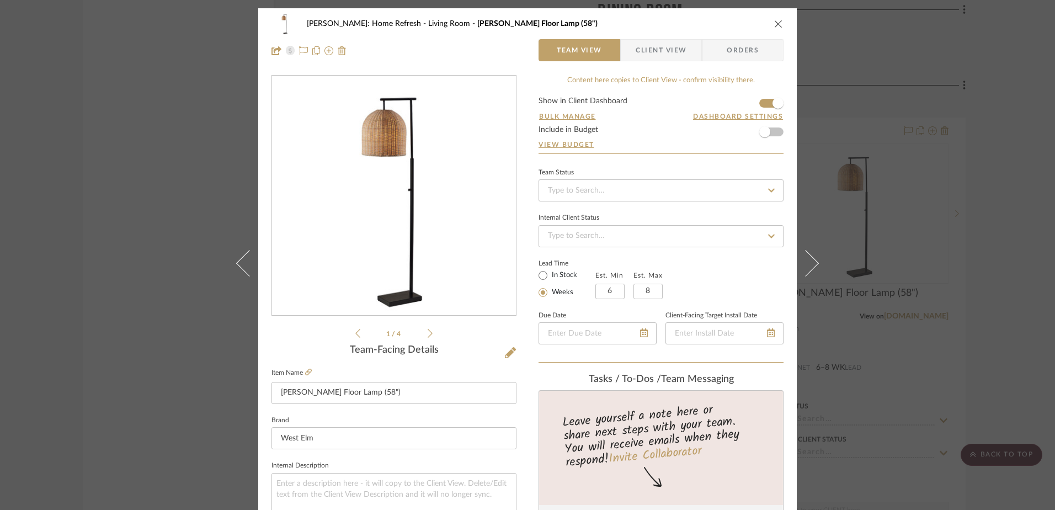
click at [677, 57] on span "Client View" at bounding box center [660, 50] width 51 height 22
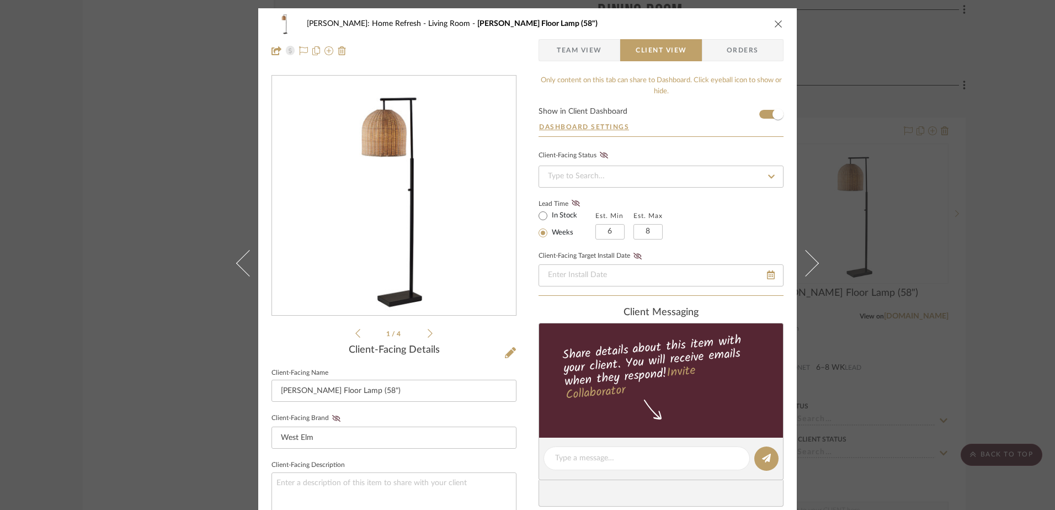
drag, startPoint x: 569, startPoint y: 202, endPoint x: 723, endPoint y: 160, distance: 159.3
click at [571, 202] on icon at bounding box center [575, 203] width 8 height 7
click at [774, 23] on icon "close" at bounding box center [778, 23] width 9 height 9
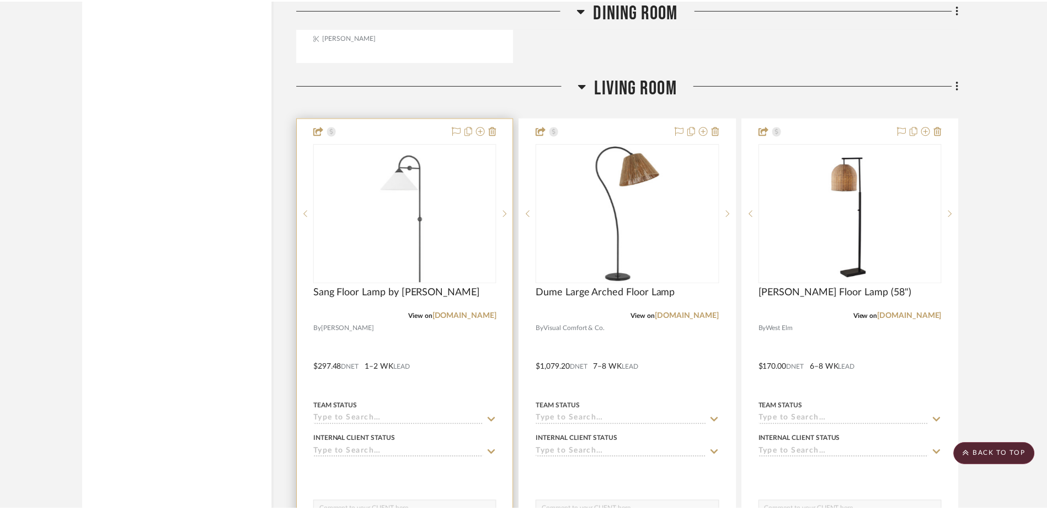
scroll to position [11132, 0]
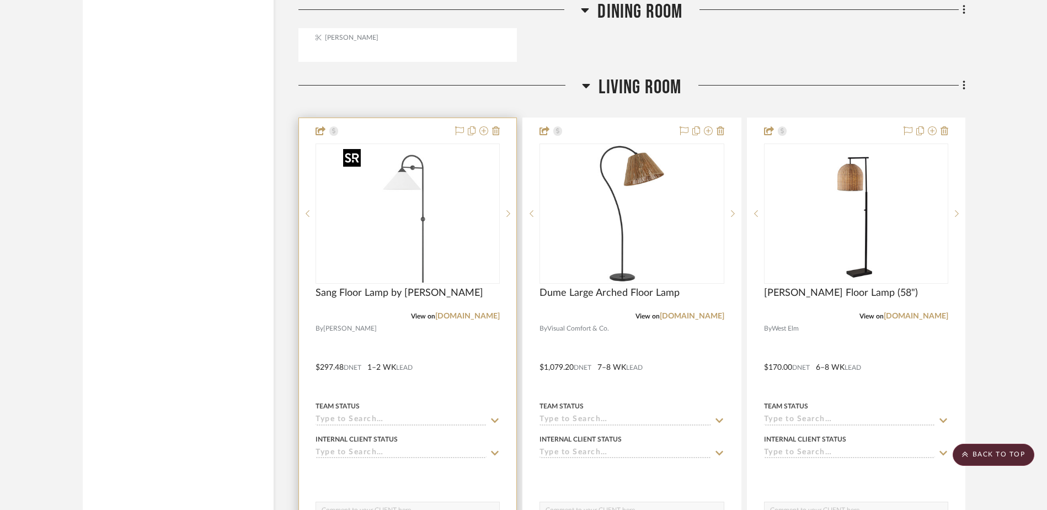
click at [432, 189] on img "0" at bounding box center [408, 213] width 138 height 138
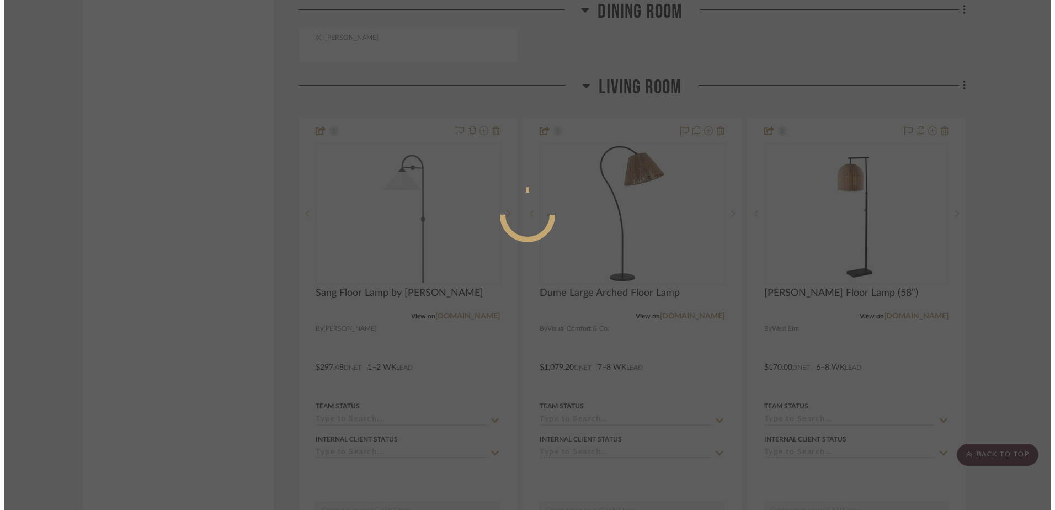
scroll to position [0, 0]
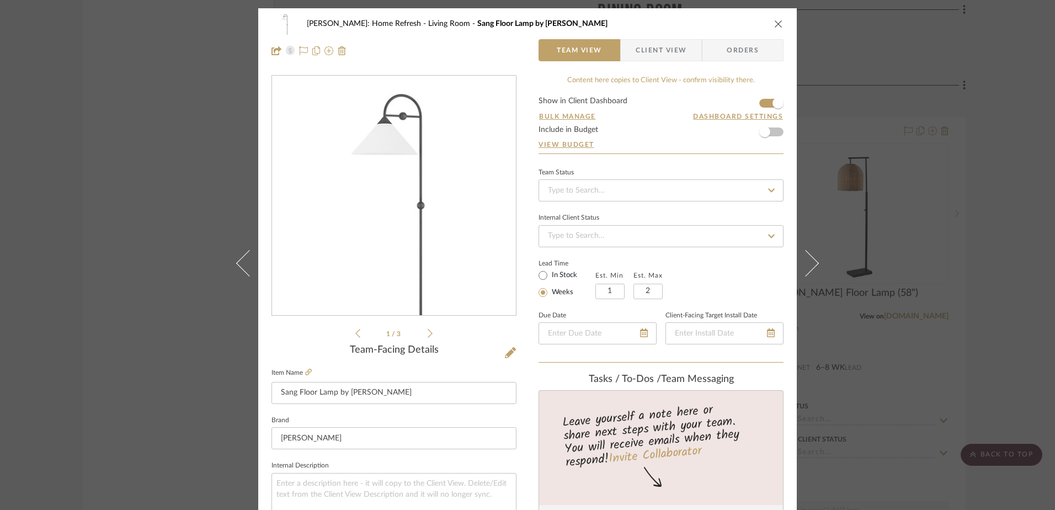
click at [657, 42] on span "Client View" at bounding box center [660, 50] width 51 height 22
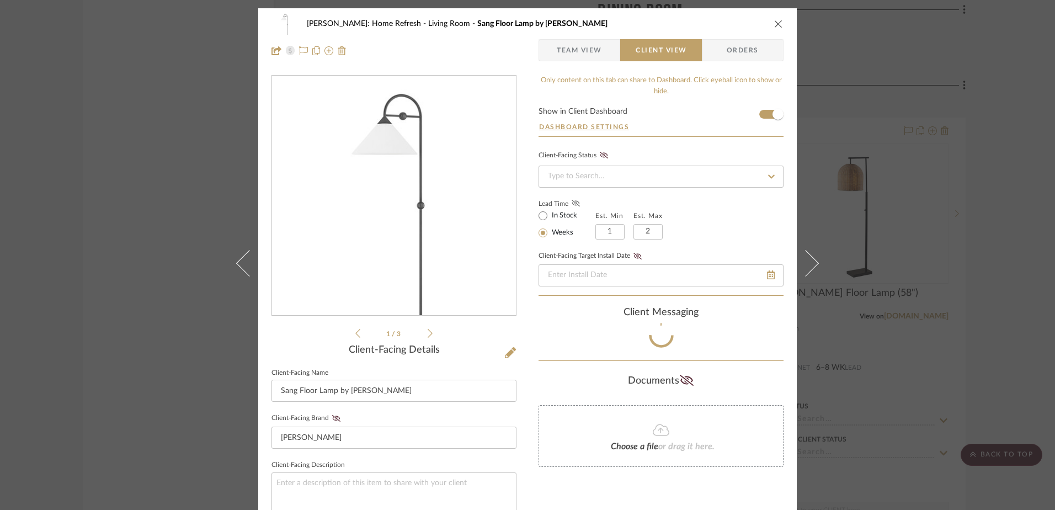
click at [570, 199] on fa-icon at bounding box center [576, 204] width 14 height 10
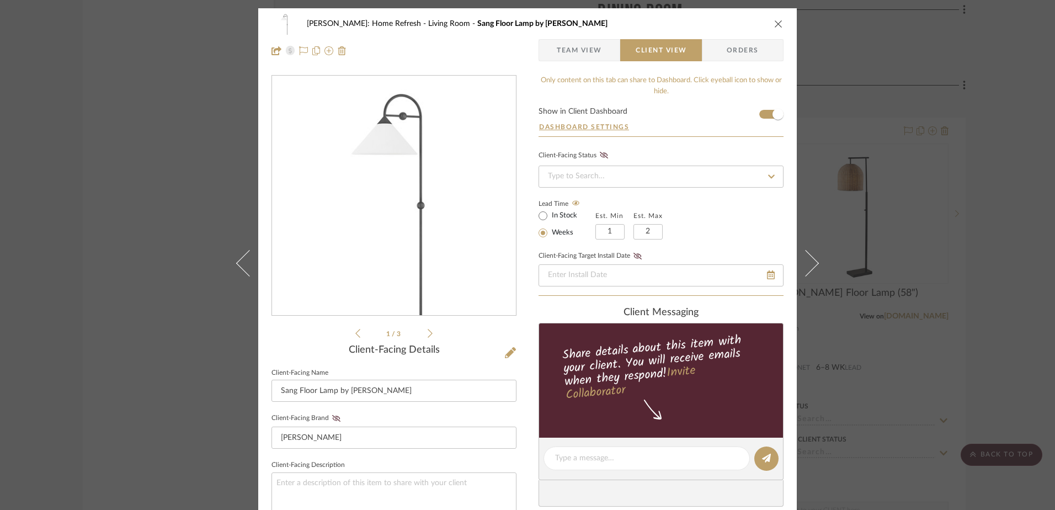
click at [774, 20] on icon "close" at bounding box center [778, 23] width 9 height 9
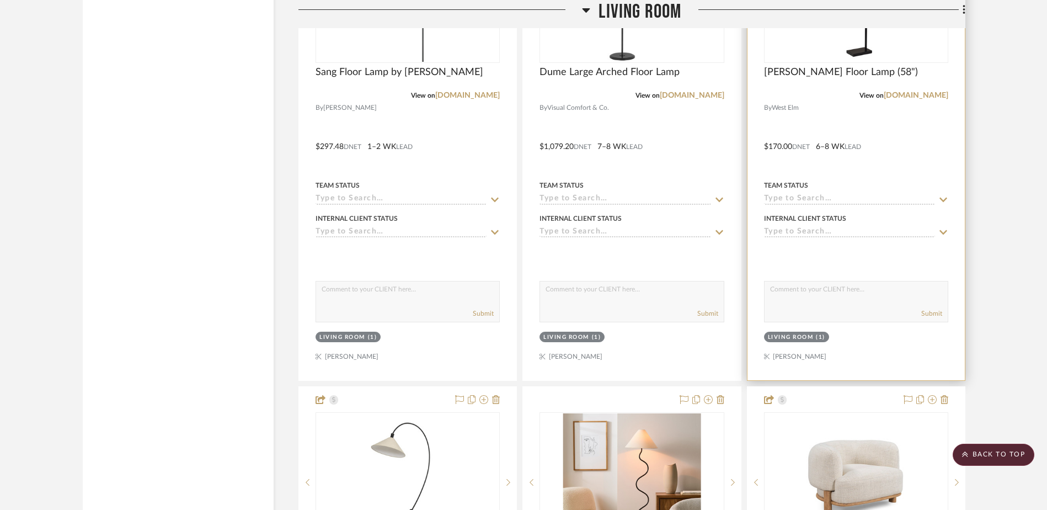
scroll to position [11518, 0]
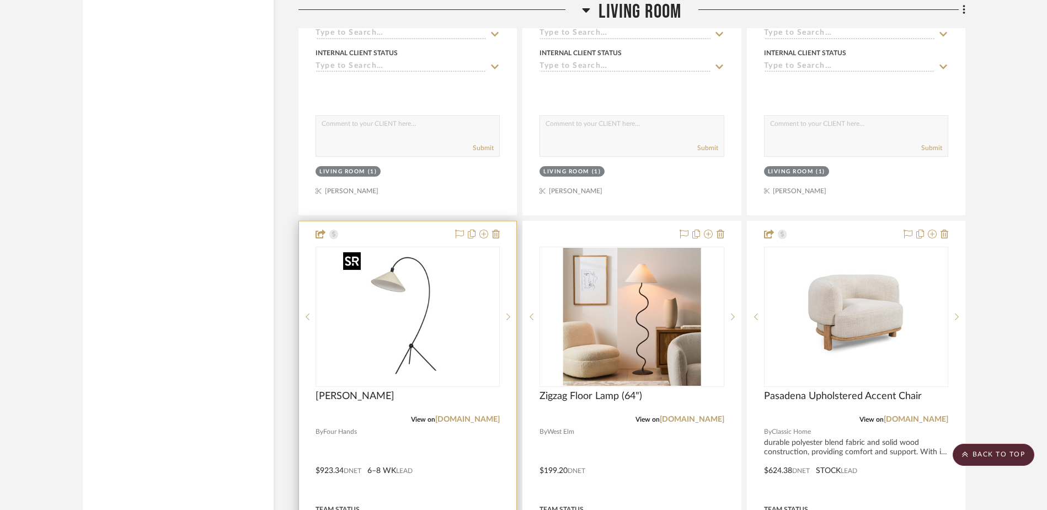
click at [371, 333] on img "0" at bounding box center [408, 317] width 138 height 138
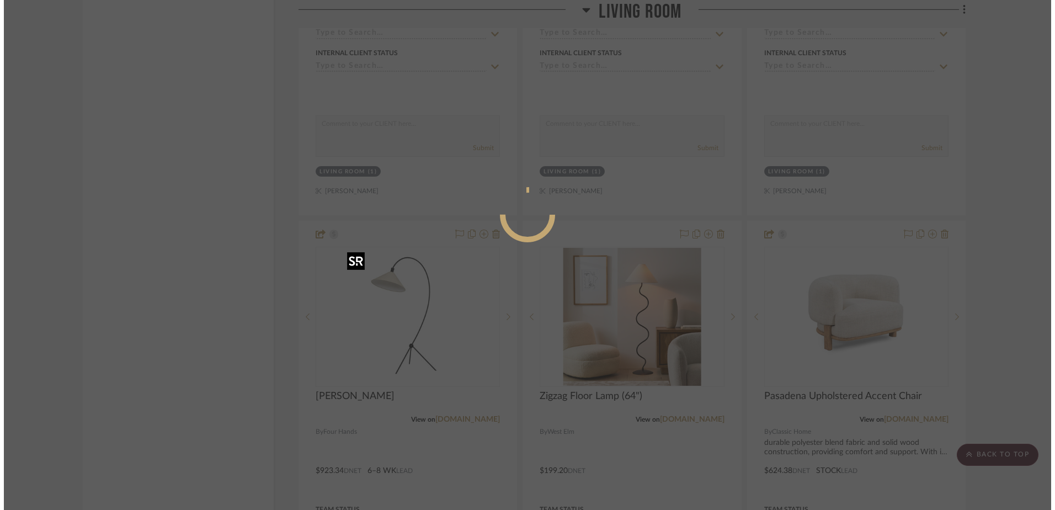
scroll to position [0, 0]
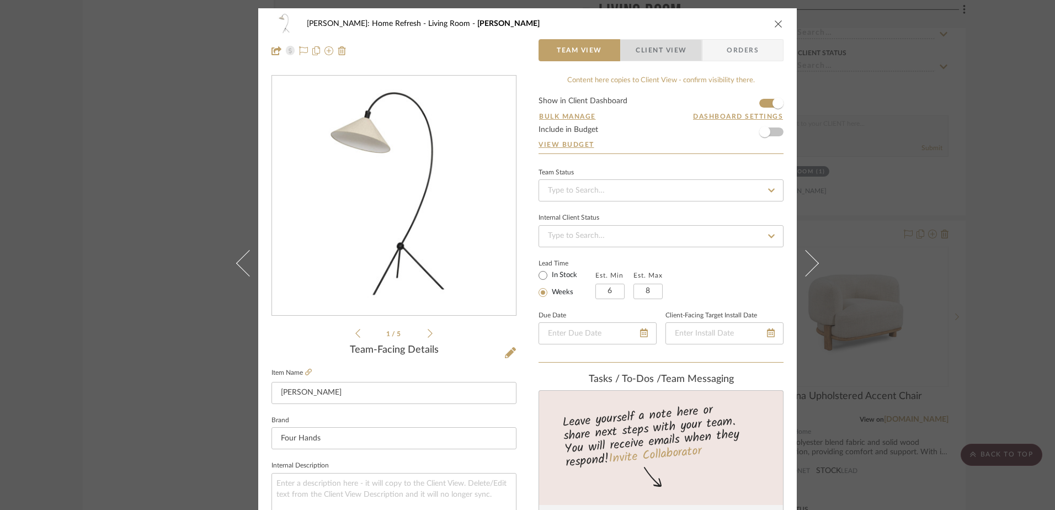
click at [628, 53] on span "button" at bounding box center [627, 50] width 15 height 22
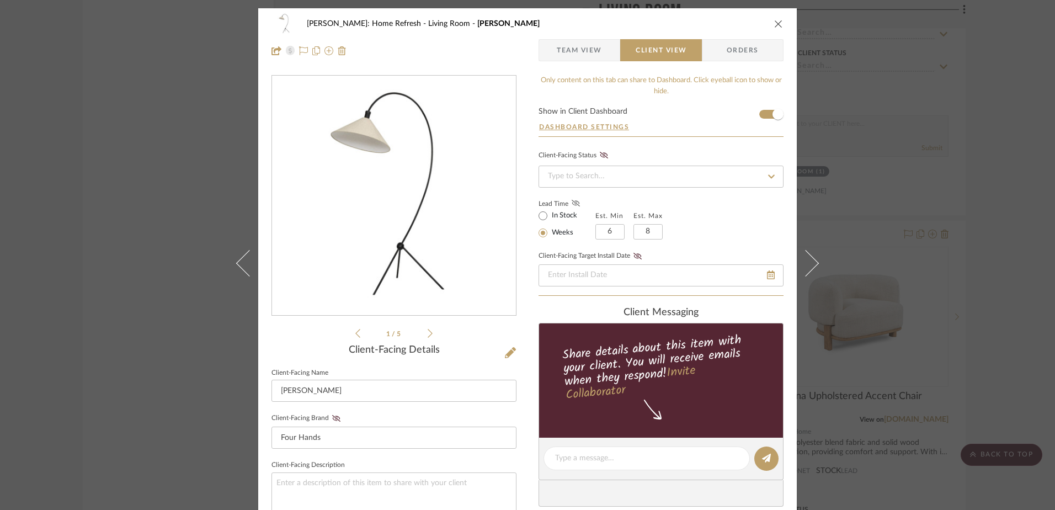
click at [571, 206] on icon at bounding box center [575, 203] width 8 height 7
click at [774, 26] on icon "close" at bounding box center [778, 23] width 9 height 9
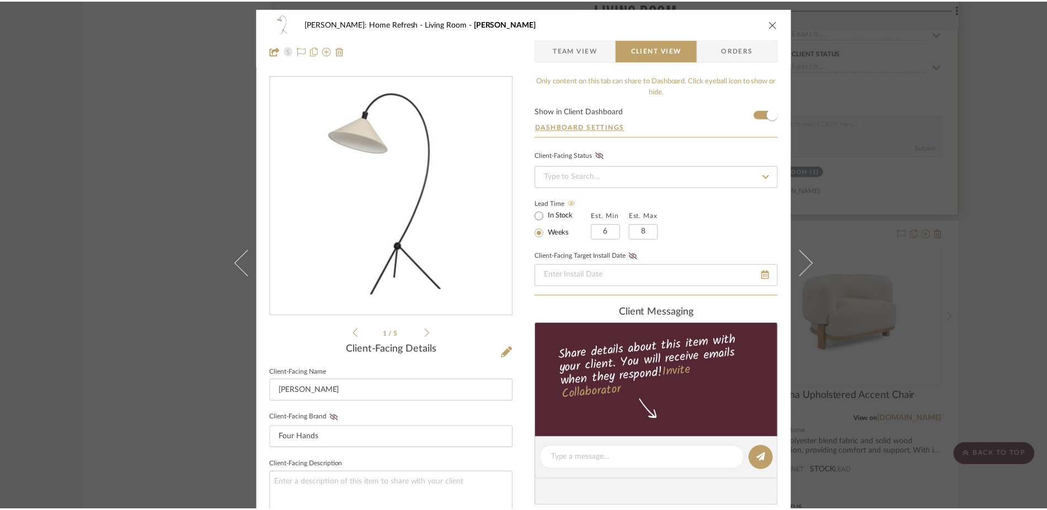
scroll to position [11518, 0]
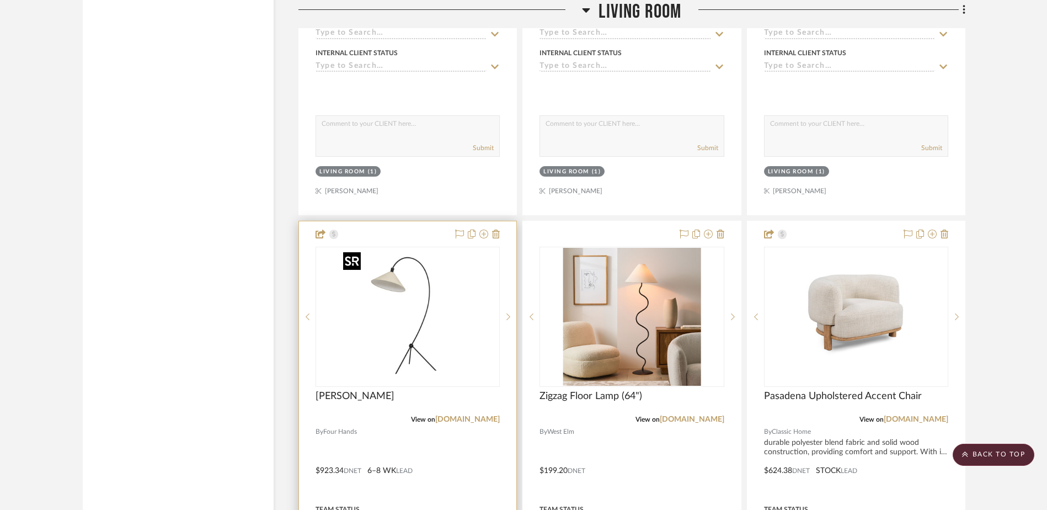
click at [440, 358] on img "0" at bounding box center [408, 317] width 138 height 138
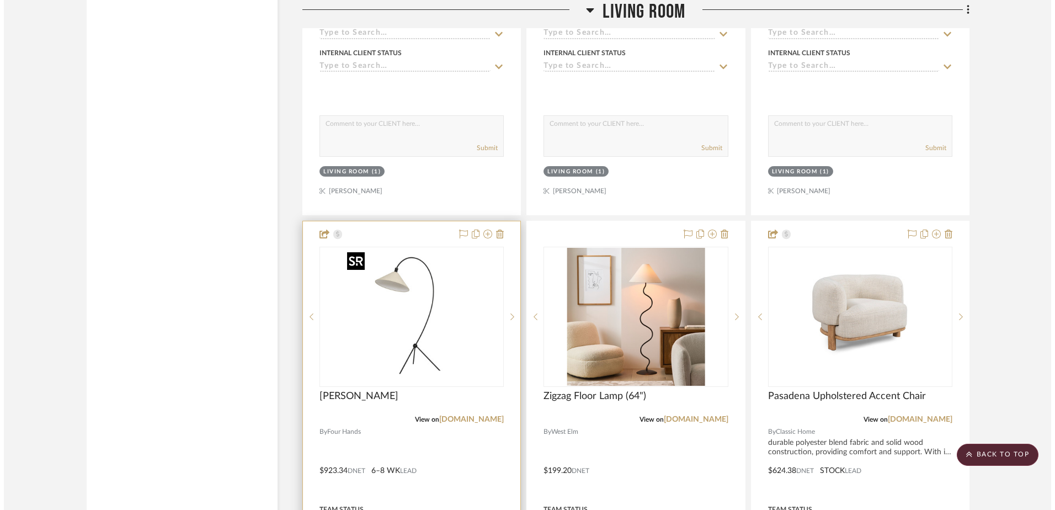
scroll to position [0, 0]
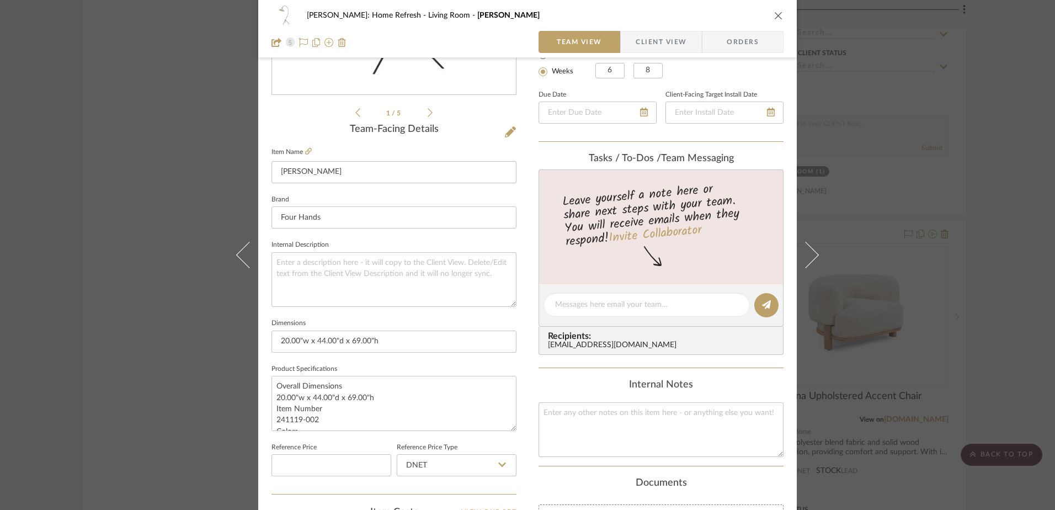
click at [646, 46] on span "Client View" at bounding box center [660, 42] width 51 height 22
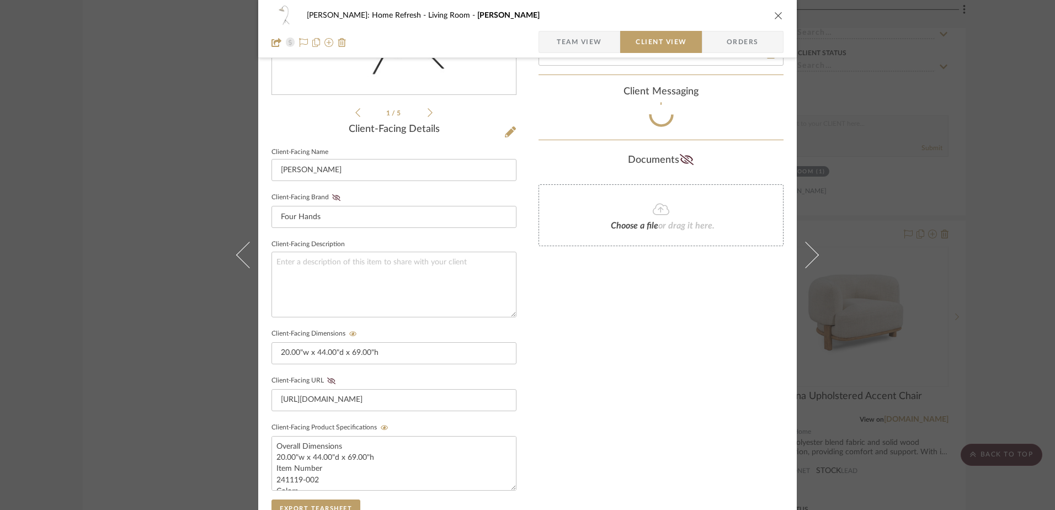
scroll to position [386, 0]
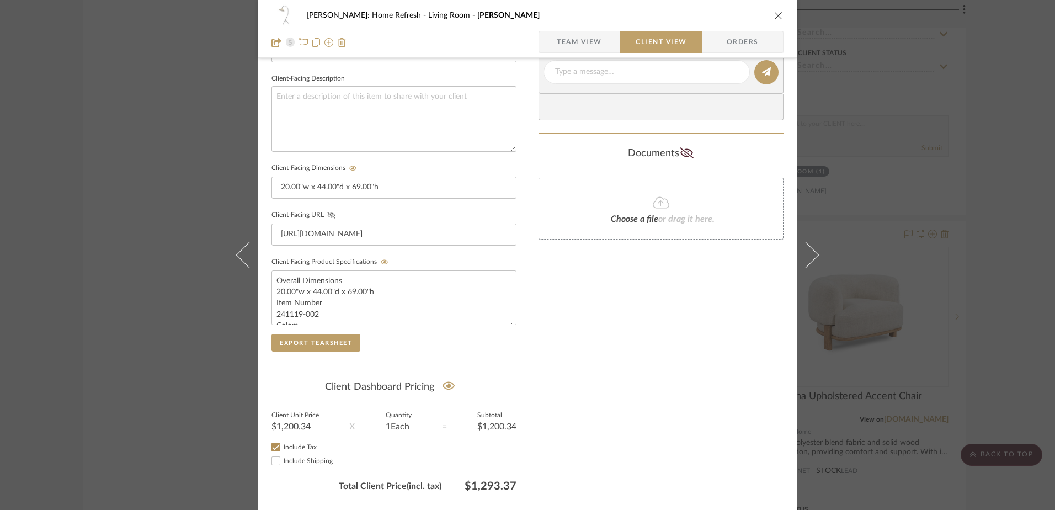
click at [329, 212] on icon at bounding box center [331, 215] width 8 height 7
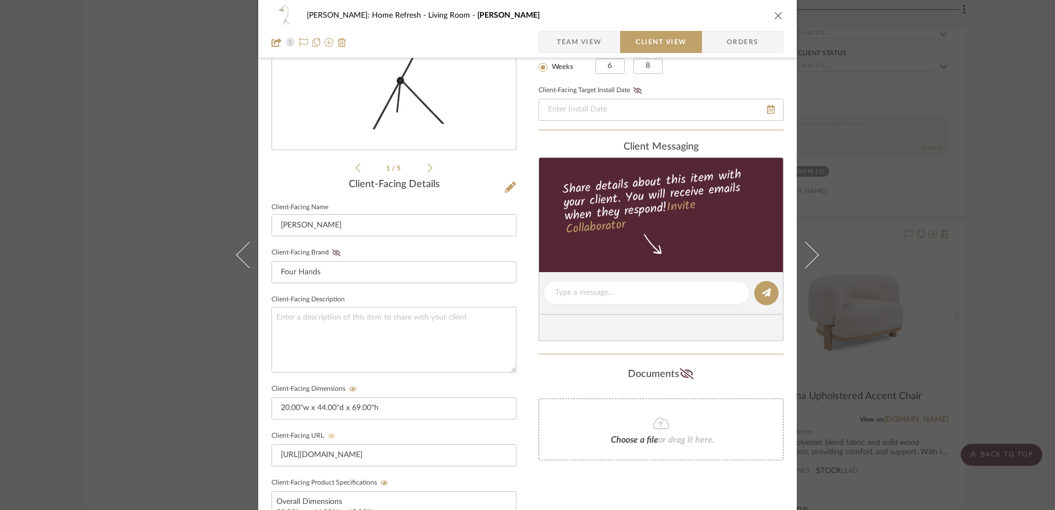
click at [774, 19] on icon "close" at bounding box center [778, 15] width 9 height 9
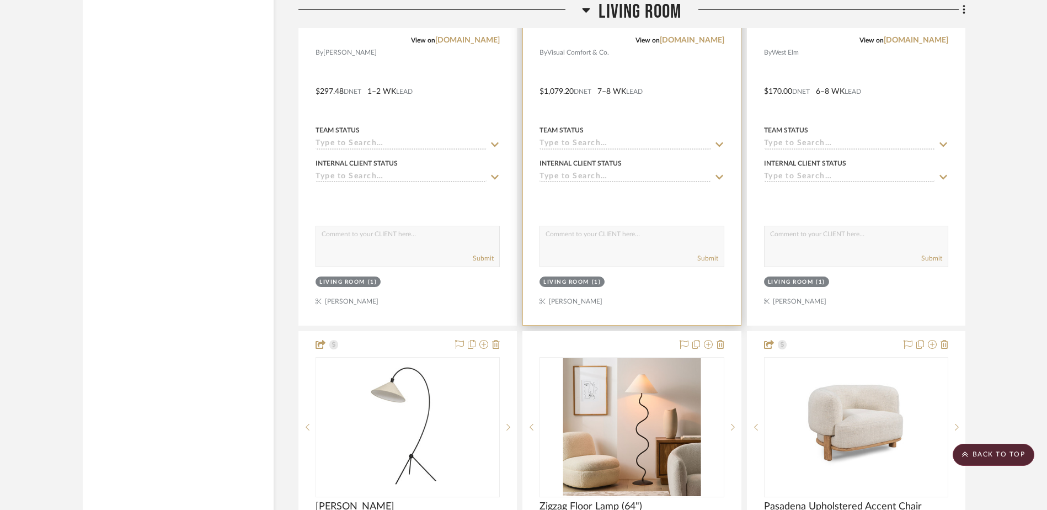
scroll to position [11187, 0]
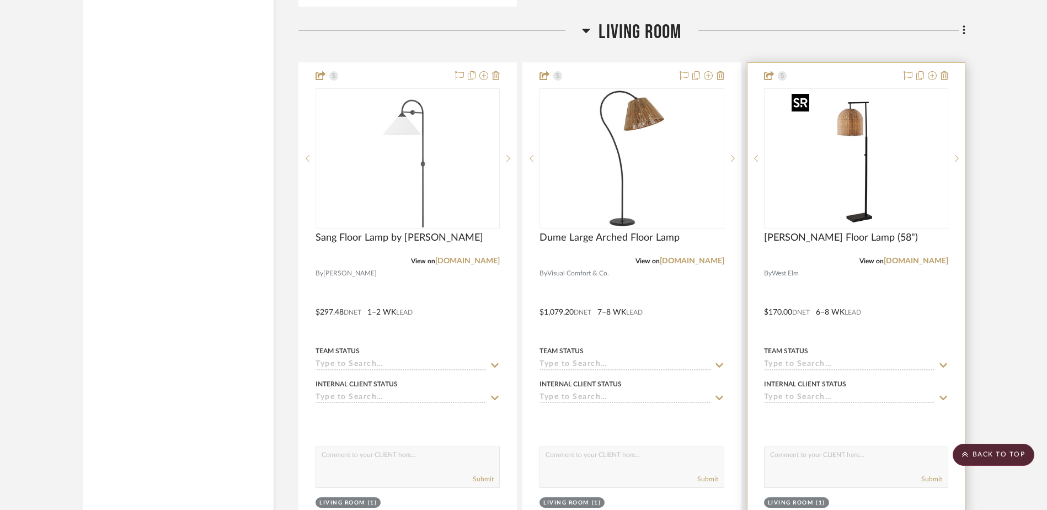
click at [841, 174] on img "0" at bounding box center [856, 158] width 138 height 138
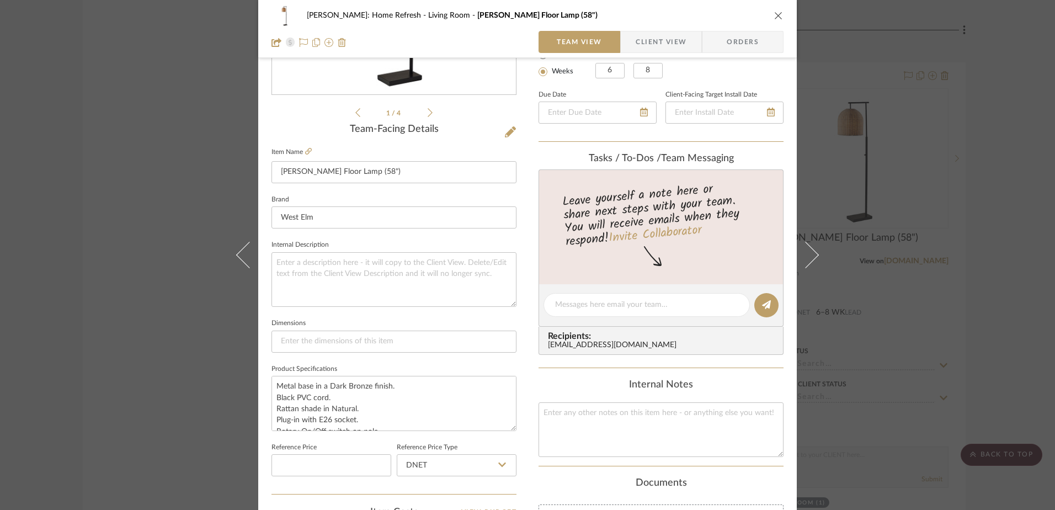
scroll to position [0, 0]
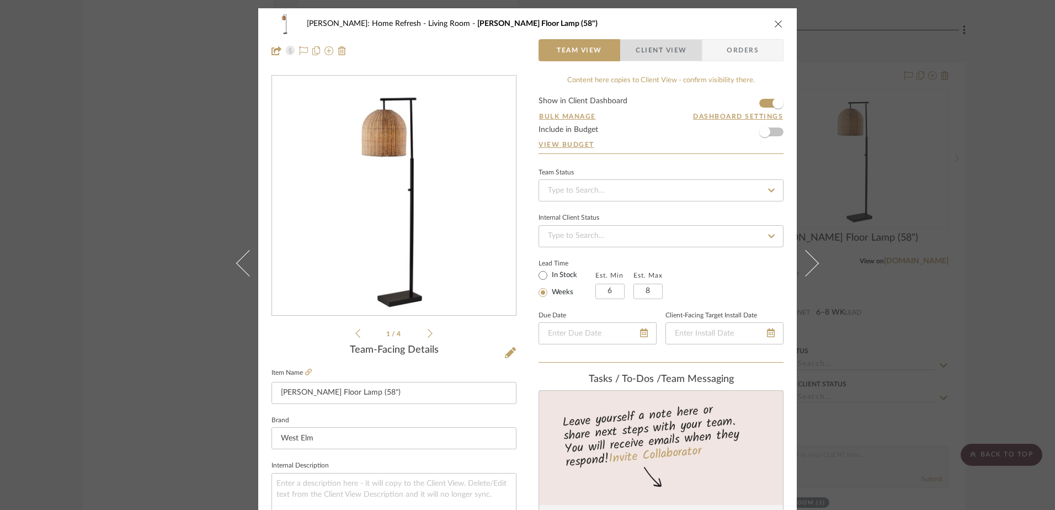
click at [635, 53] on span "Client View" at bounding box center [660, 50] width 51 height 22
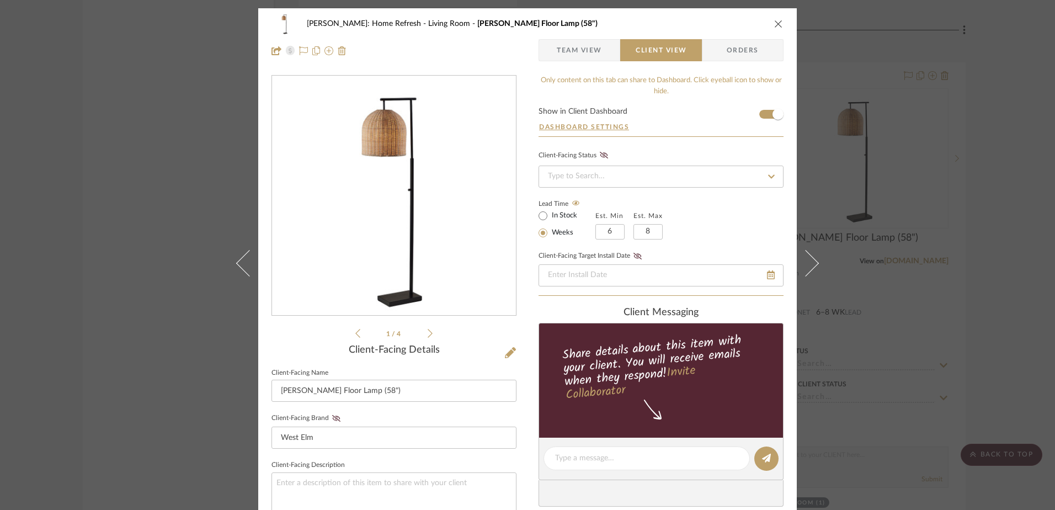
click at [776, 23] on icon "close" at bounding box center [778, 23] width 9 height 9
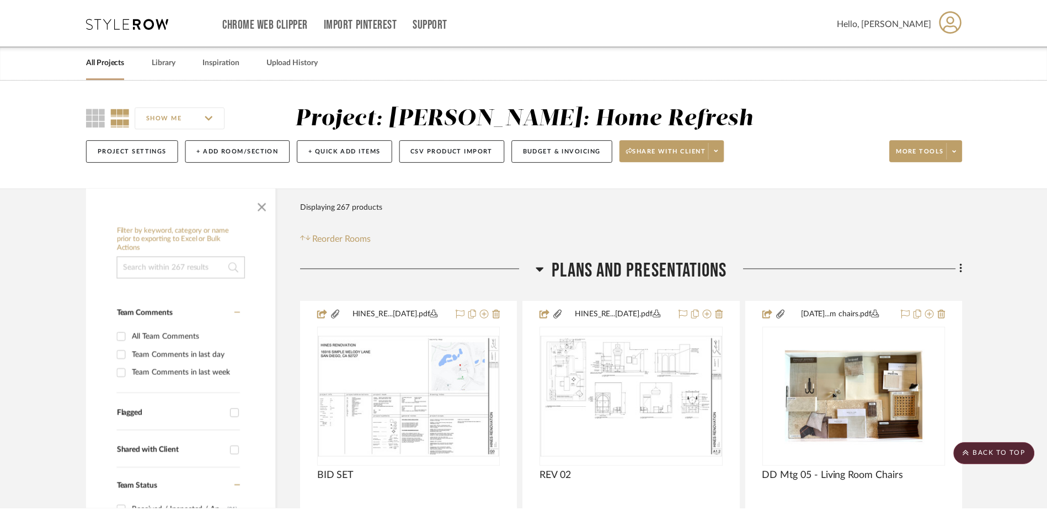
scroll to position [11187, 0]
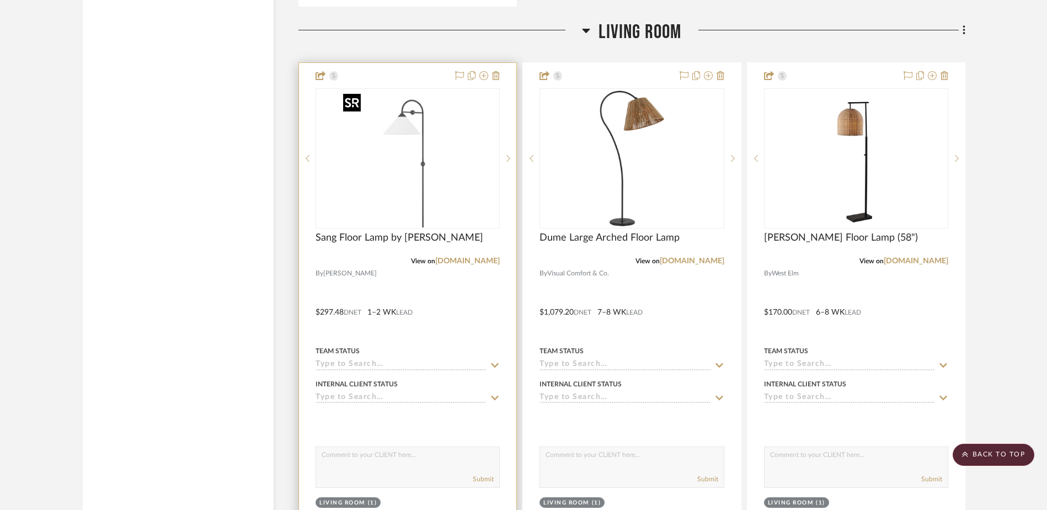
click at [416, 159] on img "0" at bounding box center [408, 158] width 138 height 138
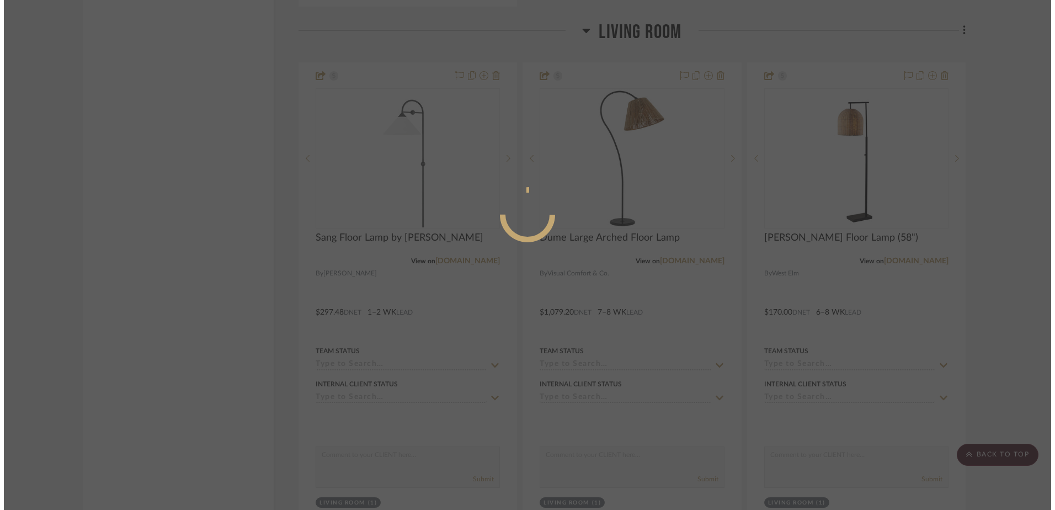
scroll to position [0, 0]
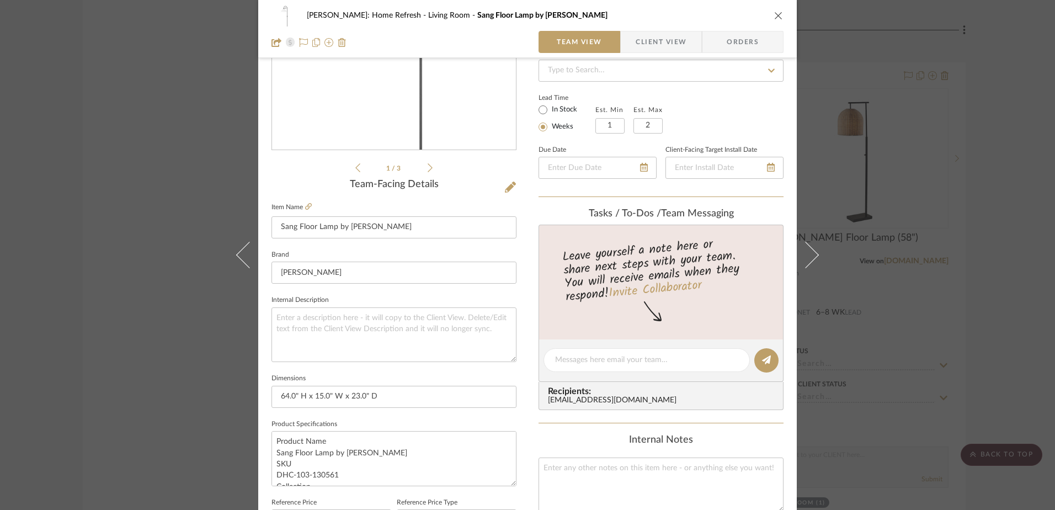
click at [660, 34] on span "Client View" at bounding box center [660, 42] width 51 height 22
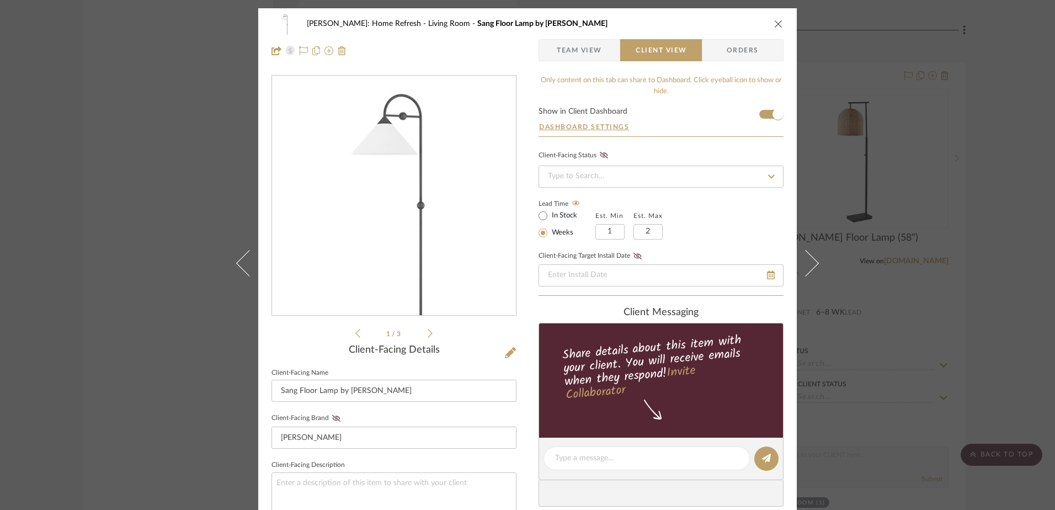
drag, startPoint x: 773, startPoint y: 22, endPoint x: 775, endPoint y: 28, distance: 6.5
click at [774, 23] on icon "close" at bounding box center [778, 23] width 9 height 9
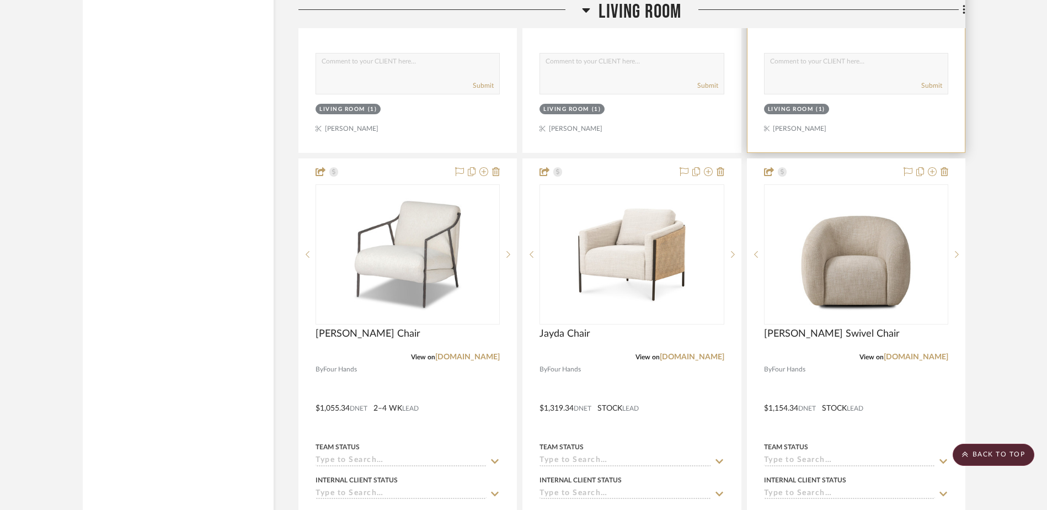
scroll to position [12235, 0]
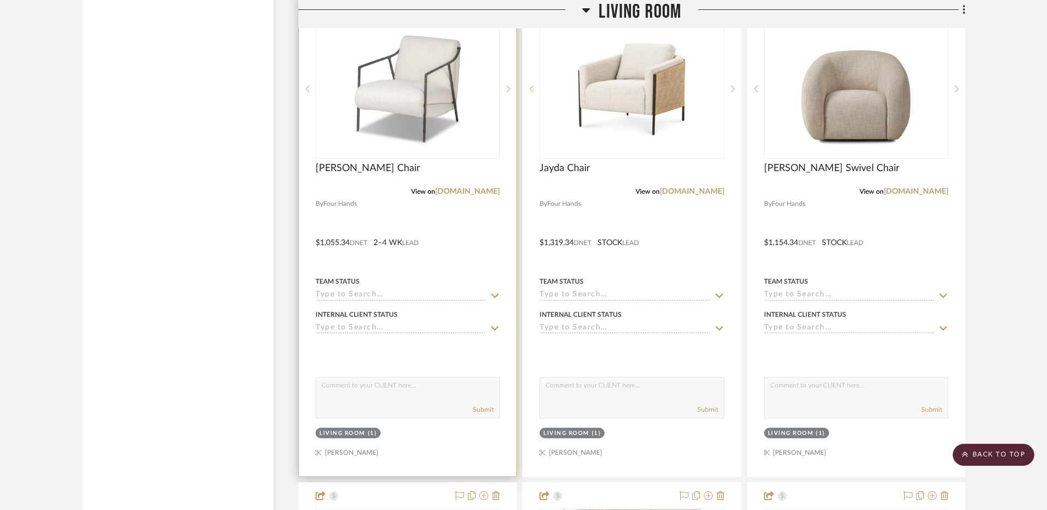
click at [441, 124] on img "0" at bounding box center [408, 89] width 138 height 138
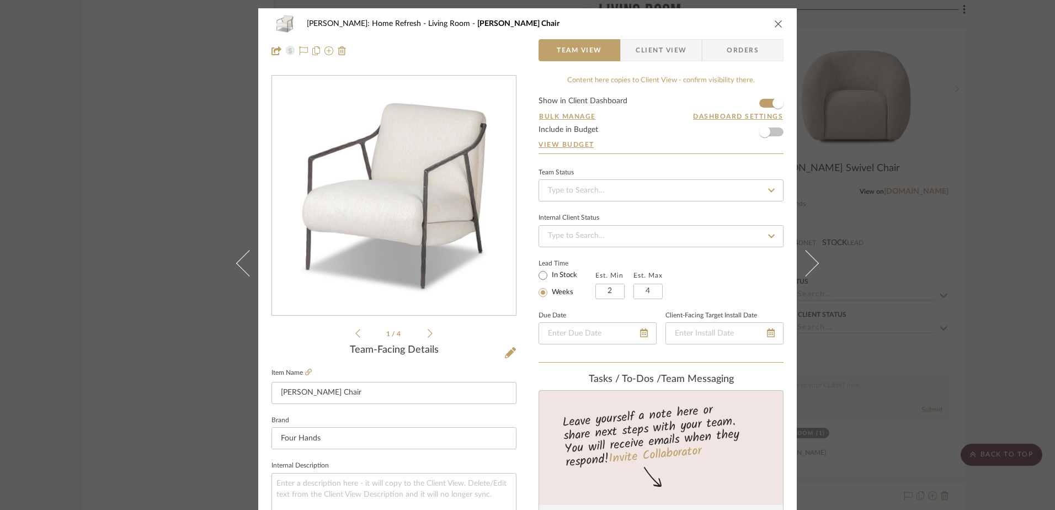
scroll to position [221, 0]
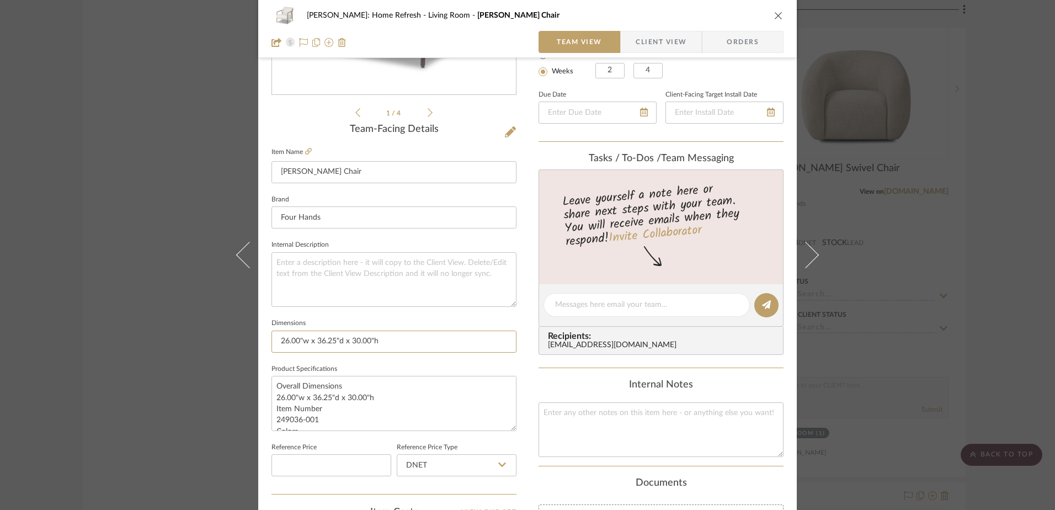
drag, startPoint x: 441, startPoint y: 346, endPoint x: 261, endPoint y: 339, distance: 179.9
click at [261, 339] on div "[PERSON_NAME]: Home Refresh Living Room [PERSON_NAME] Chair Team View Client Vi…" at bounding box center [527, 297] width 538 height 1019
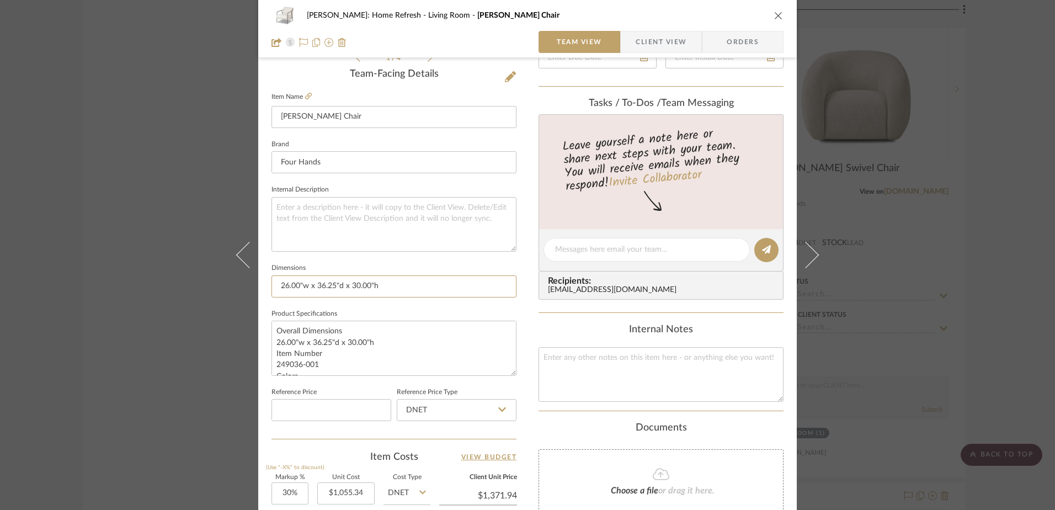
scroll to position [496, 0]
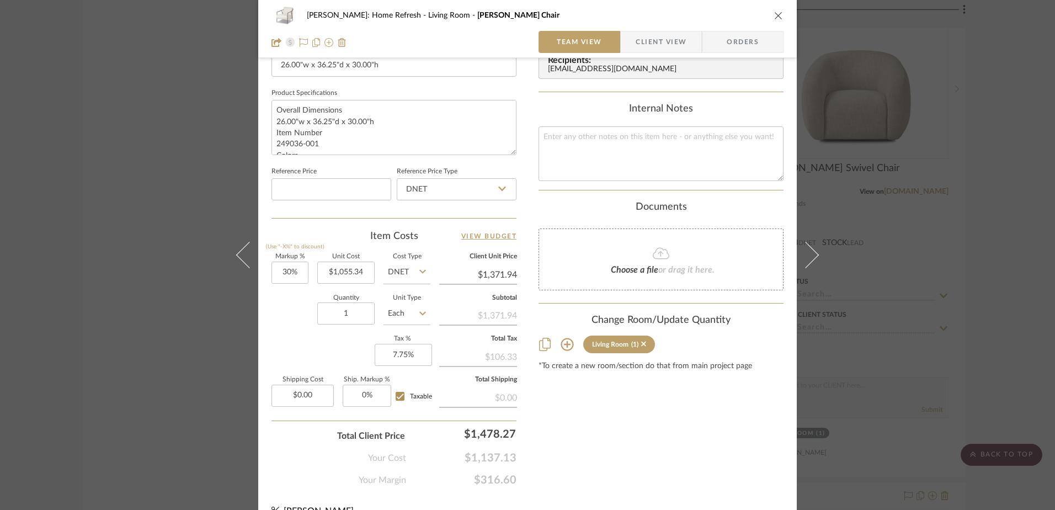
drag, startPoint x: 513, startPoint y: 272, endPoint x: 479, endPoint y: 279, distance: 34.8
click at [479, 279] on div "[PERSON_NAME]: Home Refresh Living Room [PERSON_NAME] Chair Team View Client Vi…" at bounding box center [527, 21] width 538 height 1019
type input "$1,371.94"
